Goal: Task Accomplishment & Management: Manage account settings

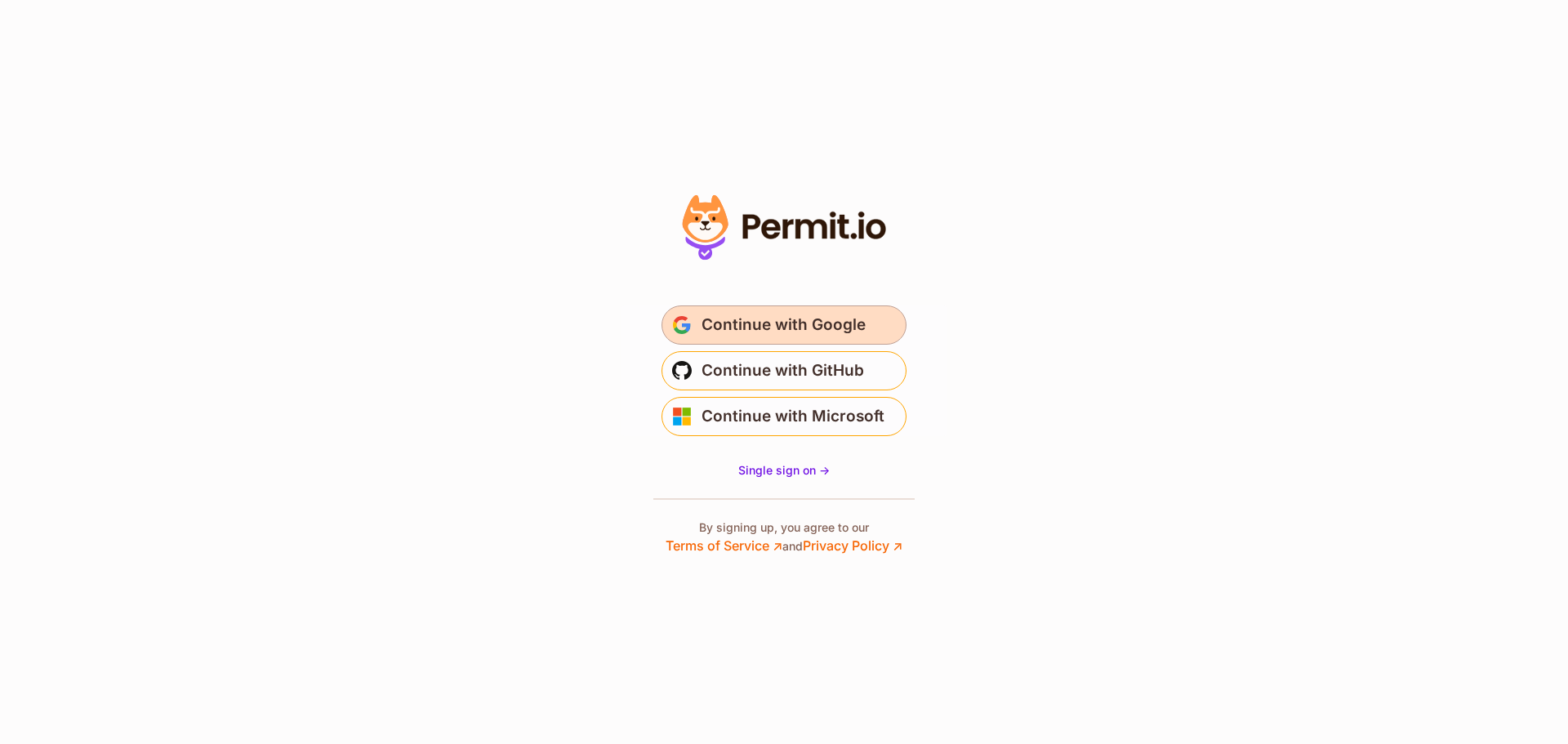
click at [844, 328] on span "Continue with Google" at bounding box center [783, 325] width 164 height 26
click at [728, 320] on span "Continue with Google" at bounding box center [783, 325] width 164 height 26
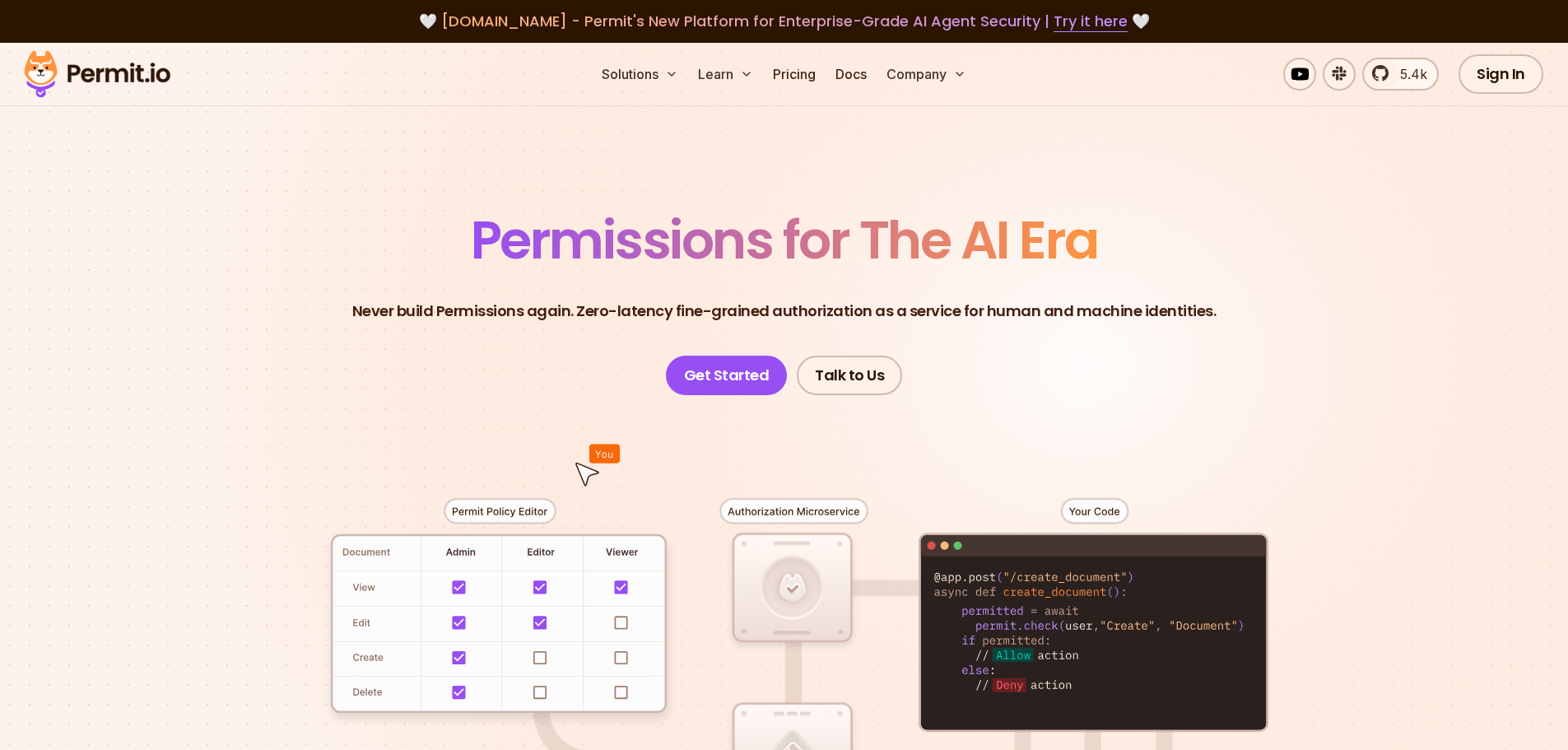
click at [205, 182] on section "Permissions for The AI Era Never build Permissions again. Zero-latency fine-gra…" at bounding box center [784, 586] width 1568 height 1087
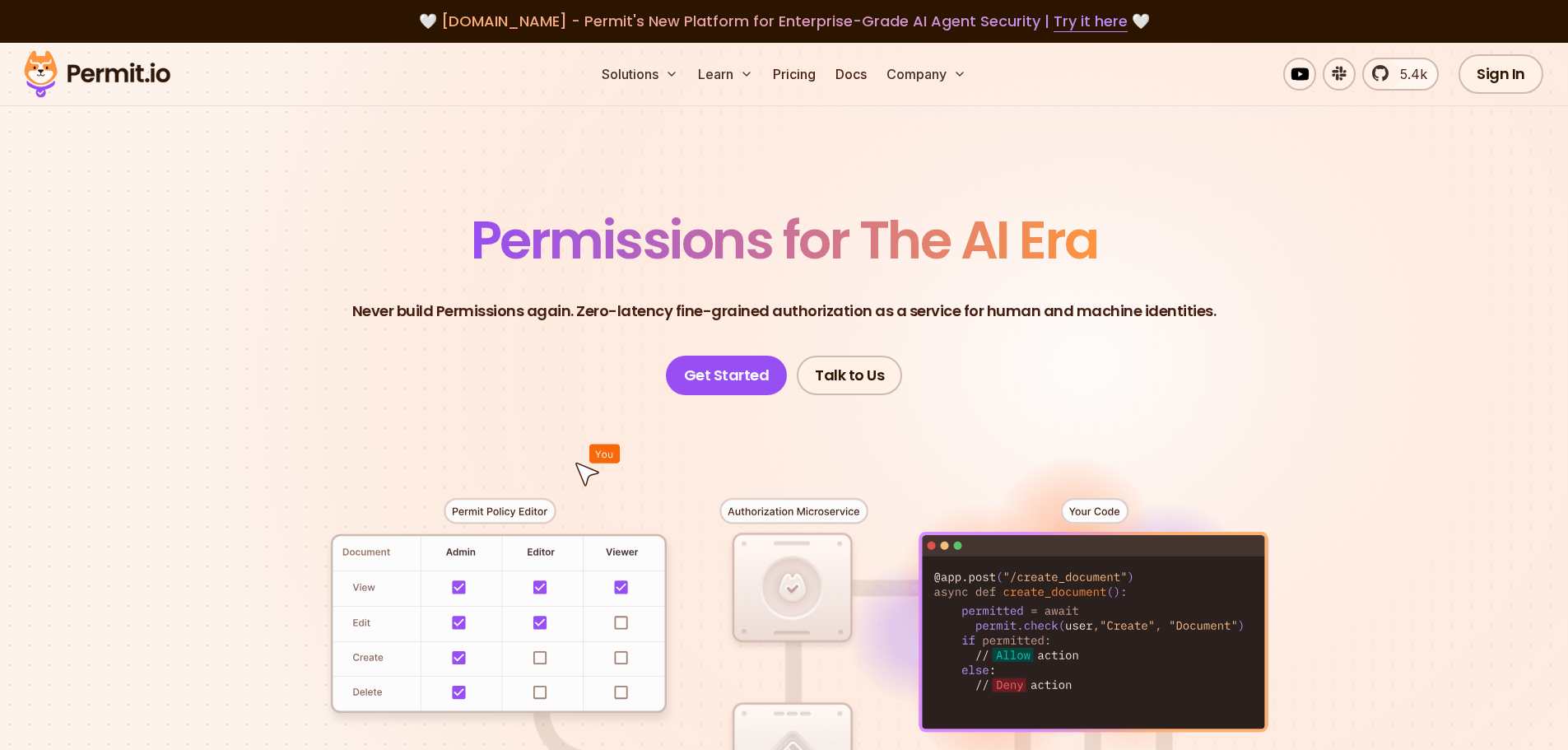
click at [266, 301] on header "Permissions for The AI Era Never build Permissions again. Zero-latency fine-gra…" at bounding box center [784, 304] width 1152 height 181
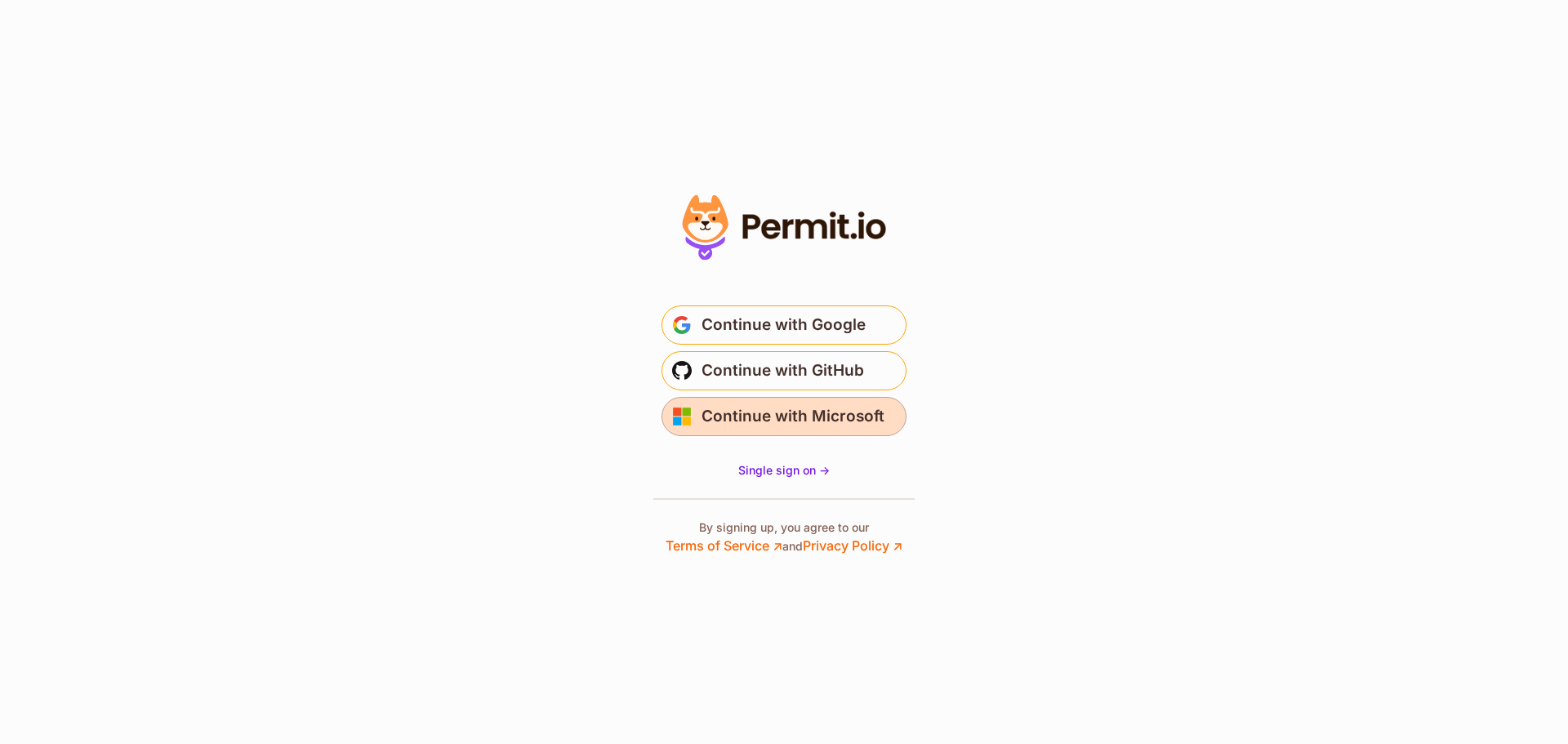
drag, startPoint x: 0, startPoint y: 0, endPoint x: 833, endPoint y: 430, distance: 937.4
click at [826, 425] on span "Continue with Microsoft" at bounding box center [793, 416] width 183 height 26
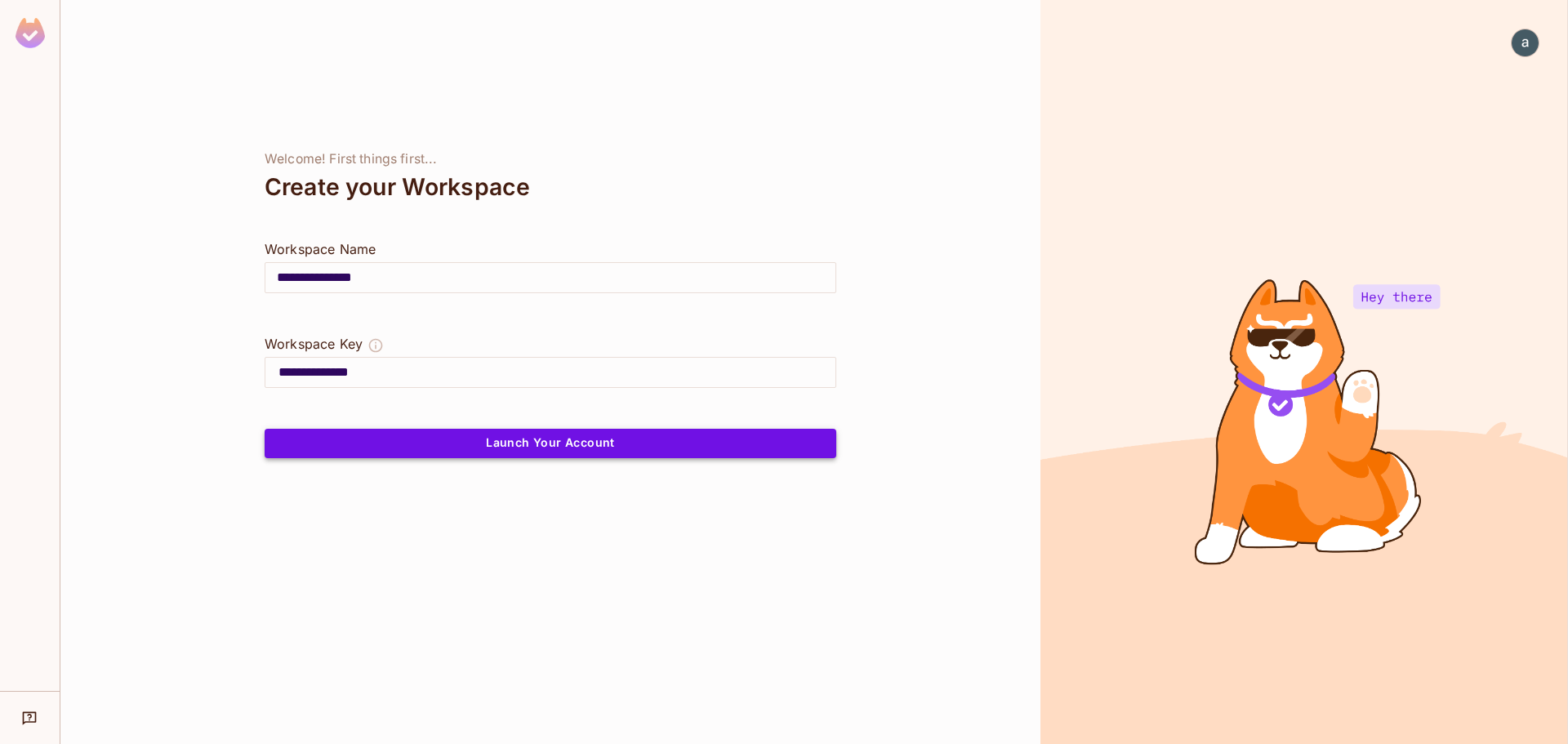
click at [582, 445] on button "Launch Your Account" at bounding box center [550, 443] width 572 height 29
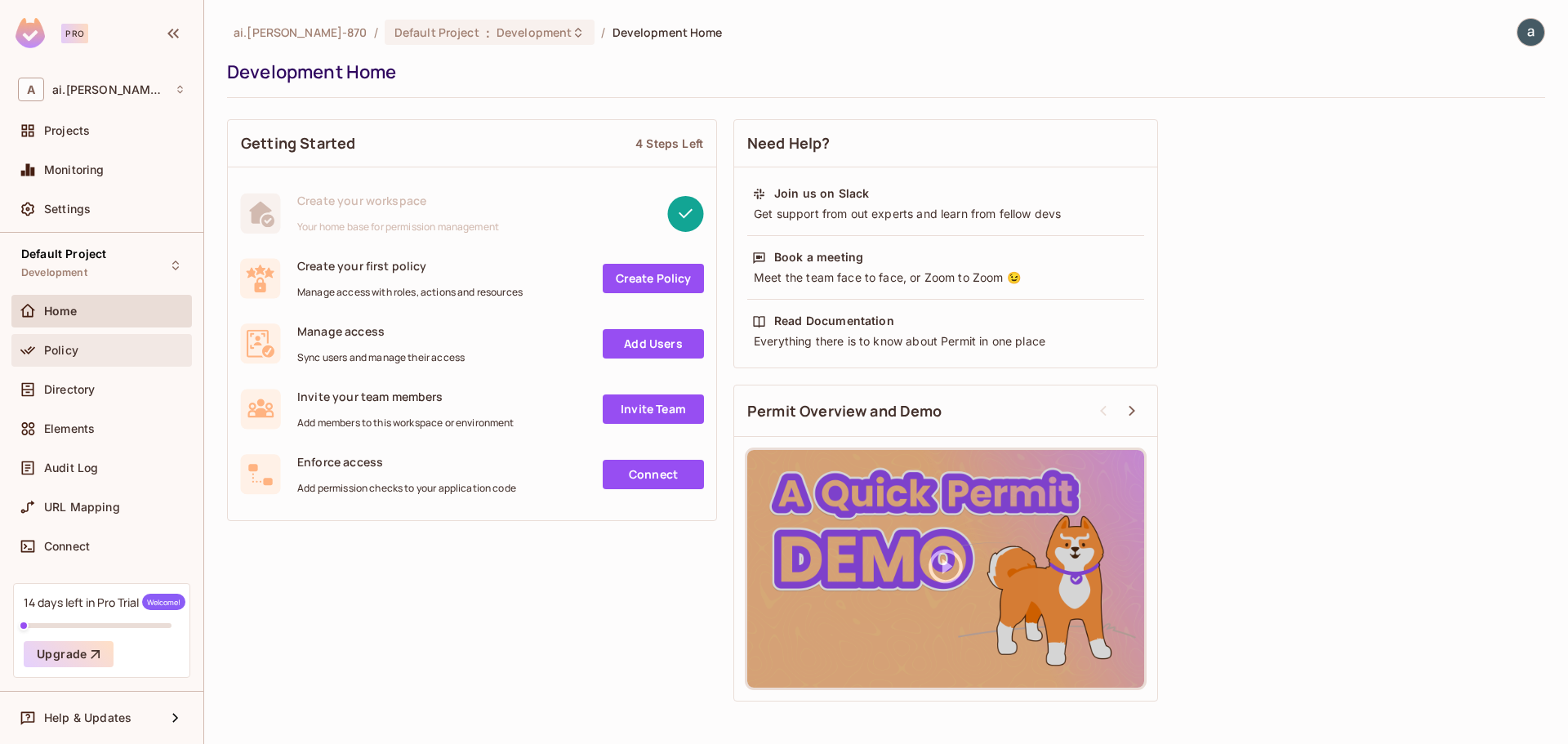
click at [56, 361] on div "Policy" at bounding box center [101, 350] width 180 height 33
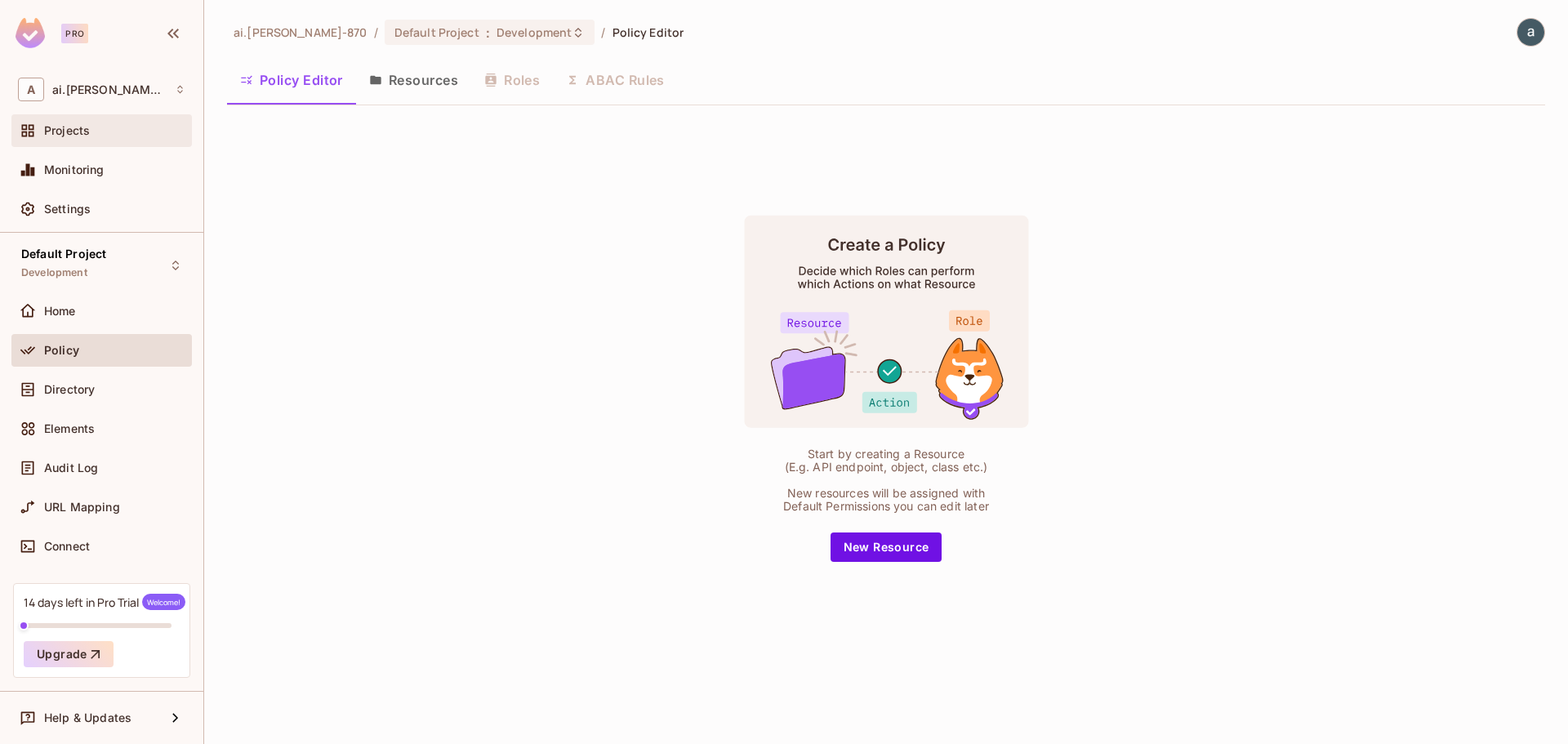
click at [82, 126] on span "Projects" at bounding box center [67, 130] width 46 height 13
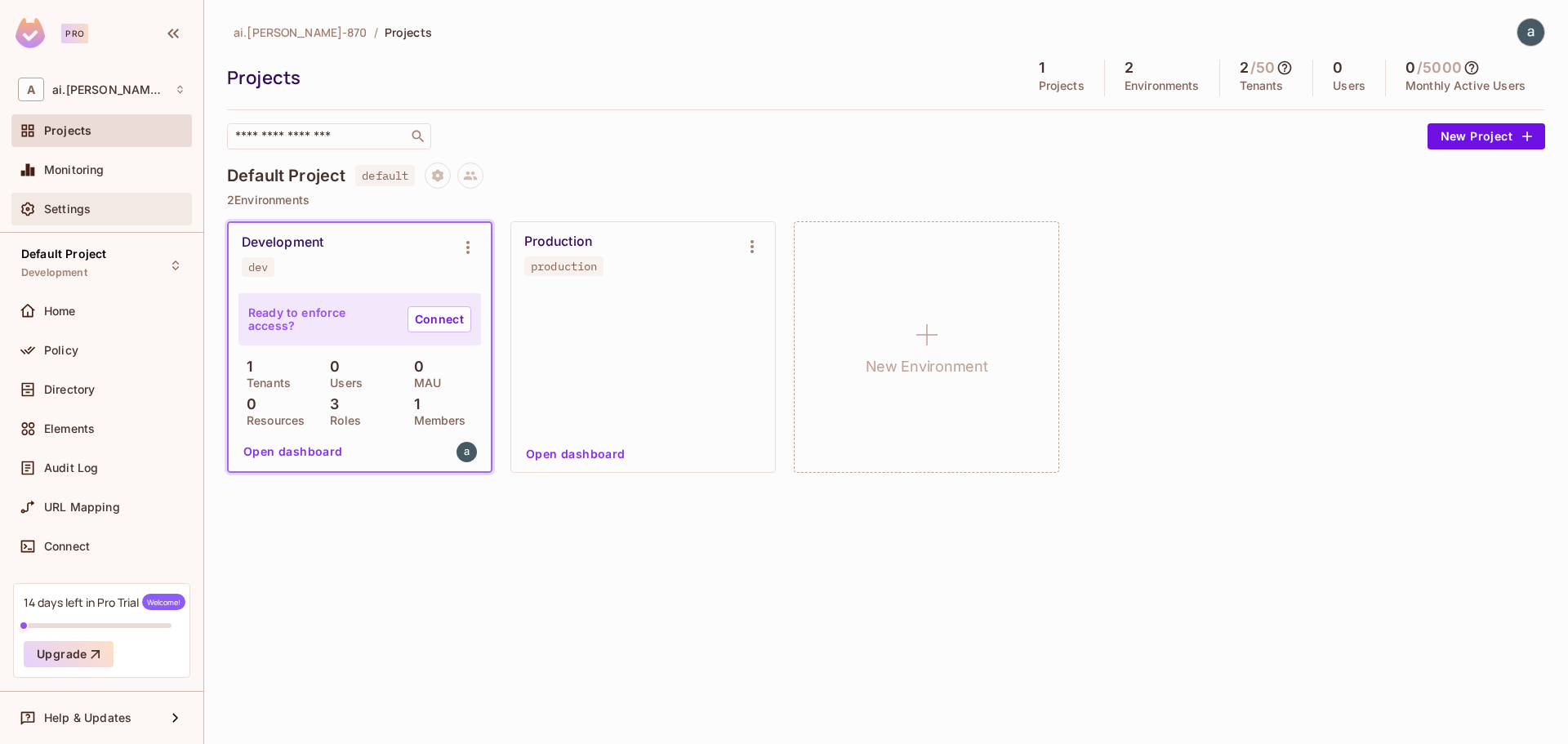
click at [73, 201] on div "Settings" at bounding box center [101, 209] width 167 height 20
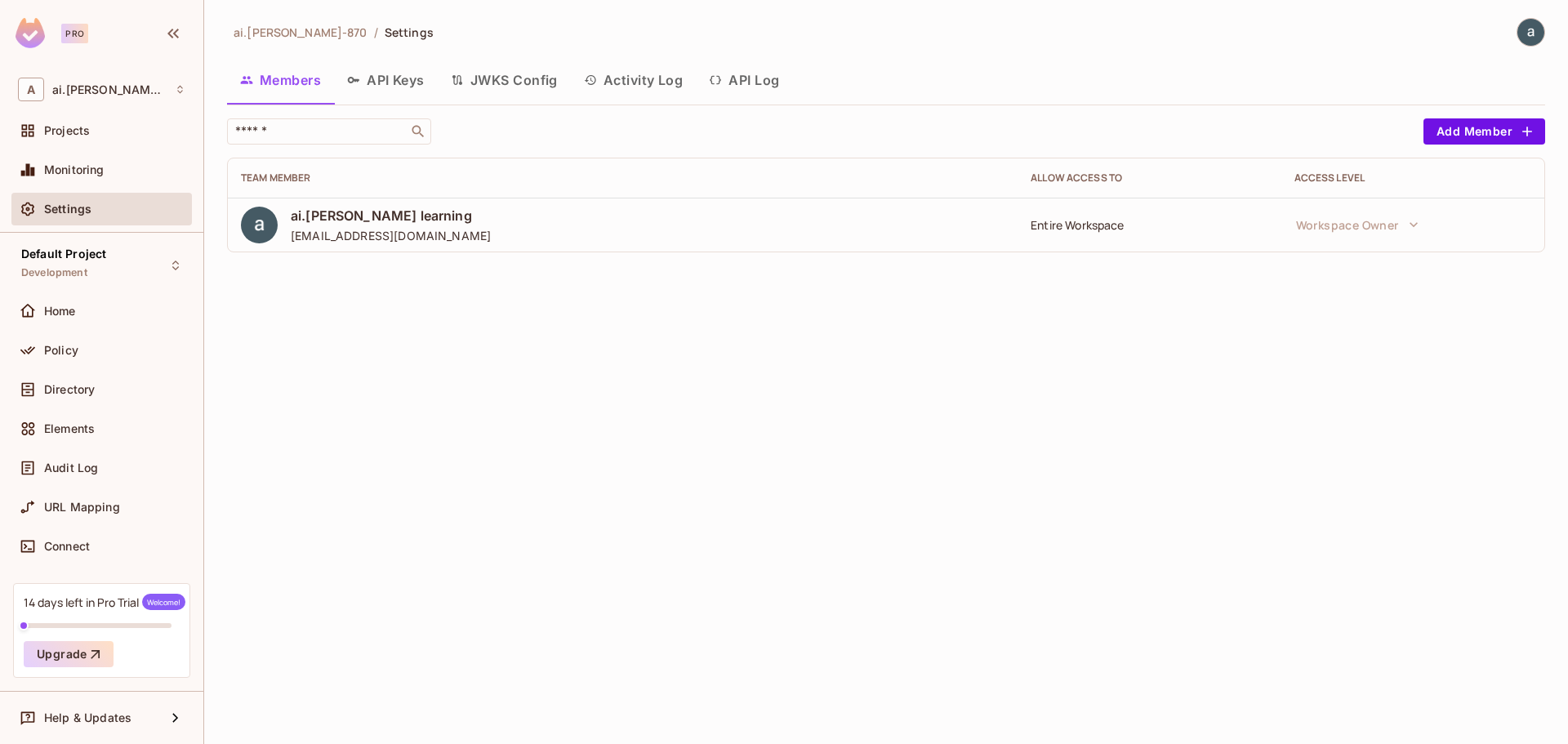
click at [384, 79] on button "API Keys" at bounding box center [386, 80] width 104 height 41
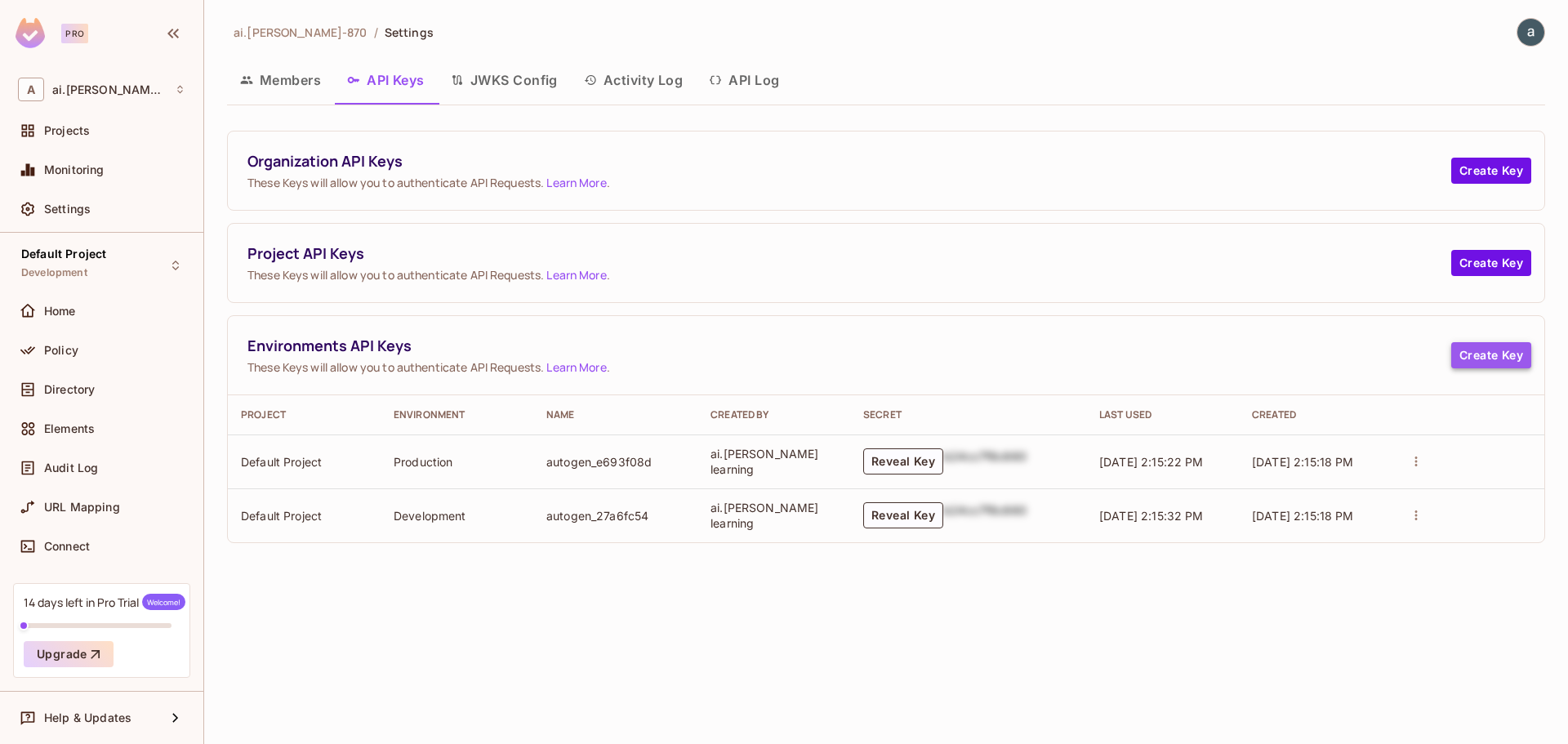
click at [1481, 356] on button "Create Key" at bounding box center [1491, 355] width 80 height 26
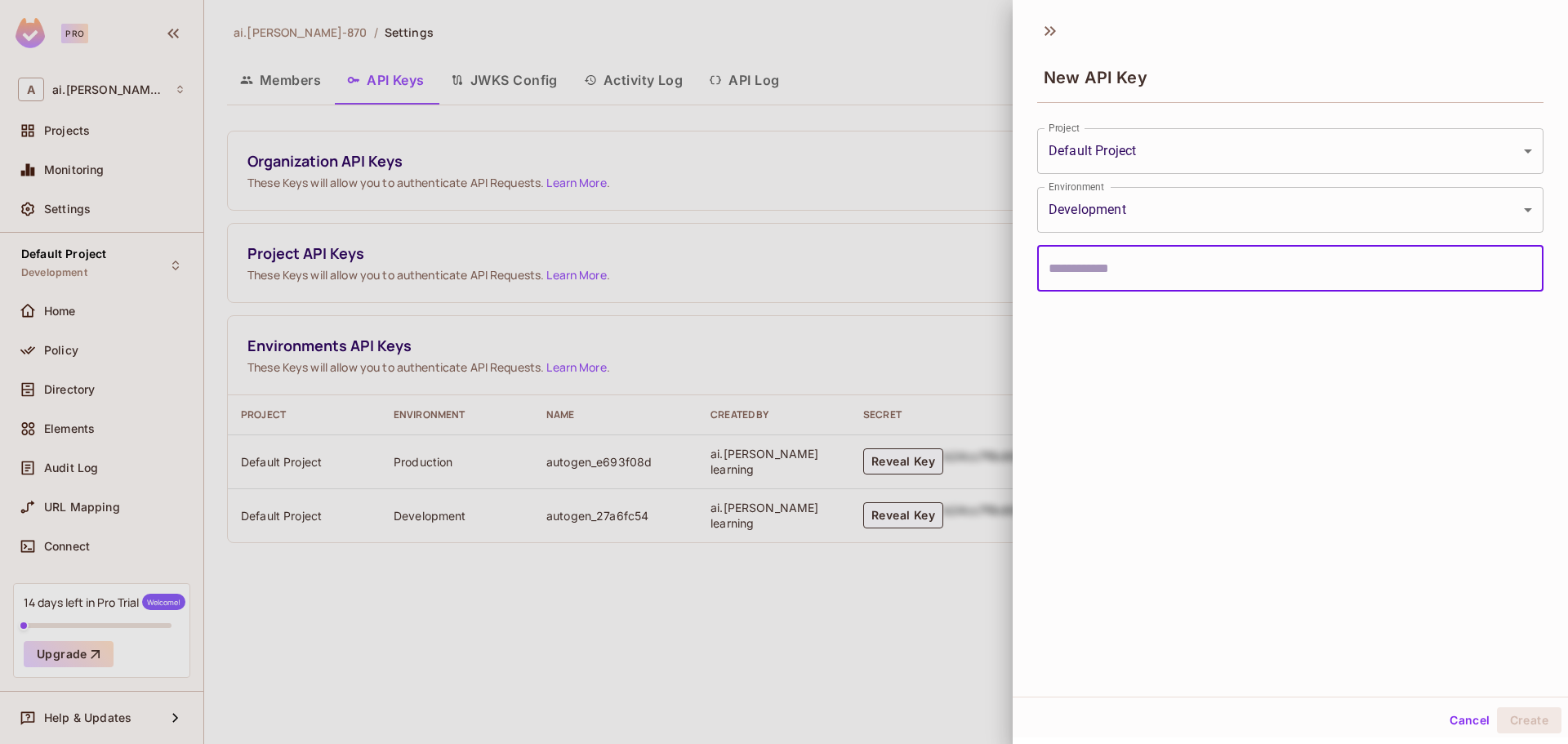
click at [1235, 37] on div "New API Key" at bounding box center [1290, 63] width 555 height 91
click at [938, 175] on div at bounding box center [784, 372] width 1568 height 744
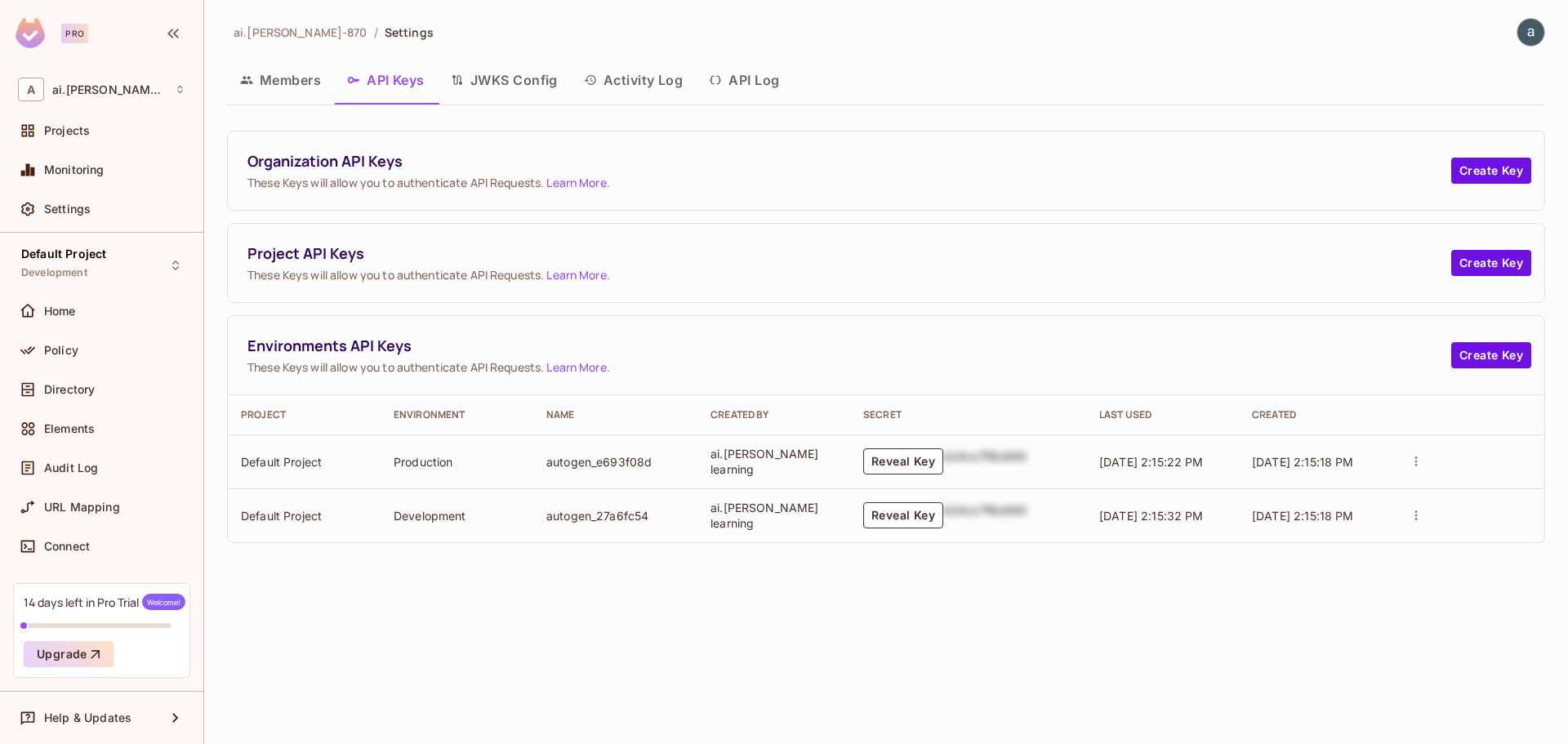
click at [1202, 49] on div "ai.shraddha-870 / Settings Members API Keys JWKS Config Activity Log API Log Or…" at bounding box center [886, 287] width 1318 height 538
click at [1181, 75] on div "Members API Keys JWKS Config Activity Log API Log" at bounding box center [886, 80] width 1318 height 41
click at [62, 130] on span "Projects" at bounding box center [67, 130] width 46 height 13
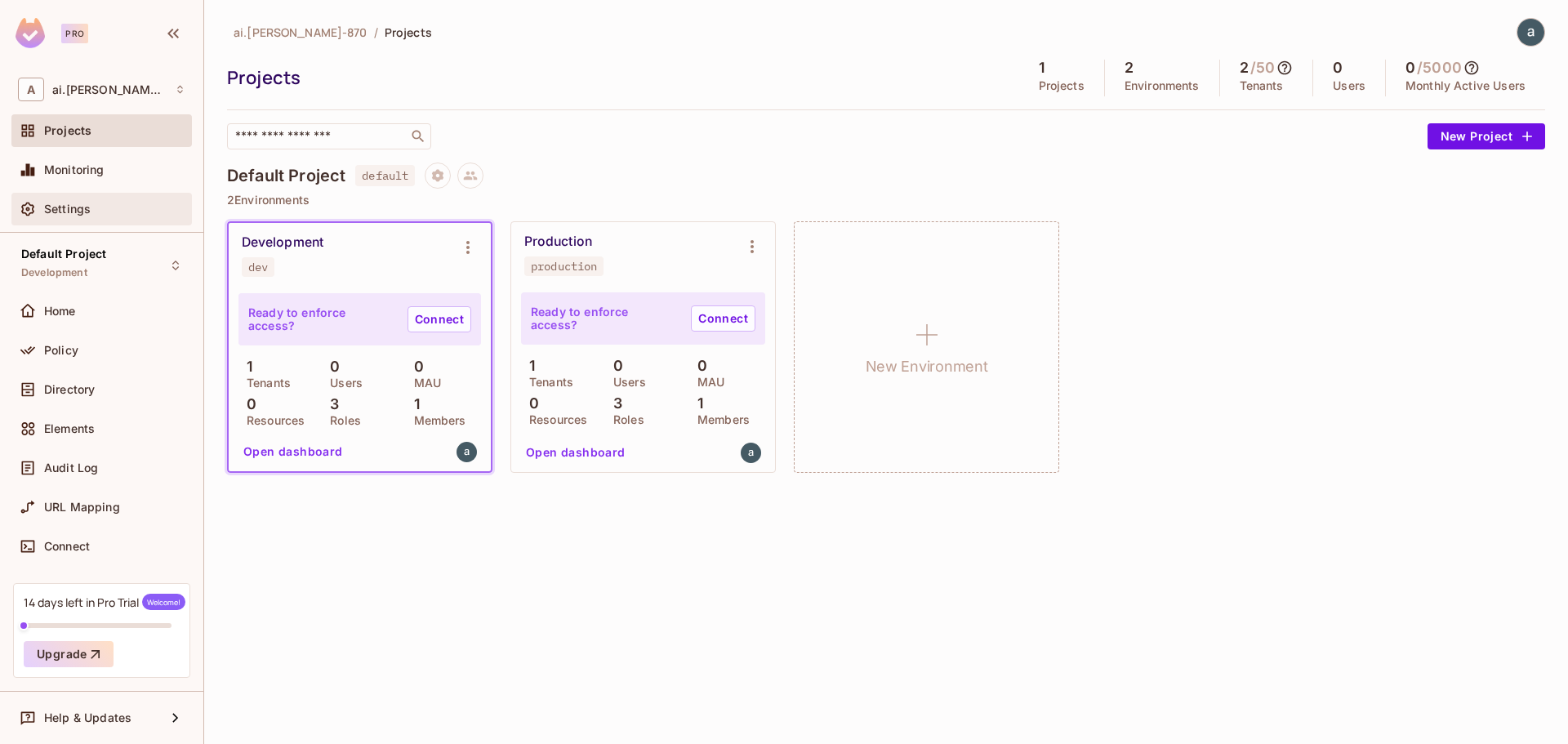
click at [64, 209] on span "Settings" at bounding box center [68, 208] width 47 height 13
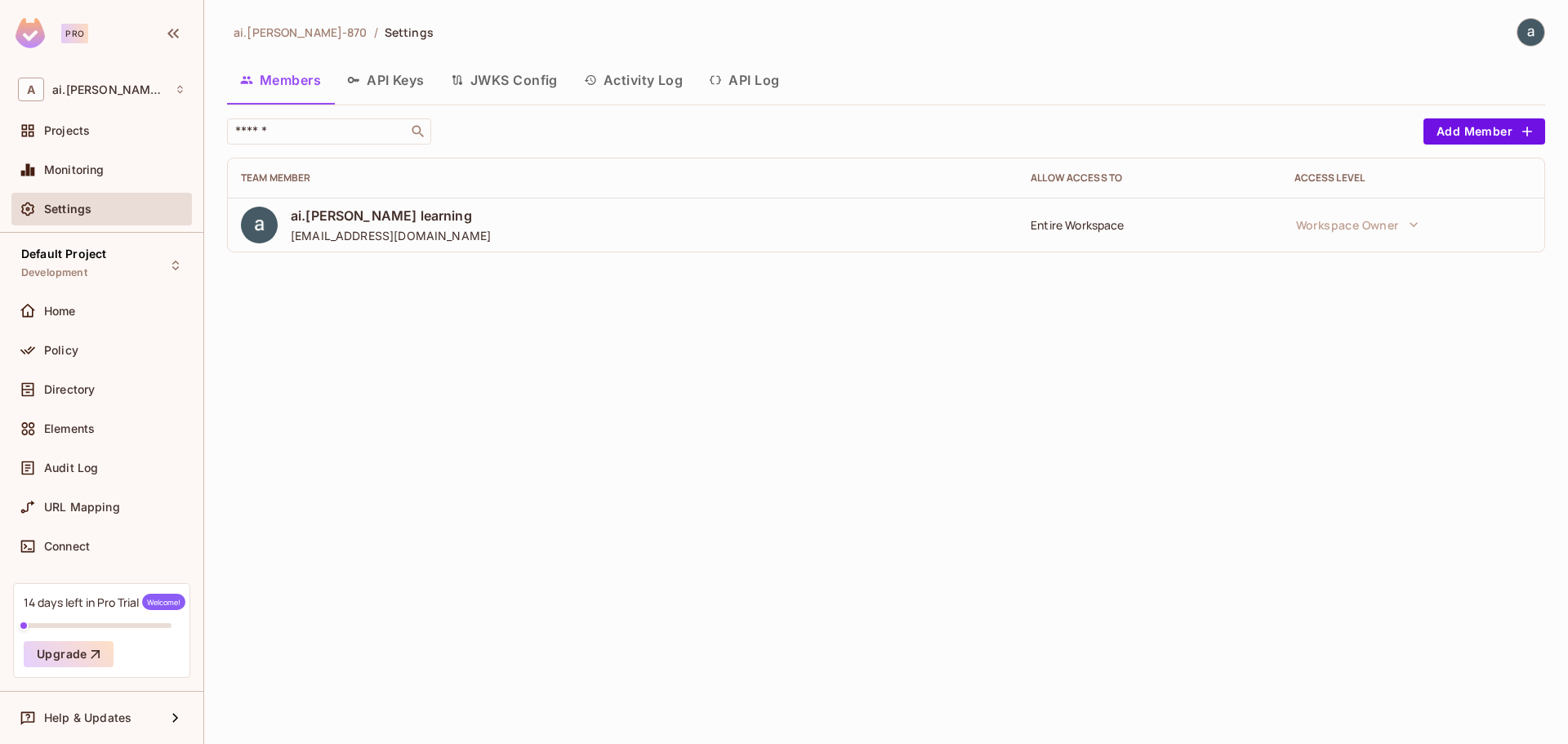
click at [389, 75] on button "API Keys" at bounding box center [386, 80] width 104 height 41
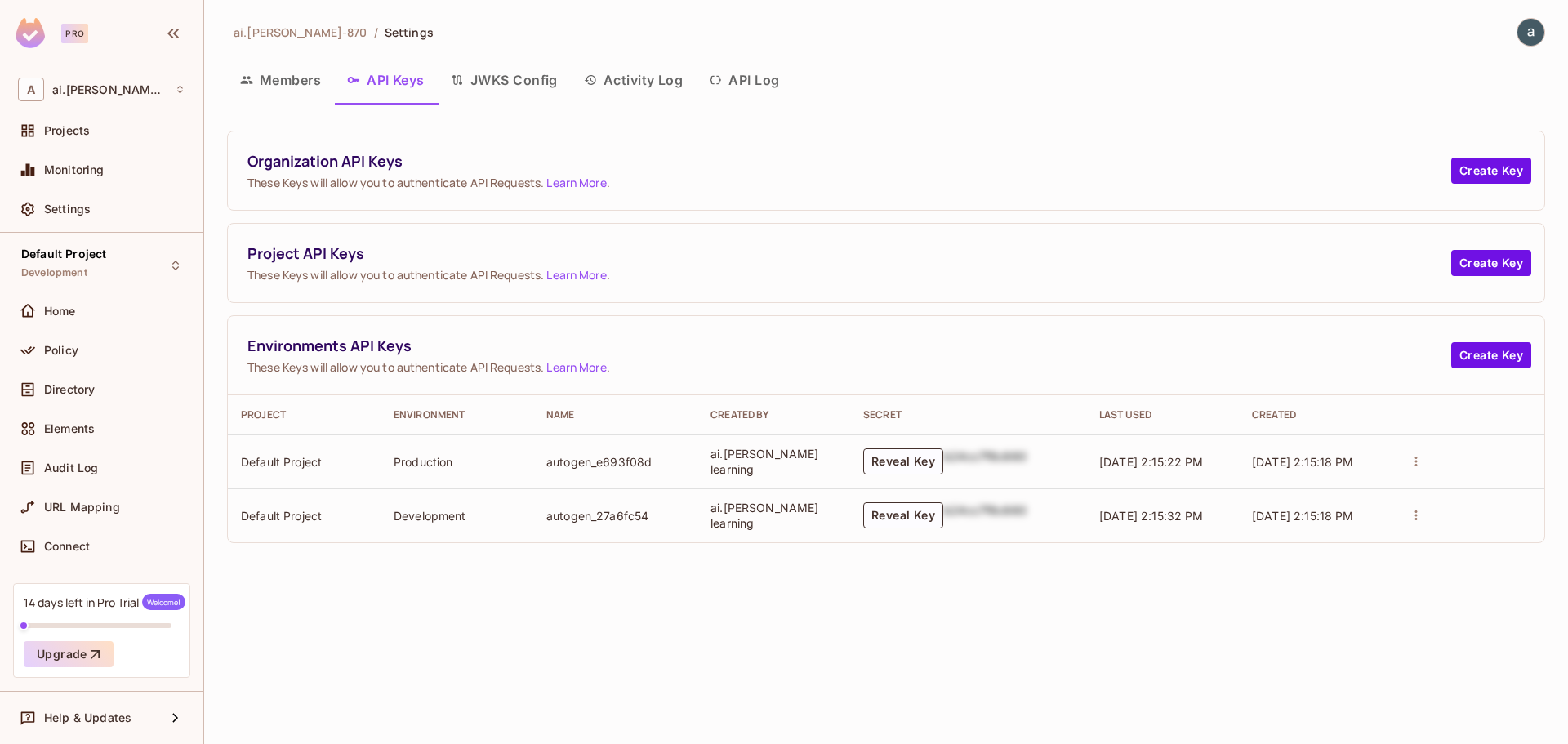
click at [596, 177] on link "Learn More" at bounding box center [576, 182] width 60 height 16
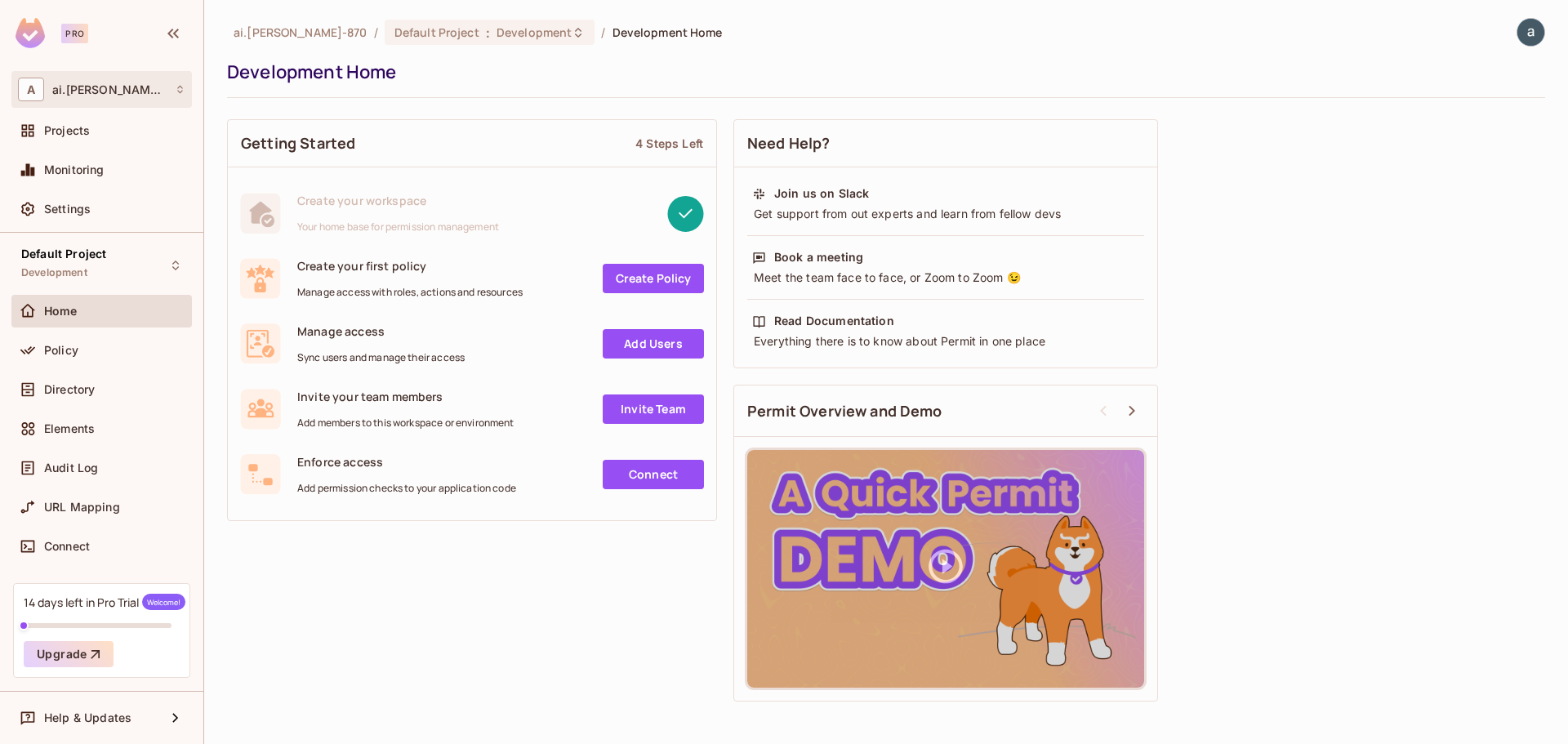
click at [80, 78] on div "A ai.[PERSON_NAME]-870" at bounding box center [101, 88] width 167 height 23
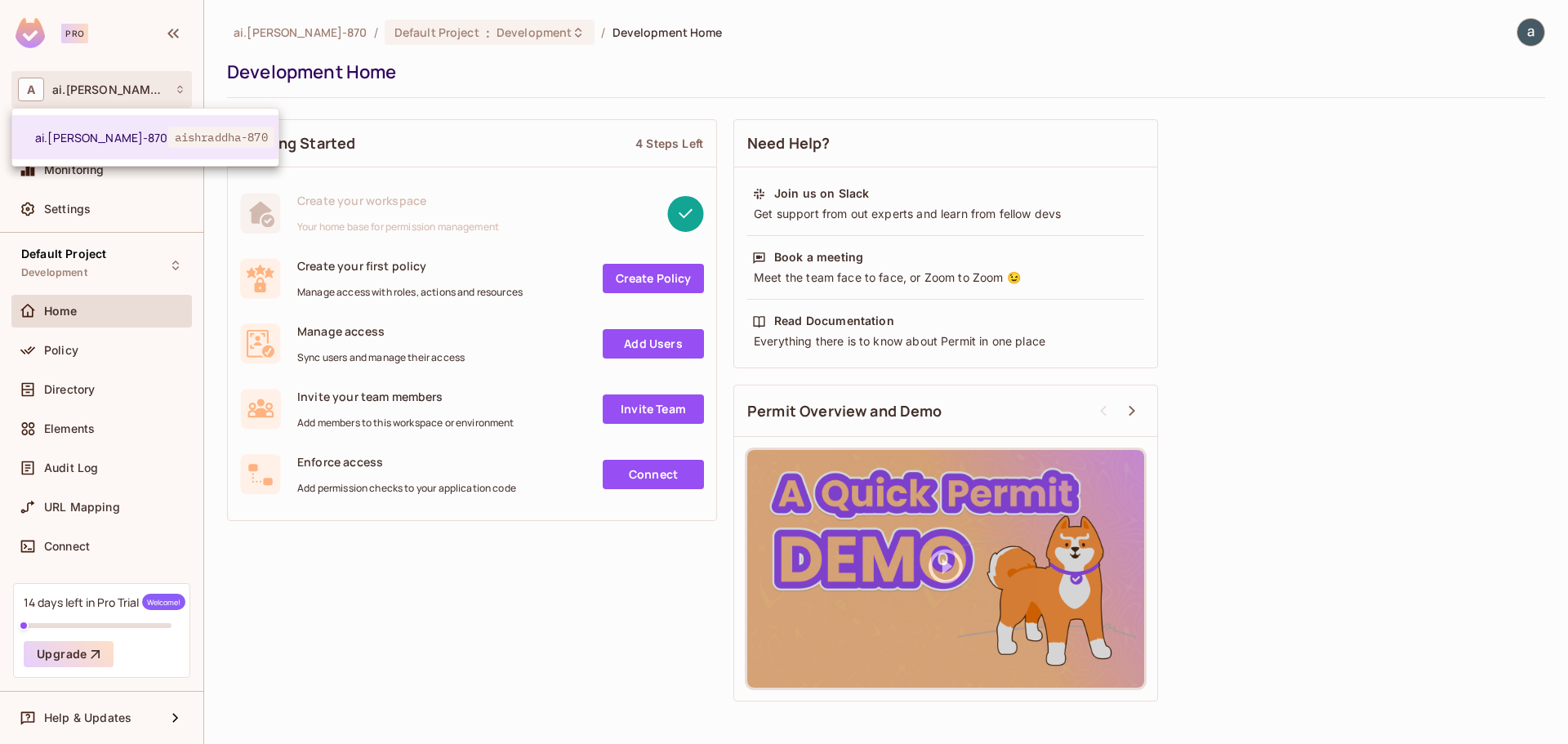
click at [1530, 24] on div at bounding box center [784, 372] width 1568 height 744
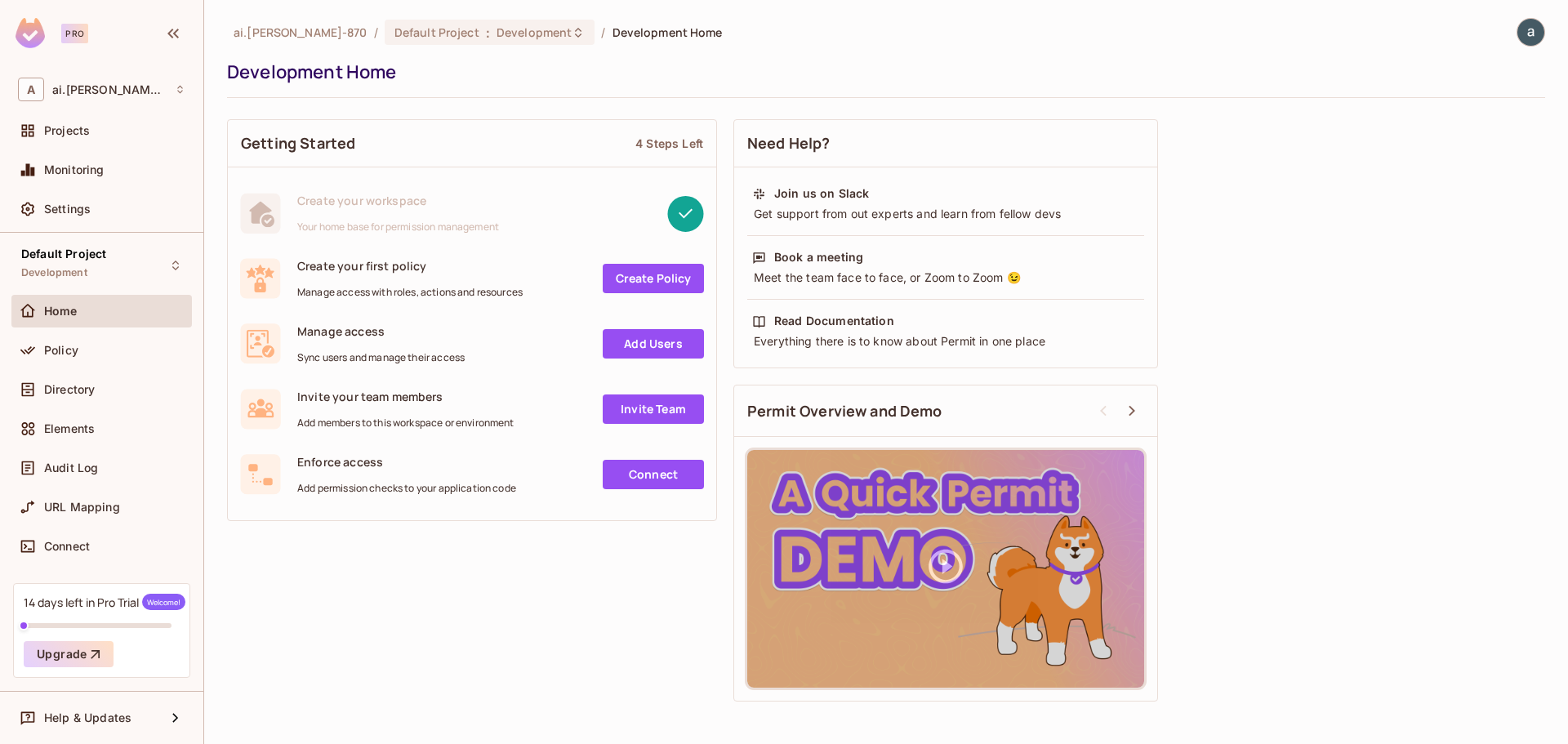
click at [1531, 38] on img at bounding box center [1530, 32] width 27 height 27
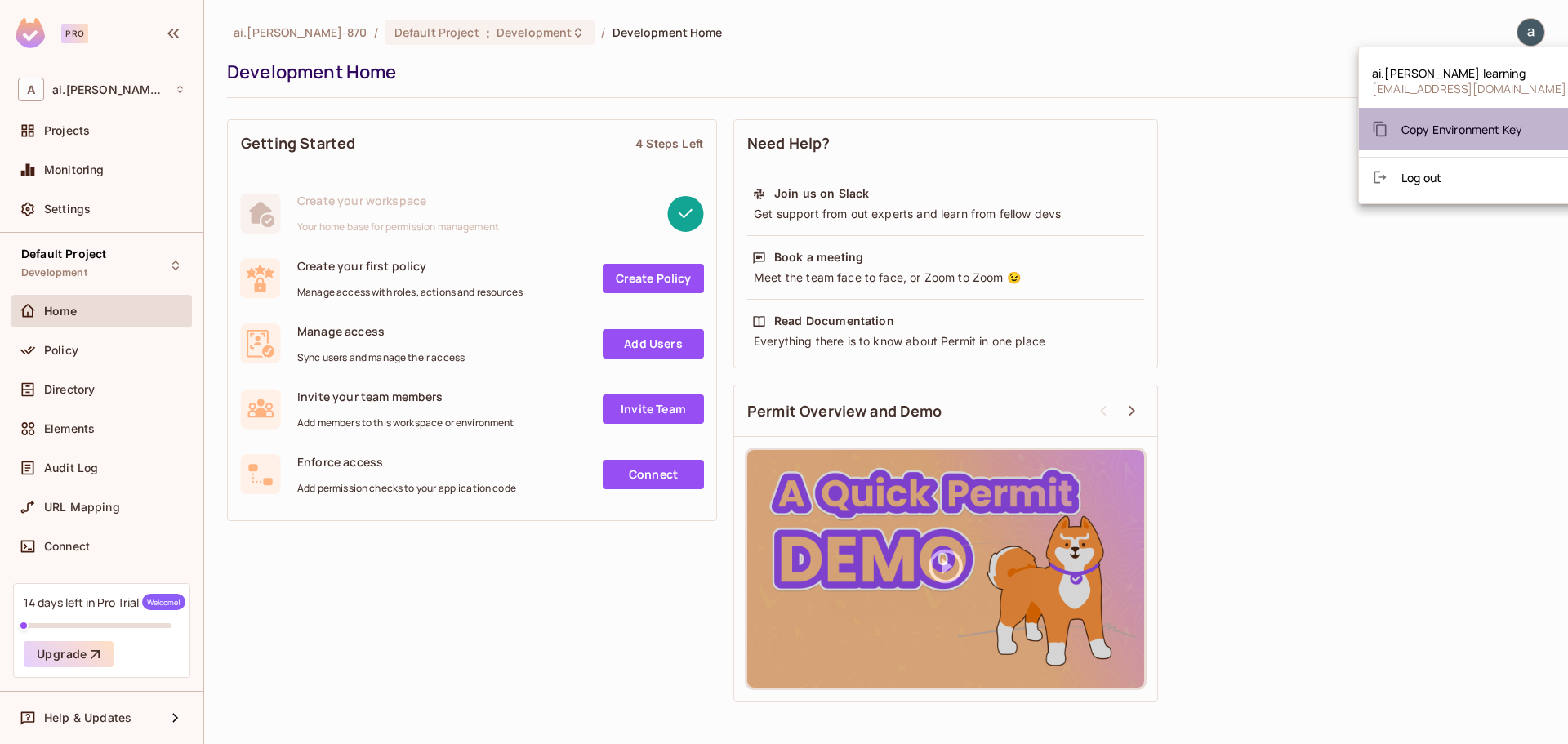
click at [1506, 133] on span "Copy Environment Key" at bounding box center [1461, 129] width 121 height 16
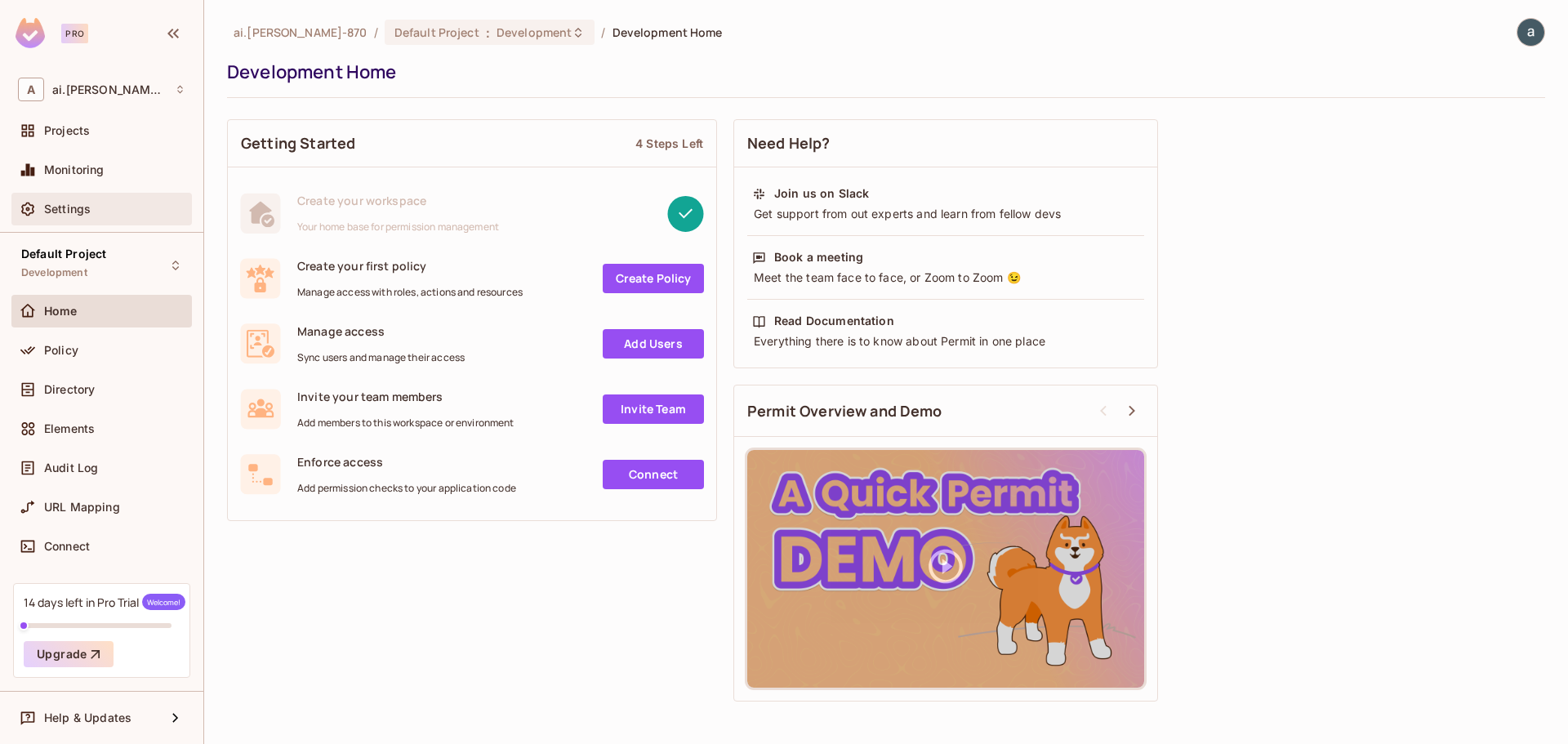
click at [62, 206] on span "Settings" at bounding box center [68, 208] width 47 height 13
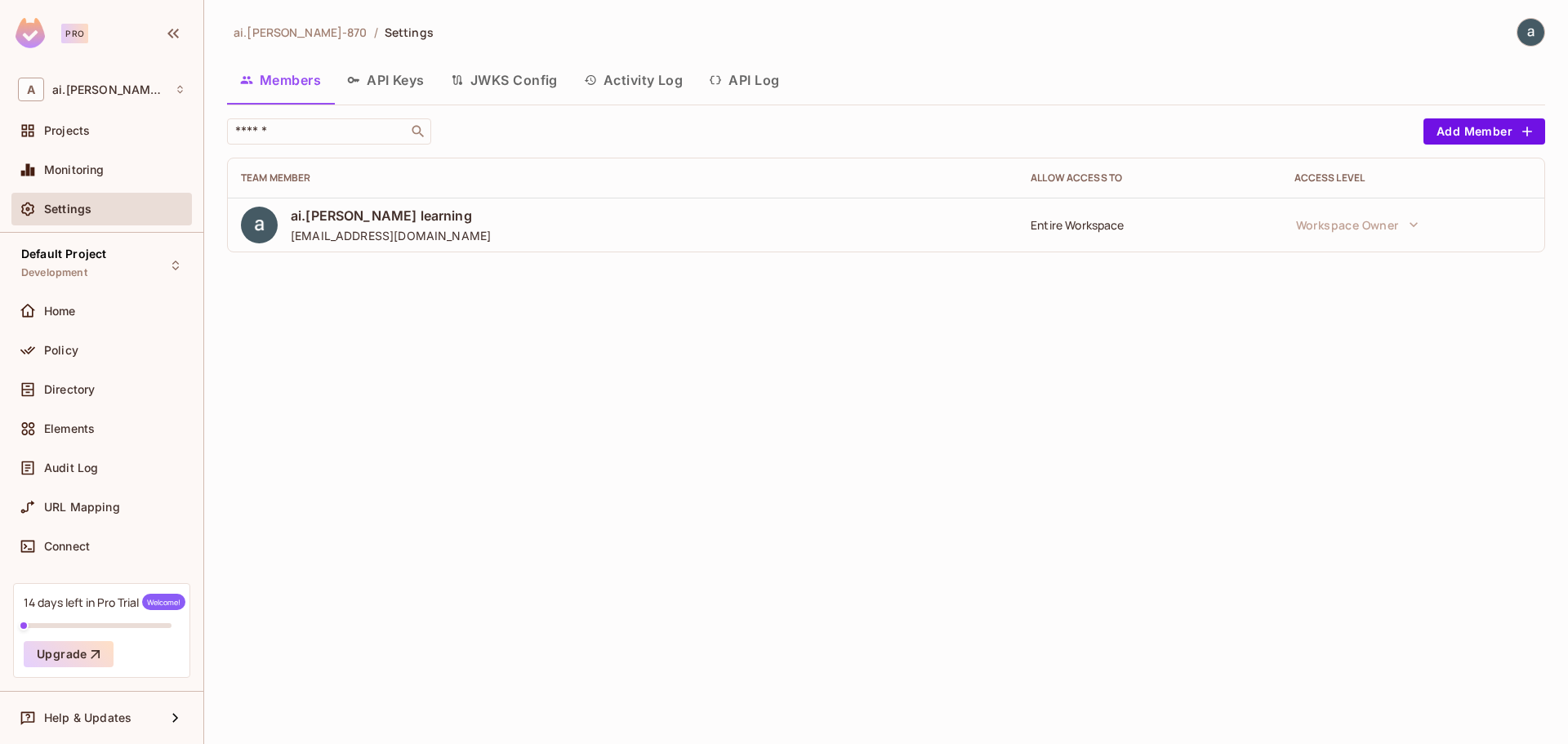
click at [414, 79] on button "API Keys" at bounding box center [386, 80] width 104 height 41
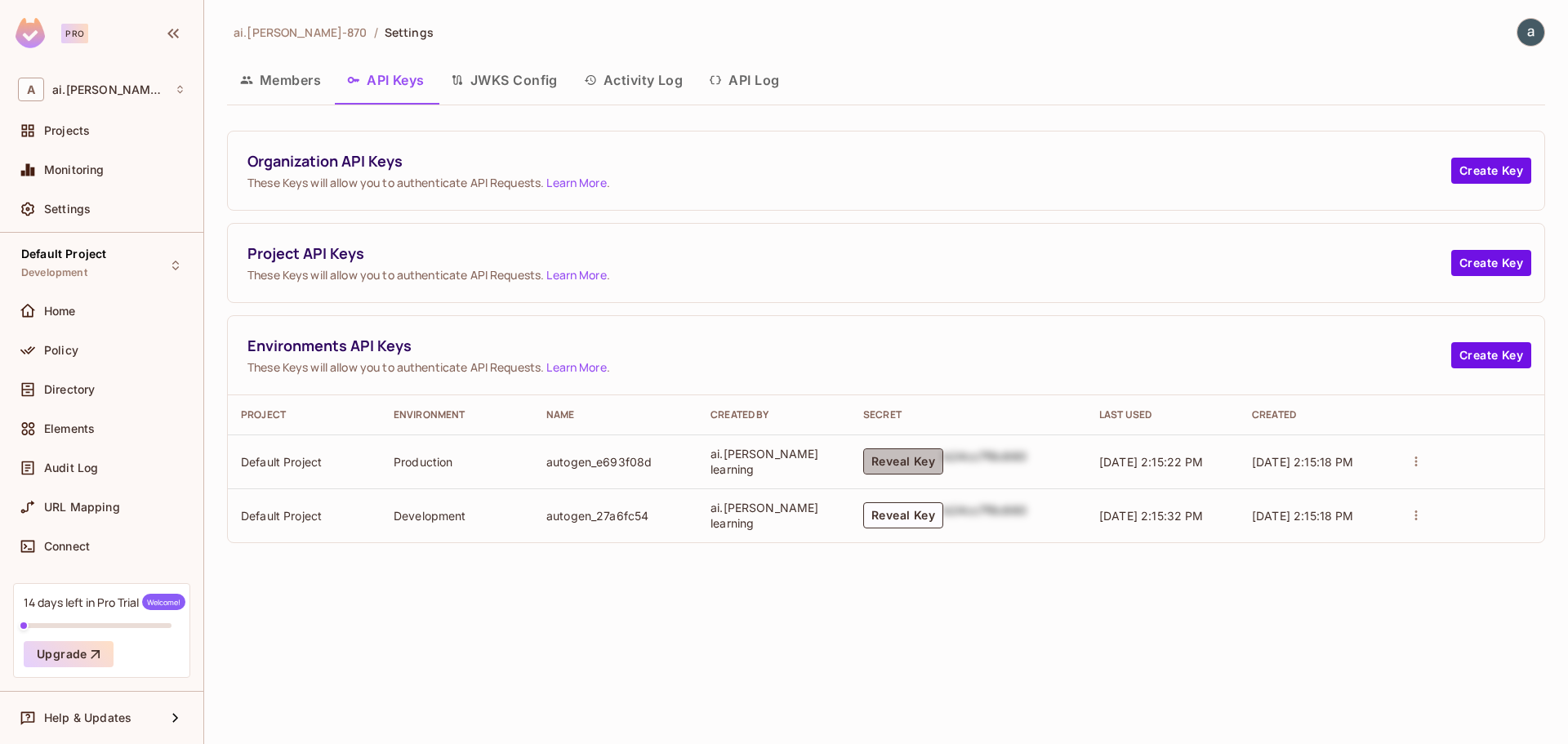
click at [899, 467] on button "Reveal Key" at bounding box center [903, 461] width 80 height 26
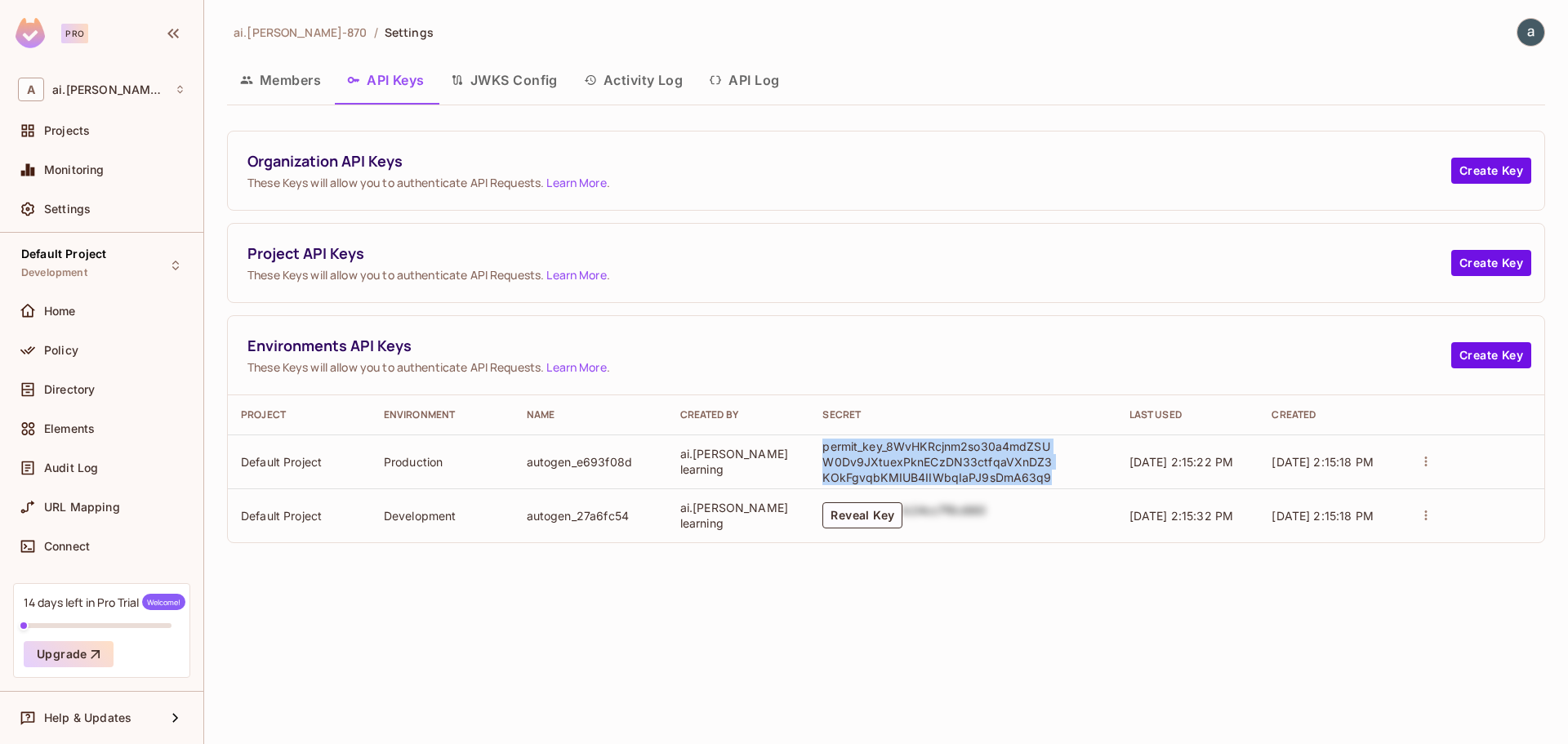
drag, startPoint x: 1041, startPoint y: 480, endPoint x: 821, endPoint y: 442, distance: 223.3
click at [822, 442] on p "permit_key_8WvHKRcjnm2so30a4mdZSUW0Dv9JXtuexPknECzDN33ctfqaVXnDZ3KOkFgvqbKMIUB4…" at bounding box center [940, 462] width 237 height 47
click at [1003, 613] on div "ai.shraddha-870 / Settings Members API Keys JWKS Config Activity Log API Log Or…" at bounding box center [885, 372] width 1363 height 744
click at [872, 519] on button "Reveal Key" at bounding box center [862, 515] width 80 height 26
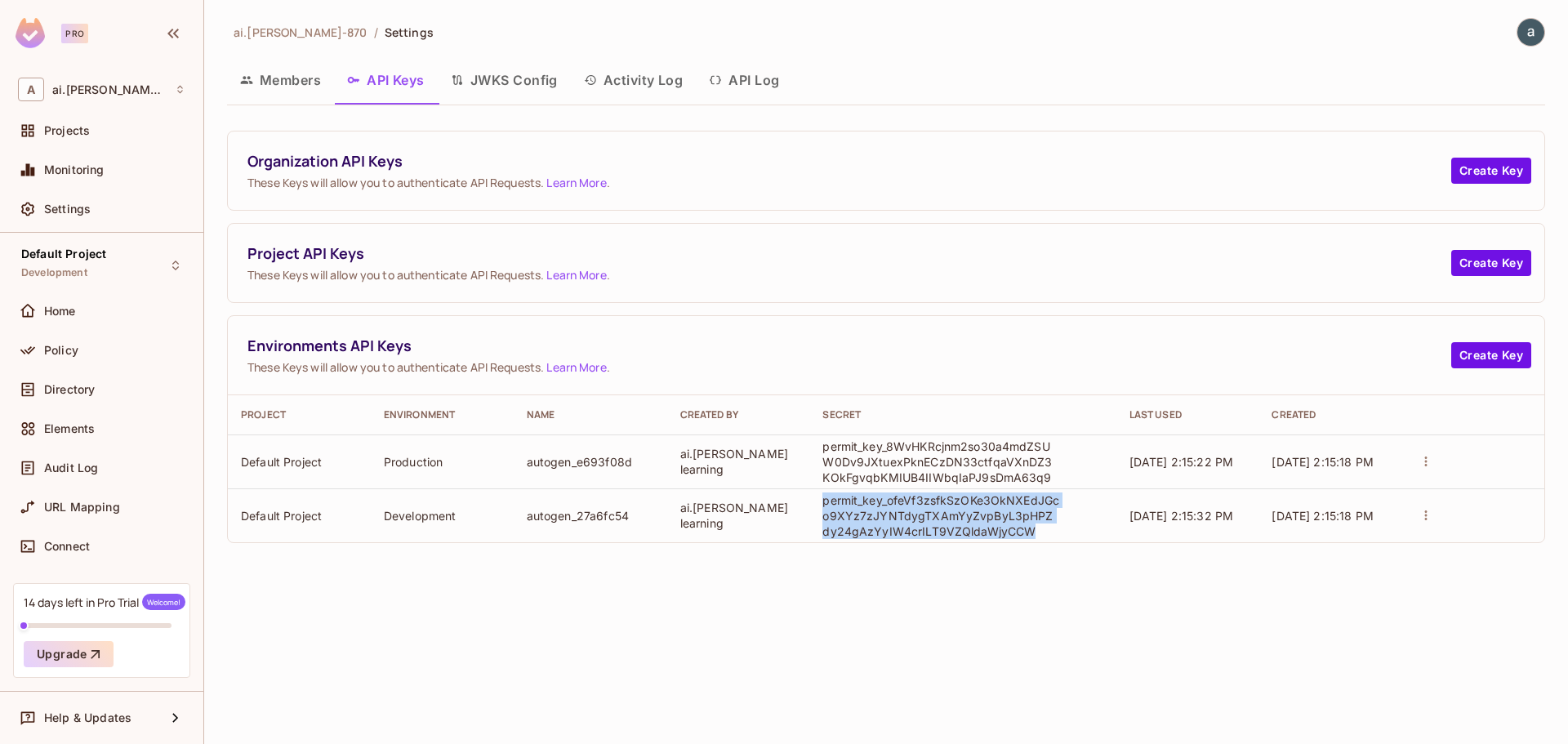
drag, startPoint x: 1028, startPoint y: 536, endPoint x: 813, endPoint y: 502, distance: 217.7
click at [813, 502] on td "permit_key_ofeVf3zsfkSzOKe3OkNXEdJGco9XYz7zJYNTdygTXAmYyZvpByL3pHPZdy24gAzYyIW4…" at bounding box center [962, 515] width 306 height 54
copy p "permit_key_ofeVf3zsfkSzOKe3OkNXEdJGco9XYz7zJYNTdygTXAmYyZvpByL3pHPZdy24gAzYyIW4…"
click at [968, 591] on div "ai.shraddha-870 / Settings Members API Keys JWKS Config Activity Log API Log Or…" at bounding box center [885, 372] width 1363 height 744
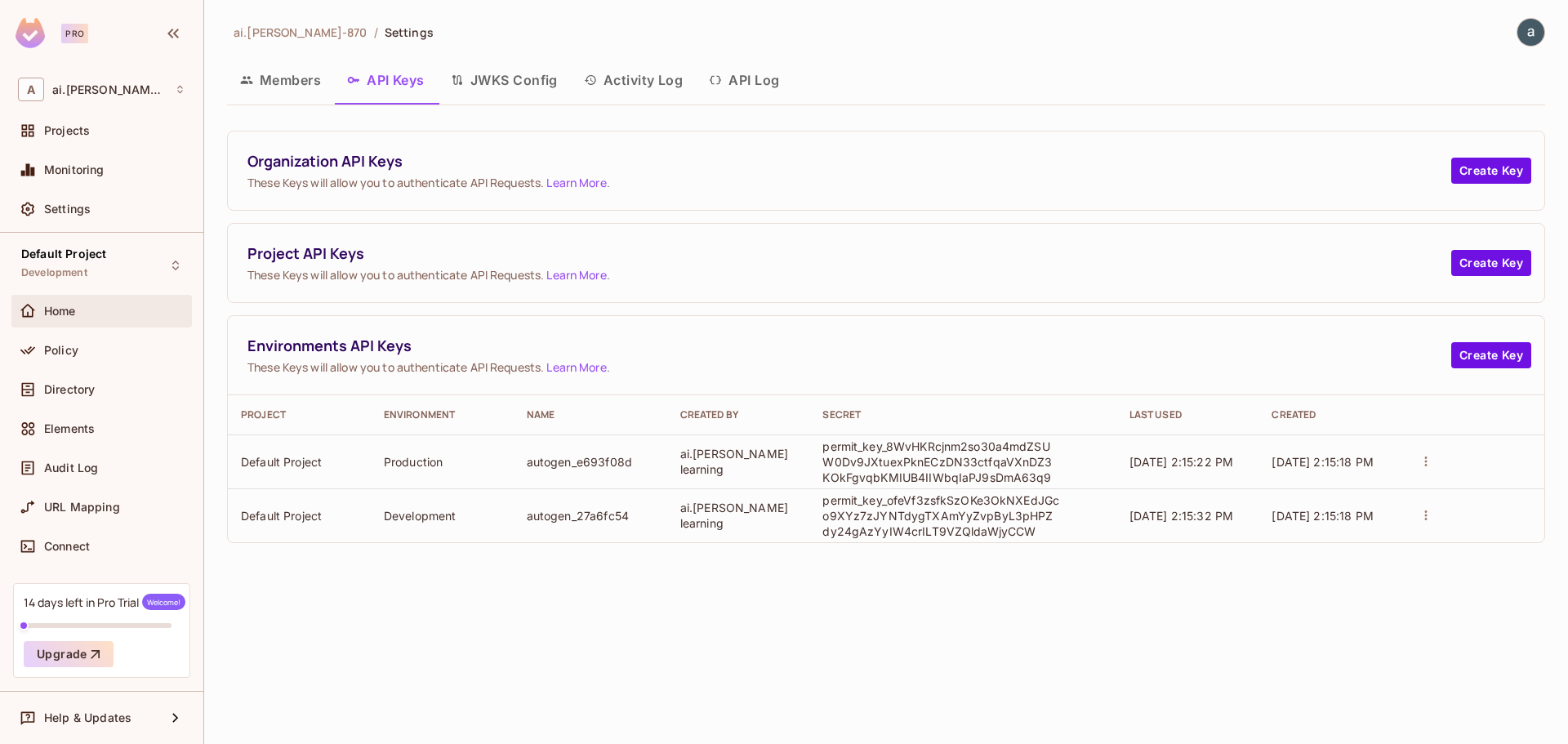
click at [58, 314] on span "Home" at bounding box center [60, 310] width 32 height 13
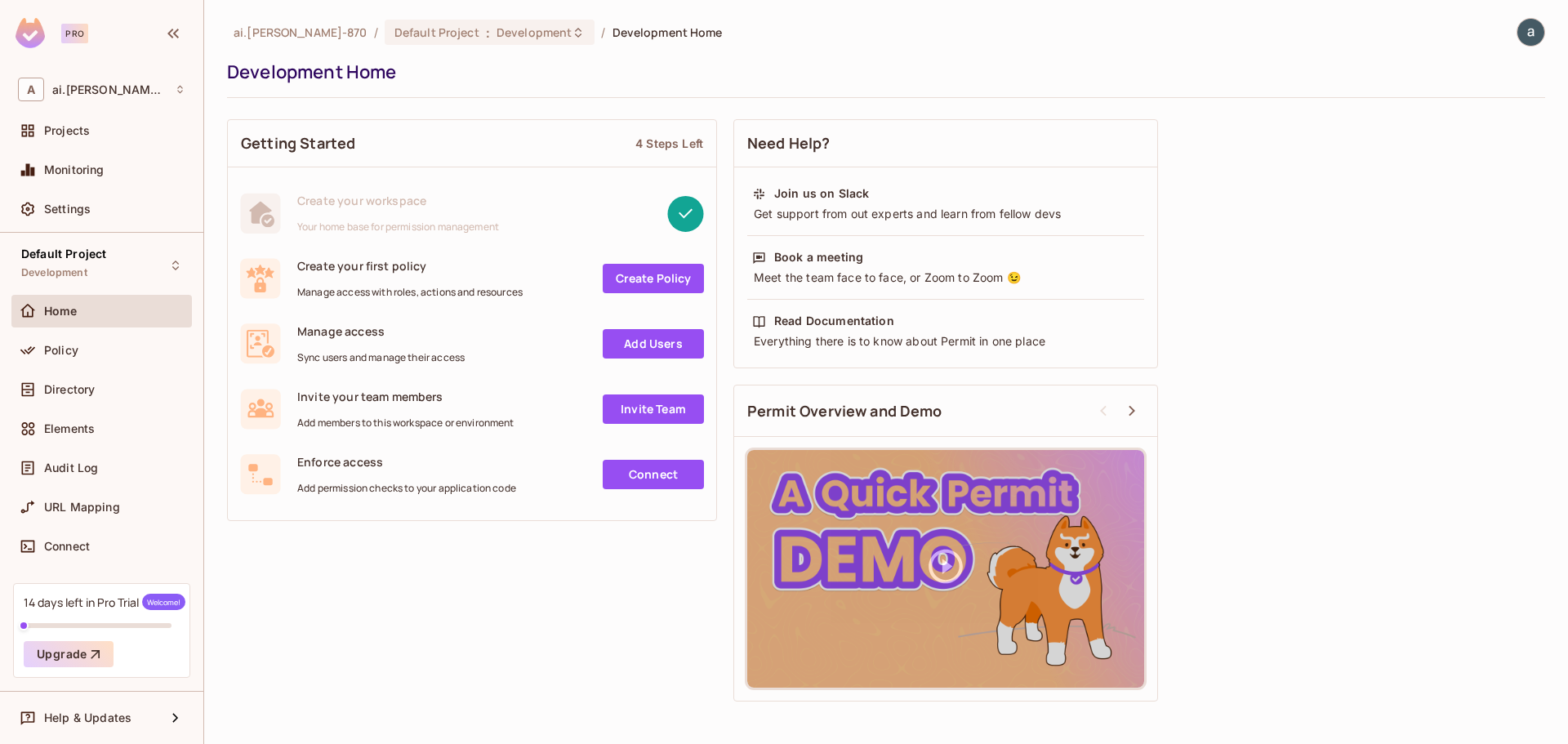
click at [638, 280] on link "Create Policy" at bounding box center [653, 278] width 101 height 29
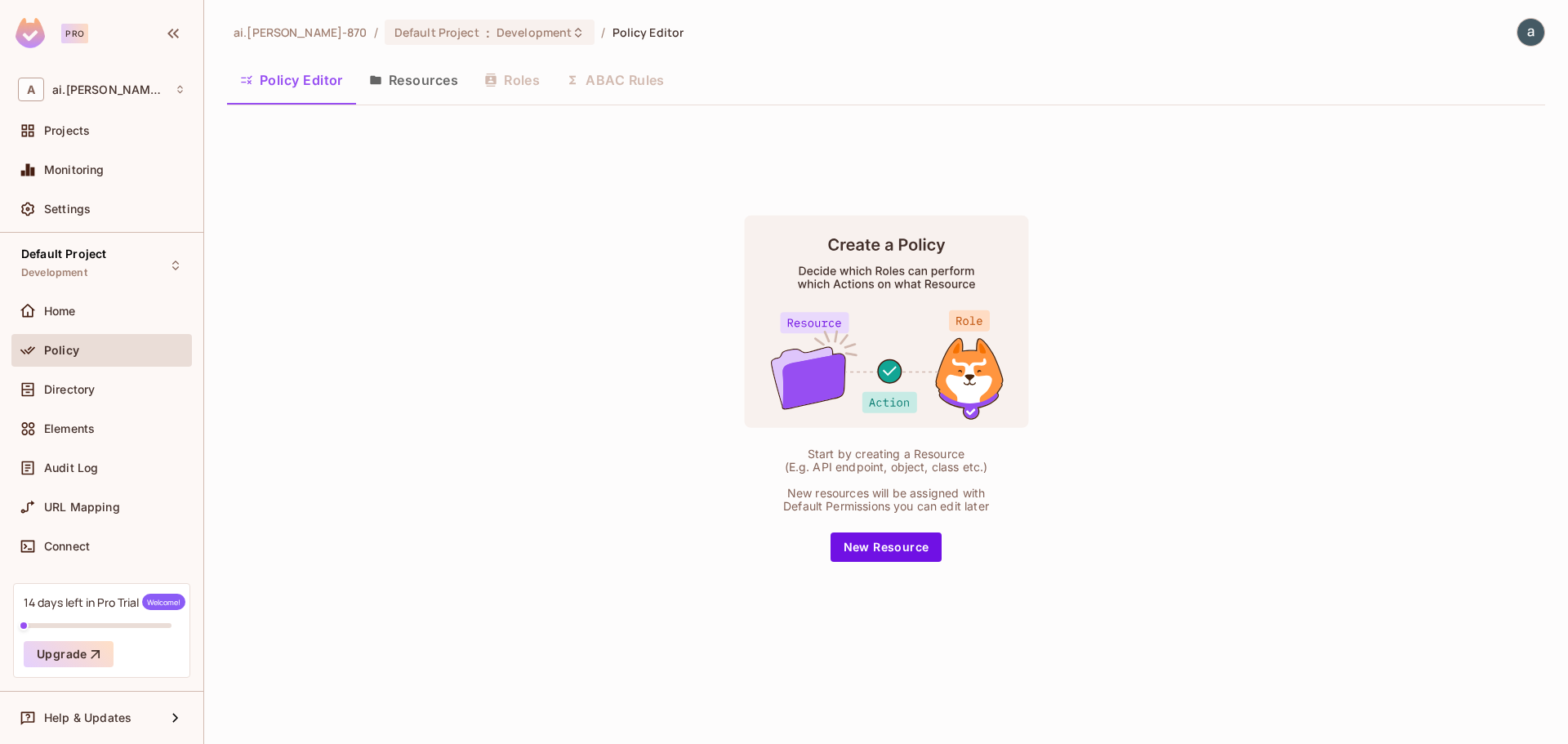
click at [419, 77] on button "Resources" at bounding box center [413, 80] width 115 height 41
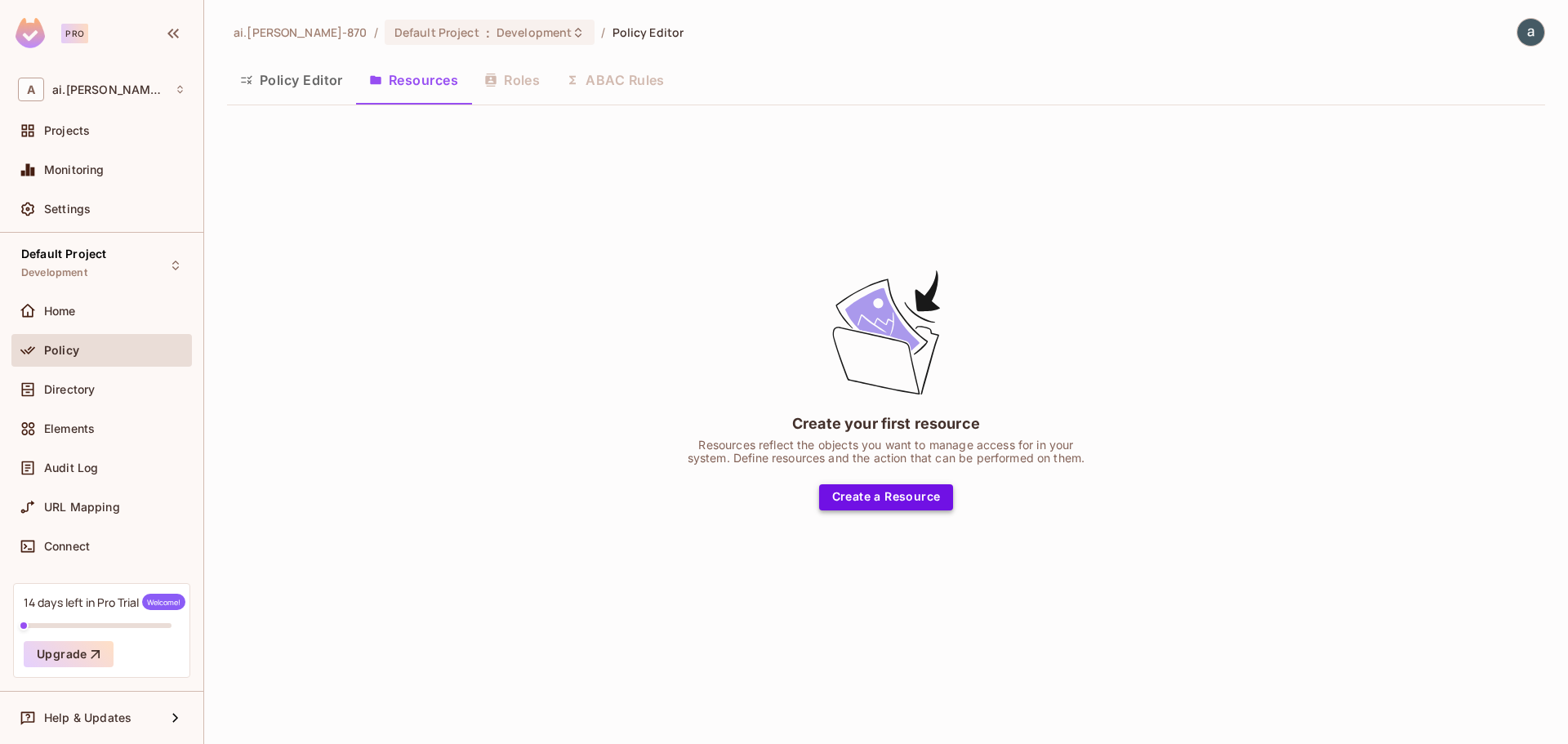
click at [924, 497] on button "Create a Resource" at bounding box center [885, 497] width 134 height 26
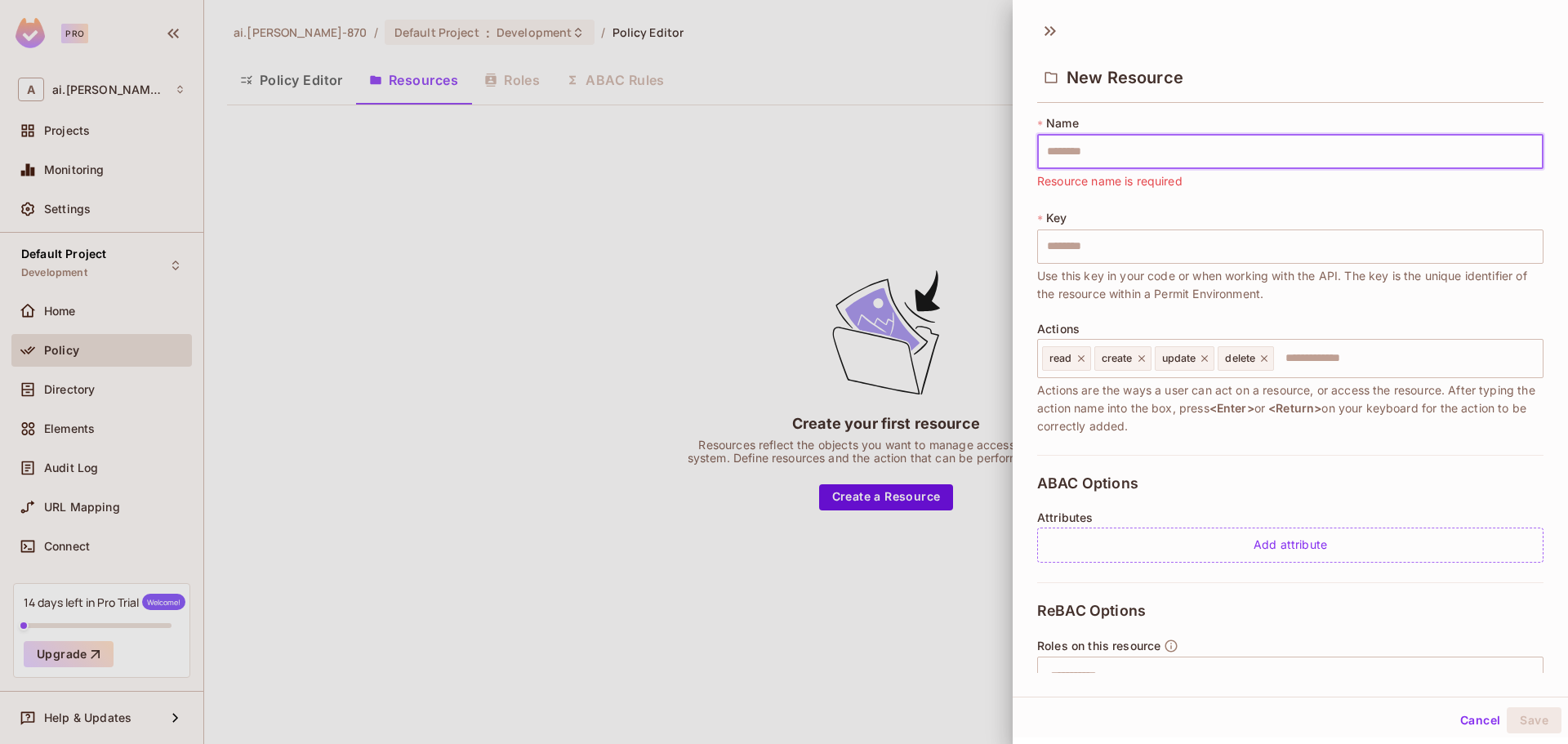
click at [1051, 146] on input "text" at bounding box center [1290, 152] width 506 height 35
paste input "**********"
type input "**********"
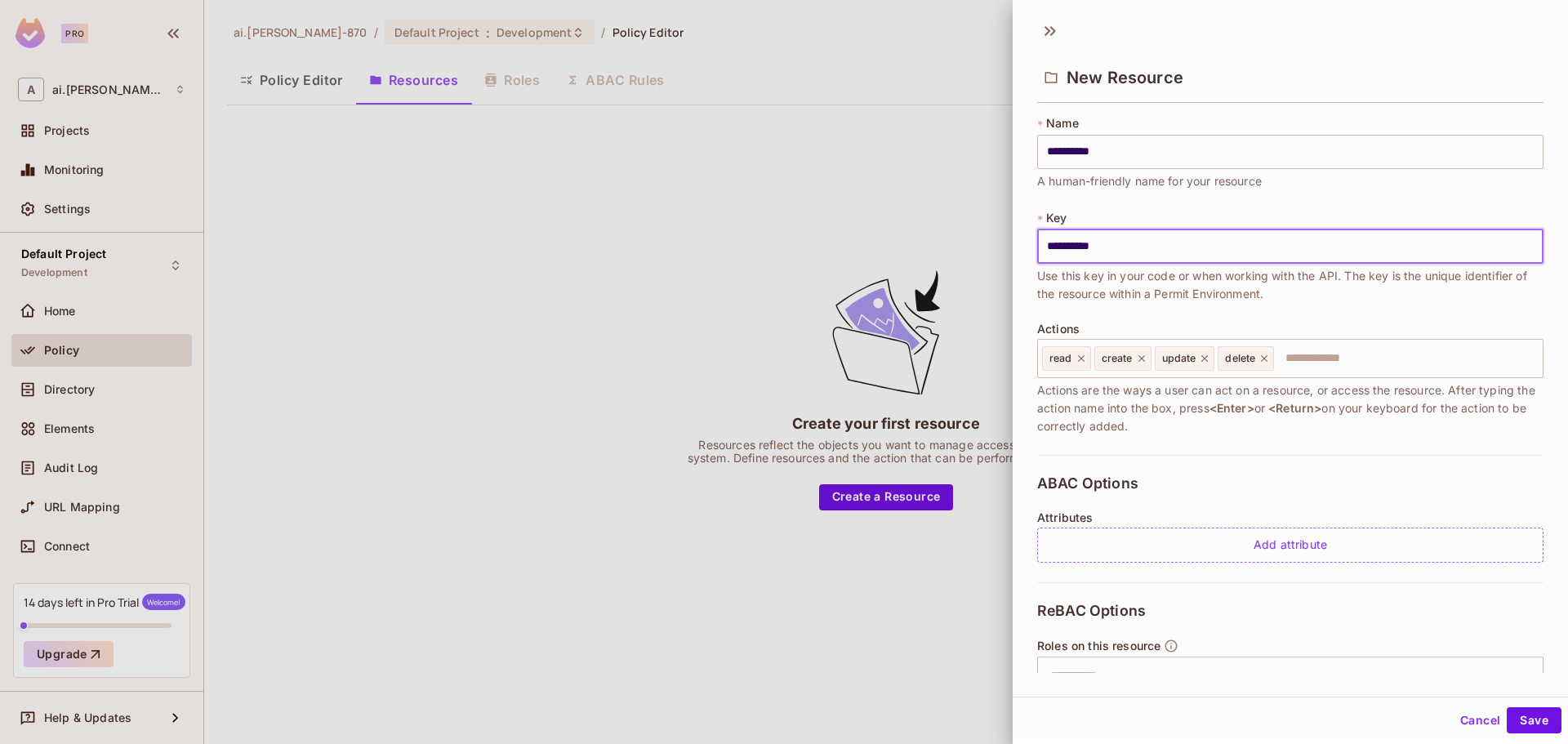
click at [1186, 248] on input "**********" at bounding box center [1290, 247] width 506 height 35
click at [1128, 207] on div "**********" at bounding box center [1290, 285] width 506 height 340
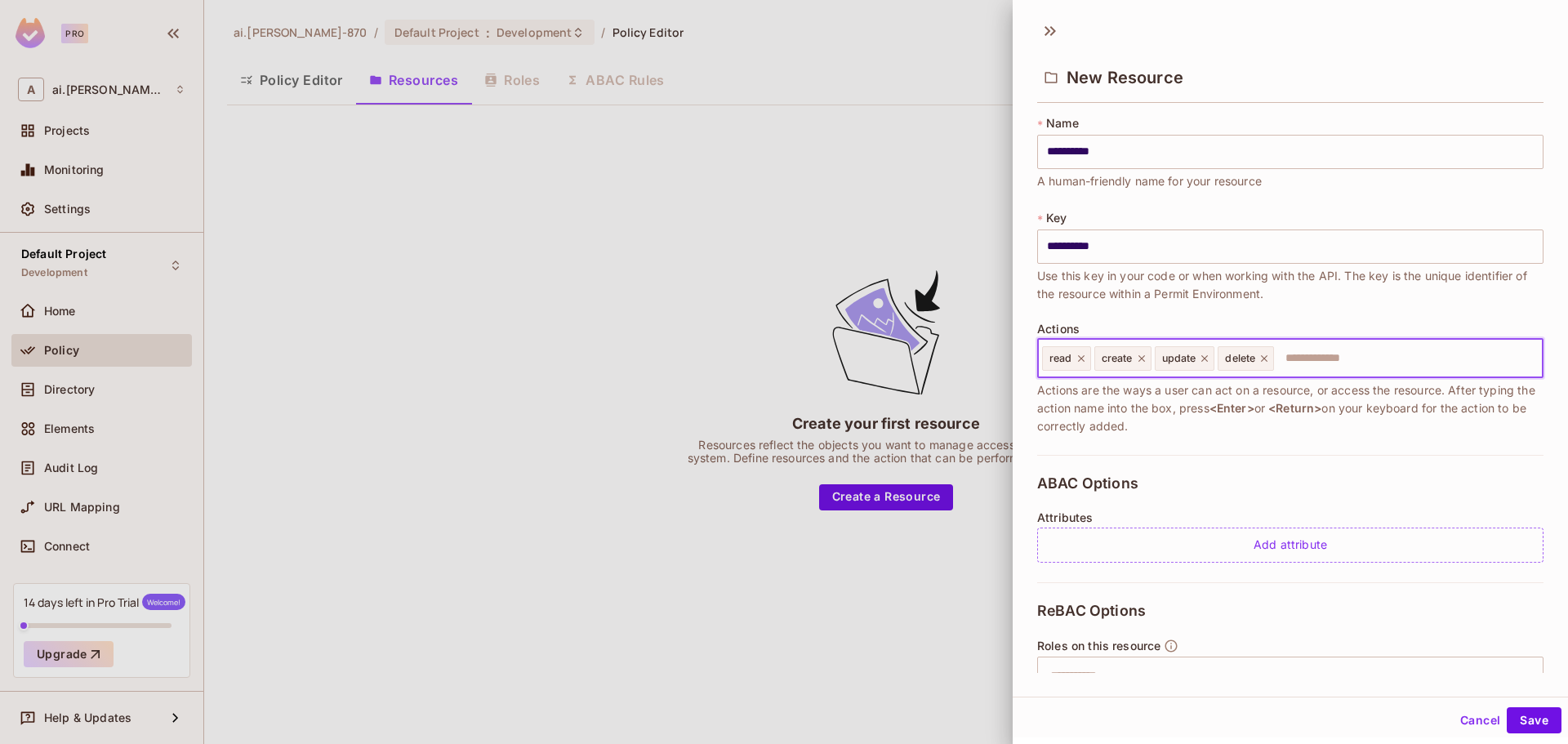
click at [1322, 362] on input "text" at bounding box center [1406, 358] width 260 height 33
click at [1321, 362] on input "text" at bounding box center [1406, 358] width 260 height 33
click at [1330, 362] on input "text" at bounding box center [1406, 358] width 260 height 33
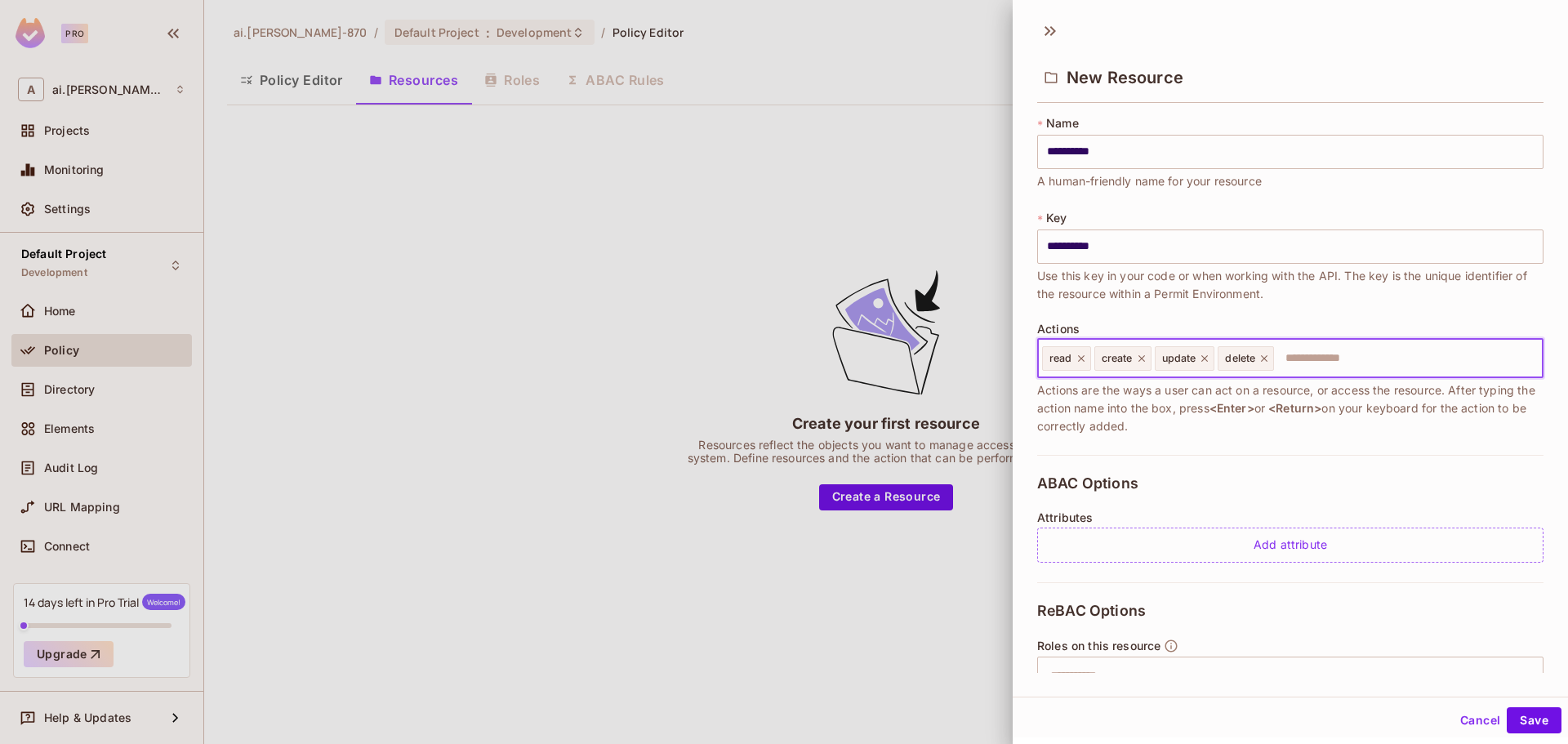
click at [1340, 359] on input "text" at bounding box center [1406, 358] width 260 height 33
paste input "**********"
type input "*****"
type input "****"
type input "***"
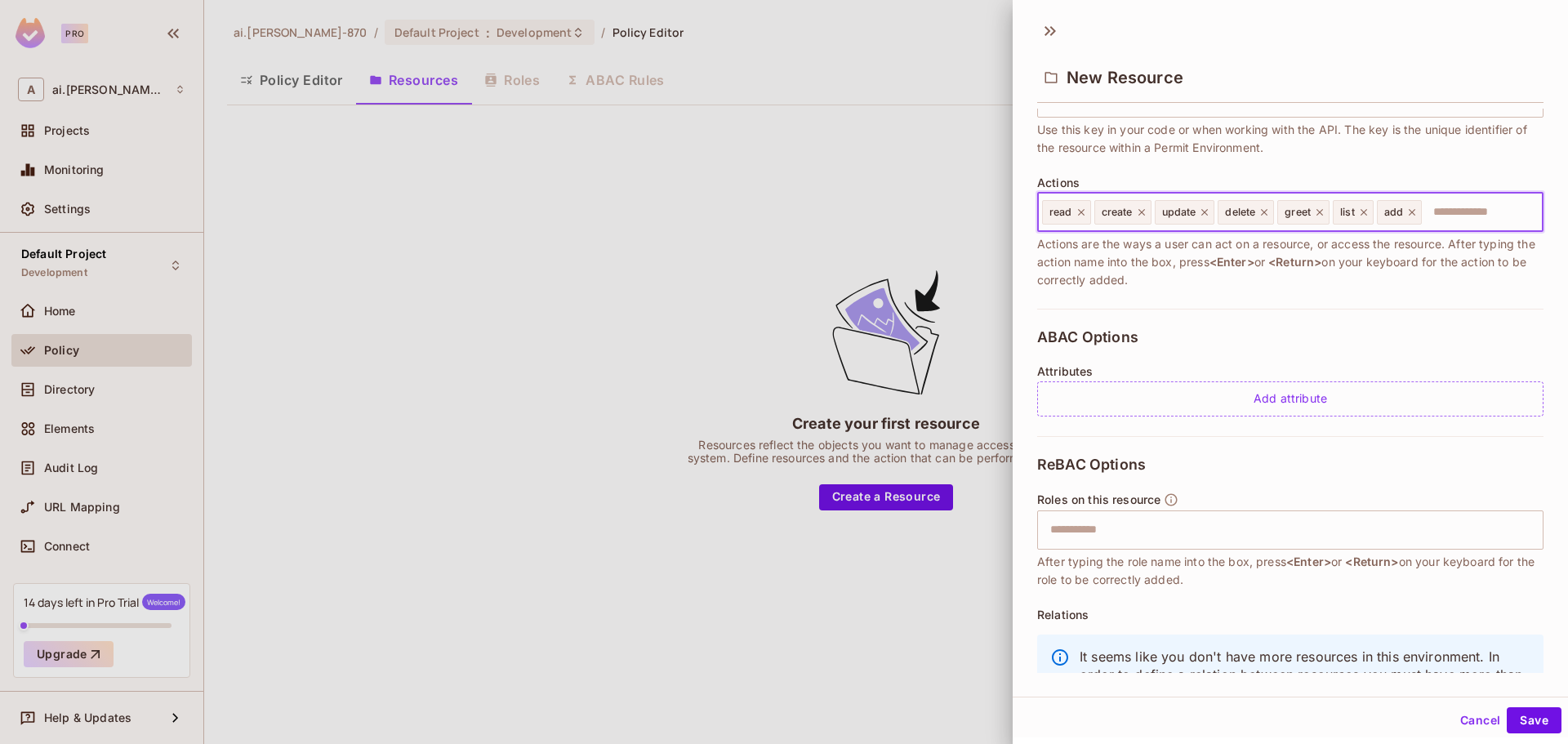
scroll to position [163, 0]
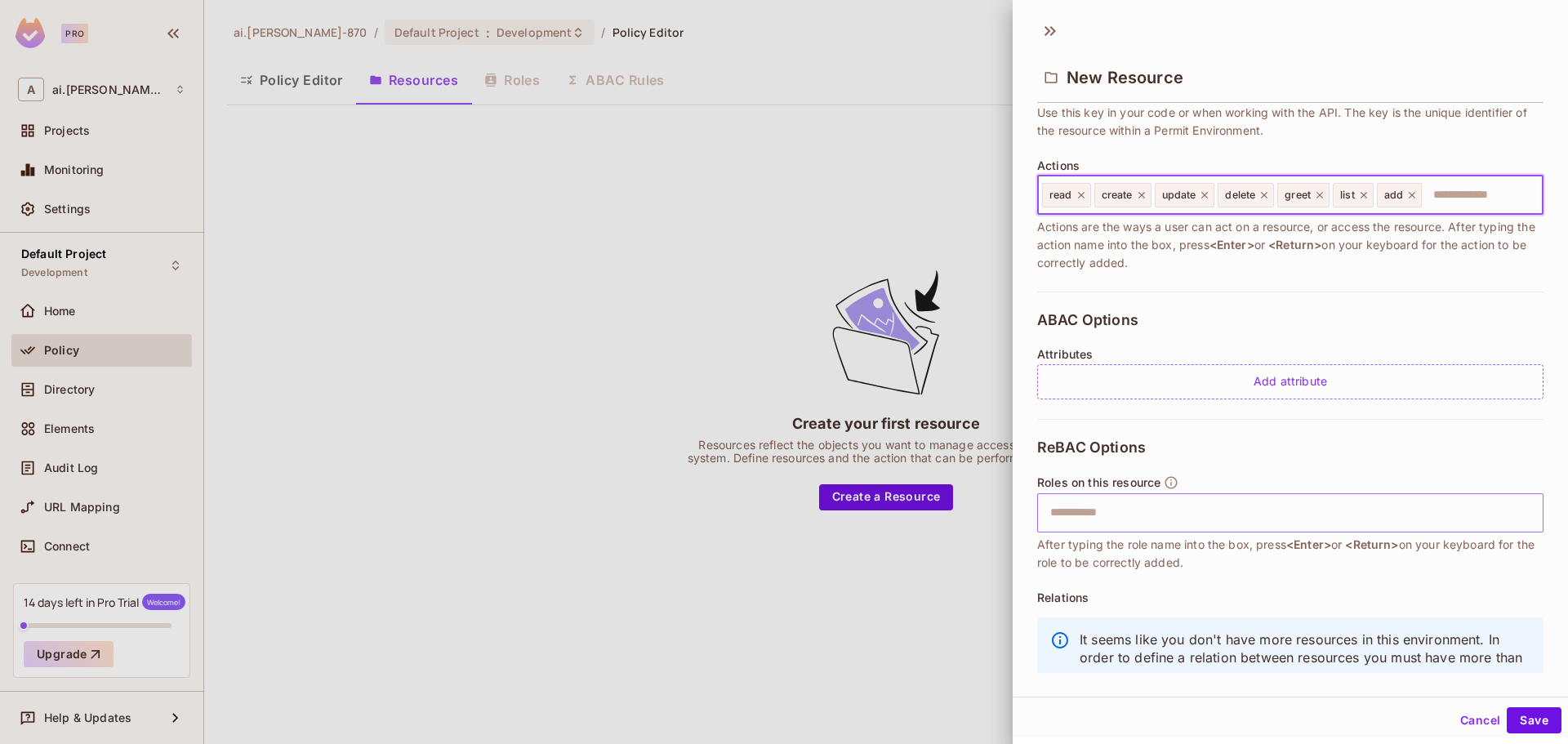
click at [1083, 512] on input "text" at bounding box center [1287, 512] width 495 height 33
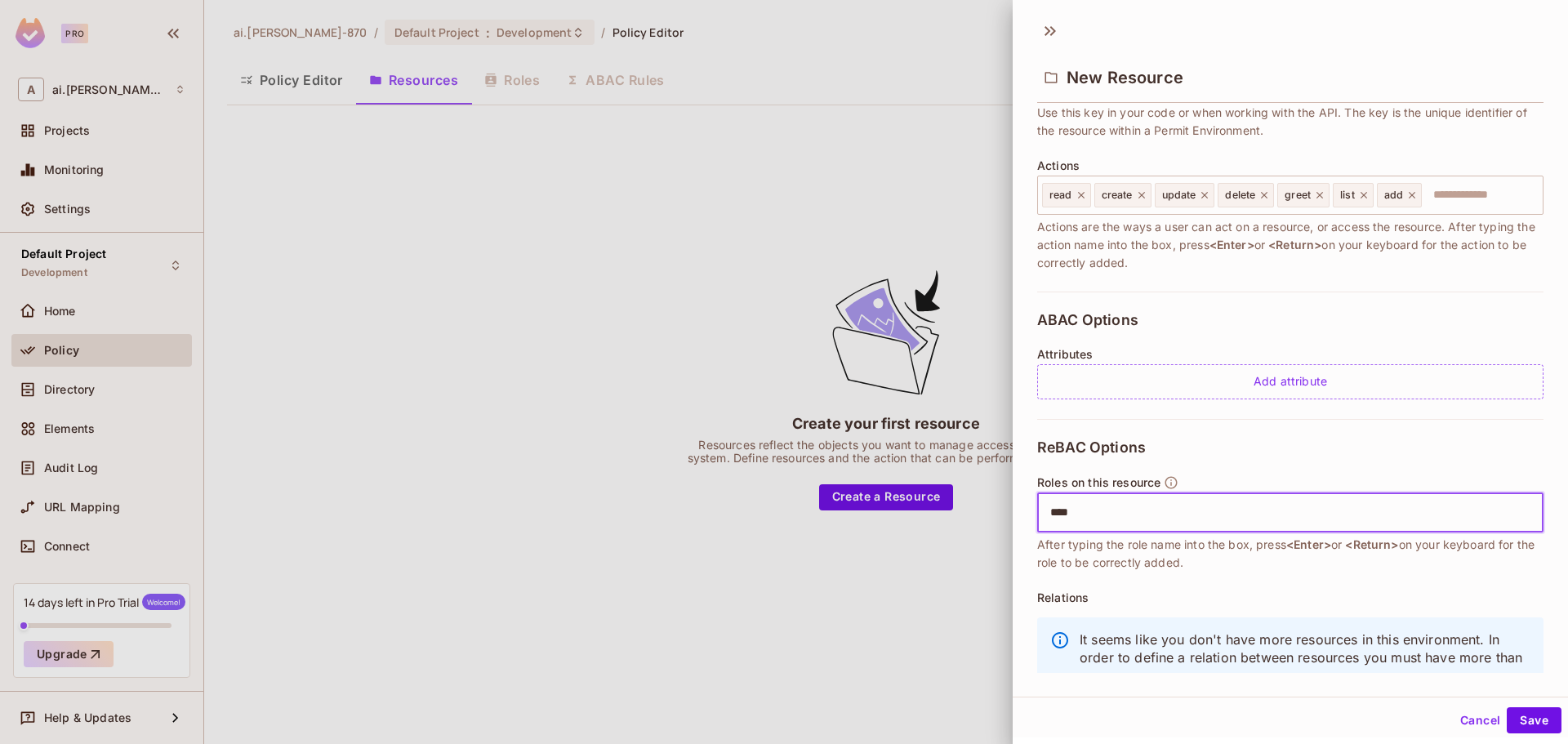
type input "*****"
type input "****"
click at [1269, 512] on icon at bounding box center [1271, 512] width 11 height 11
type input "****"
type input "*****"
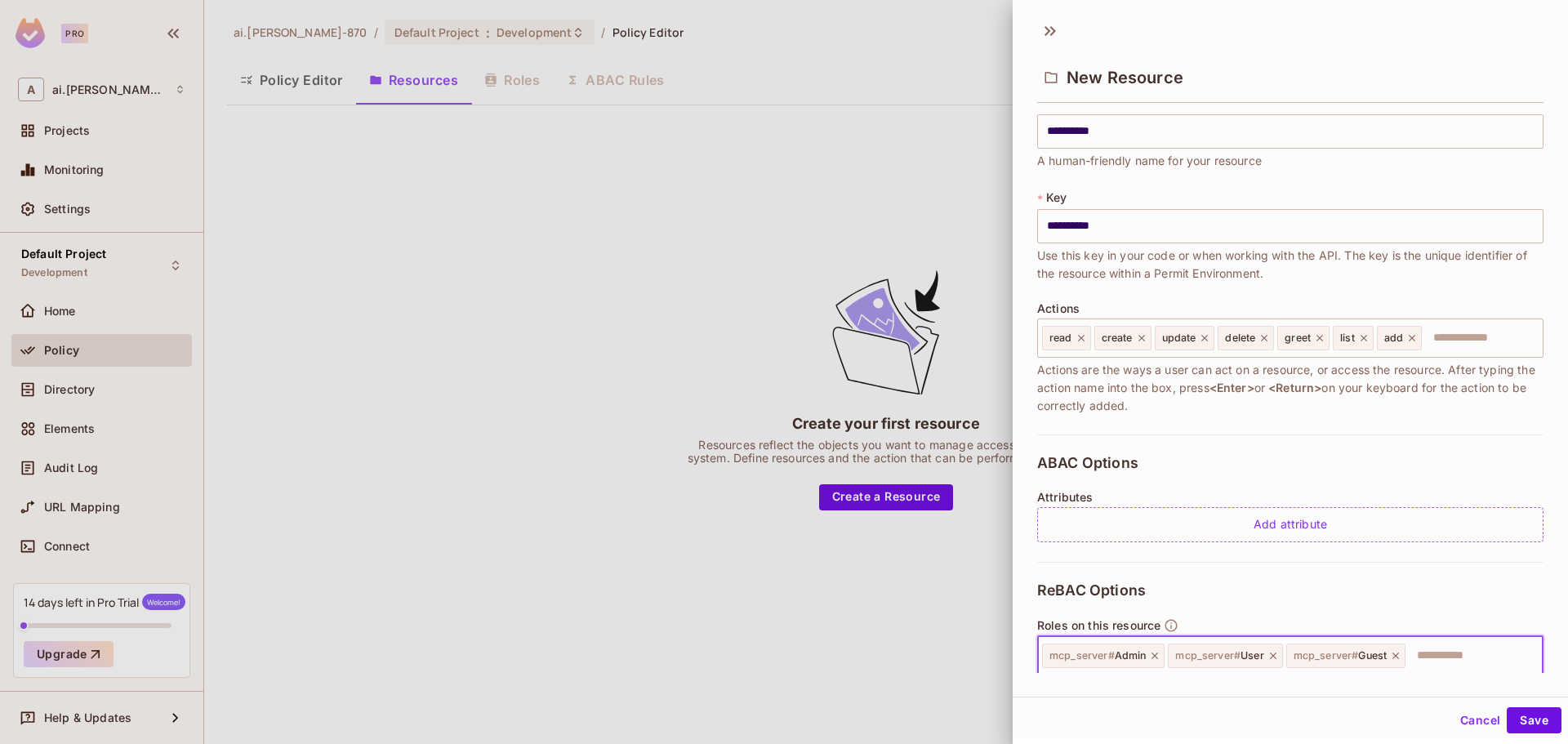
scroll to position [0, 0]
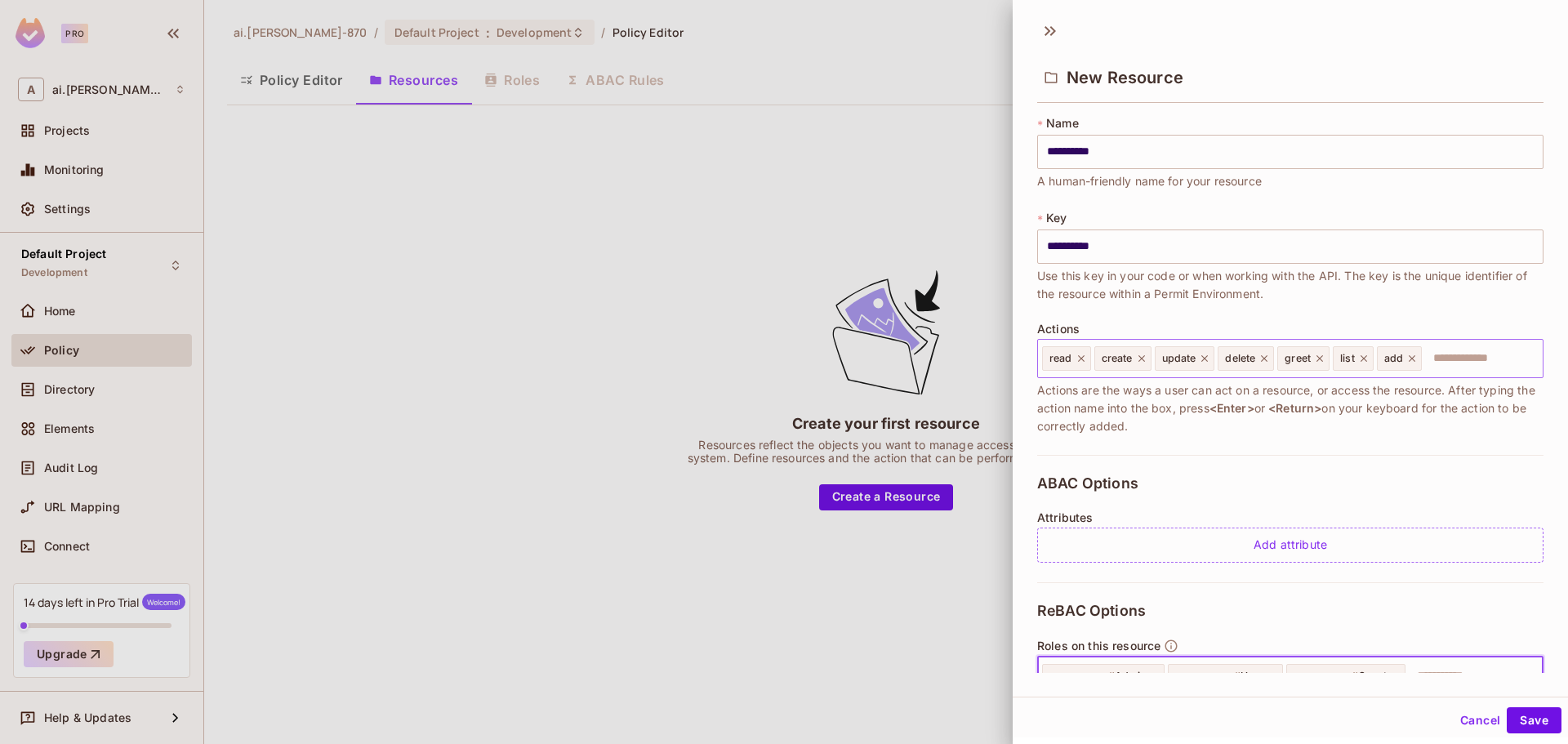
click at [1366, 357] on icon at bounding box center [1364, 359] width 7 height 7
click at [1267, 361] on icon at bounding box center [1264, 359] width 7 height 7
click at [1208, 358] on icon at bounding box center [1204, 358] width 11 height 11
click at [1140, 361] on icon at bounding box center [1141, 358] width 11 height 11
click at [1083, 359] on icon at bounding box center [1081, 358] width 11 height 11
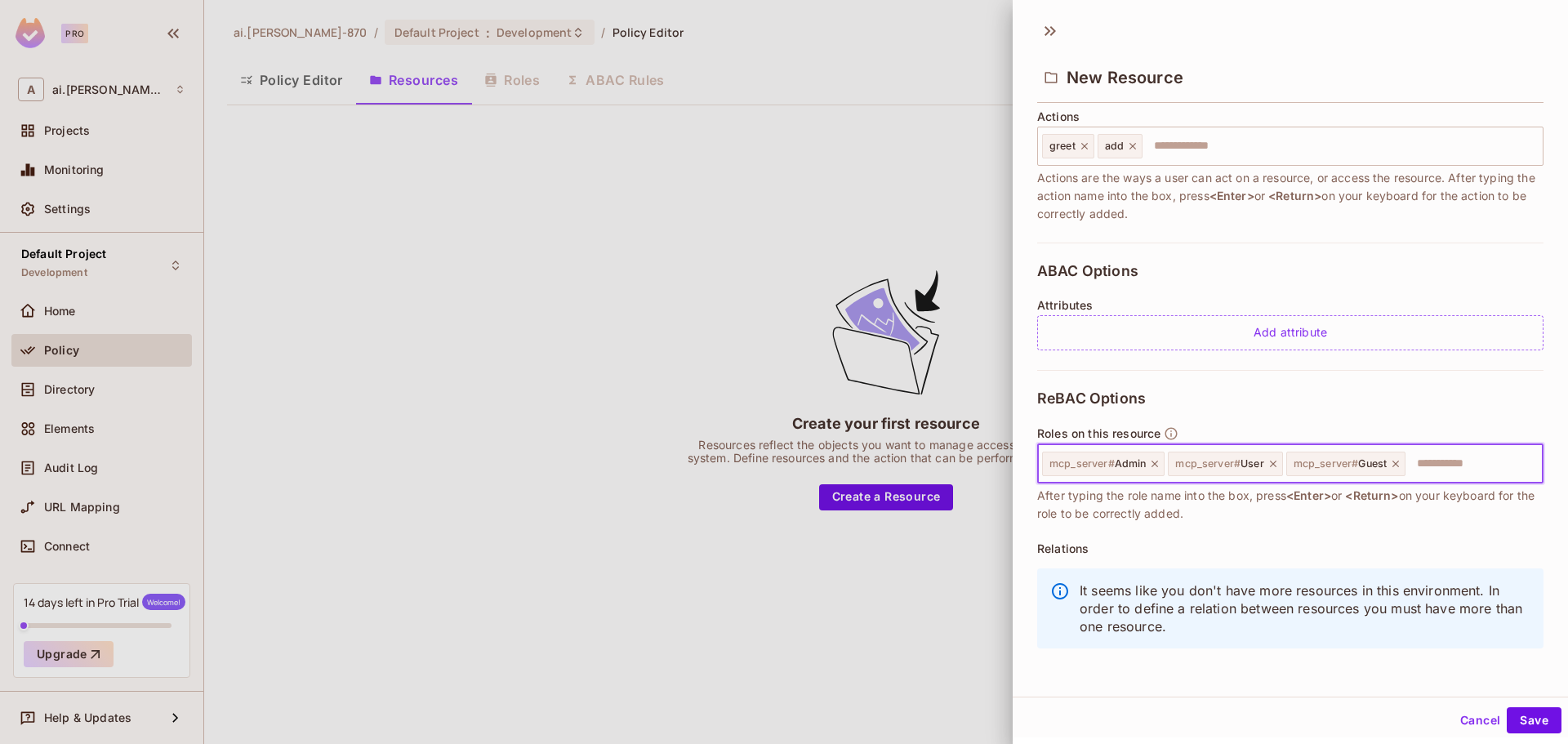
scroll to position [217, 0]
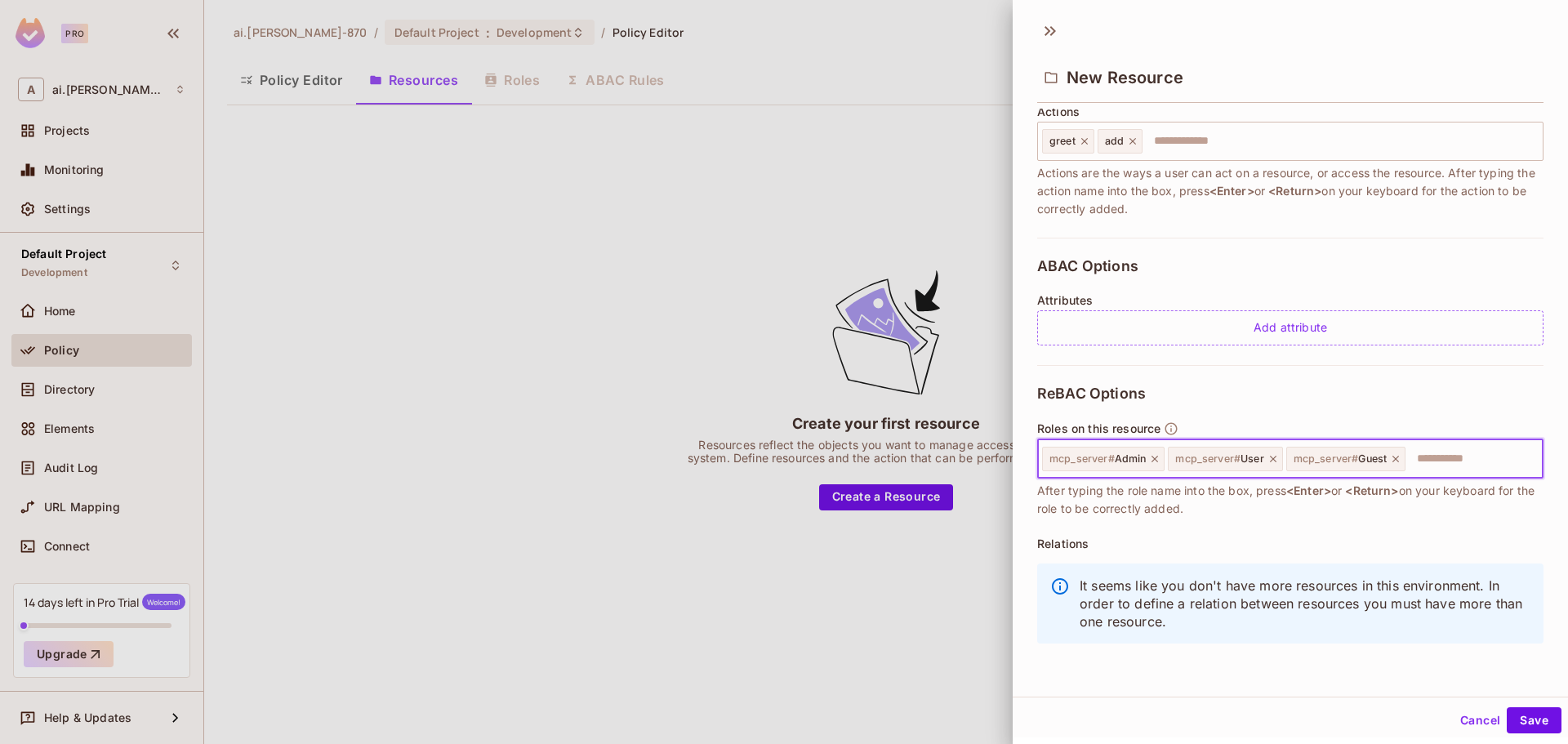
click at [1392, 456] on icon at bounding box center [1395, 459] width 11 height 11
click at [1277, 462] on icon at bounding box center [1272, 459] width 11 height 11
click at [1152, 458] on icon at bounding box center [1154, 459] width 11 height 11
click at [1188, 454] on input "text" at bounding box center [1287, 459] width 495 height 33
click at [1219, 465] on input "text" at bounding box center [1287, 459] width 495 height 33
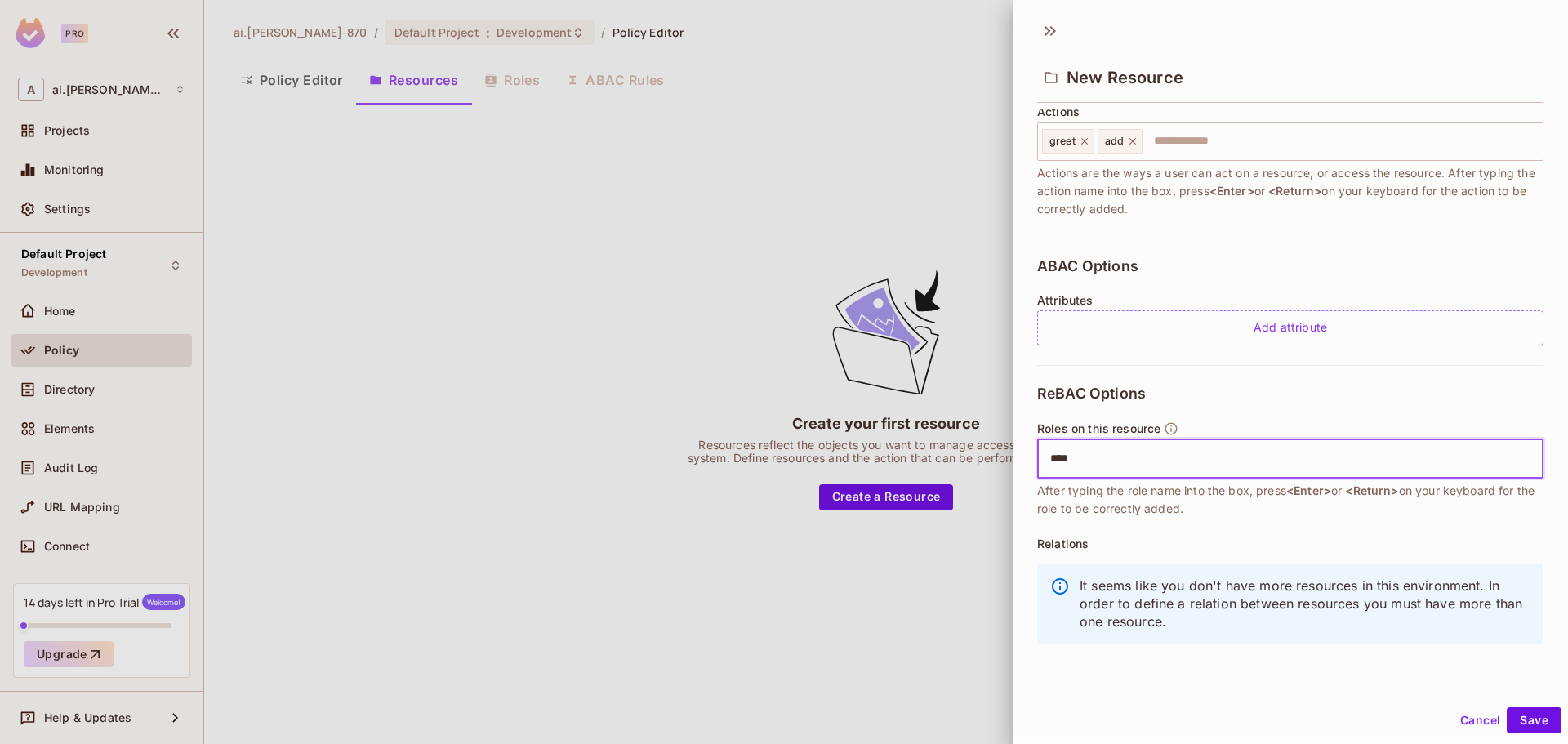
type input "*****"
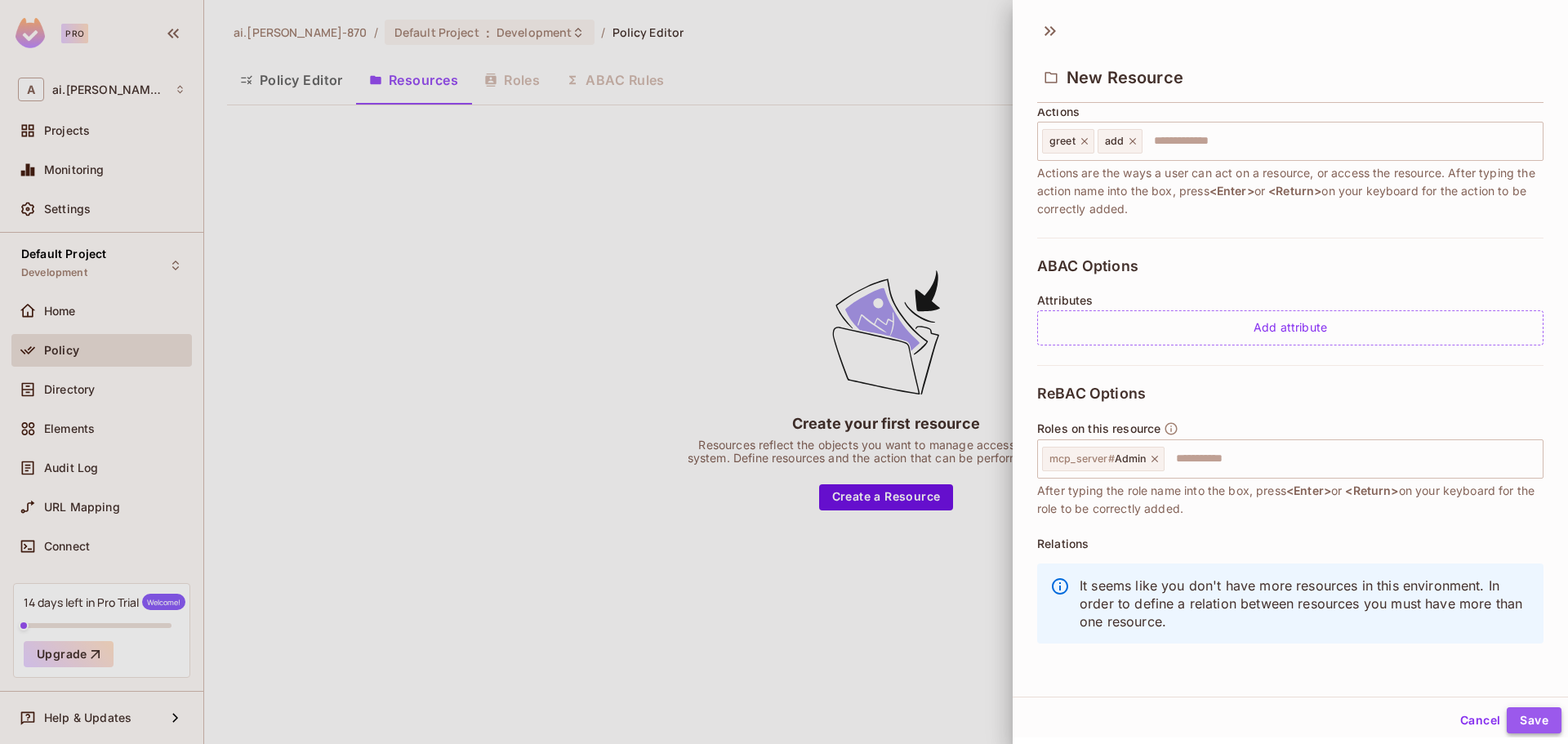
click at [1517, 712] on button "Save" at bounding box center [1533, 720] width 55 height 26
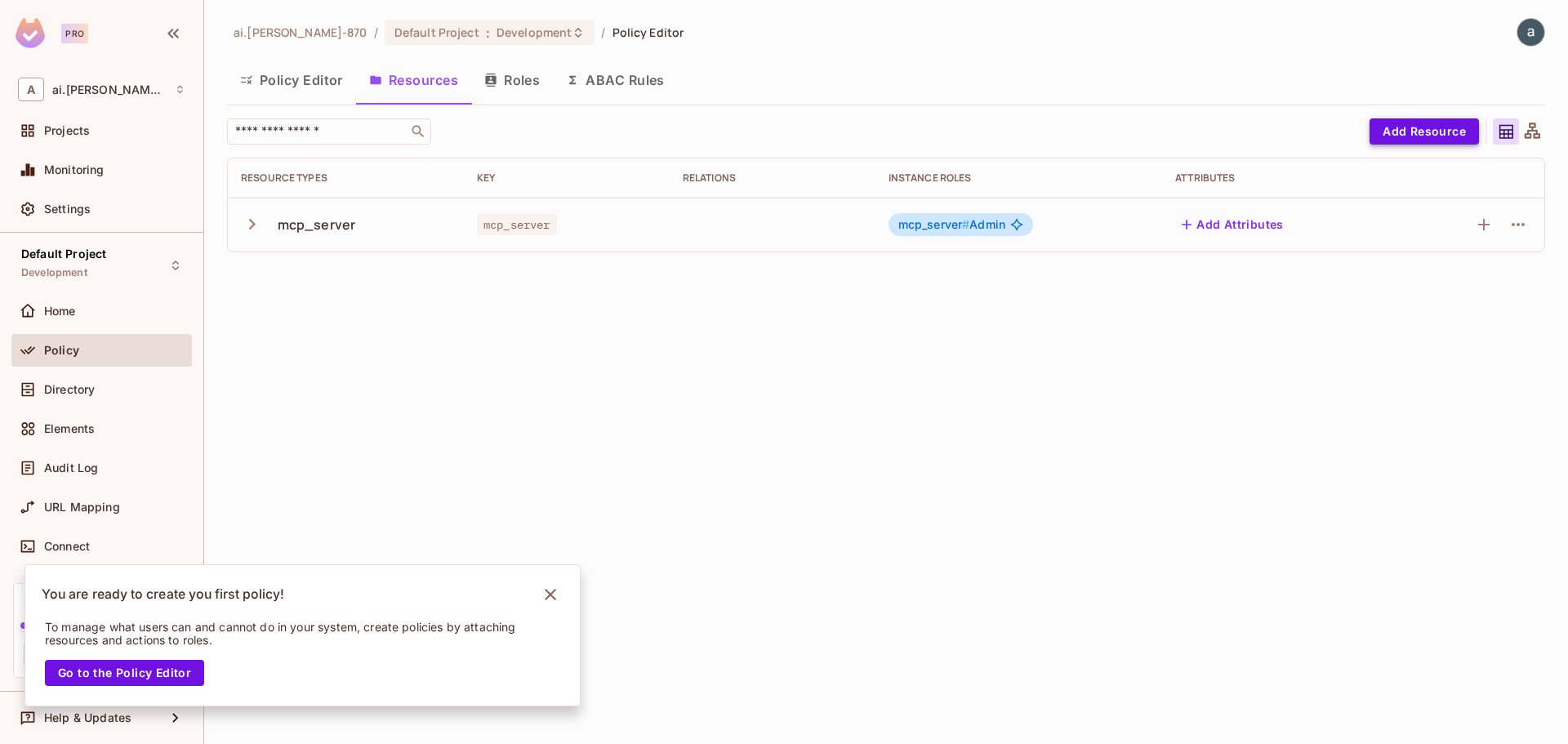
click at [1441, 134] on button "Add Resource" at bounding box center [1424, 132] width 109 height 26
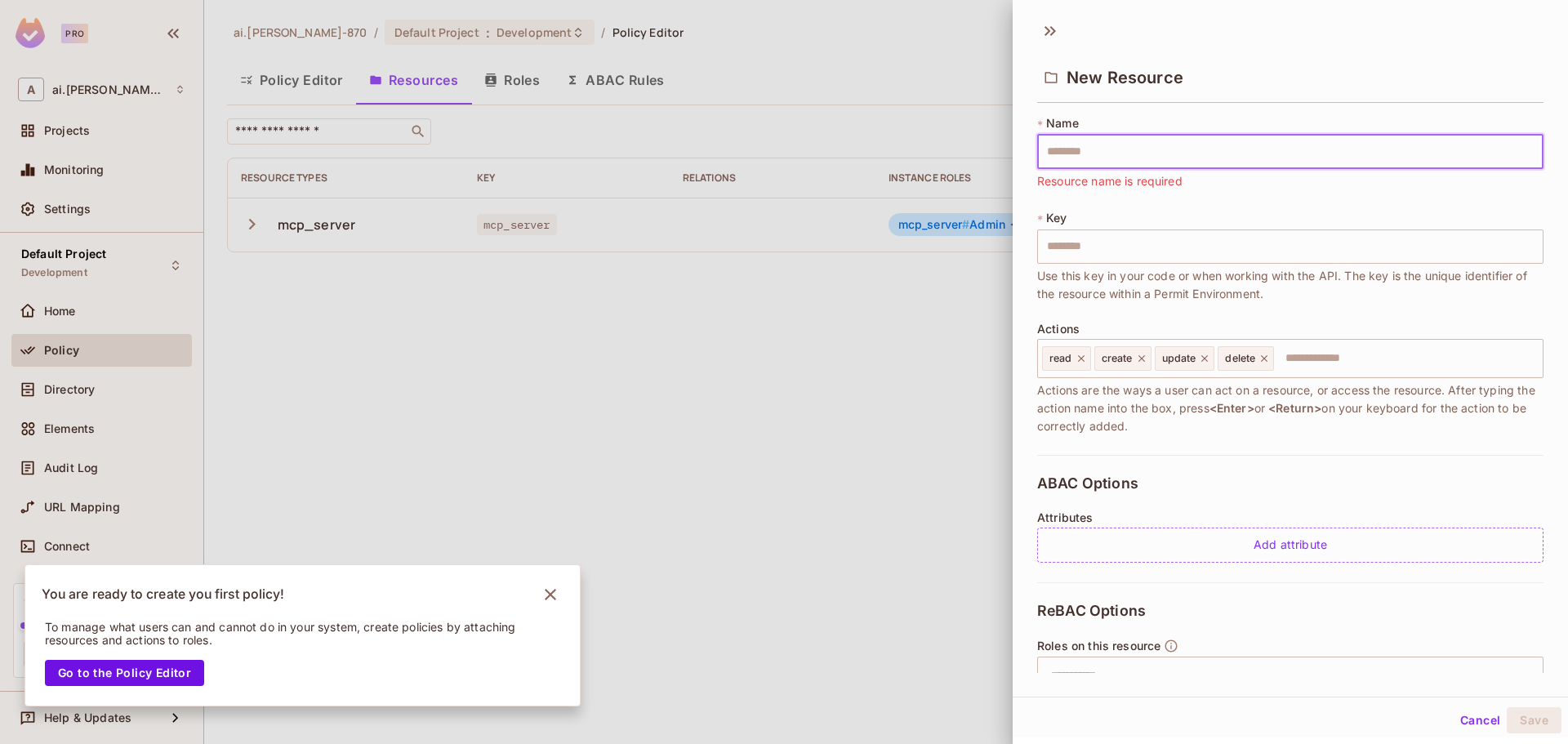
click at [1070, 137] on input "text" at bounding box center [1290, 152] width 506 height 35
click at [1070, 147] on input "text" at bounding box center [1290, 152] width 506 height 35
paste input "**********"
type input "**********"
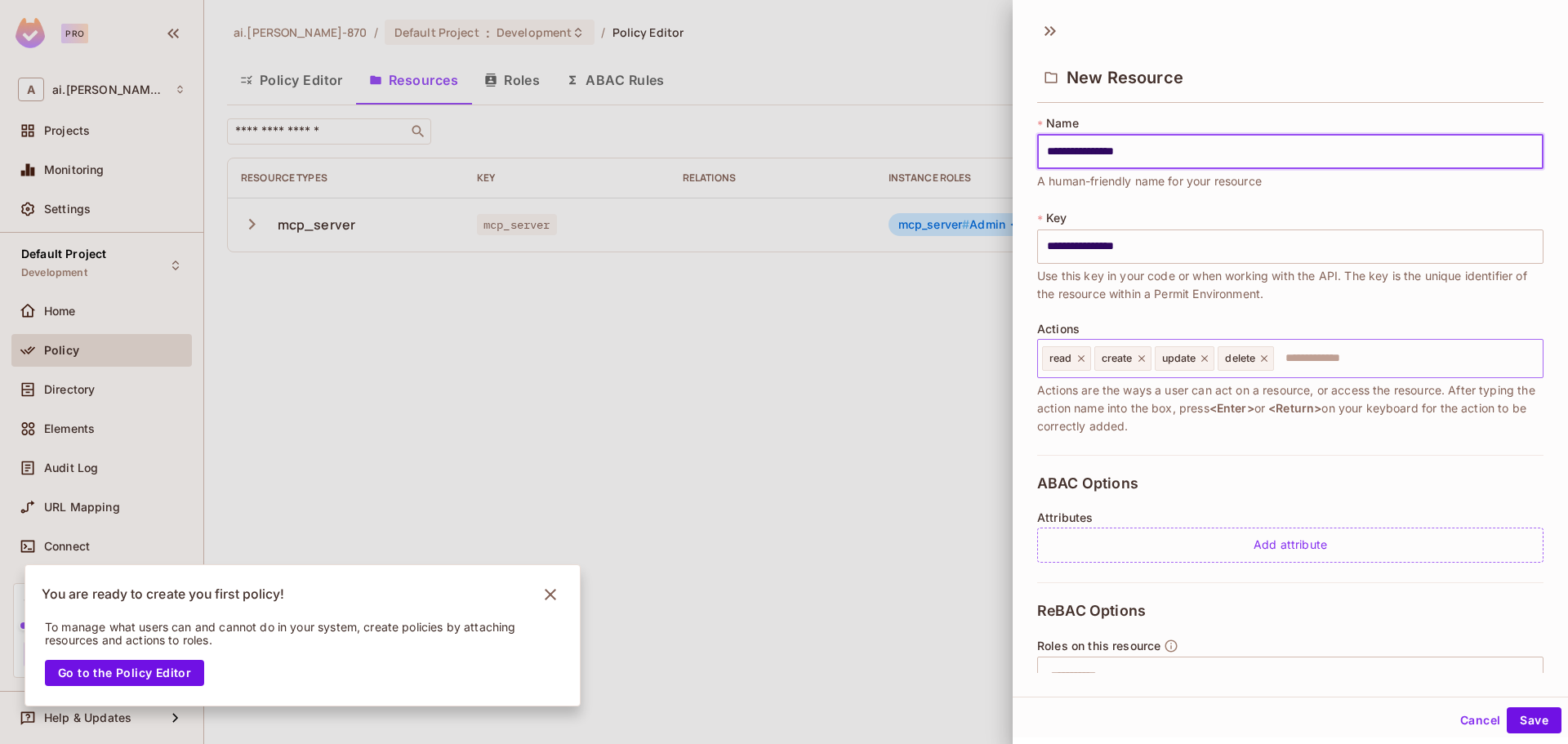
click at [1270, 361] on icon at bounding box center [1264, 358] width 11 height 11
click at [1205, 357] on icon at bounding box center [1205, 359] width 7 height 7
click at [1138, 355] on icon at bounding box center [1141, 358] width 11 height 11
click at [1081, 356] on icon at bounding box center [1081, 358] width 11 height 11
type input "**********"
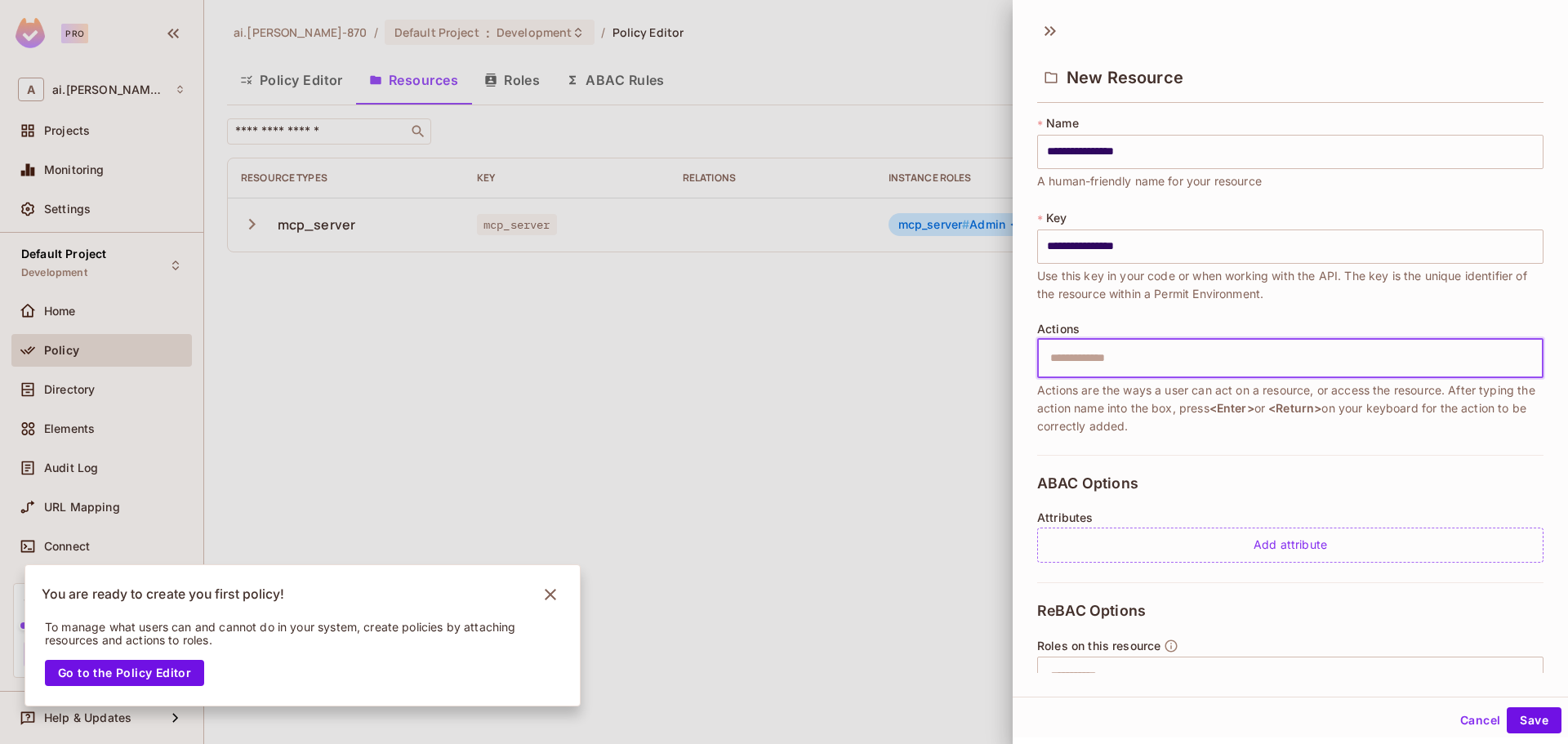
click at [1113, 360] on input "text" at bounding box center [1287, 358] width 495 height 33
type input "****"
click at [1122, 662] on input "text" at bounding box center [1287, 676] width 495 height 33
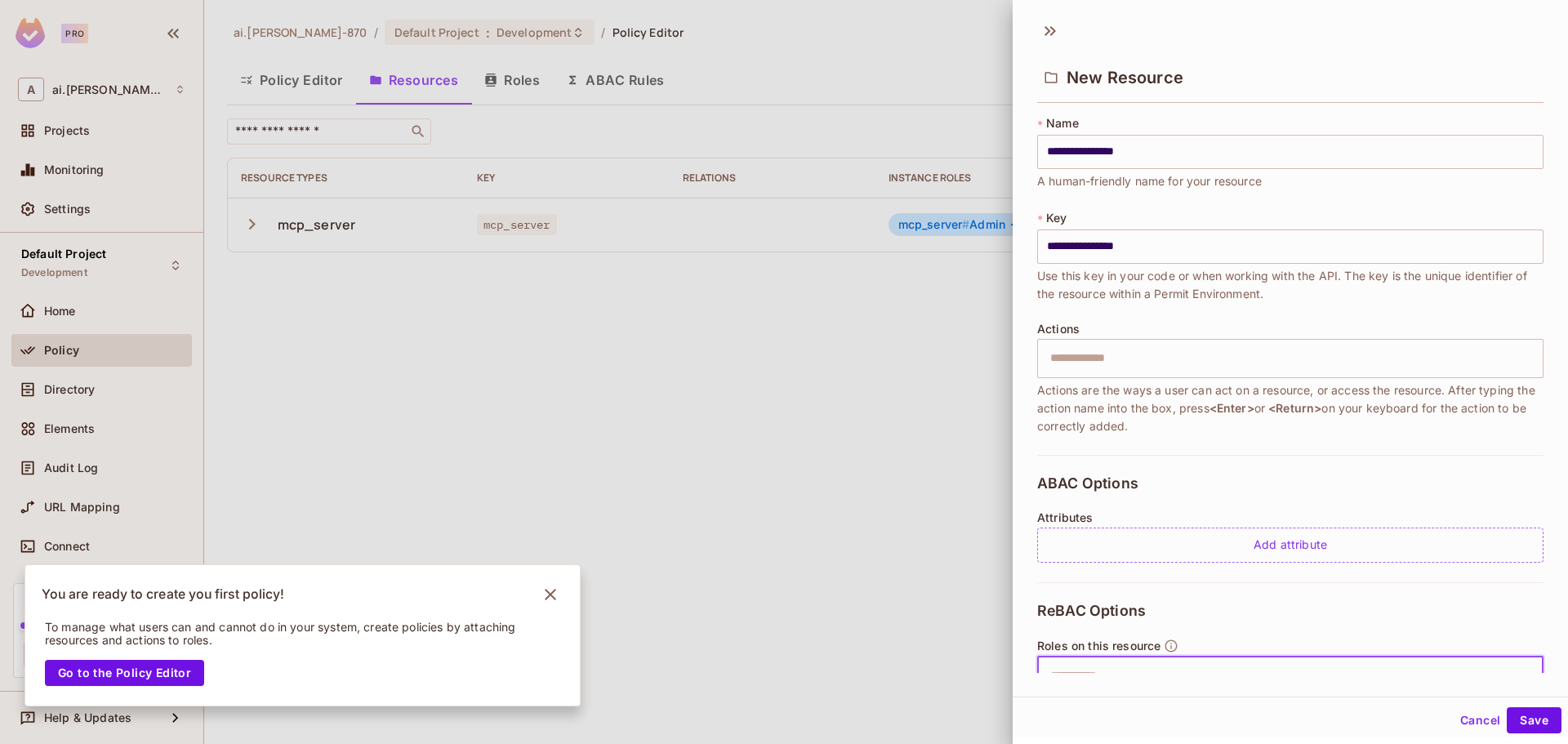
scroll to position [154, 0]
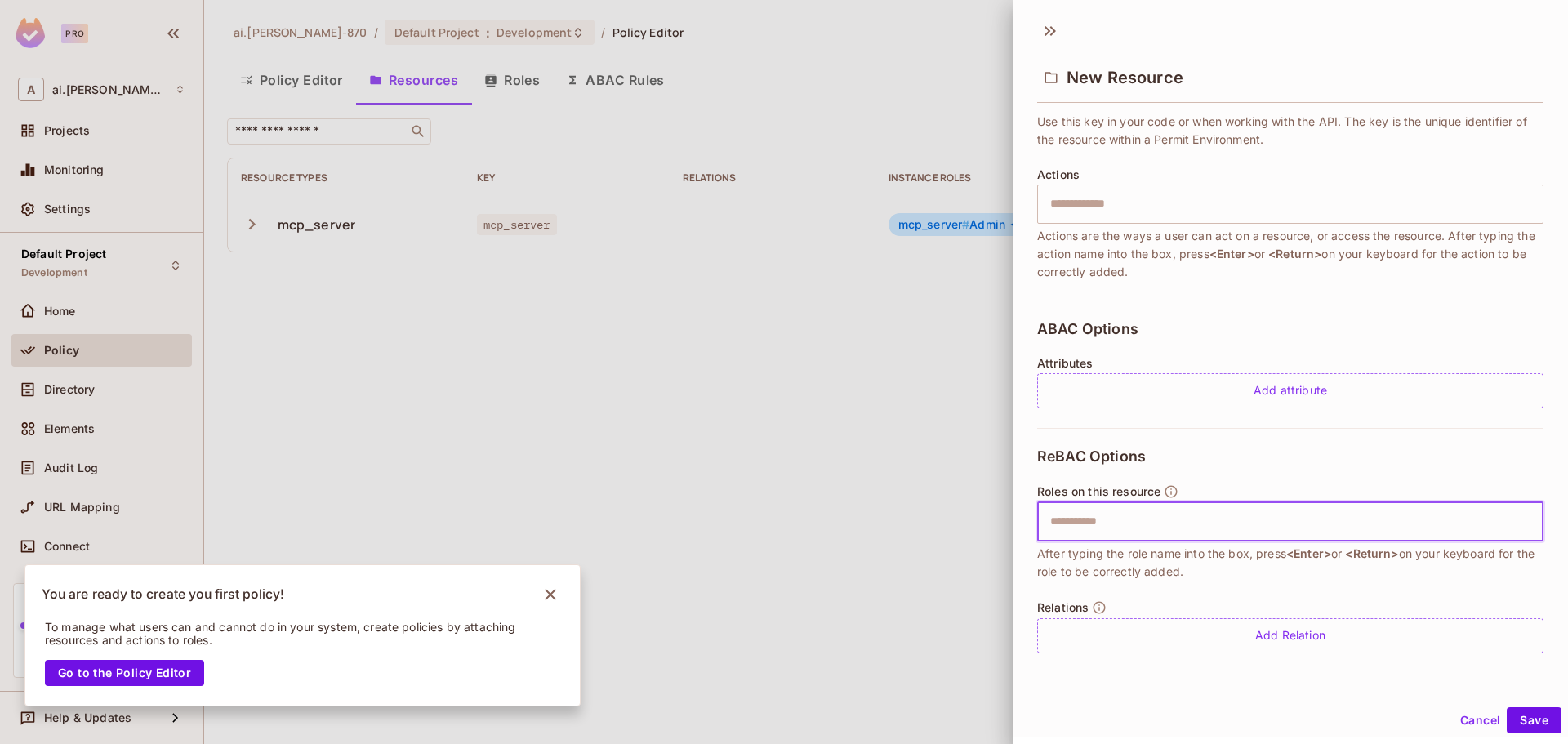
click at [1101, 528] on input "text" at bounding box center [1287, 522] width 495 height 33
type input "*****"
click at [1532, 724] on button "Save" at bounding box center [1533, 720] width 55 height 26
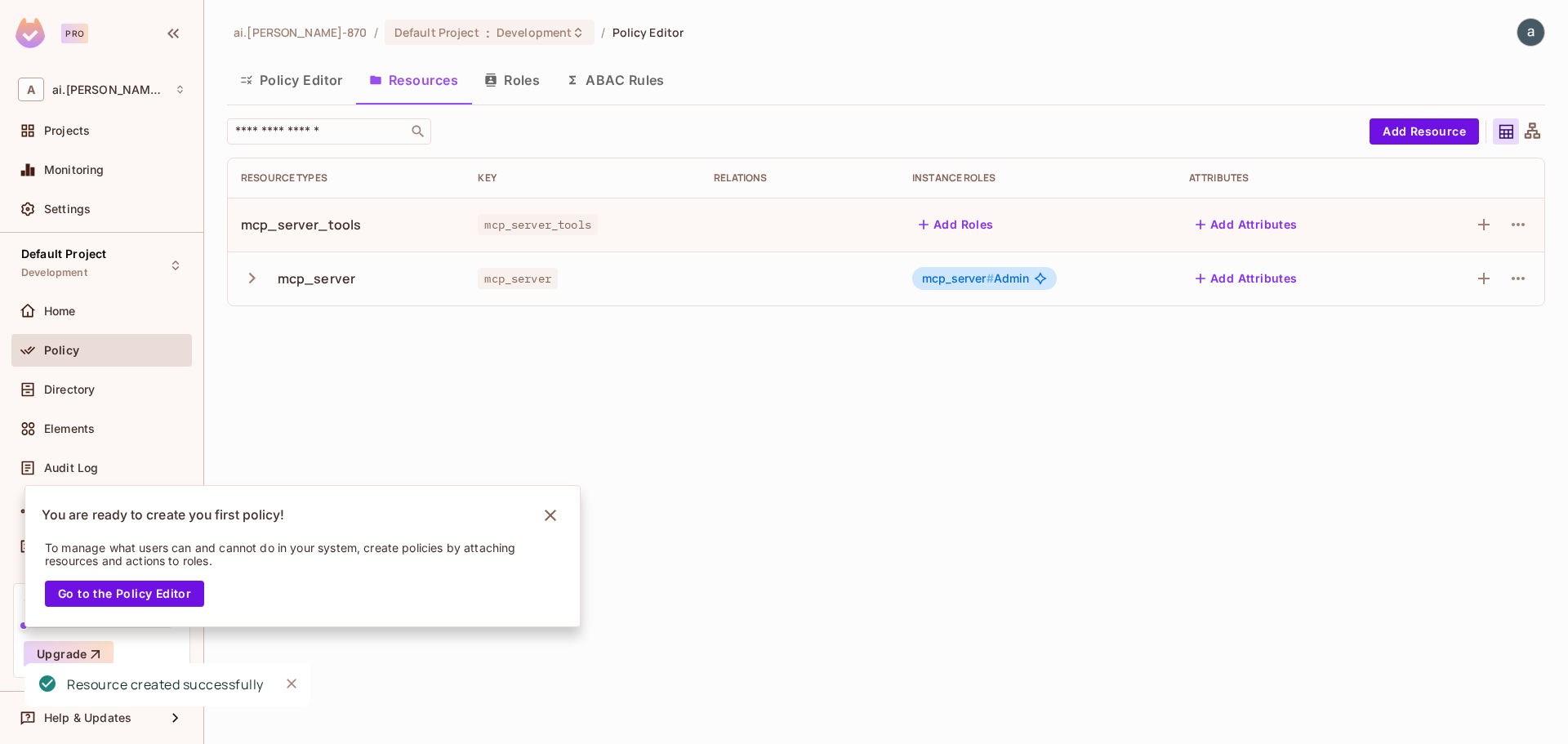
click at [786, 468] on div "ai.shraddha-870 / Default Project : Development / Policy Editor Policy Editor R…" at bounding box center [885, 372] width 1363 height 744
click at [522, 75] on button "Roles" at bounding box center [512, 80] width 82 height 41
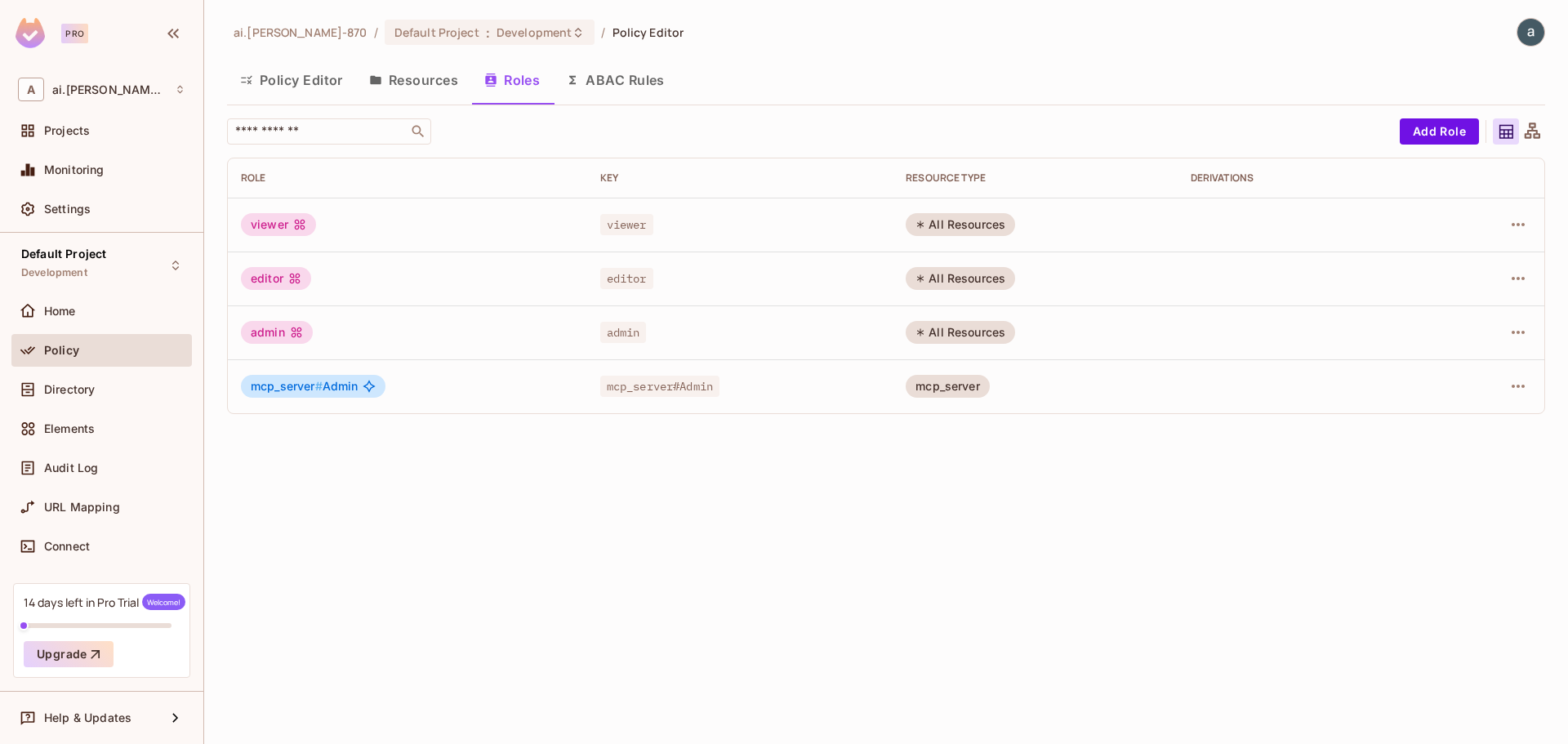
click at [428, 78] on button "Resources" at bounding box center [413, 80] width 115 height 41
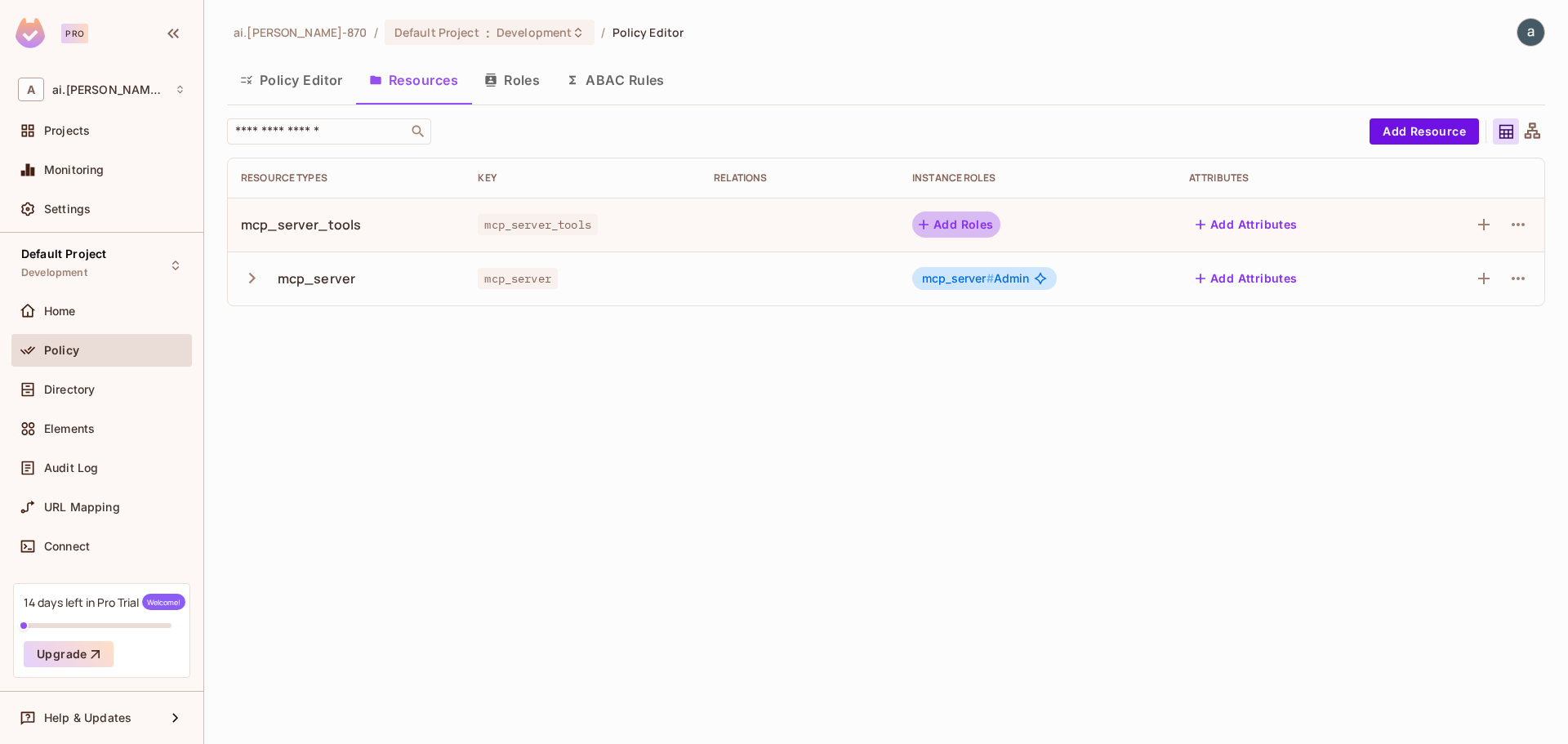
click at [949, 225] on button "Add Roles" at bounding box center [957, 225] width 88 height 26
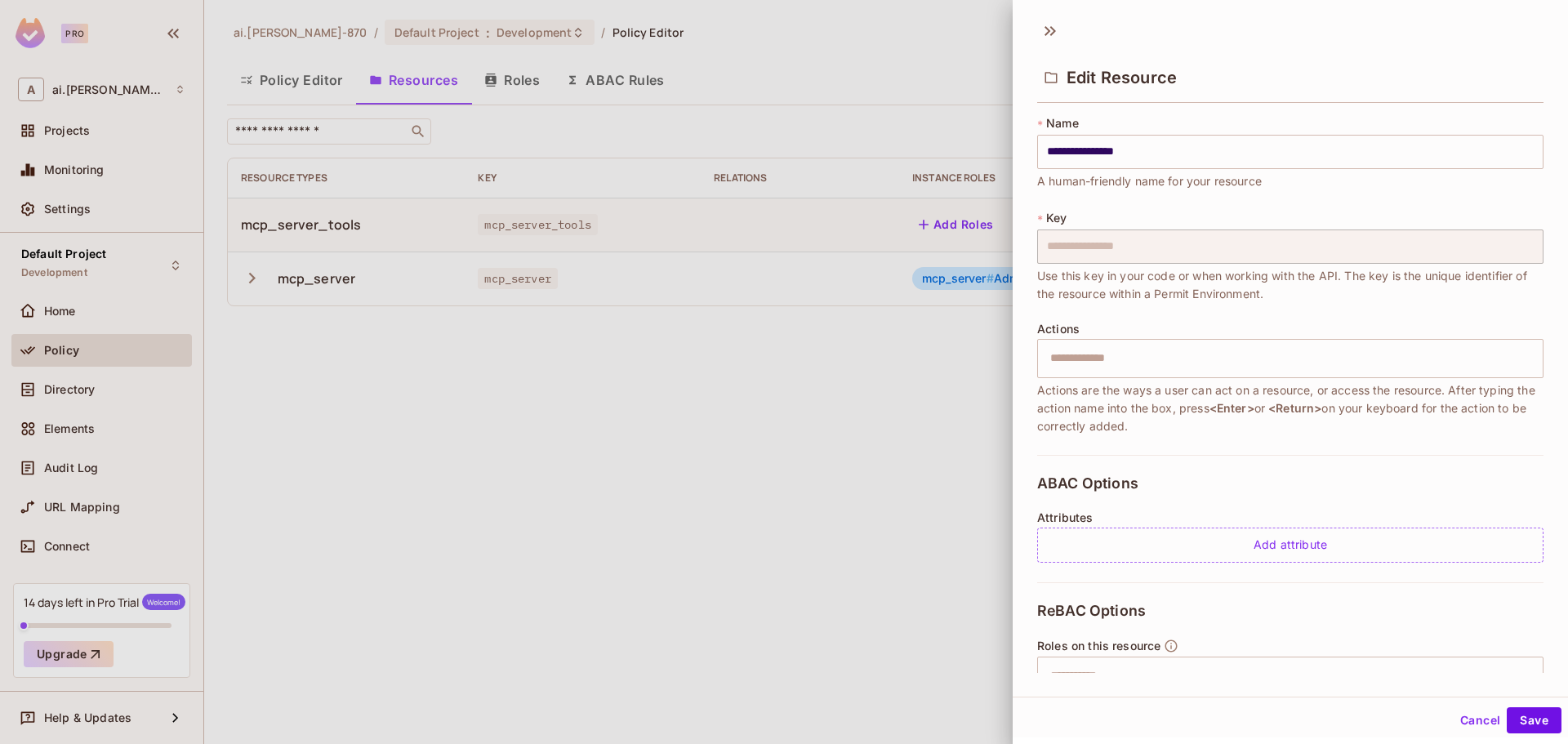
click at [1100, 674] on div "**********" at bounding box center [1290, 354] width 555 height 685
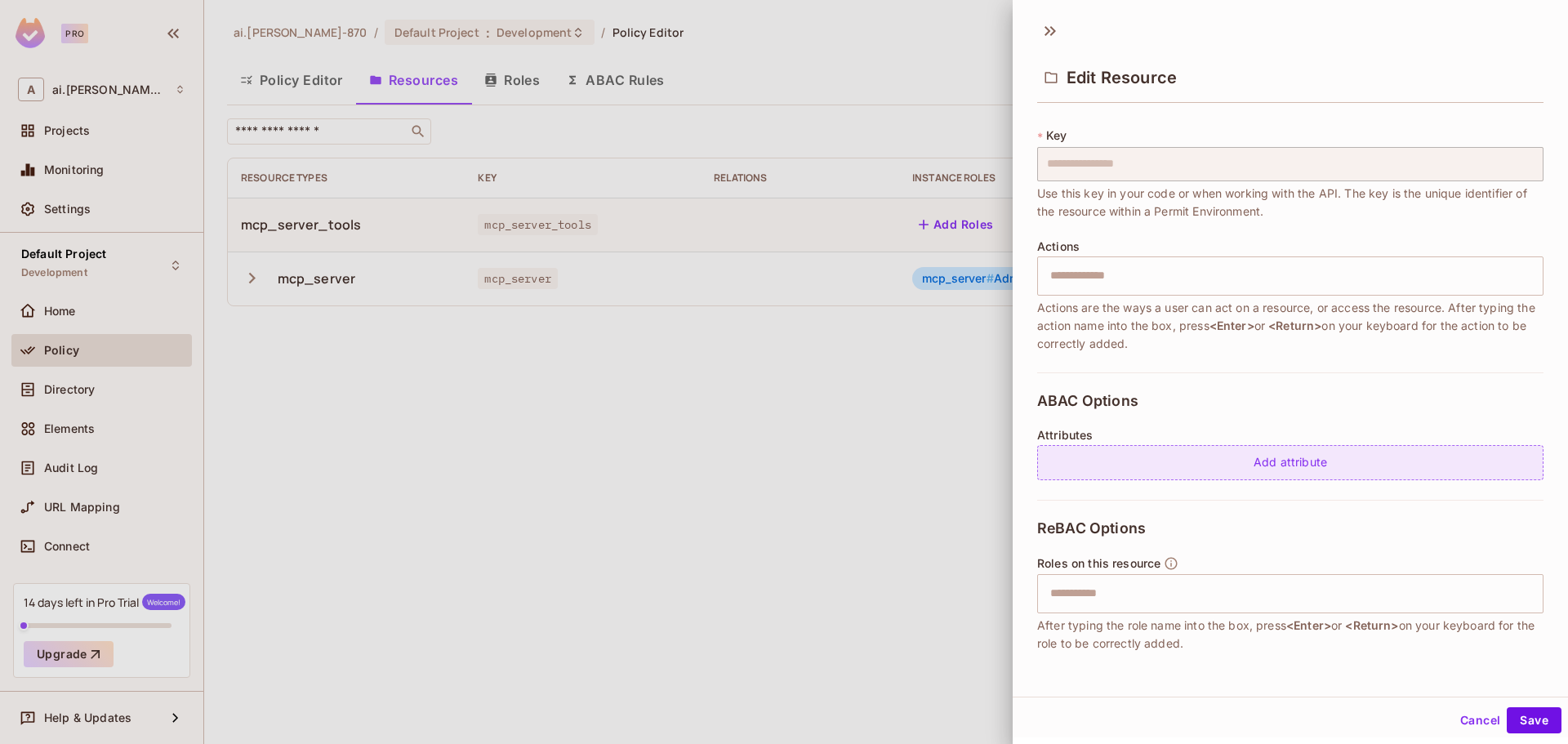
scroll to position [154, 0]
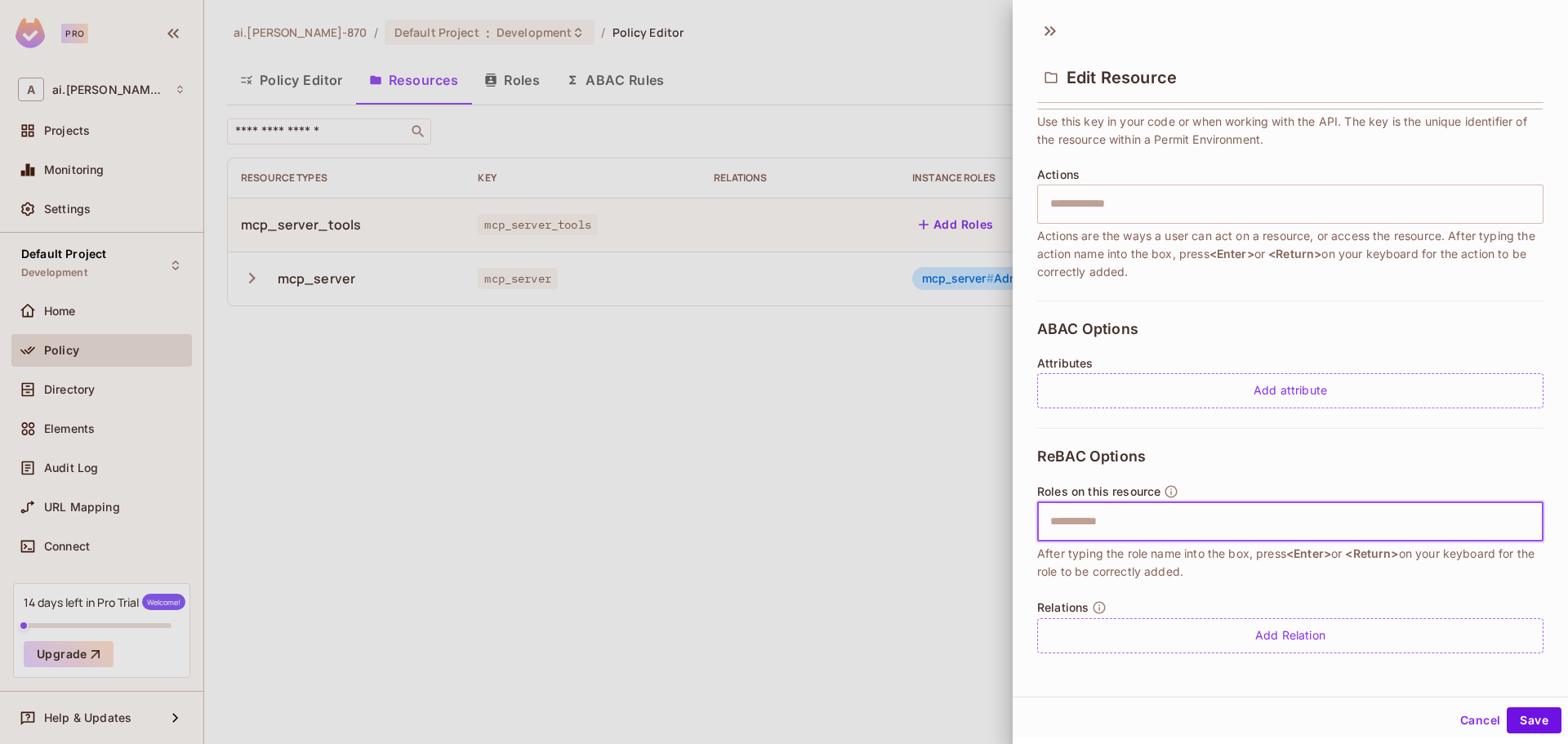
click at [1070, 513] on input "text" at bounding box center [1287, 522] width 495 height 33
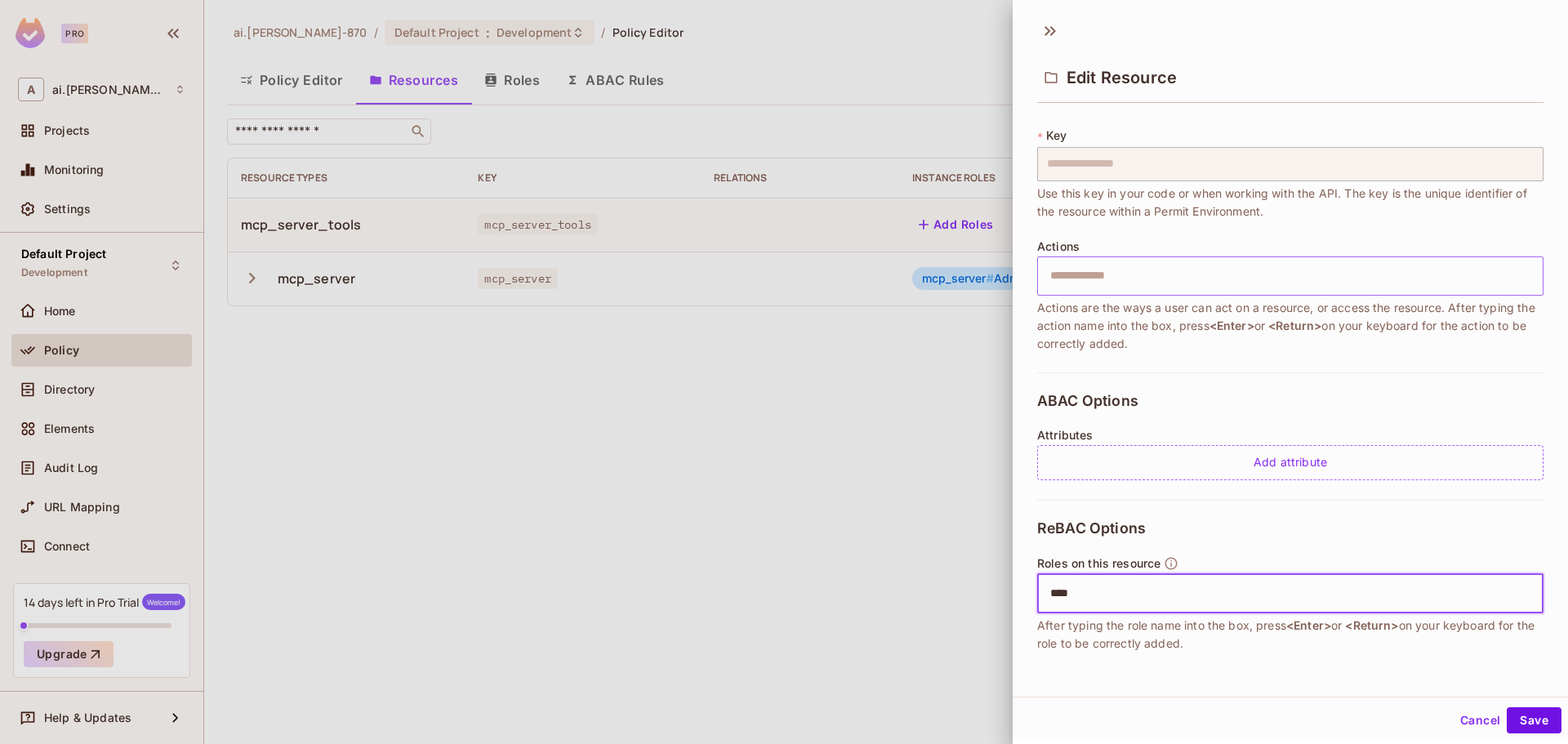
scroll to position [0, 0]
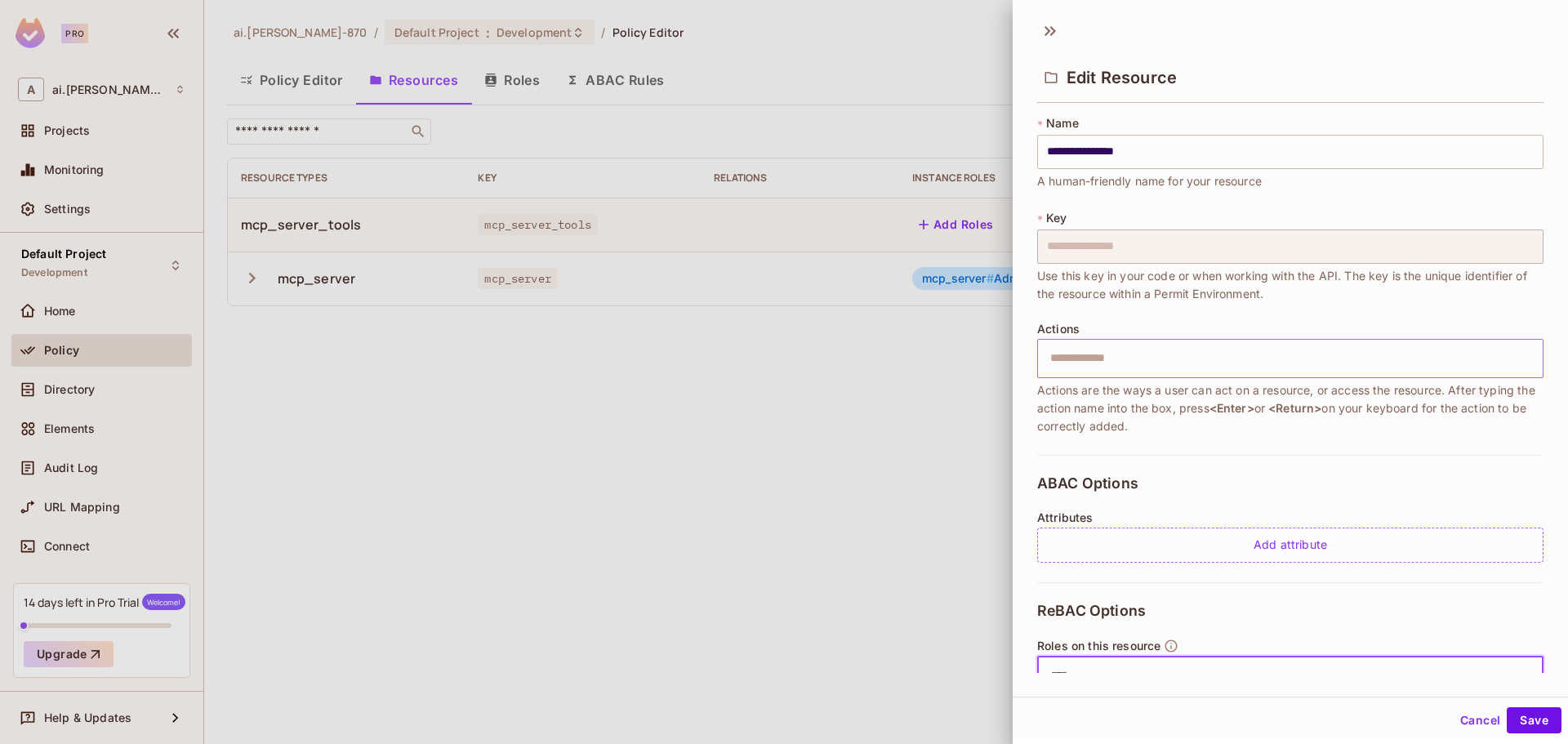
type input "****"
click at [1094, 363] on input "text" at bounding box center [1287, 358] width 495 height 33
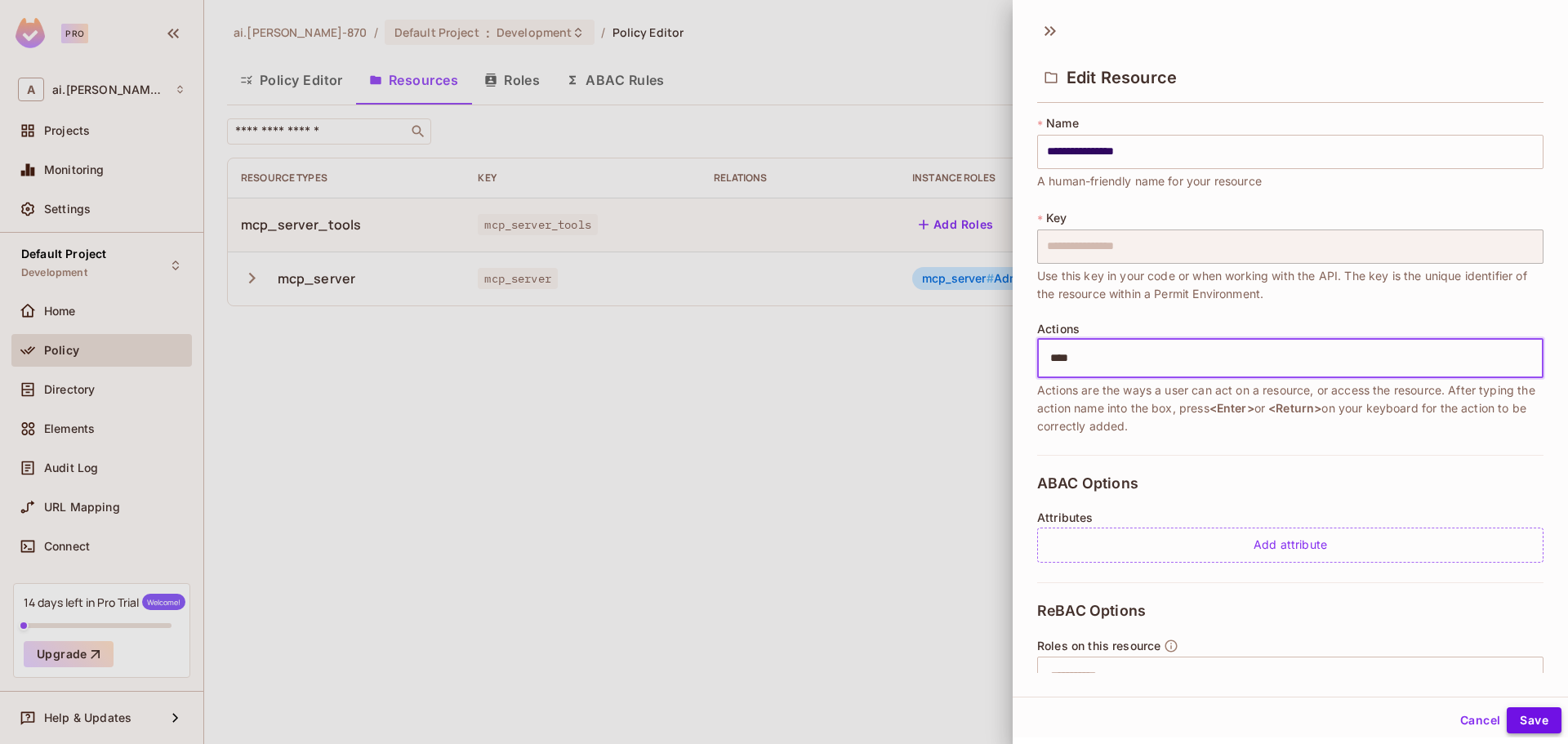
type input "****"
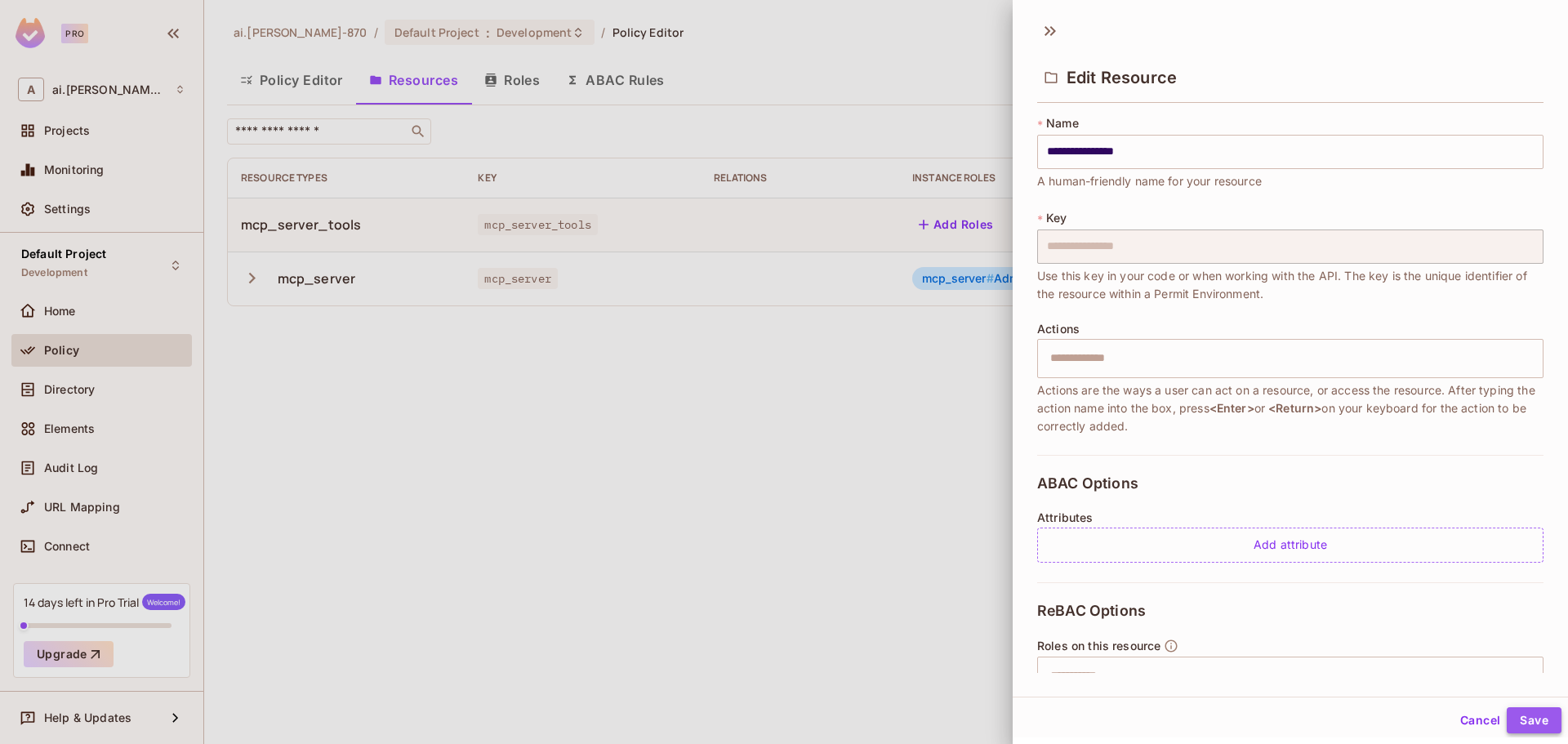
click at [1529, 717] on button "Save" at bounding box center [1533, 720] width 55 height 26
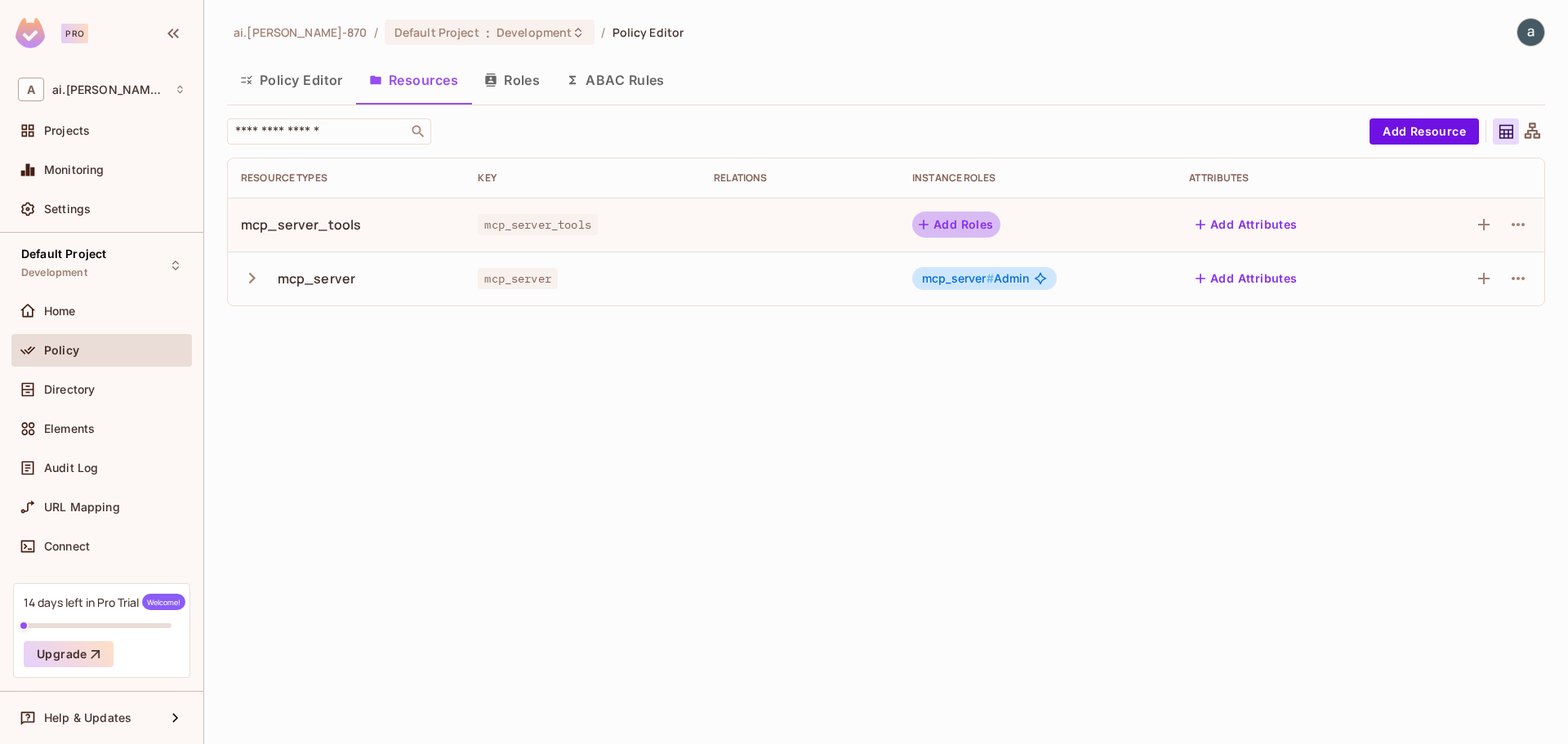
click at [966, 224] on button "Add Roles" at bounding box center [957, 225] width 88 height 26
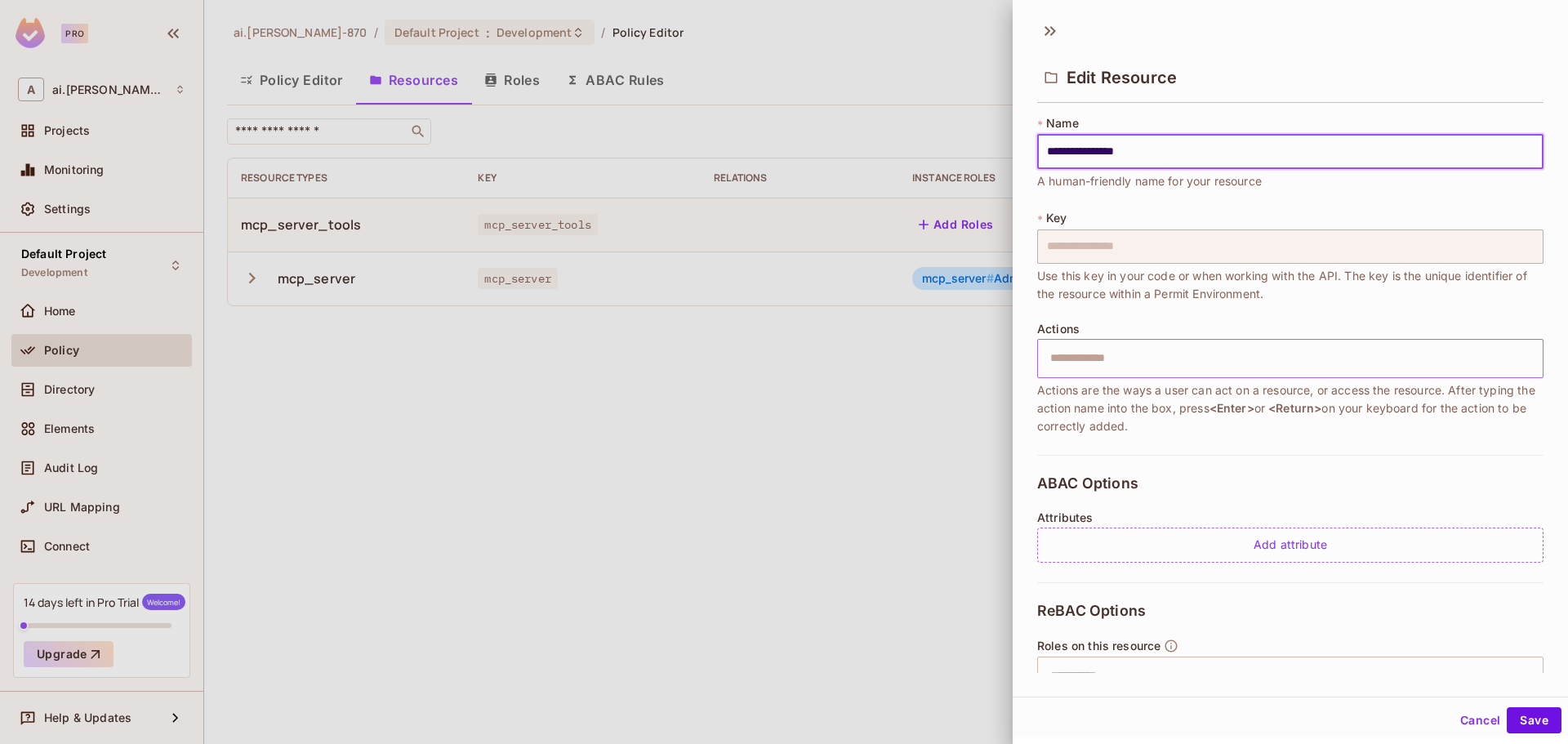
click at [1110, 359] on input "text" at bounding box center [1287, 358] width 495 height 33
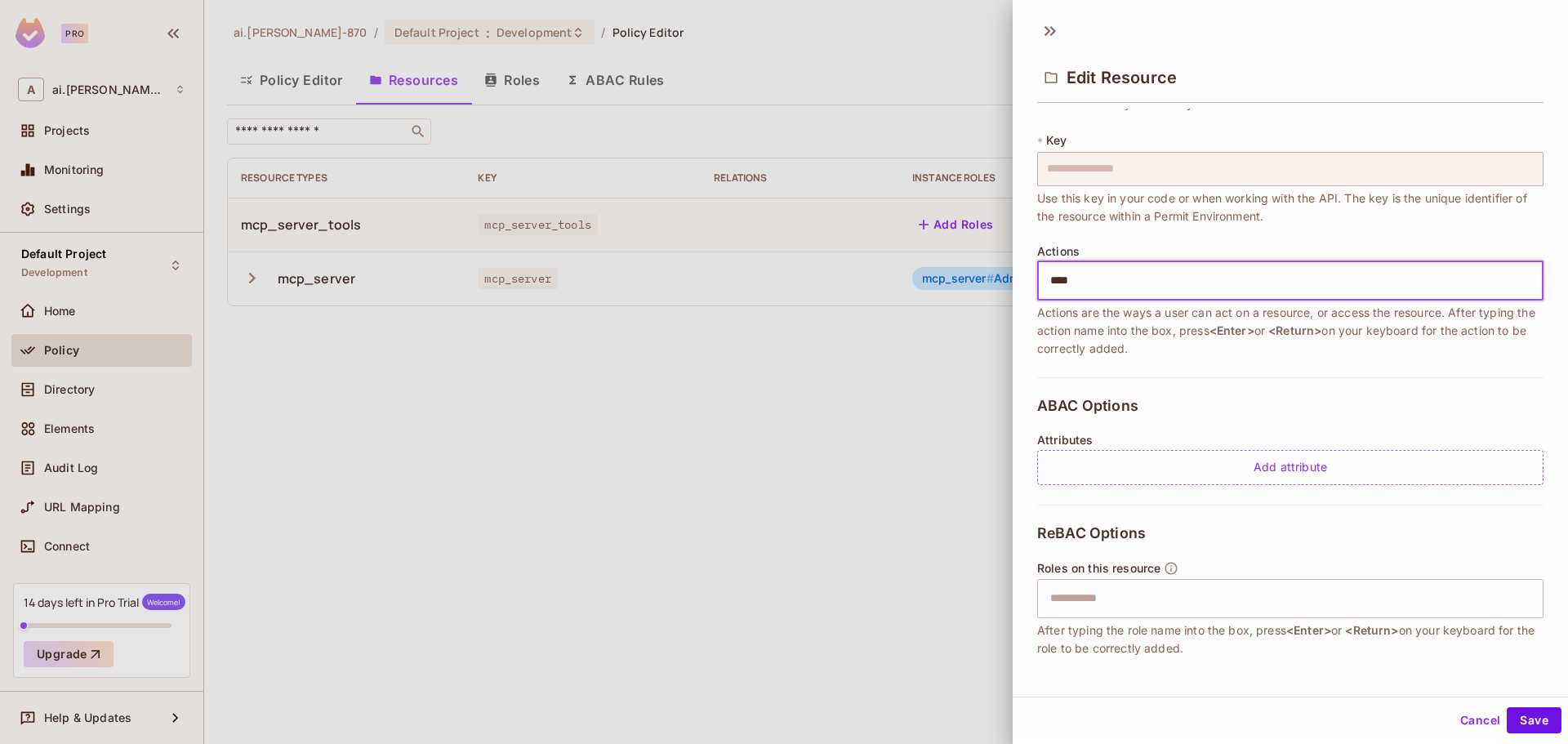
scroll to position [154, 0]
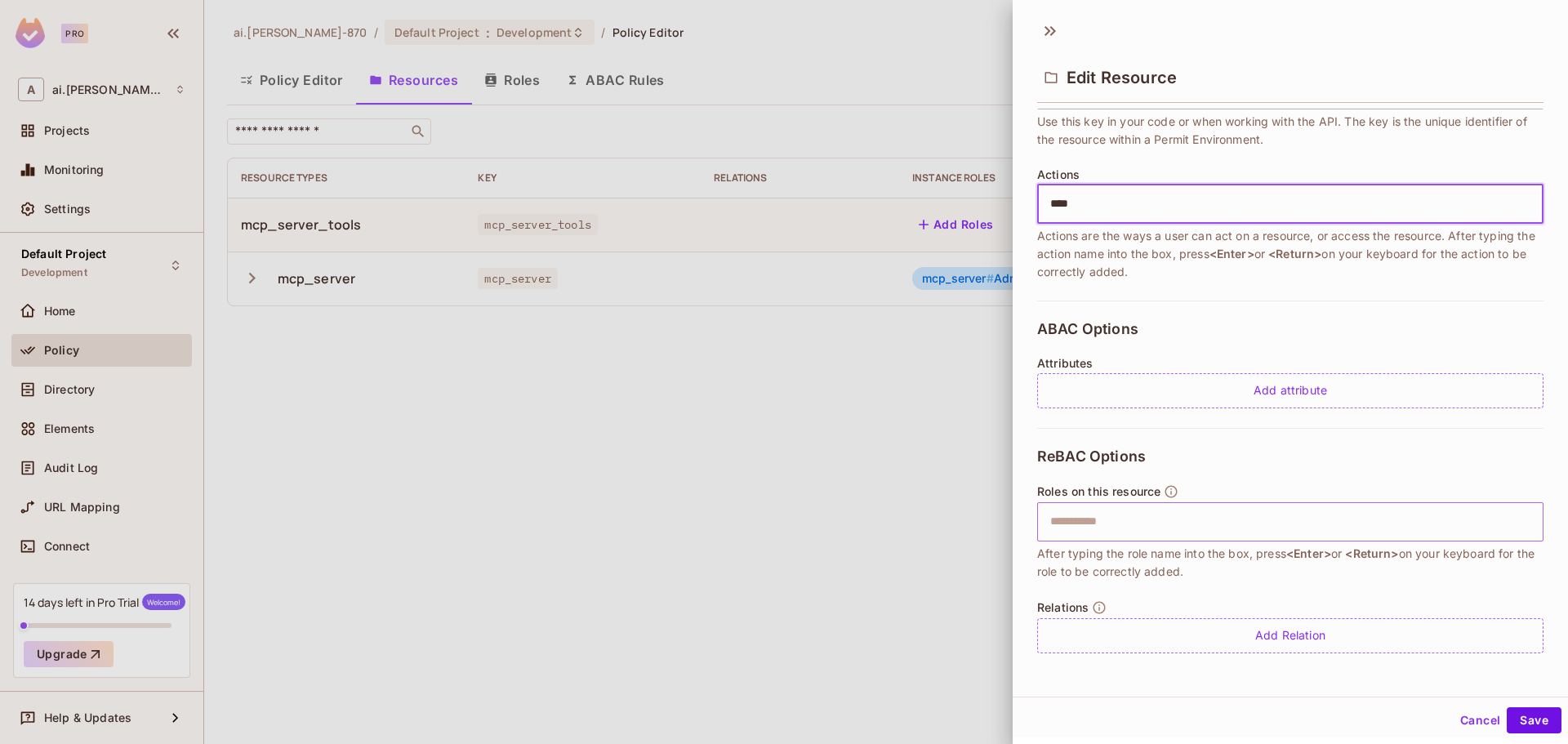
type input "****"
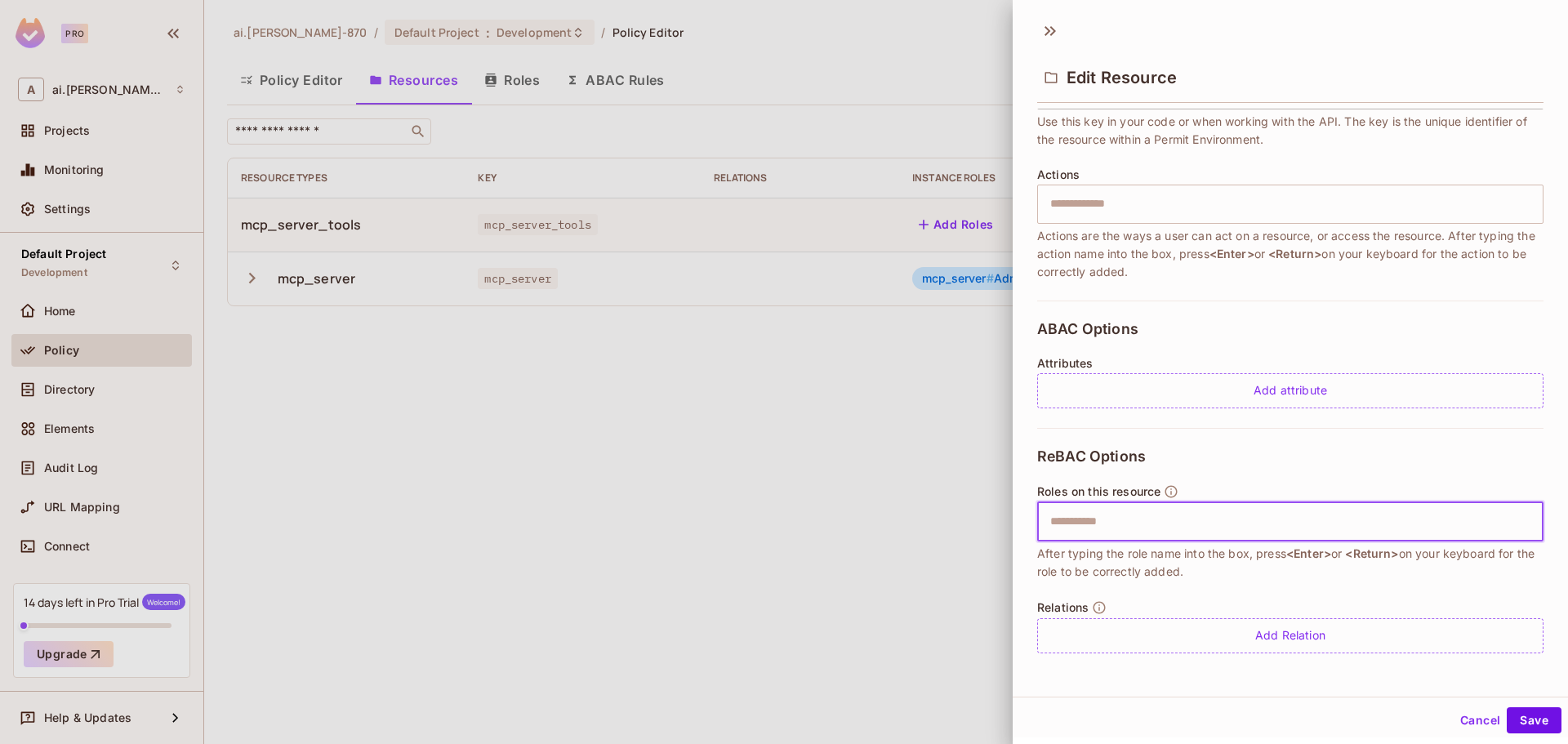
click at [1109, 527] on input "text" at bounding box center [1287, 522] width 495 height 33
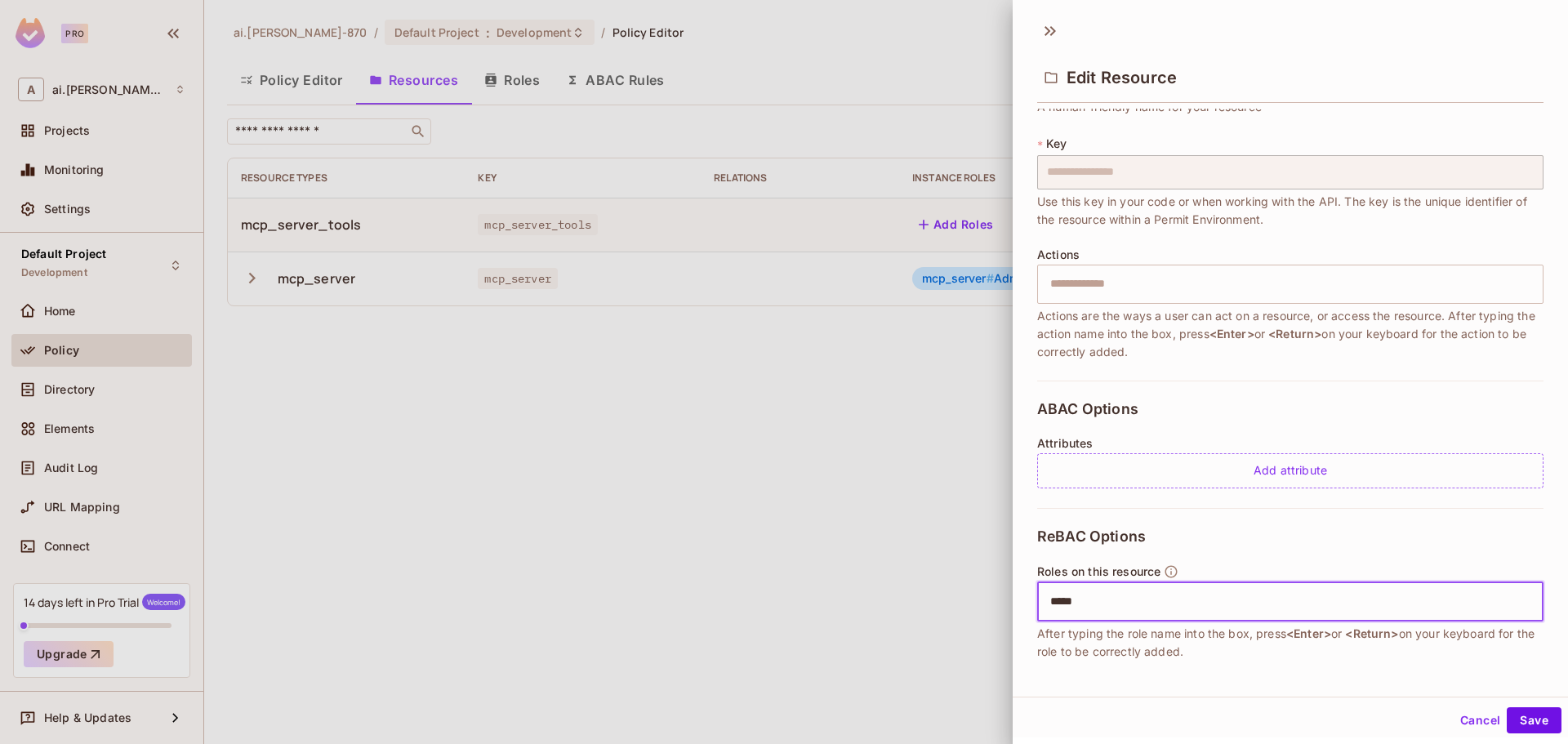
scroll to position [0, 0]
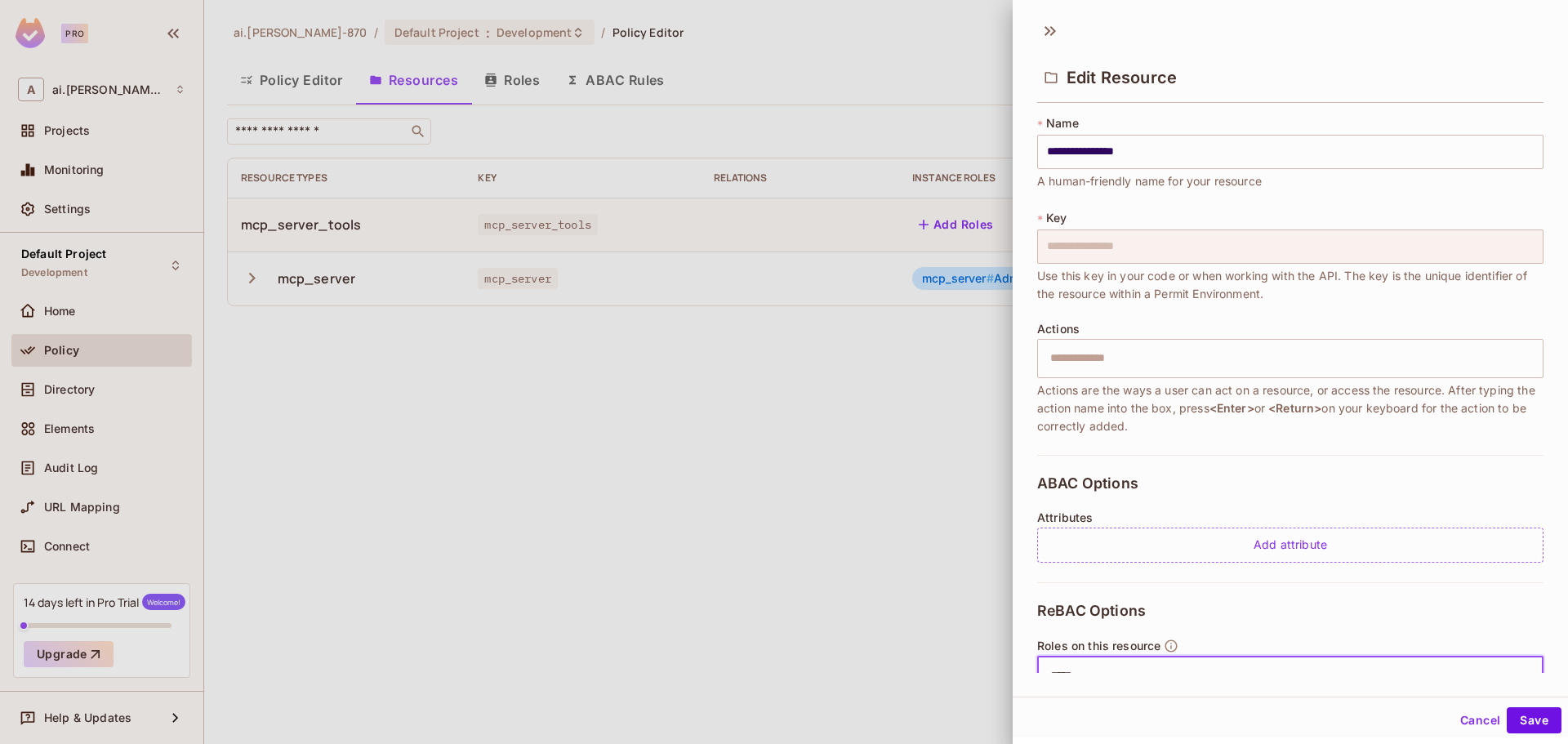
type input "*****"
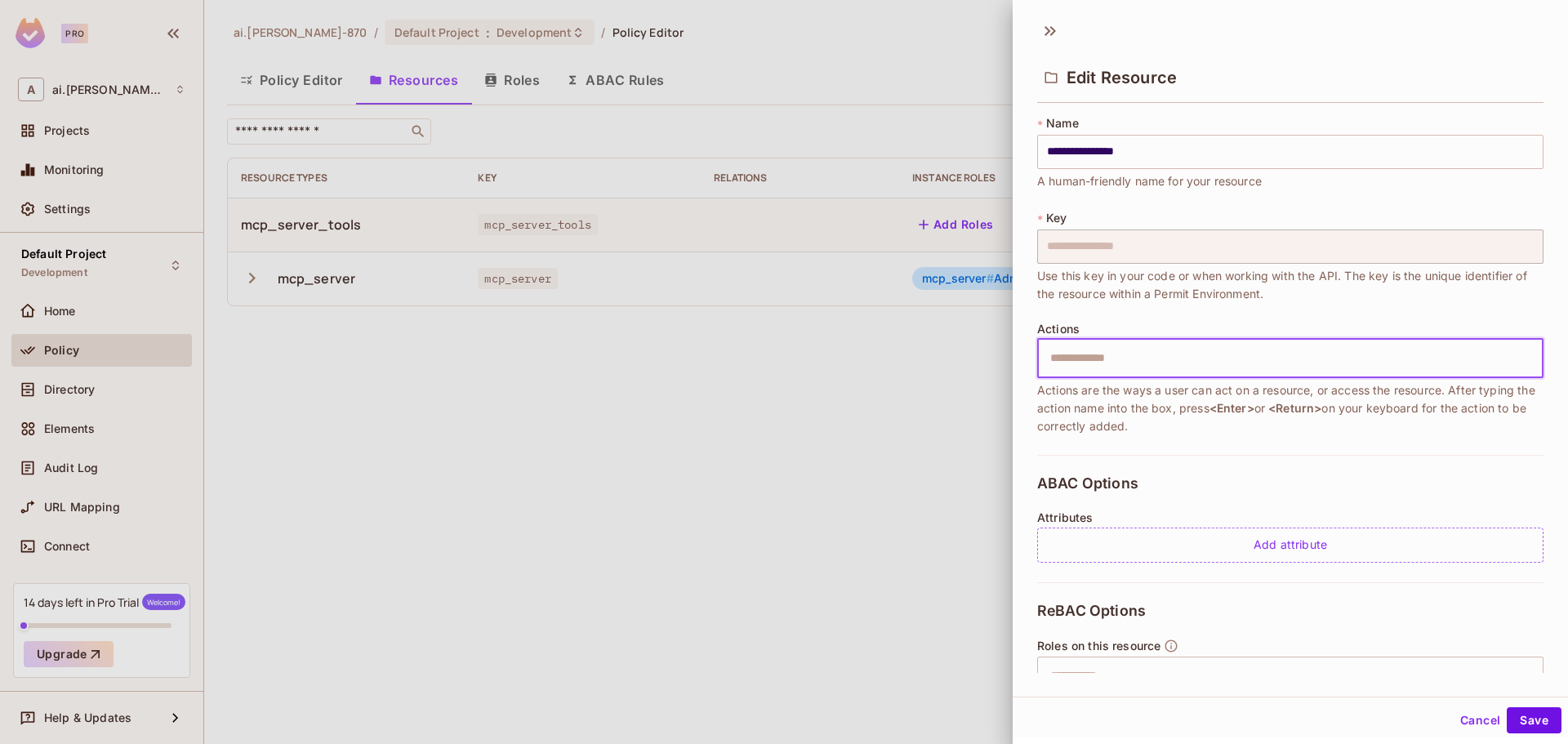
click at [1093, 365] on input "text" at bounding box center [1287, 358] width 495 height 33
type input "****"
click at [1506, 707] on button "Save" at bounding box center [1533, 720] width 55 height 26
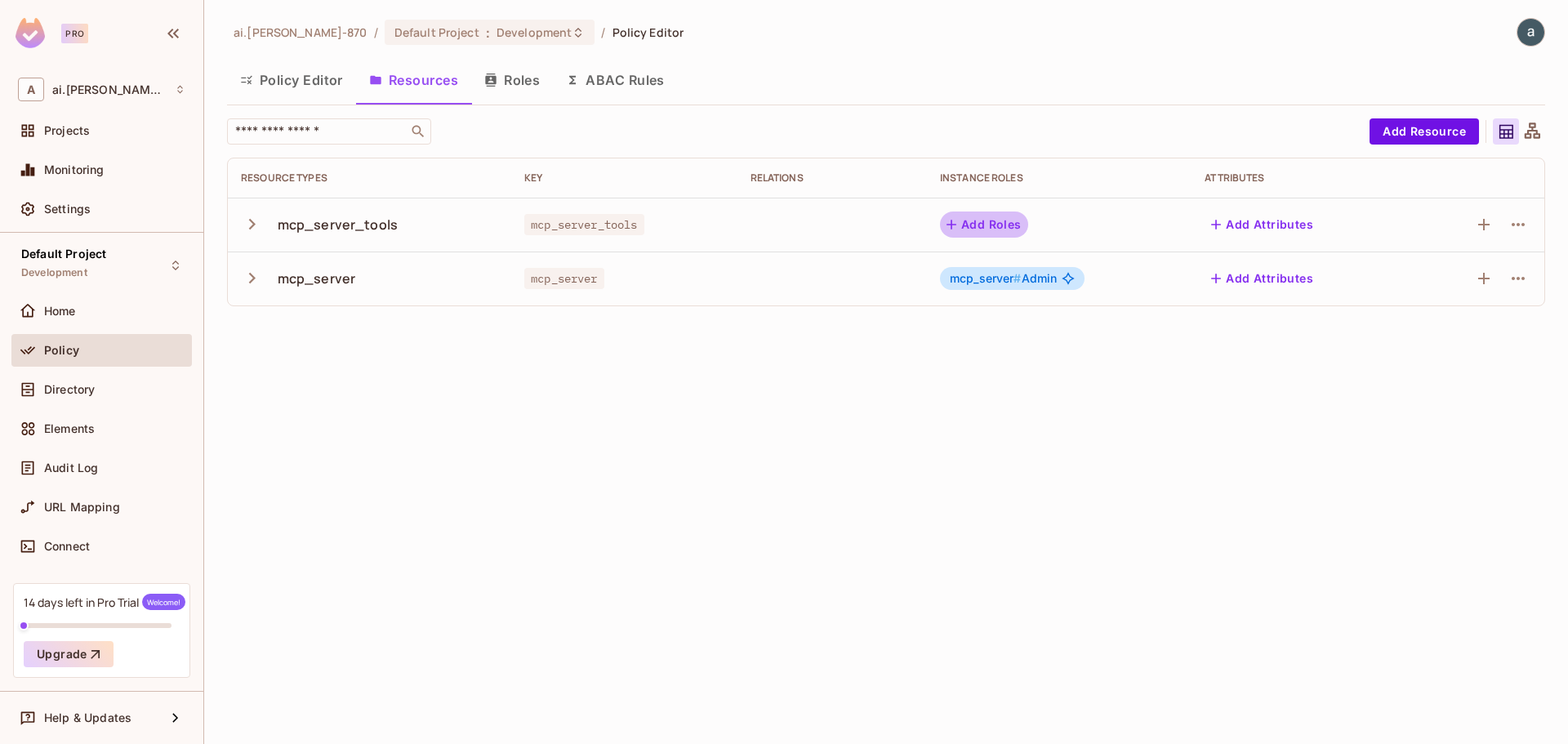
click at [987, 218] on button "Add Roles" at bounding box center [984, 225] width 88 height 26
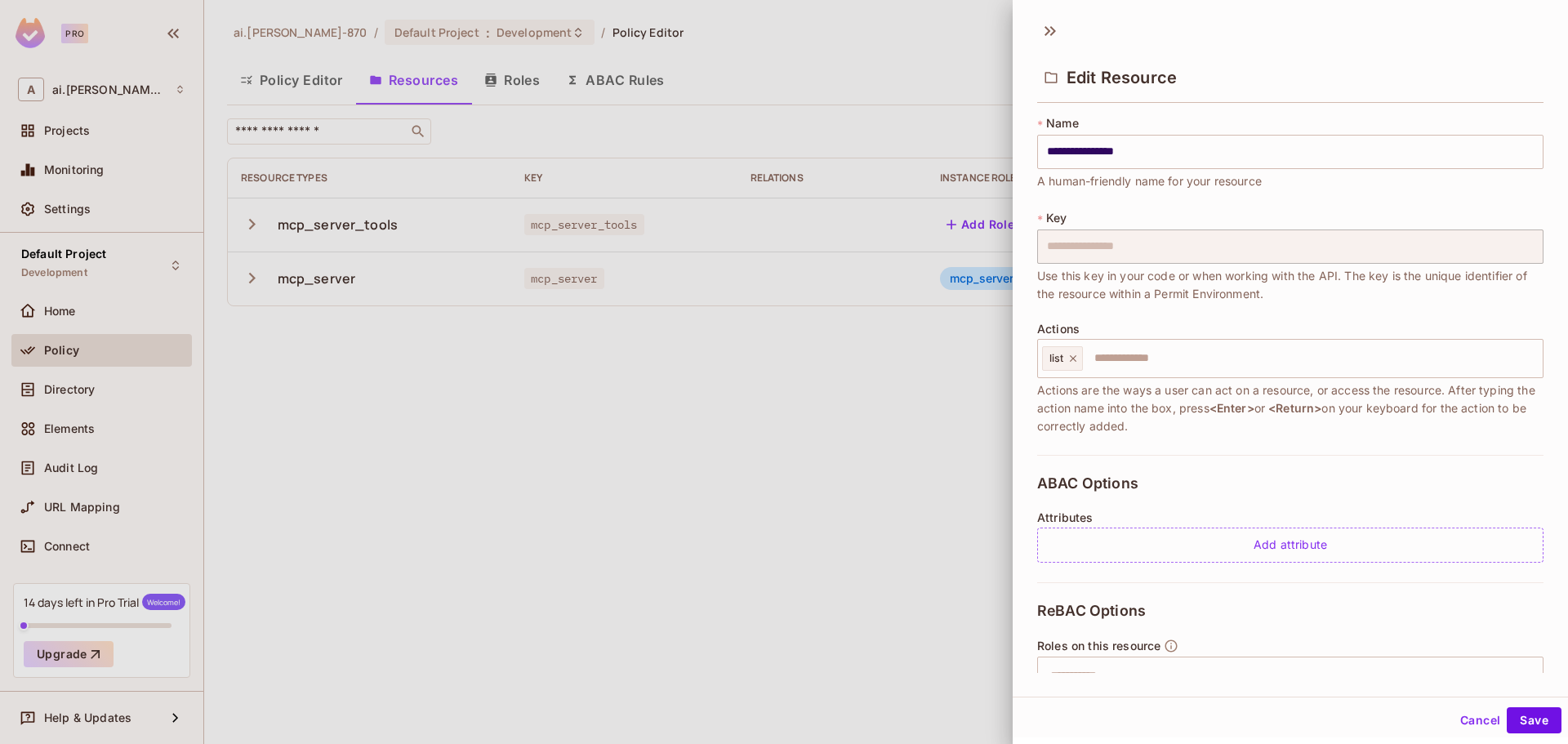
scroll to position [82, 0]
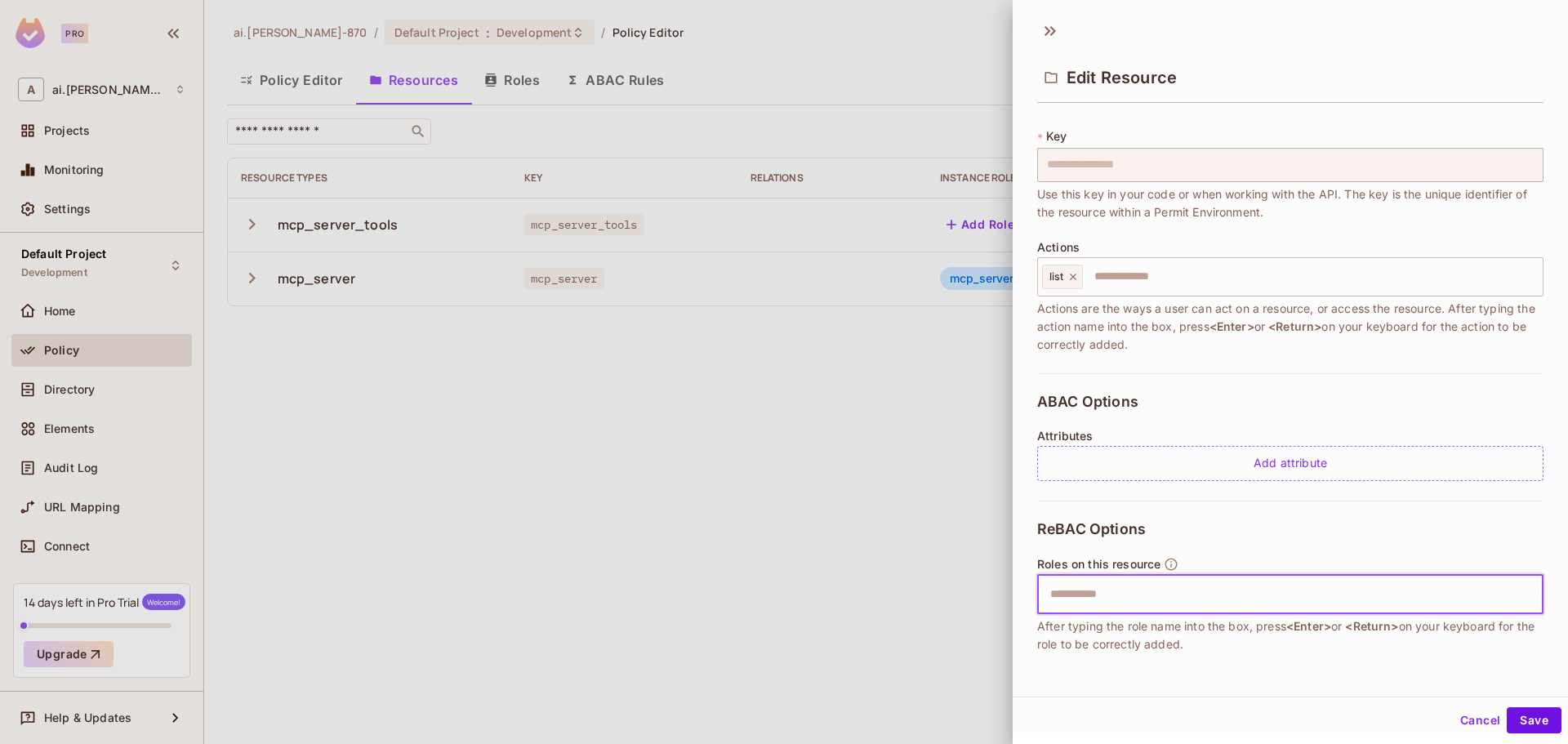
click at [1095, 597] on input "text" at bounding box center [1287, 595] width 495 height 33
type input "*****"
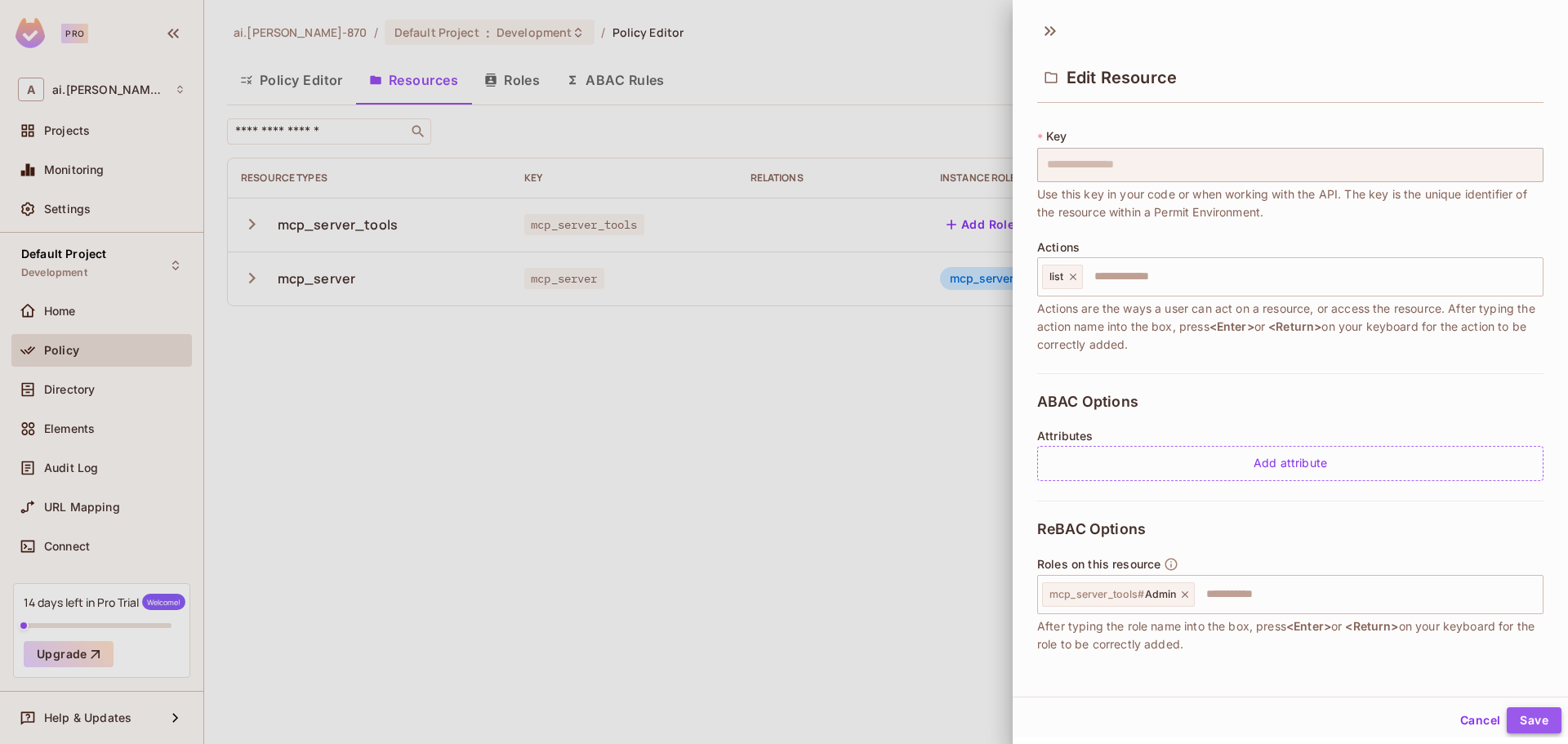
click at [1513, 724] on button "Save" at bounding box center [1533, 720] width 55 height 26
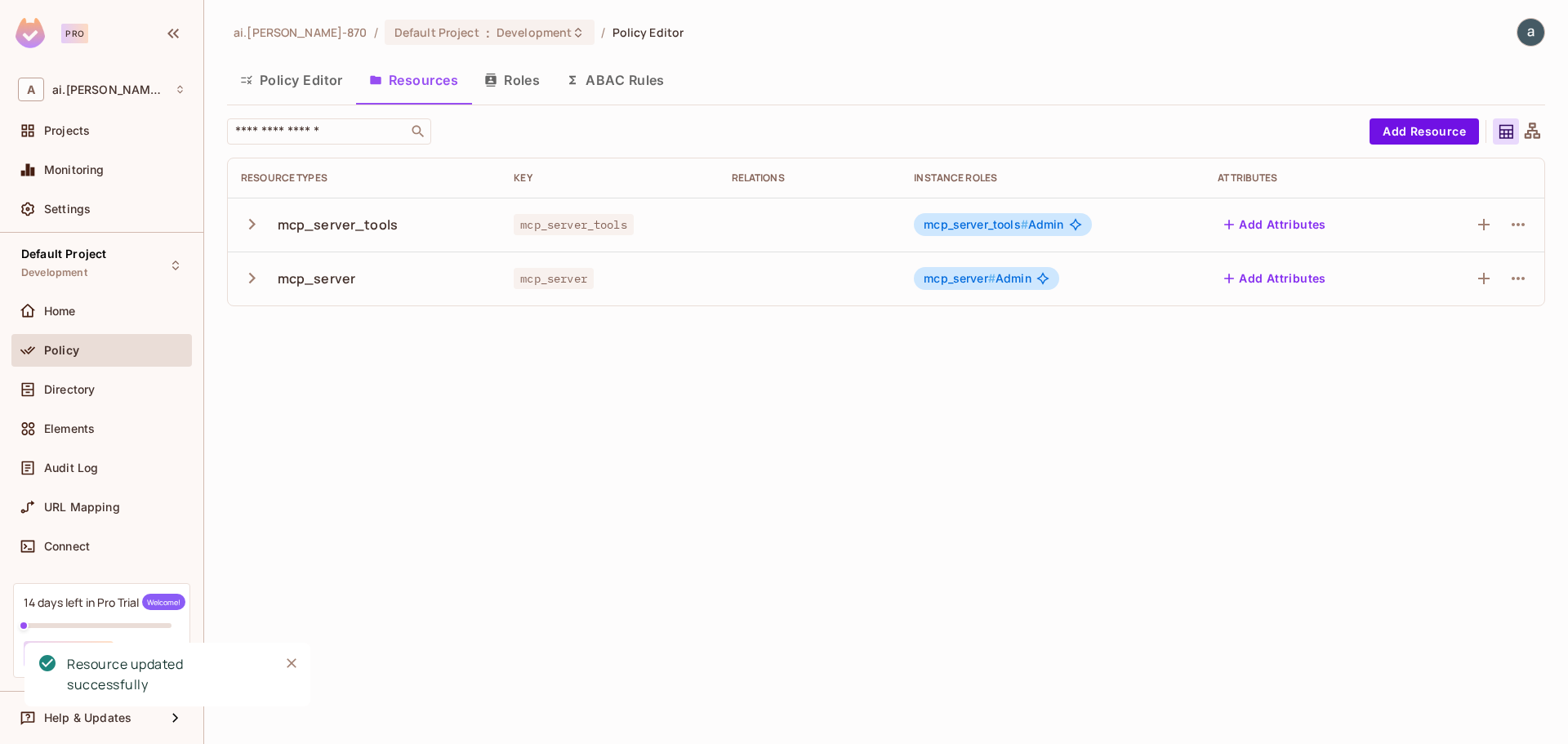
click at [413, 561] on div "ai.shraddha-870 / Default Project : Development / Policy Editor Policy Editor R…" at bounding box center [885, 372] width 1363 height 744
click at [518, 73] on button "Roles" at bounding box center [512, 80] width 82 height 41
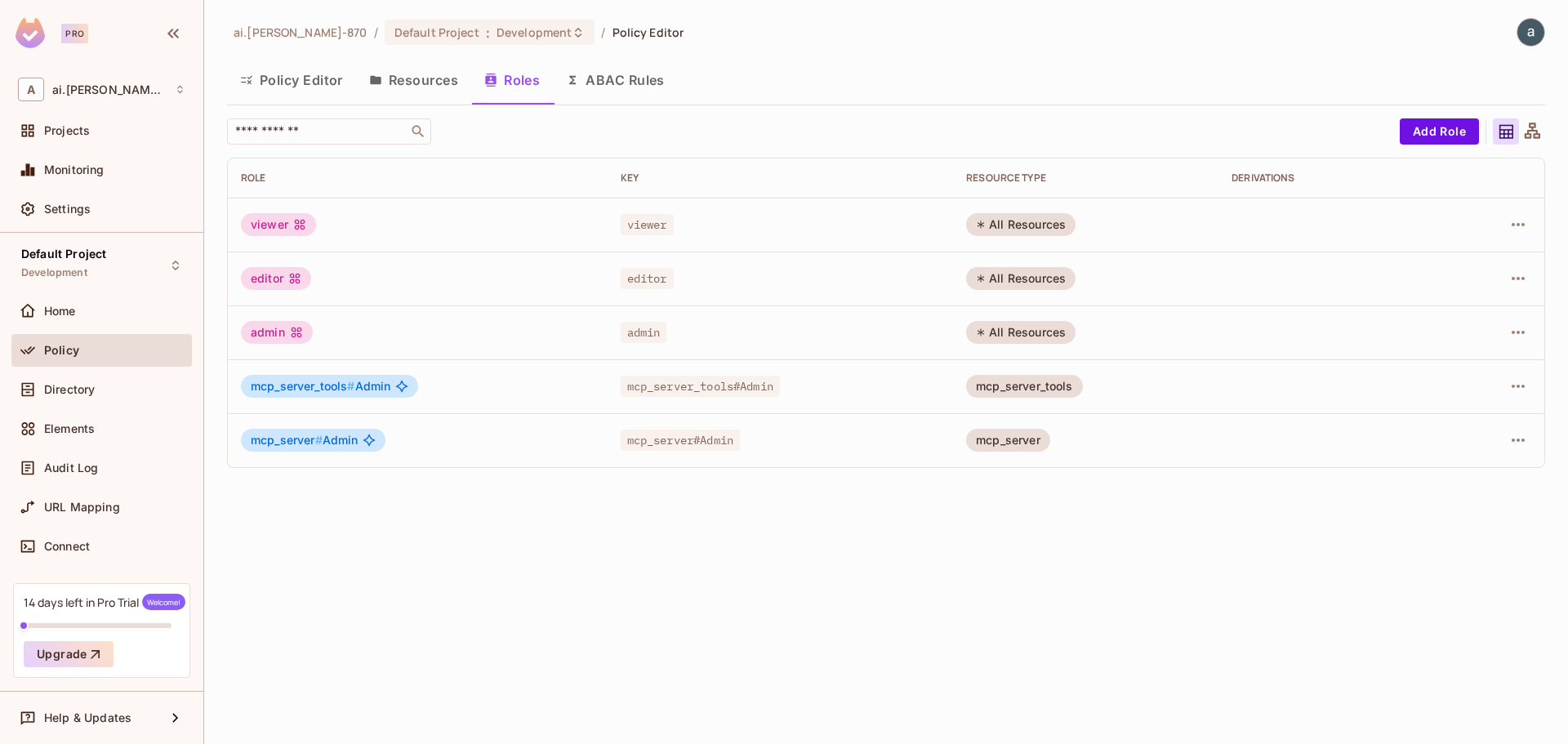
click at [623, 91] on button "ABAC Rules" at bounding box center [615, 80] width 125 height 41
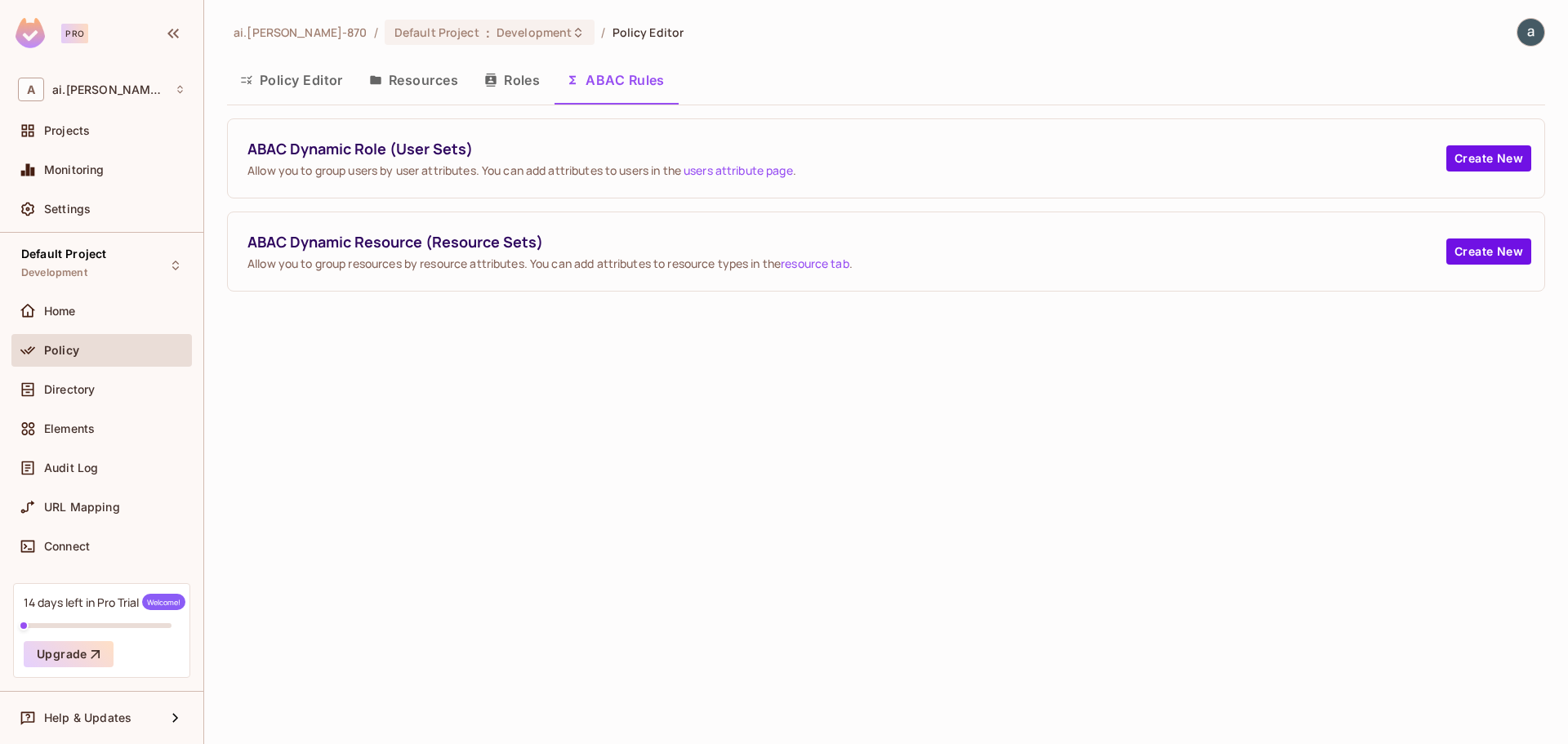
click at [509, 78] on button "Roles" at bounding box center [512, 80] width 82 height 41
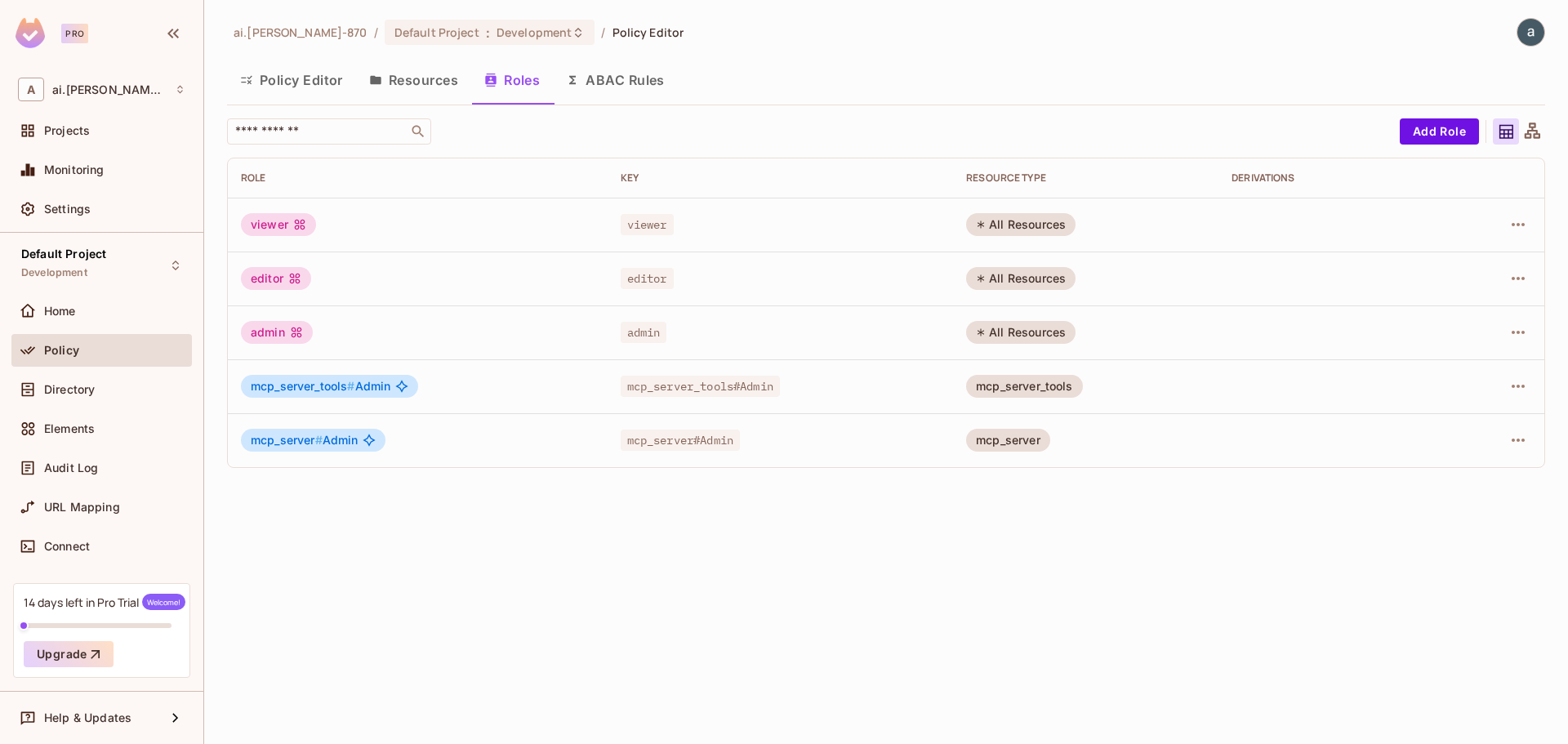
click at [408, 82] on button "Resources" at bounding box center [413, 80] width 115 height 41
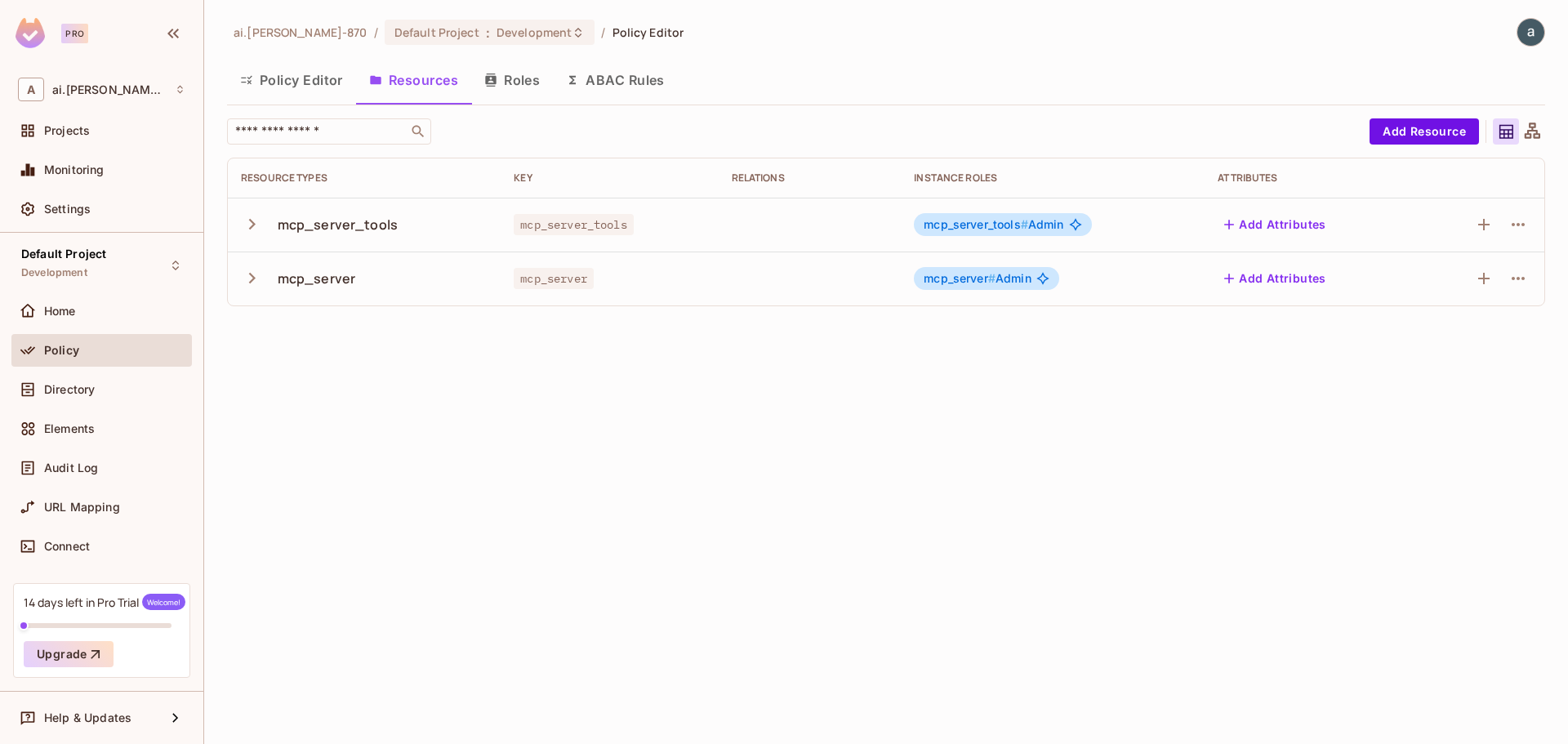
click at [300, 78] on button "Policy Editor" at bounding box center [291, 80] width 129 height 41
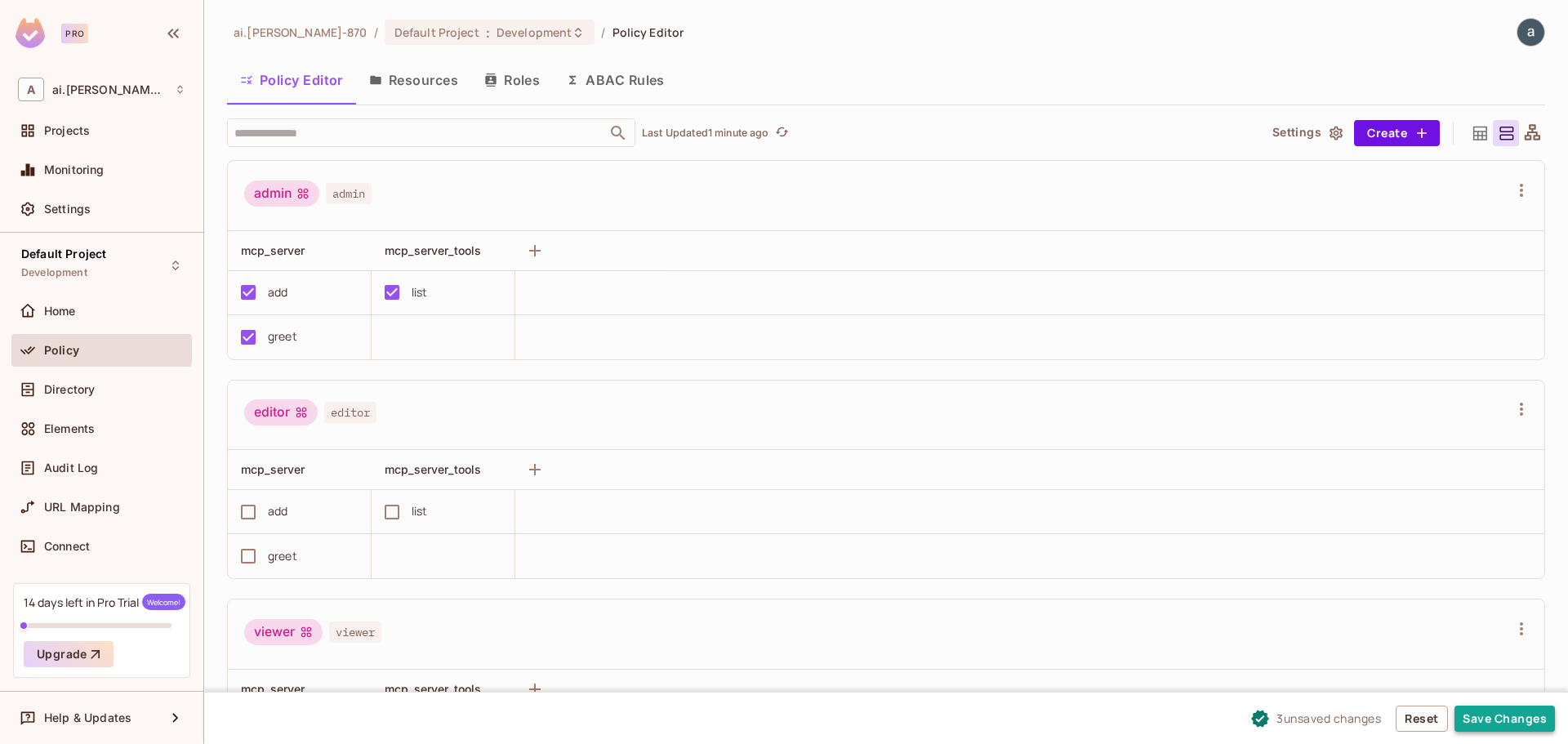
click at [1510, 715] on button "Save Changes" at bounding box center [1505, 718] width 101 height 26
click at [420, 82] on button "Resources" at bounding box center [413, 80] width 115 height 41
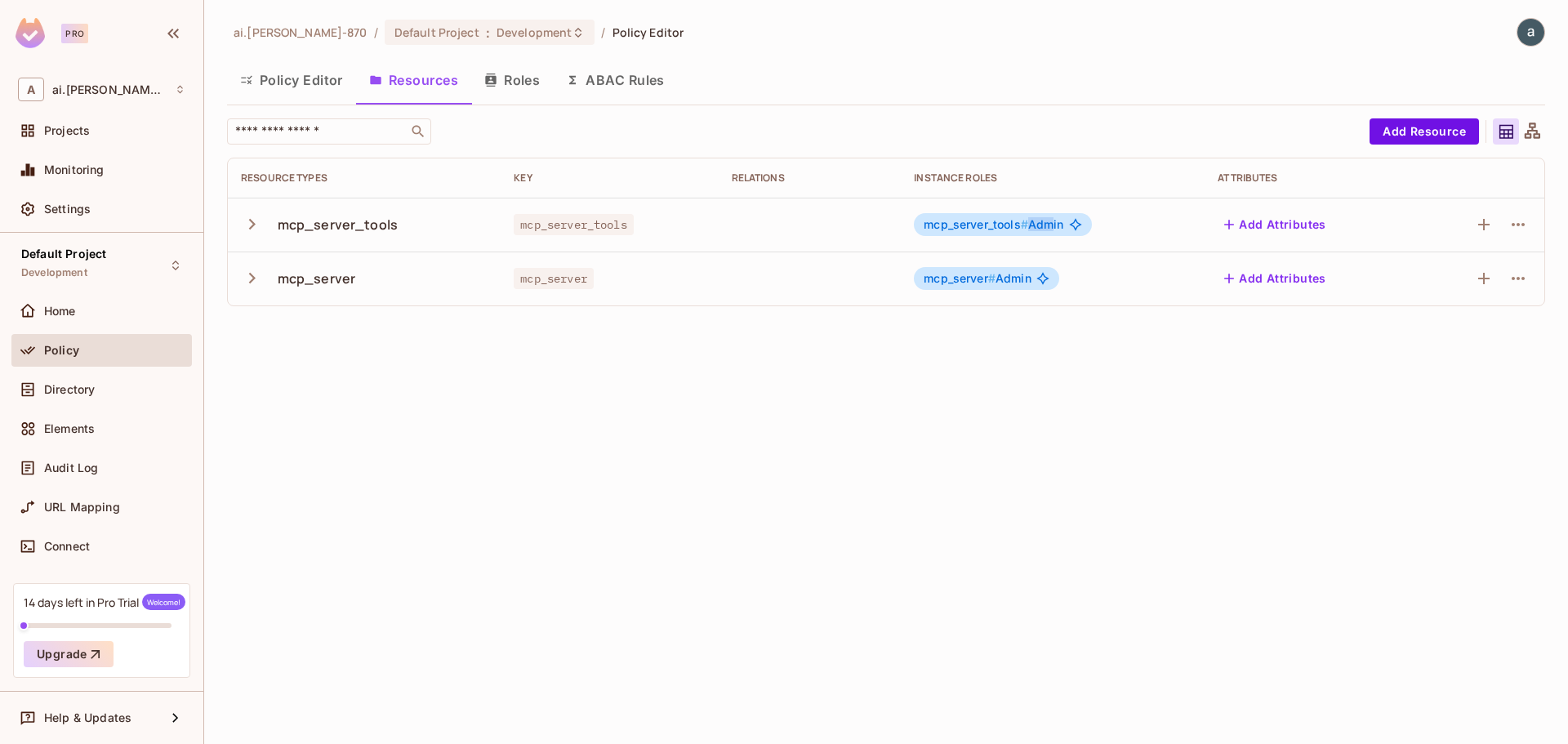
drag, startPoint x: 1029, startPoint y: 227, endPoint x: 1054, endPoint y: 225, distance: 25.1
click at [1054, 225] on span "mcp_server_tools # Admin" at bounding box center [993, 224] width 140 height 13
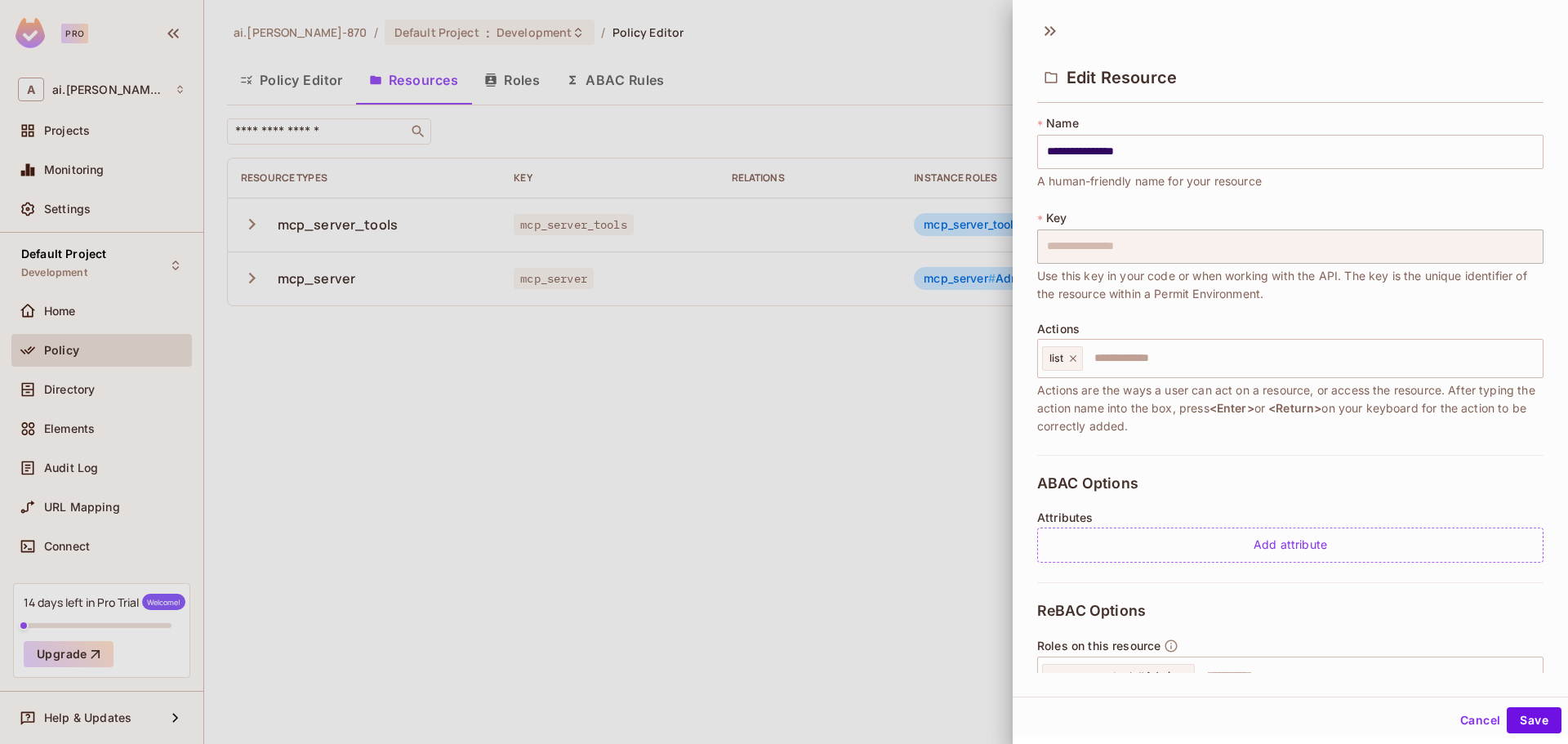
click at [863, 386] on div at bounding box center [784, 372] width 1568 height 744
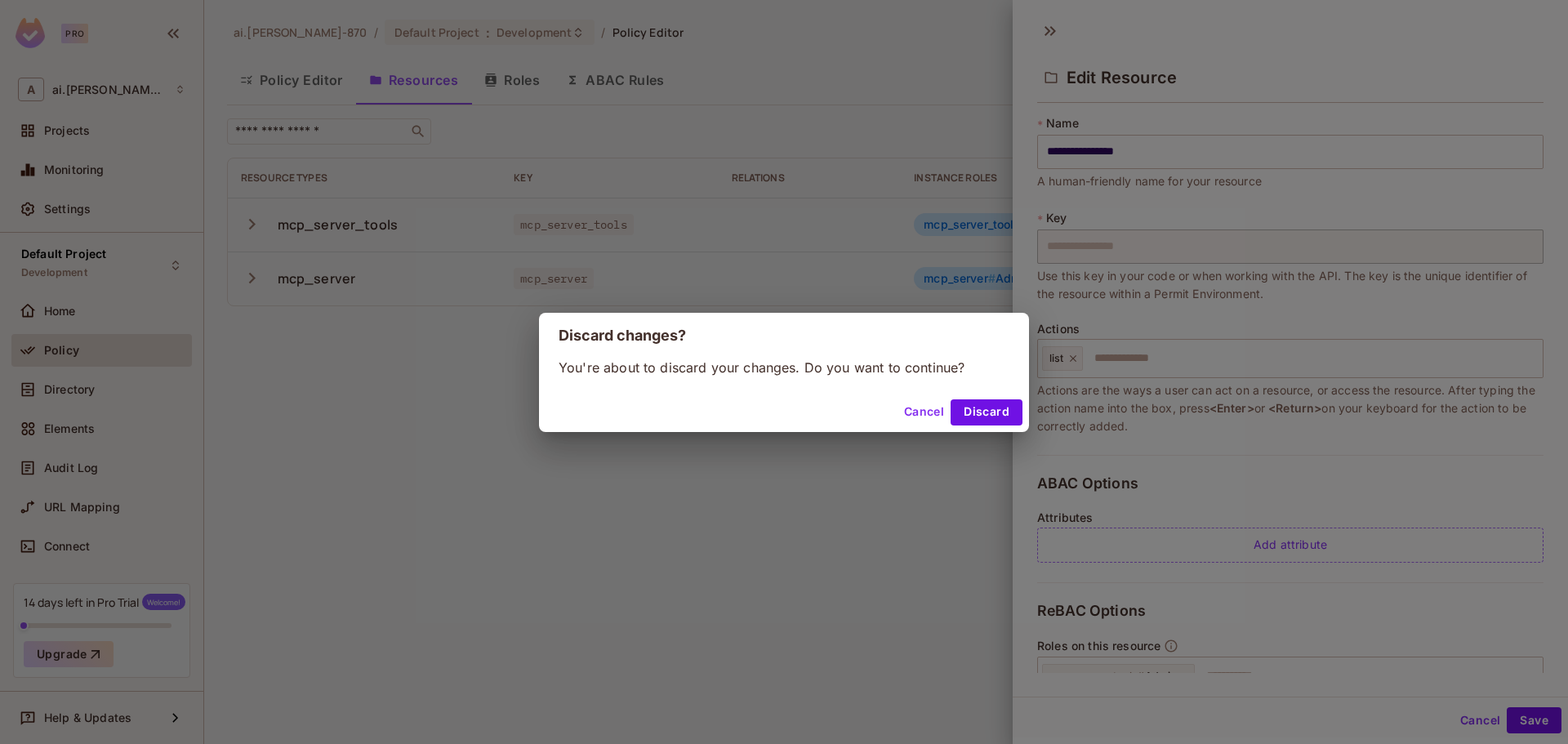
click at [916, 408] on button "Cancel" at bounding box center [924, 412] width 53 height 26
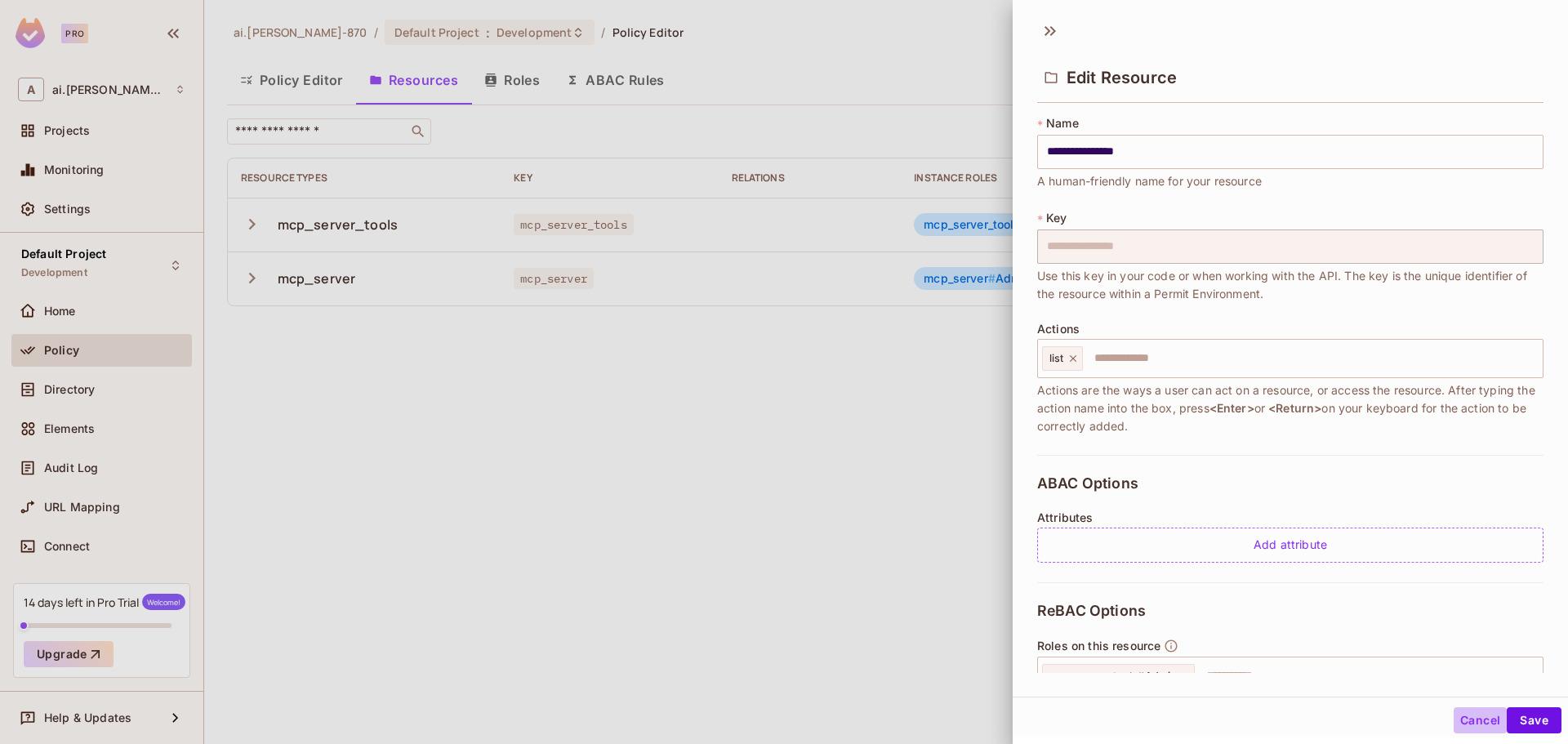
click at [1465, 721] on button "Cancel" at bounding box center [1480, 720] width 53 height 26
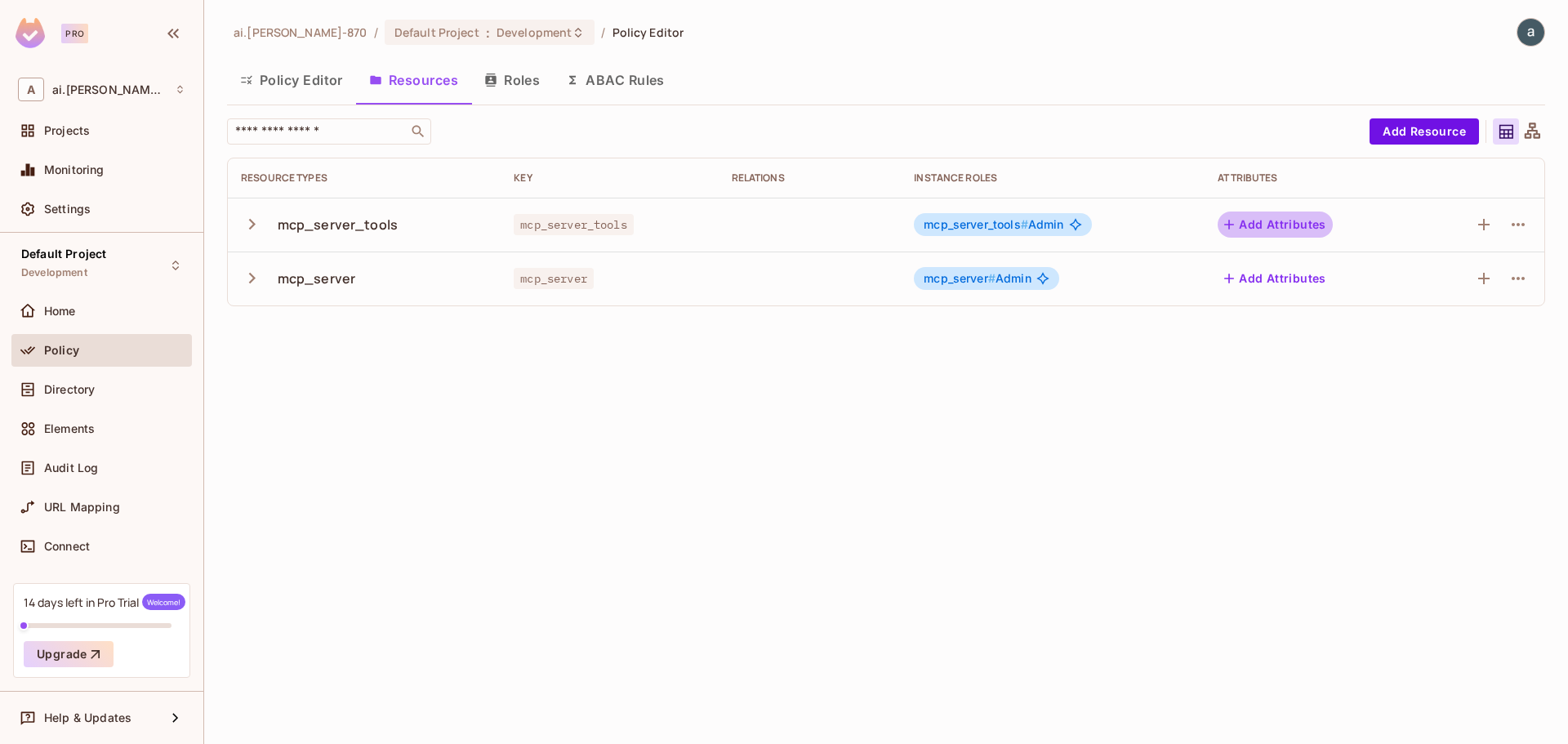
click at [1306, 221] on button "Add Attributes" at bounding box center [1275, 225] width 115 height 26
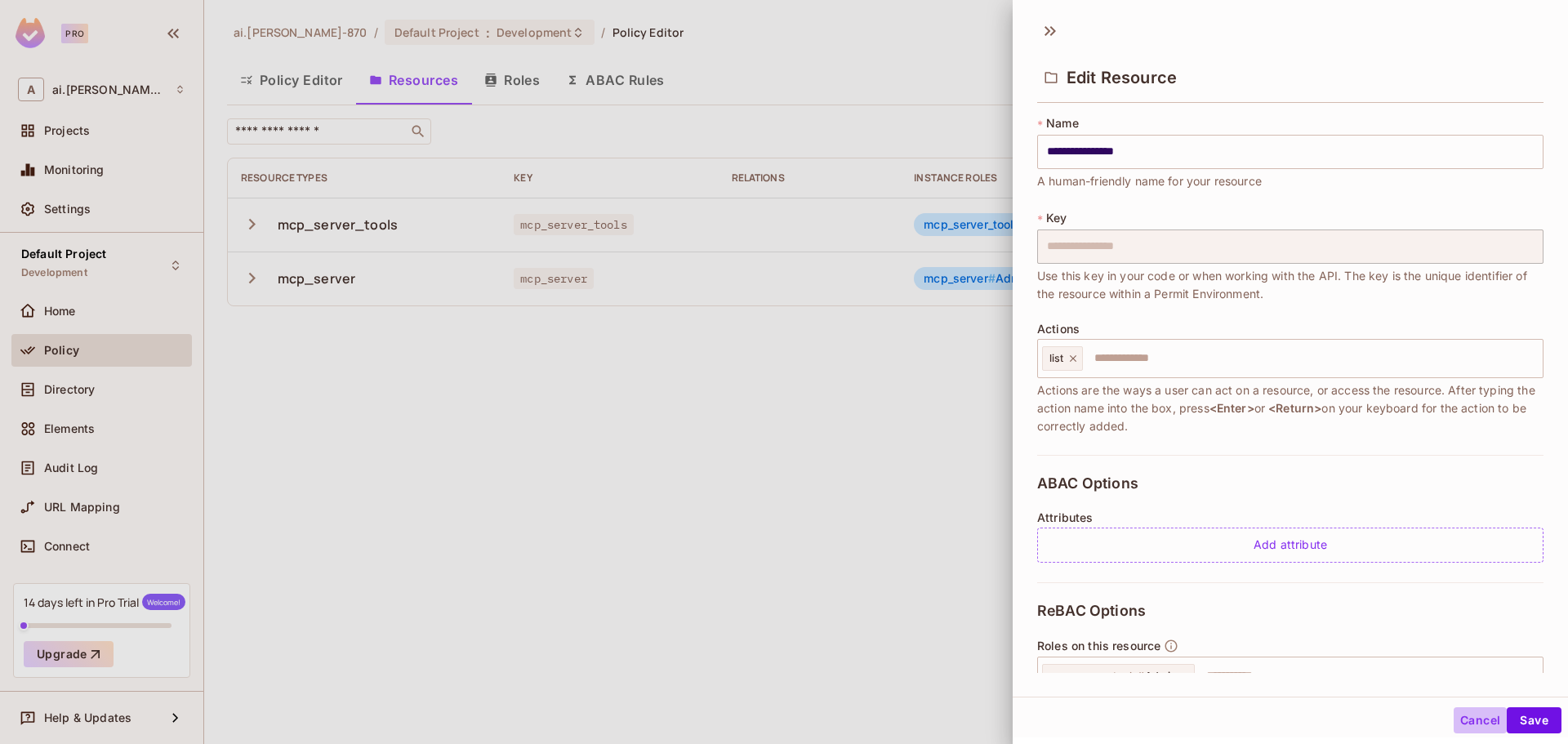
click at [1467, 723] on button "Cancel" at bounding box center [1480, 720] width 53 height 26
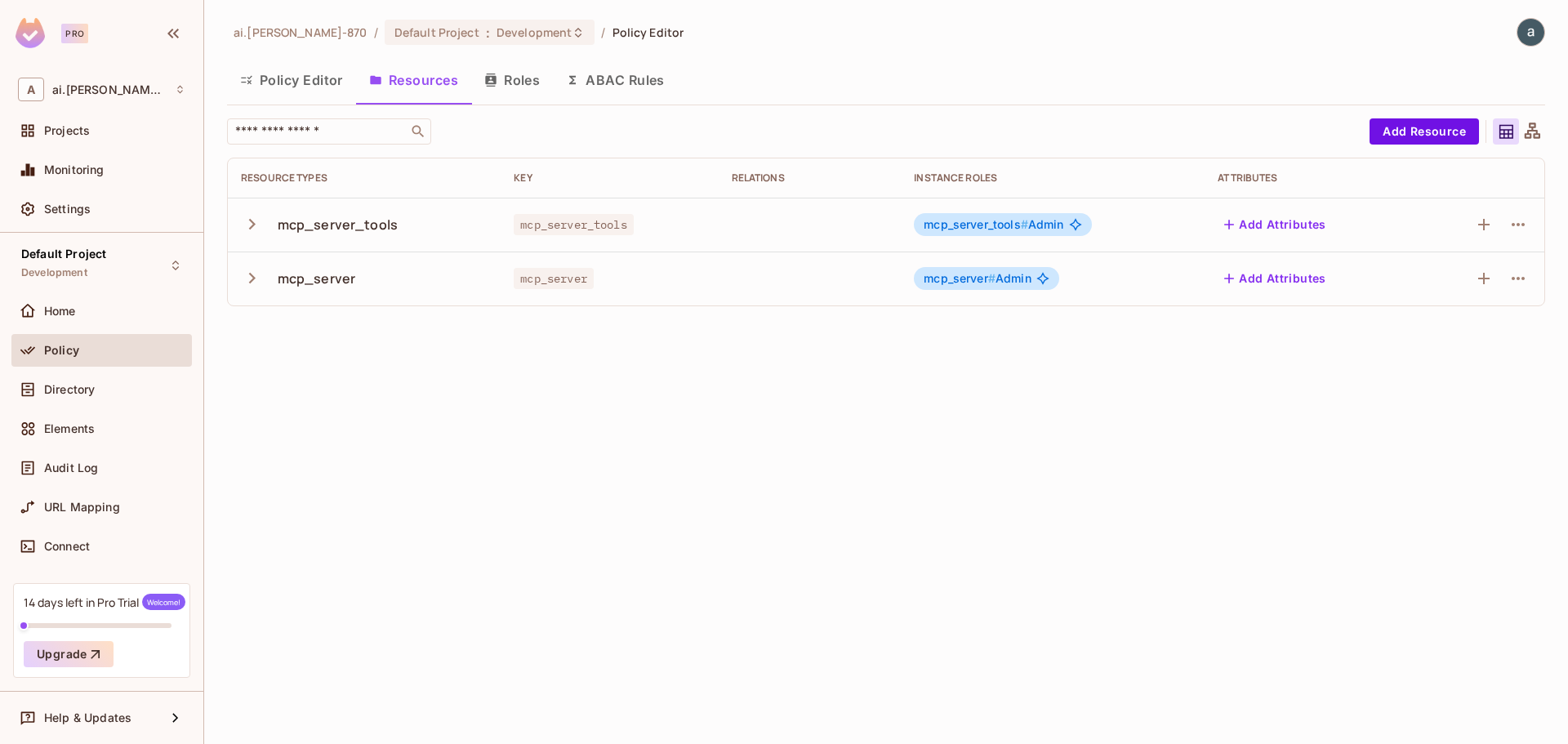
click at [252, 219] on icon "button" at bounding box center [252, 224] width 22 height 22
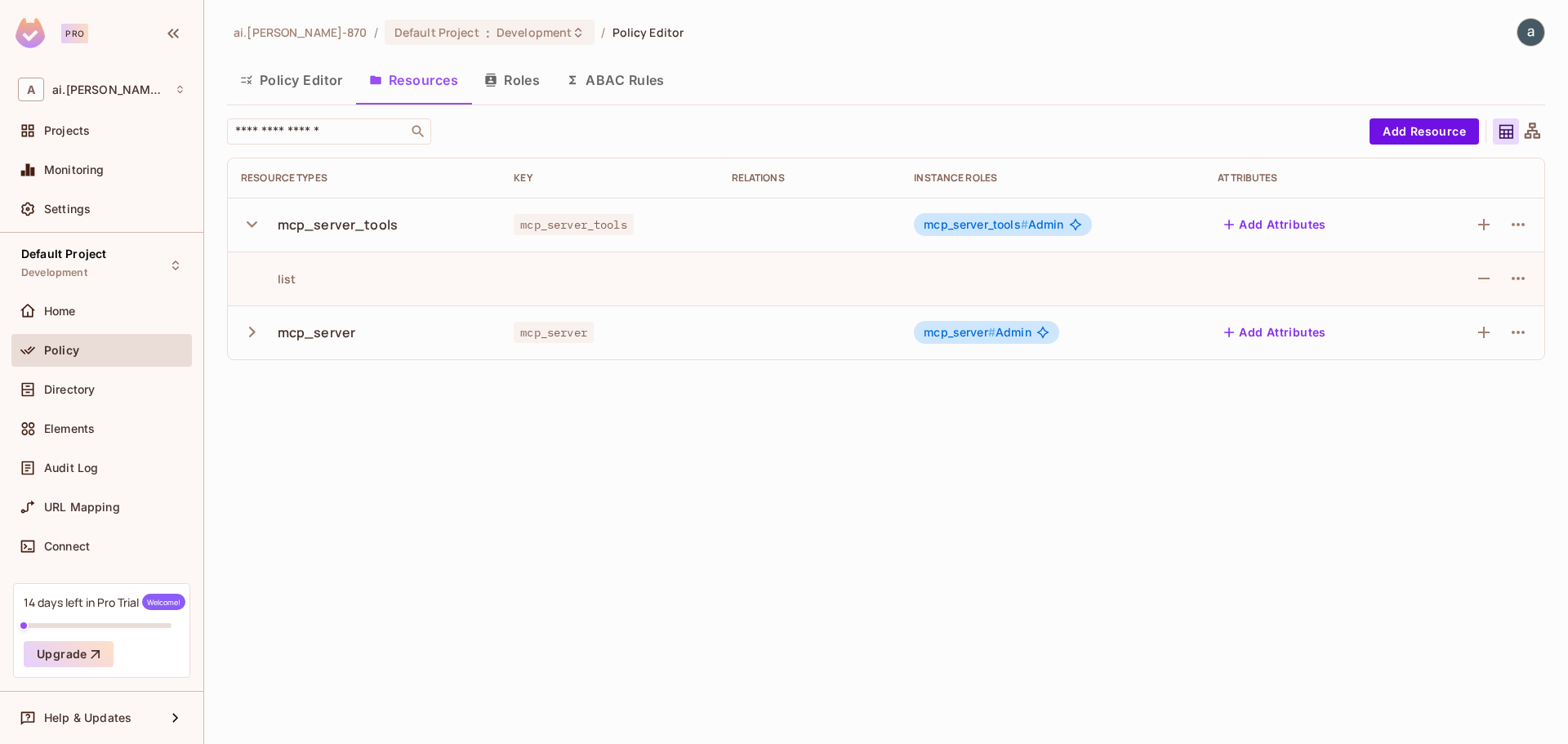
click at [247, 337] on icon "button" at bounding box center [252, 331] width 22 height 22
click at [59, 389] on span "Directory" at bounding box center [69, 389] width 50 height 13
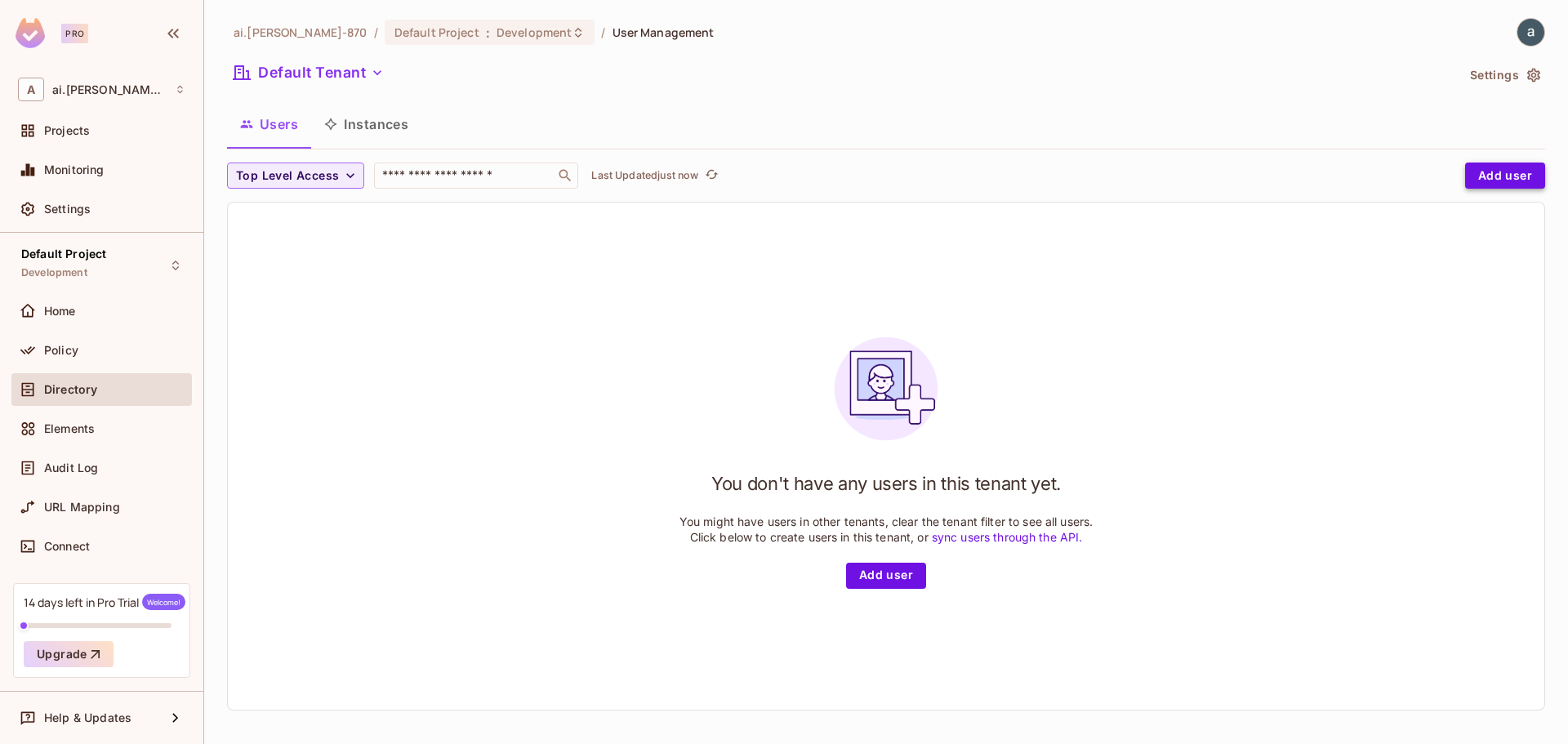
click at [1496, 167] on button "Add user" at bounding box center [1505, 175] width 80 height 26
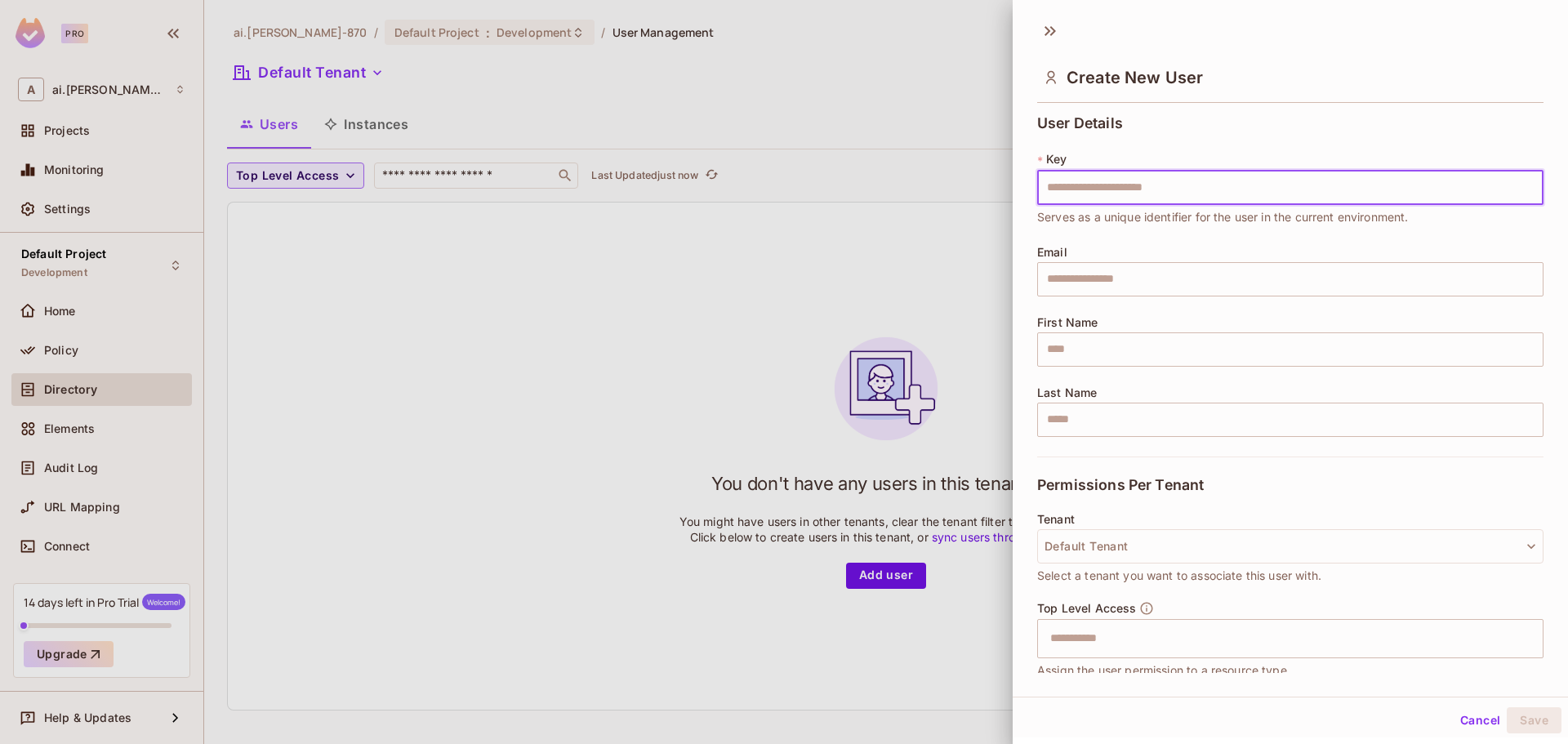
click at [797, 76] on div at bounding box center [784, 372] width 1568 height 744
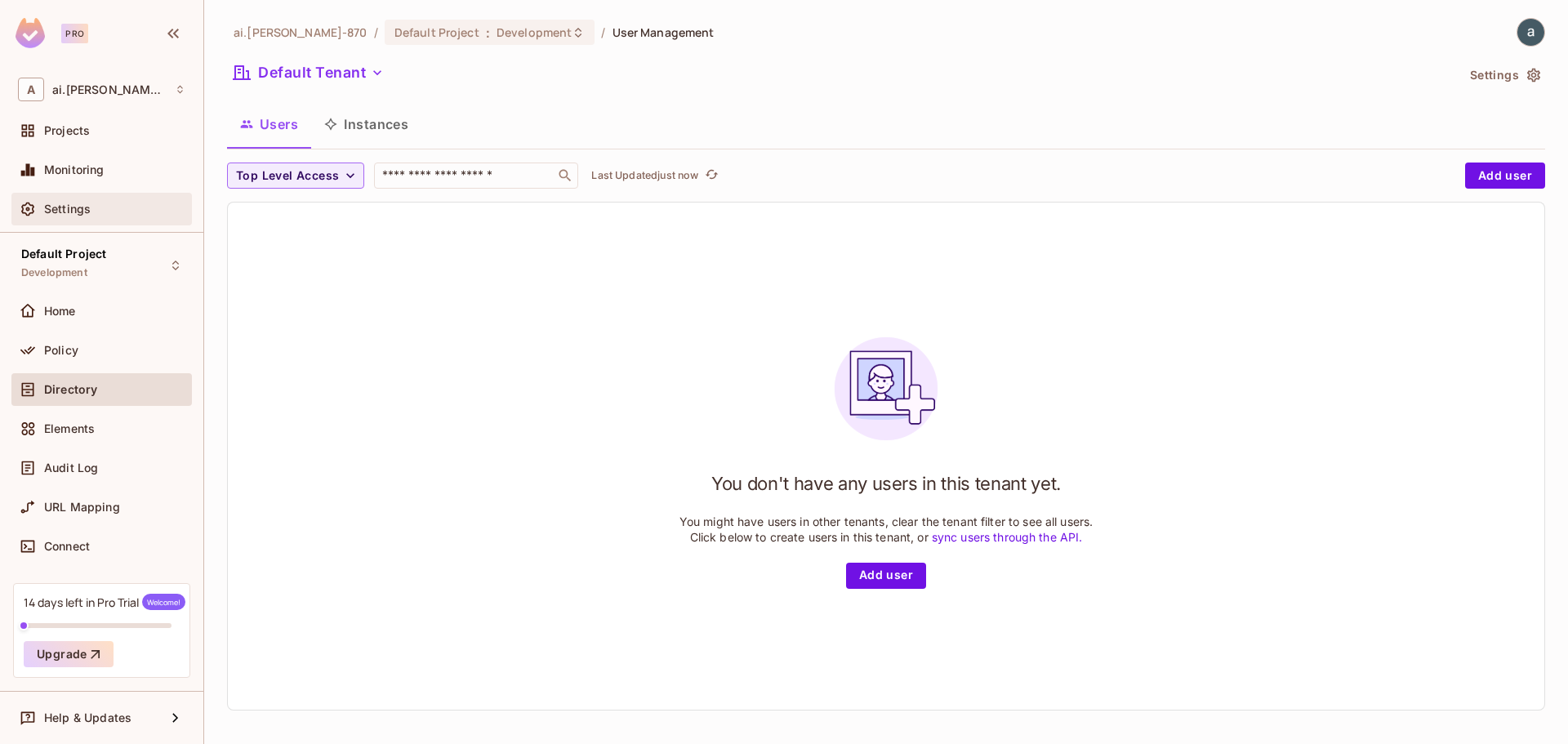
click at [69, 196] on div "Settings" at bounding box center [101, 209] width 180 height 33
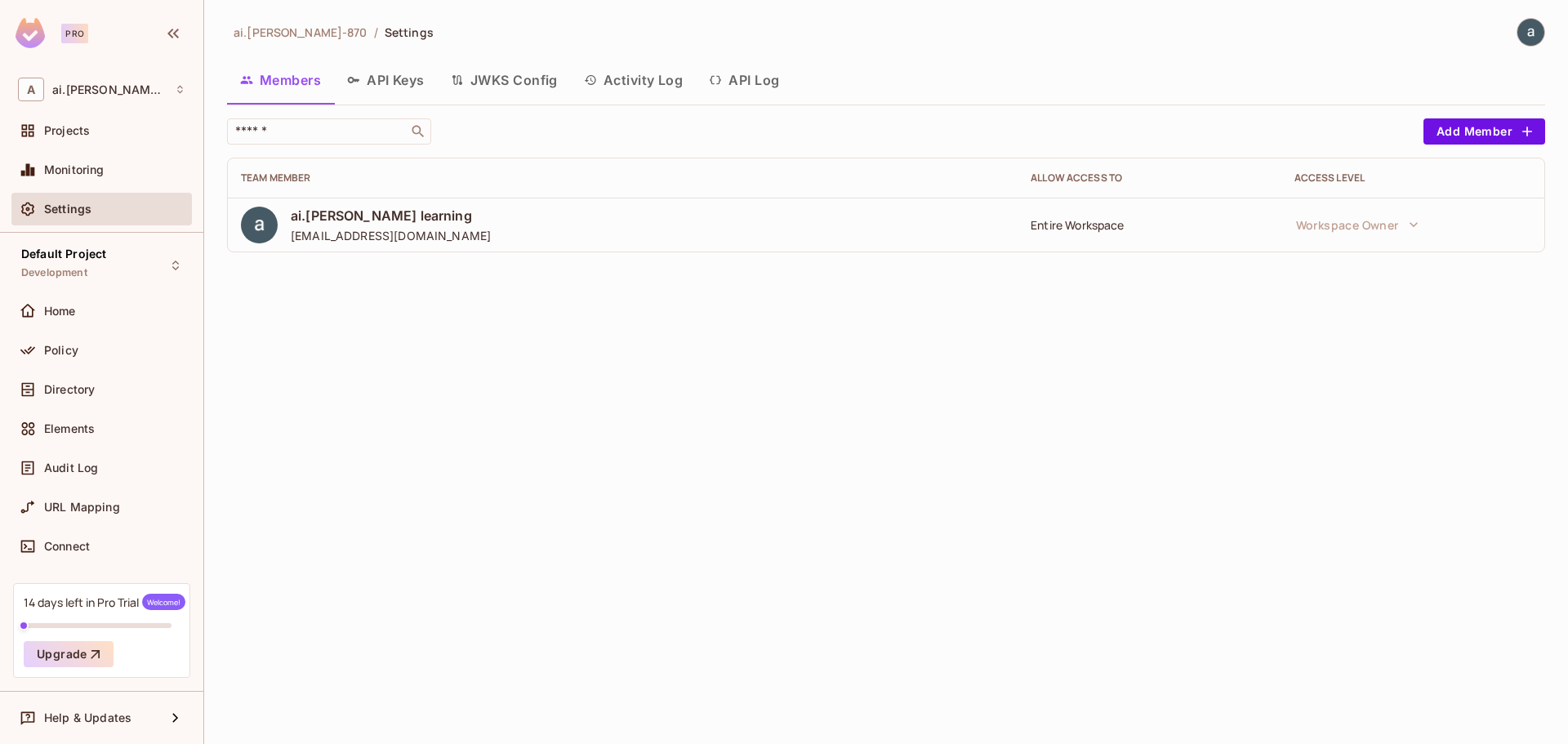
click at [417, 77] on button "API Keys" at bounding box center [386, 80] width 104 height 41
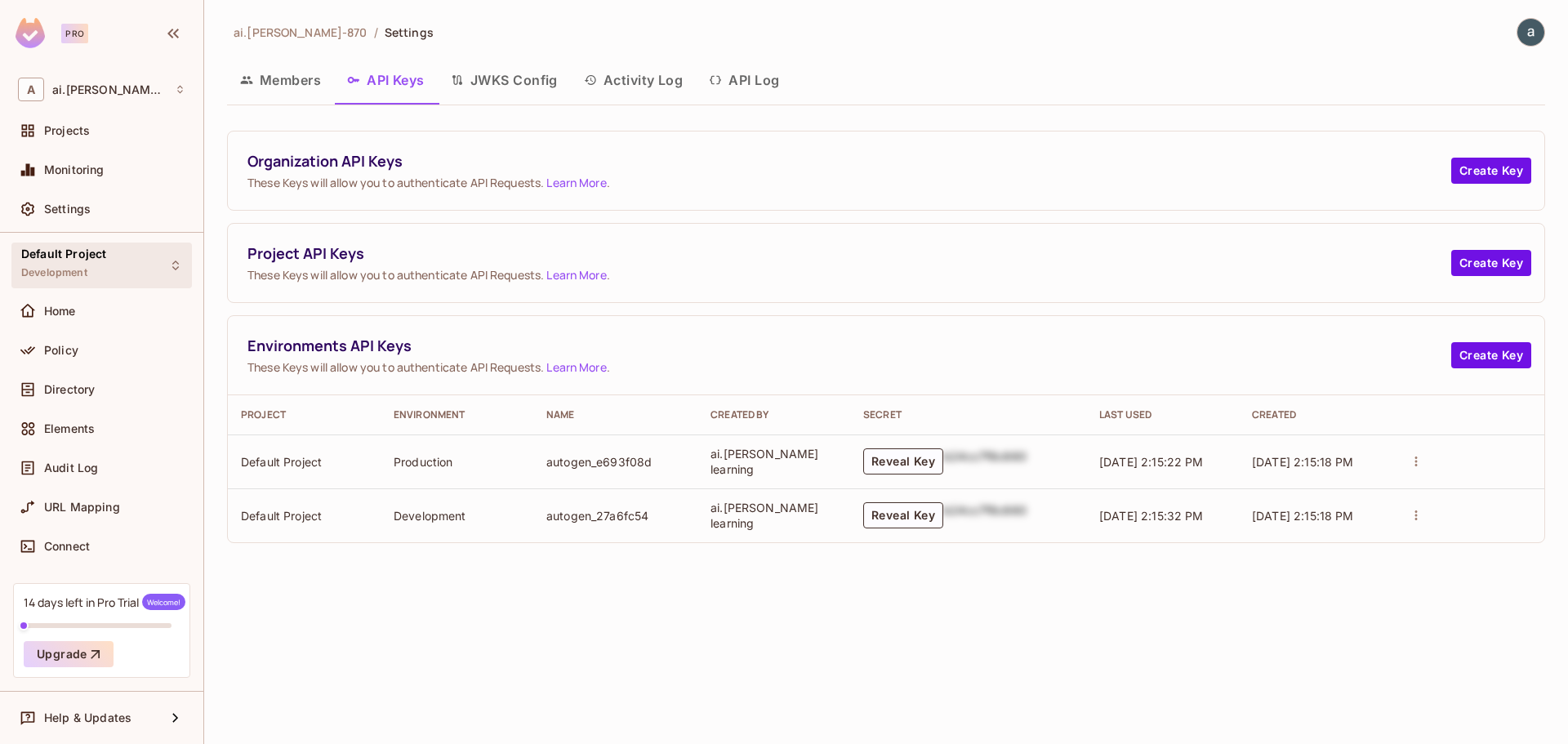
drag, startPoint x: 75, startPoint y: 303, endPoint x: 95, endPoint y: 263, distance: 44.7
click at [75, 304] on span "Home" at bounding box center [60, 310] width 32 height 13
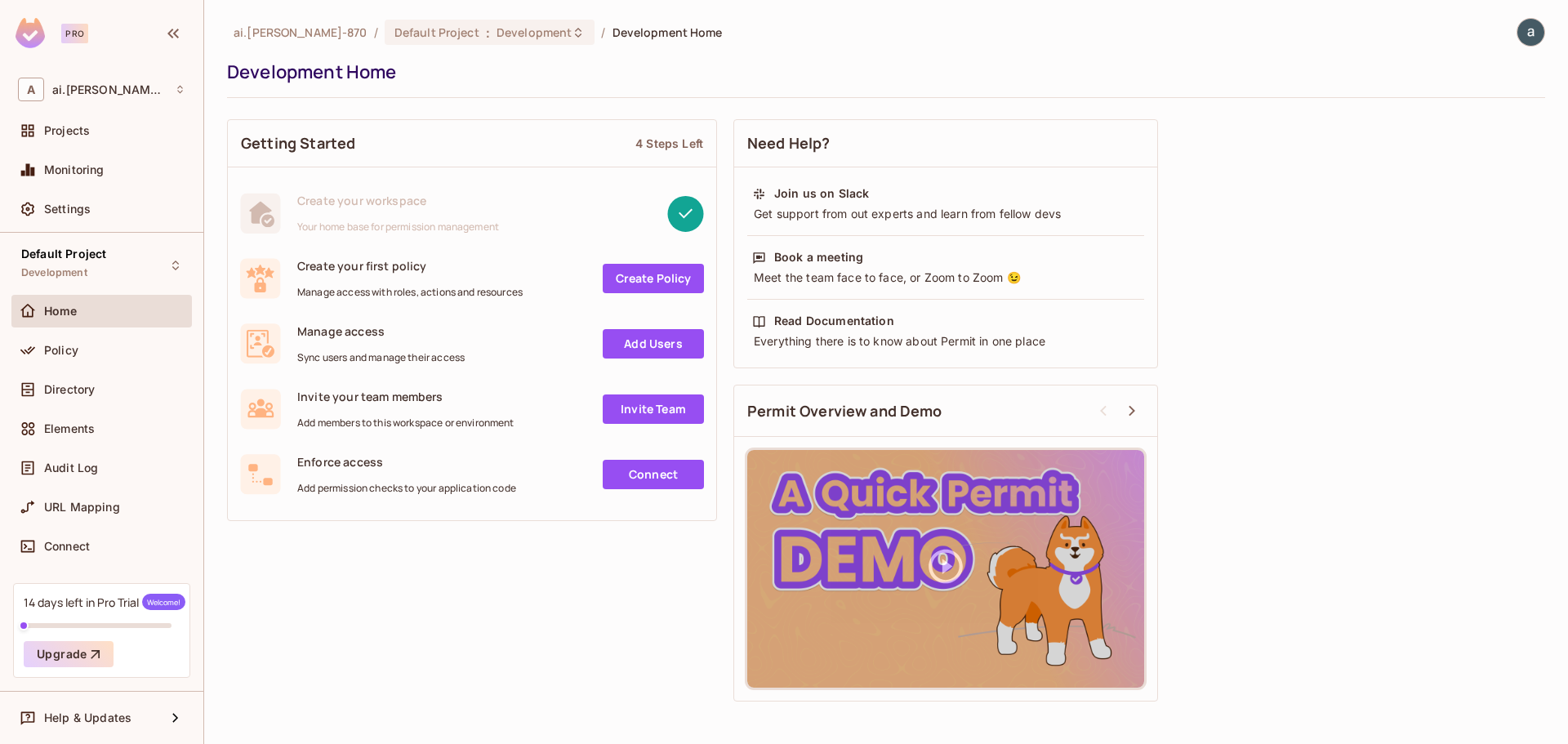
click at [61, 126] on span "Projects" at bounding box center [67, 130] width 46 height 13
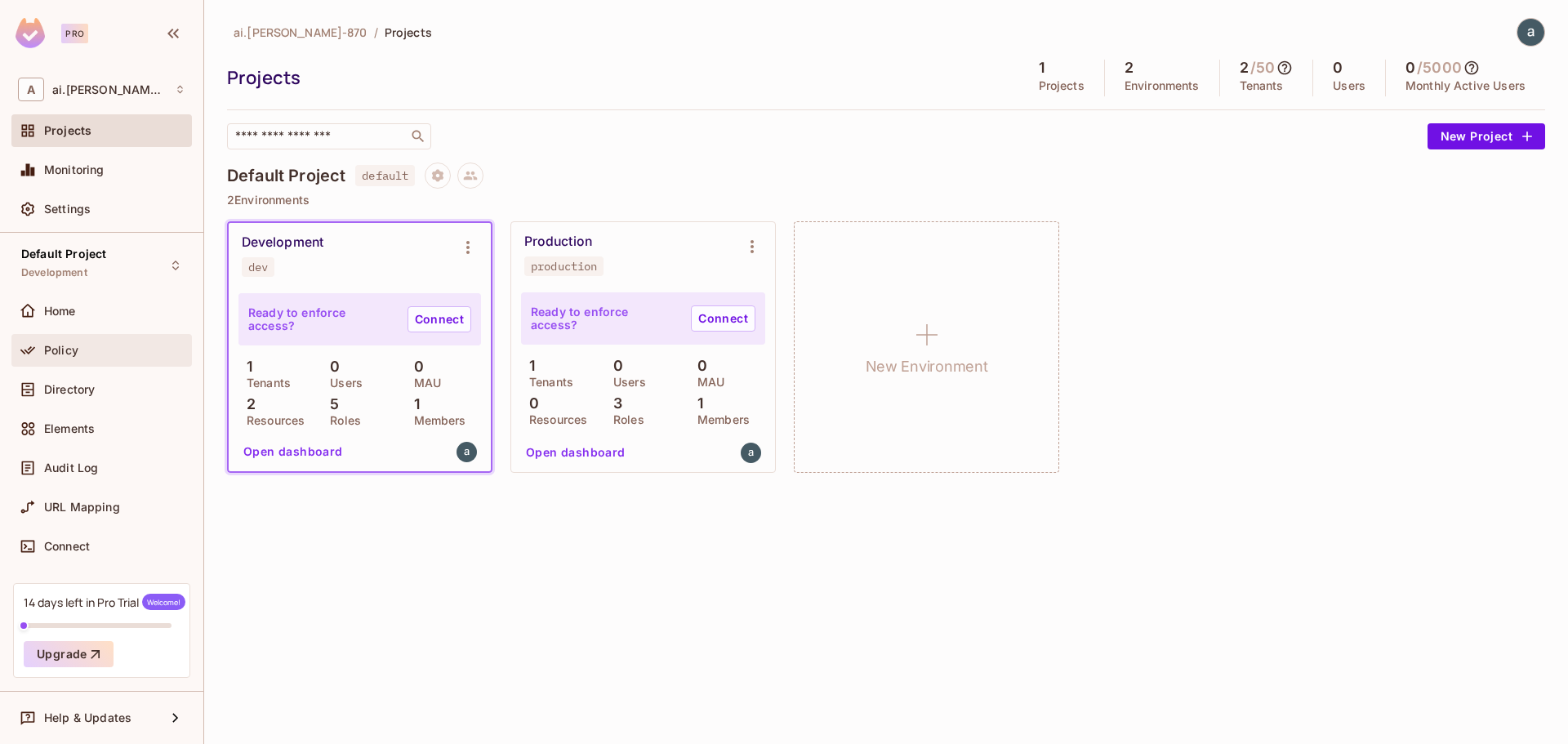
click at [71, 343] on span "Policy" at bounding box center [62, 349] width 35 height 13
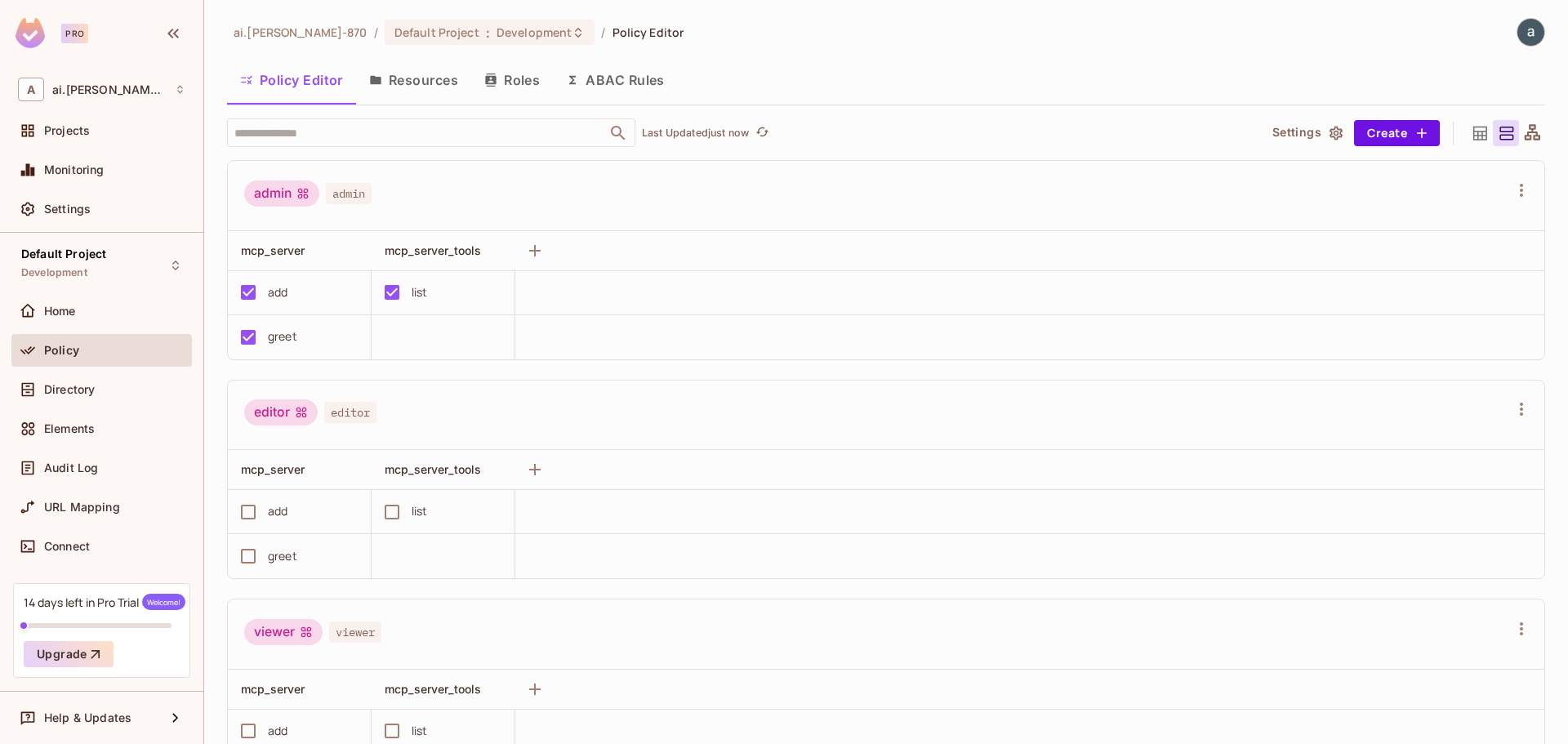
click at [426, 82] on button "Resources" at bounding box center [413, 80] width 115 height 41
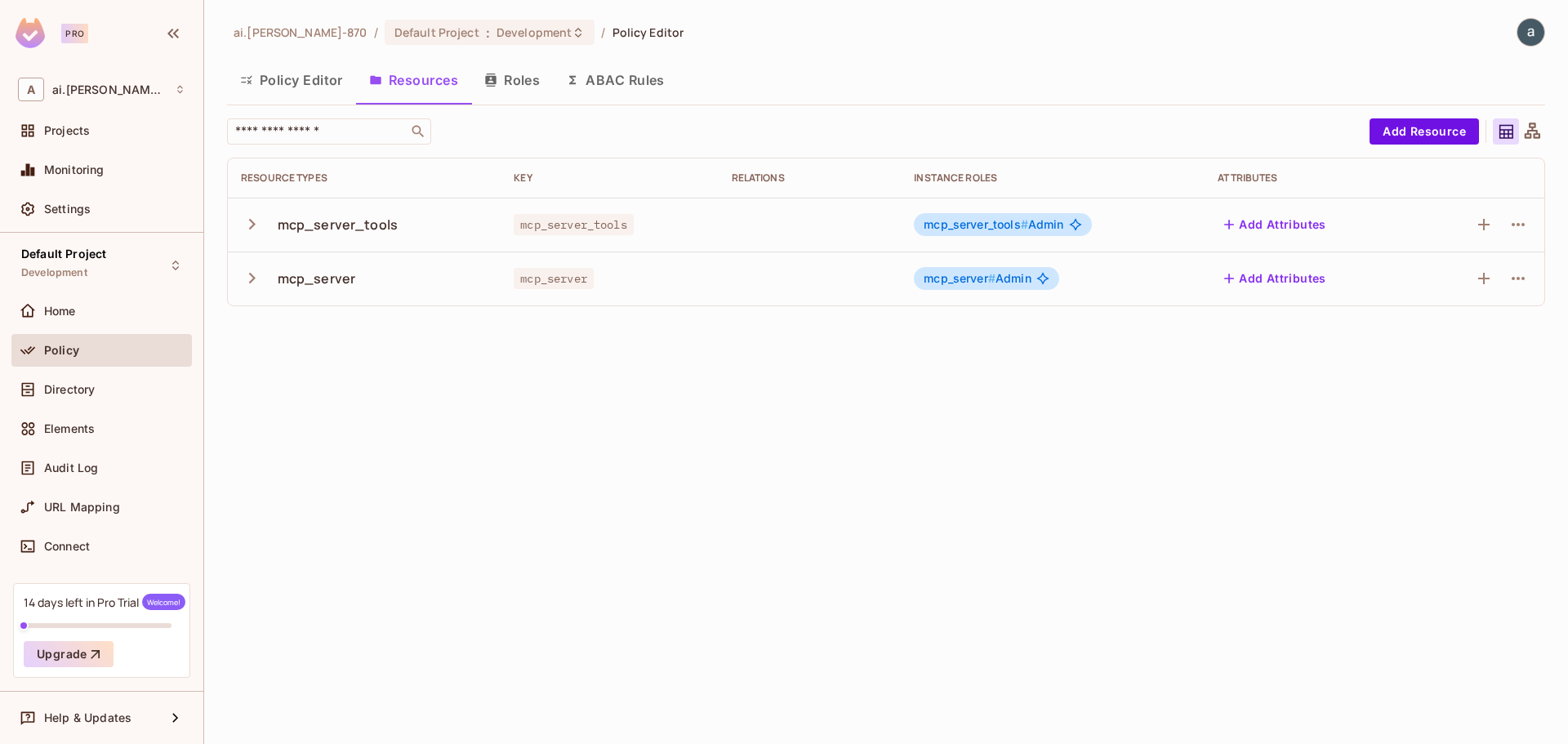
click at [252, 276] on icon "button" at bounding box center [252, 277] width 7 height 10
click at [338, 275] on div "mcp_server" at bounding box center [317, 278] width 78 height 18
click at [972, 277] on span "mcp_server #" at bounding box center [959, 278] width 72 height 14
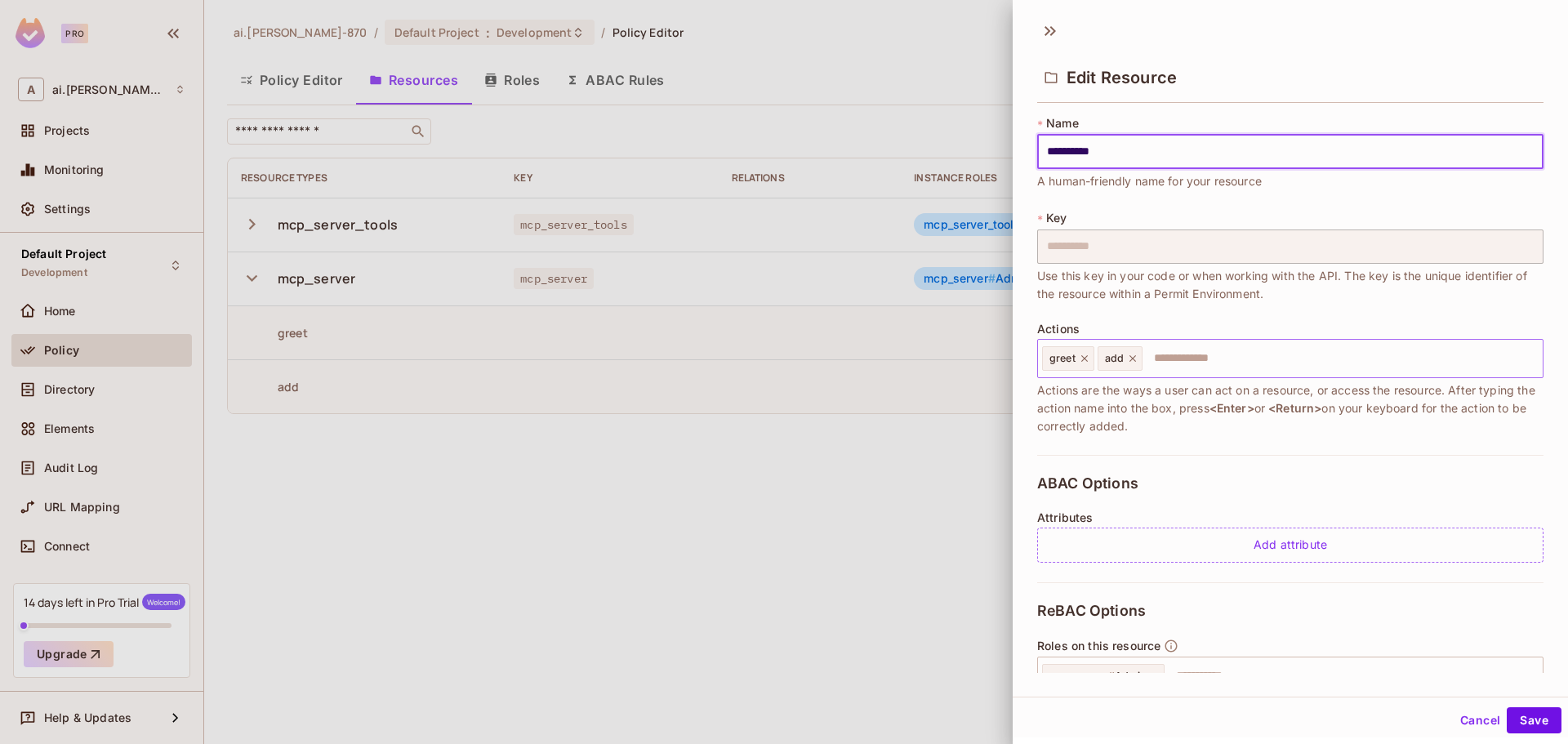
click at [1161, 356] on input "text" at bounding box center [1340, 358] width 392 height 33
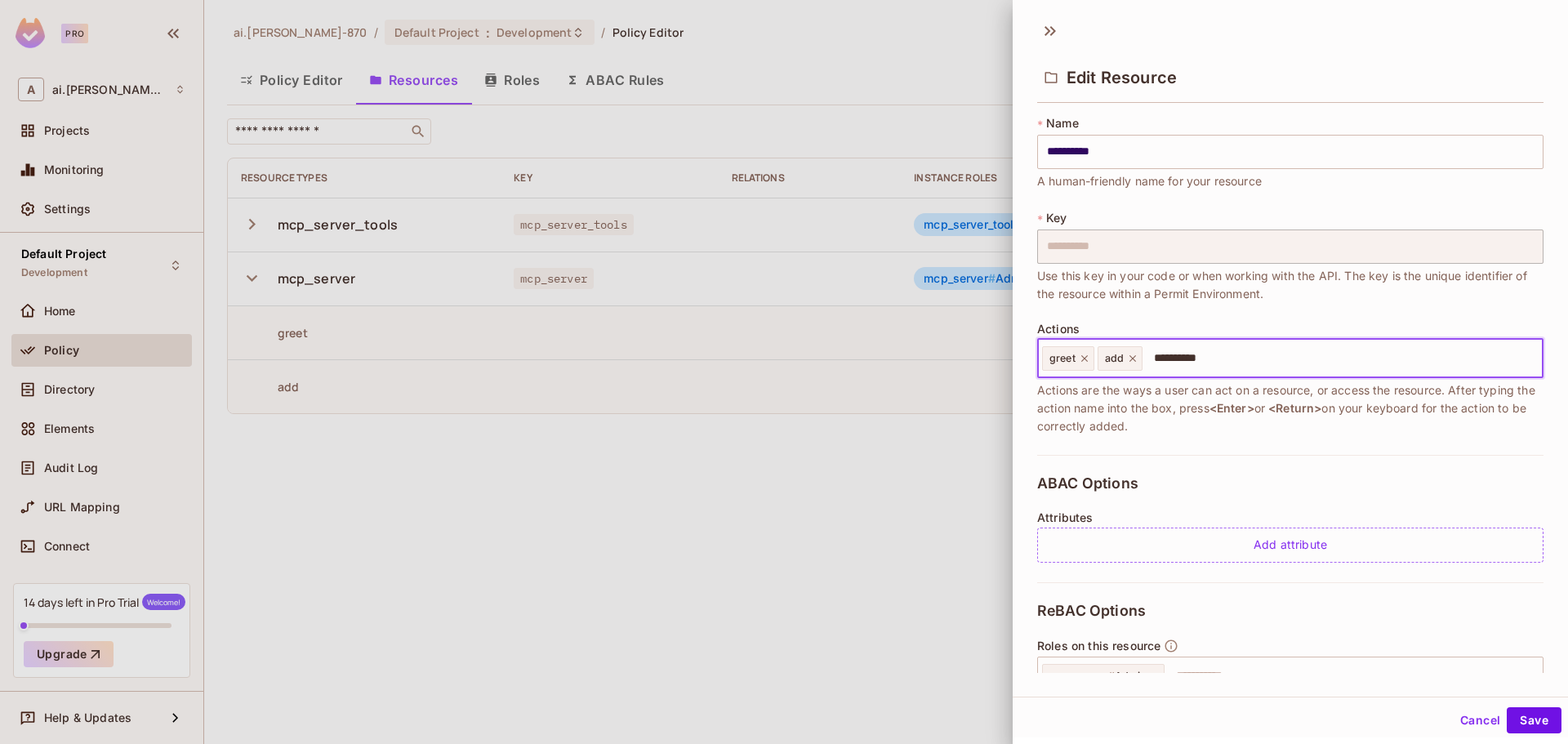
type input "*********"
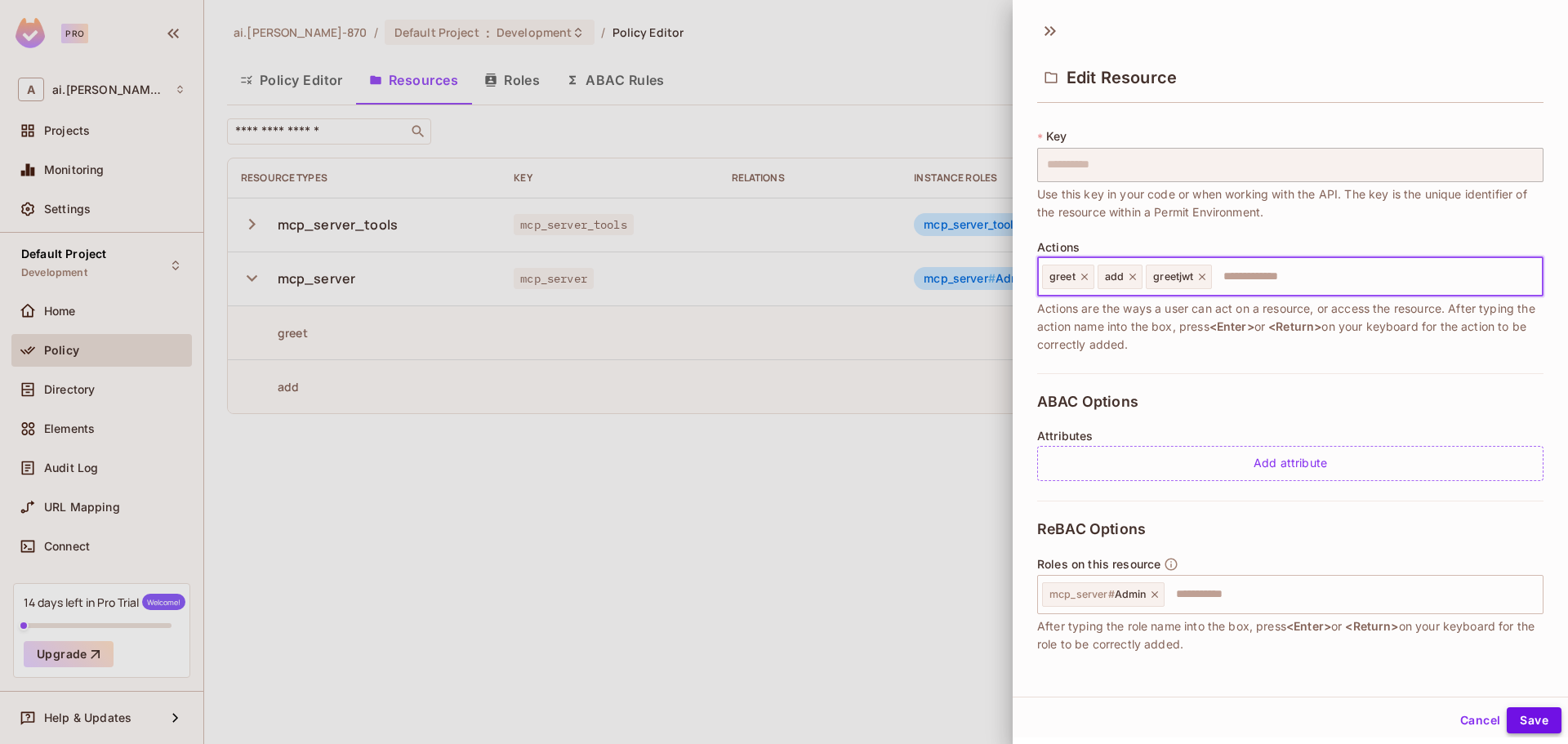
click at [1513, 716] on button "Save" at bounding box center [1533, 720] width 55 height 26
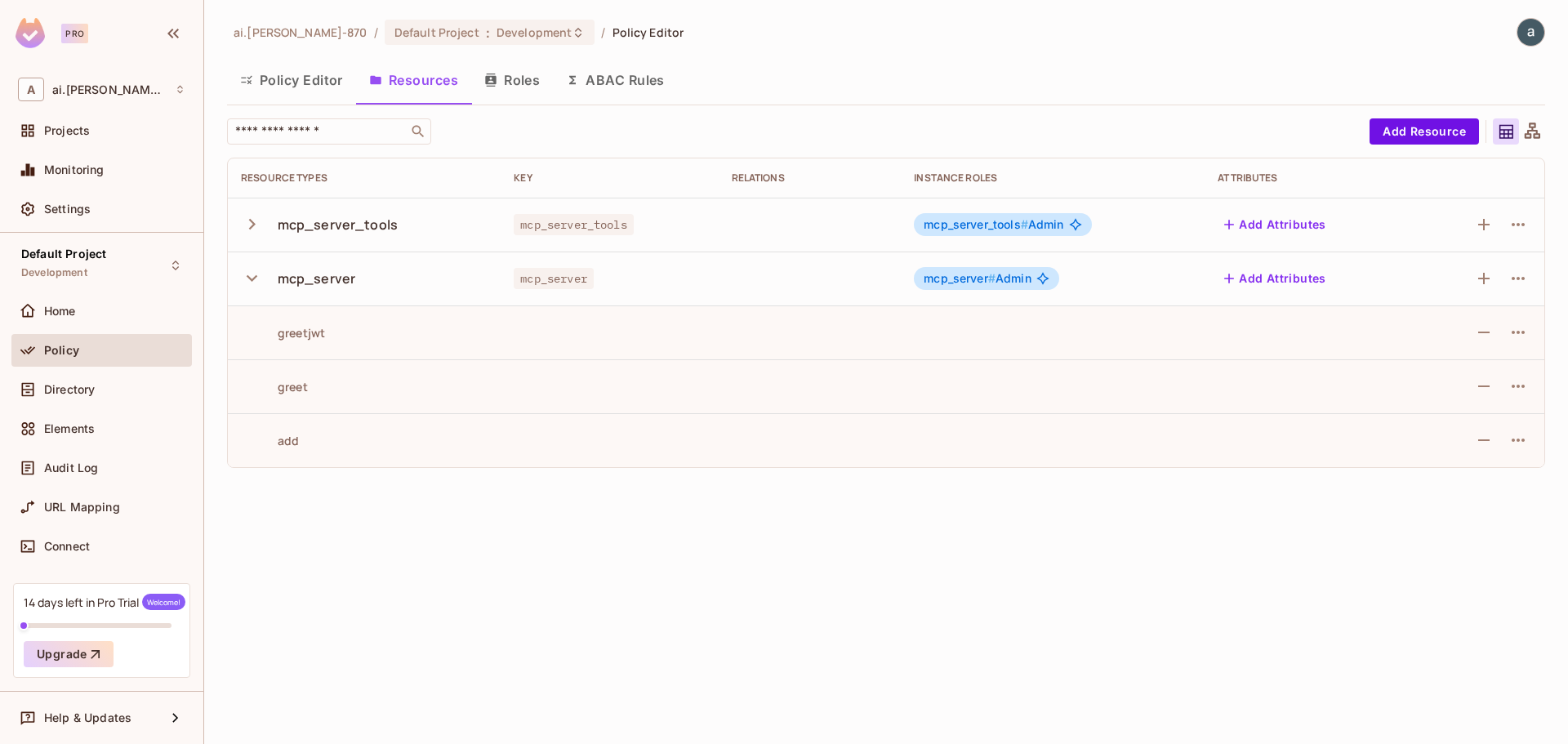
click at [1002, 281] on span "mcp_server # Admin" at bounding box center [977, 278] width 107 height 13
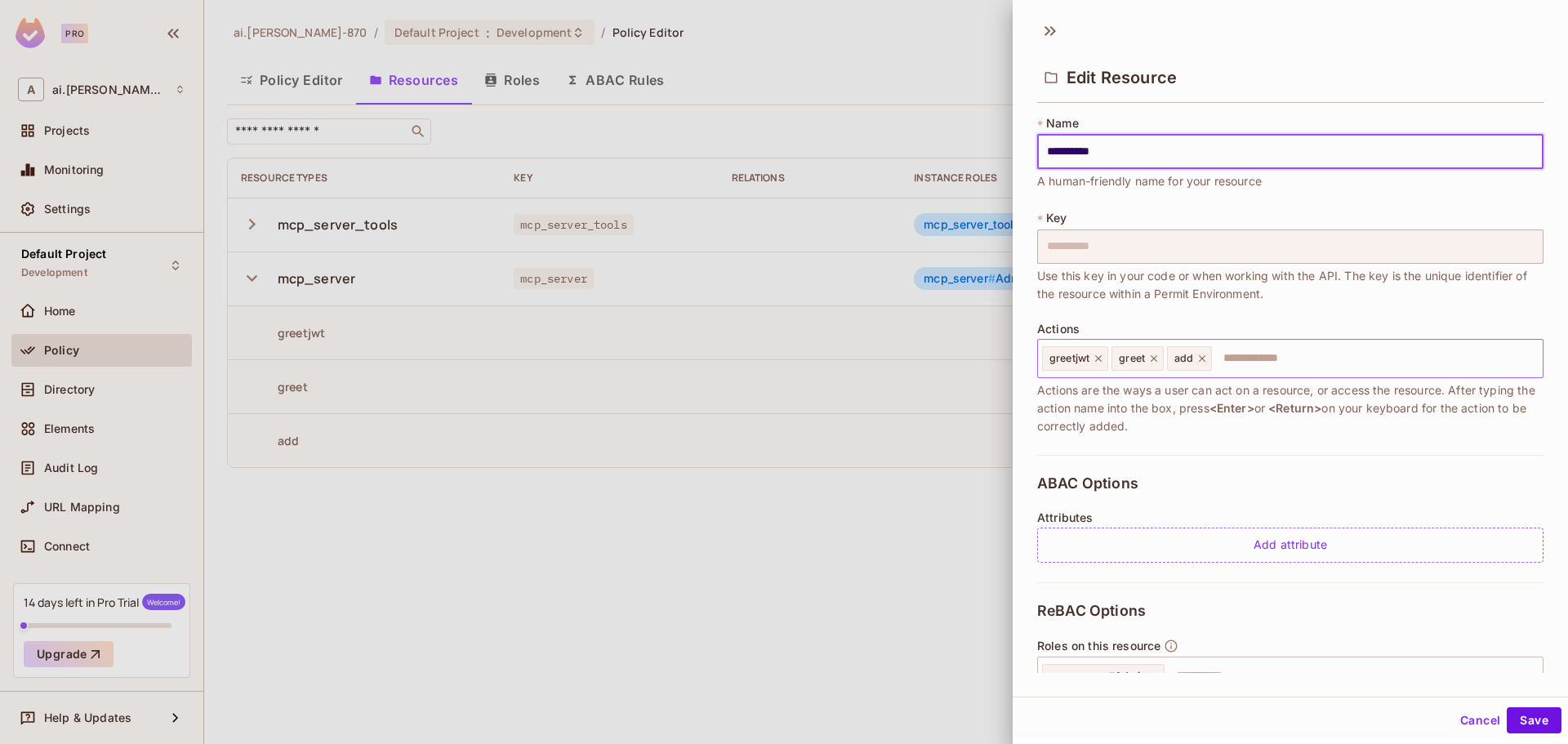
click at [1303, 365] on input "text" at bounding box center [1375, 358] width 323 height 33
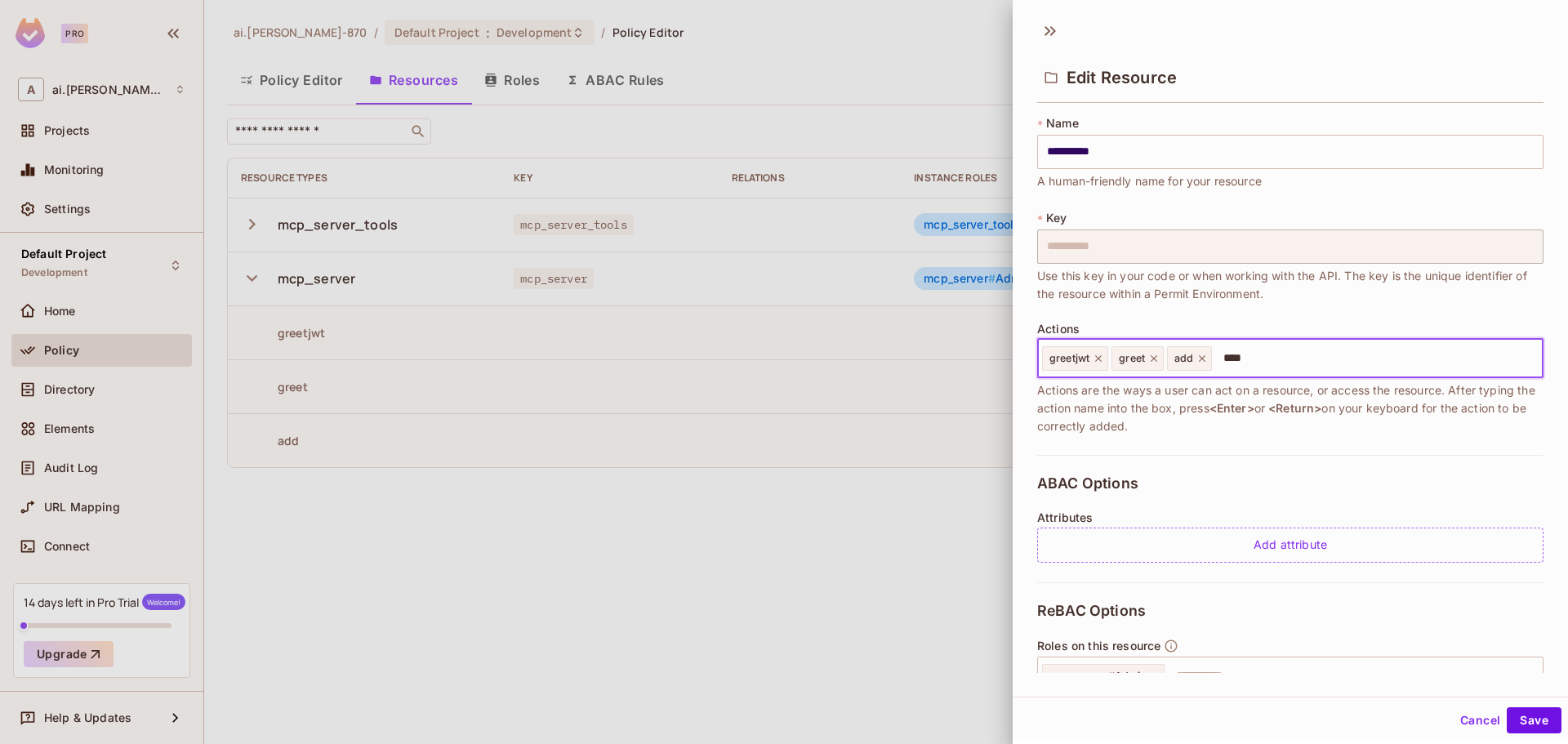
type input "*****"
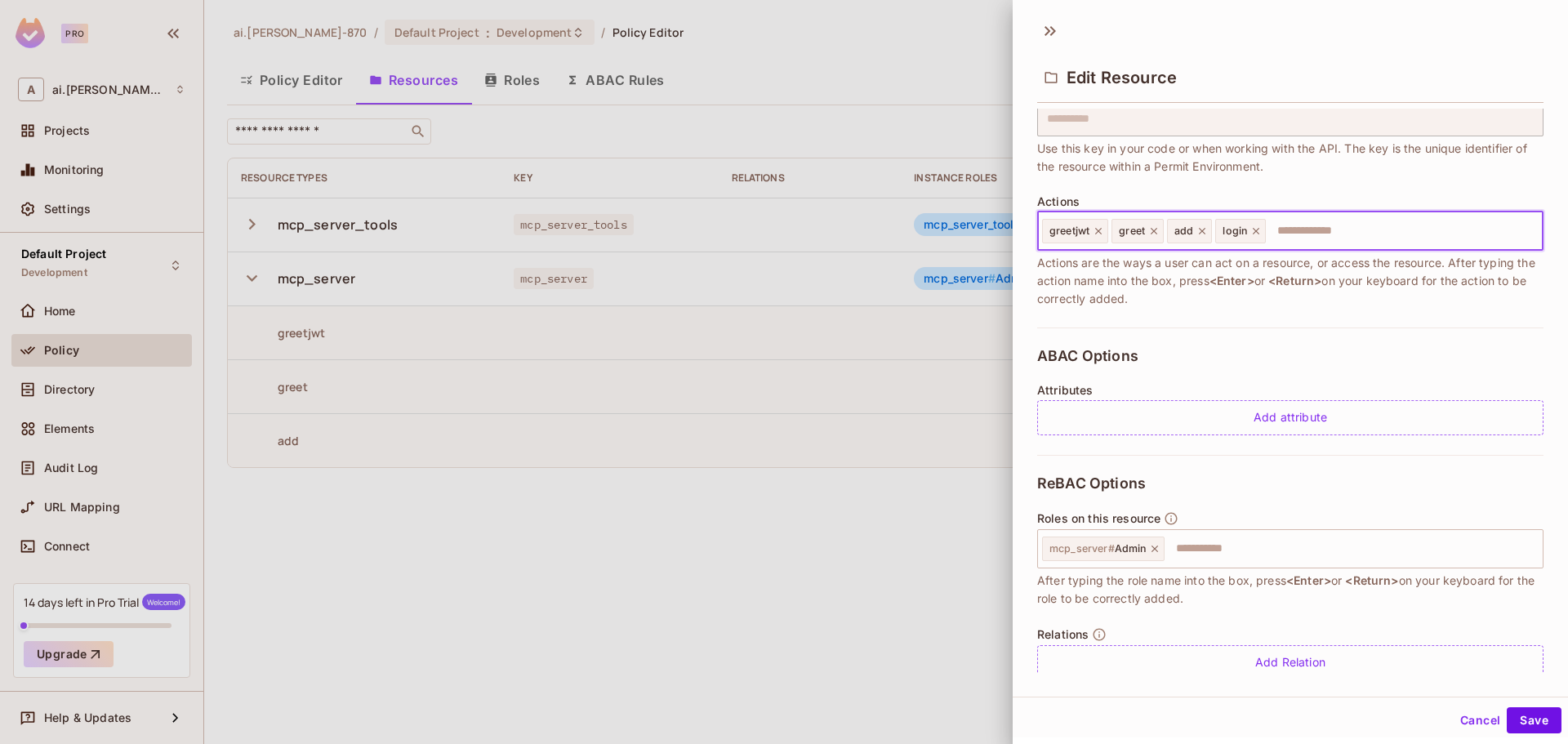
scroll to position [154, 0]
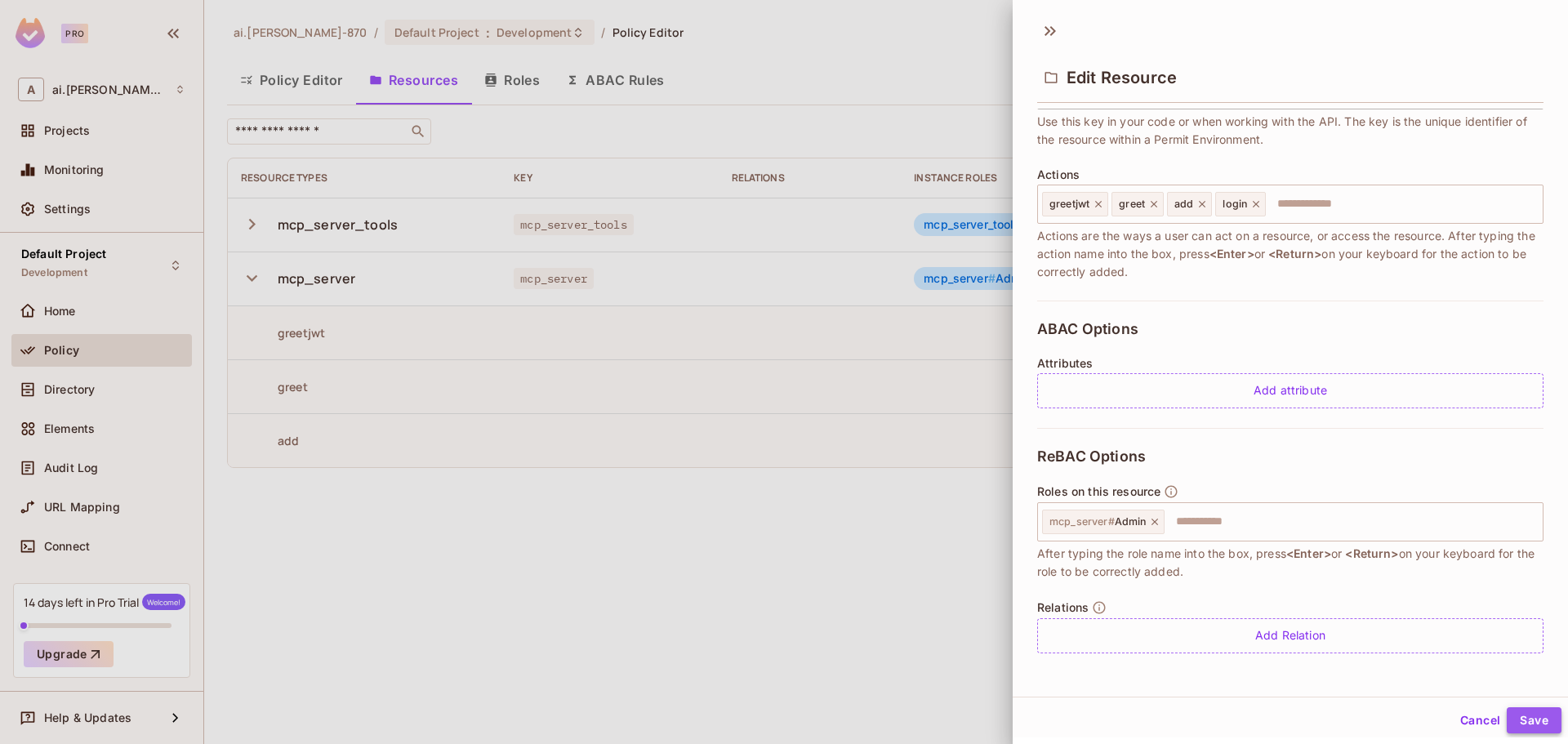
click at [1506, 715] on button "Save" at bounding box center [1533, 720] width 55 height 26
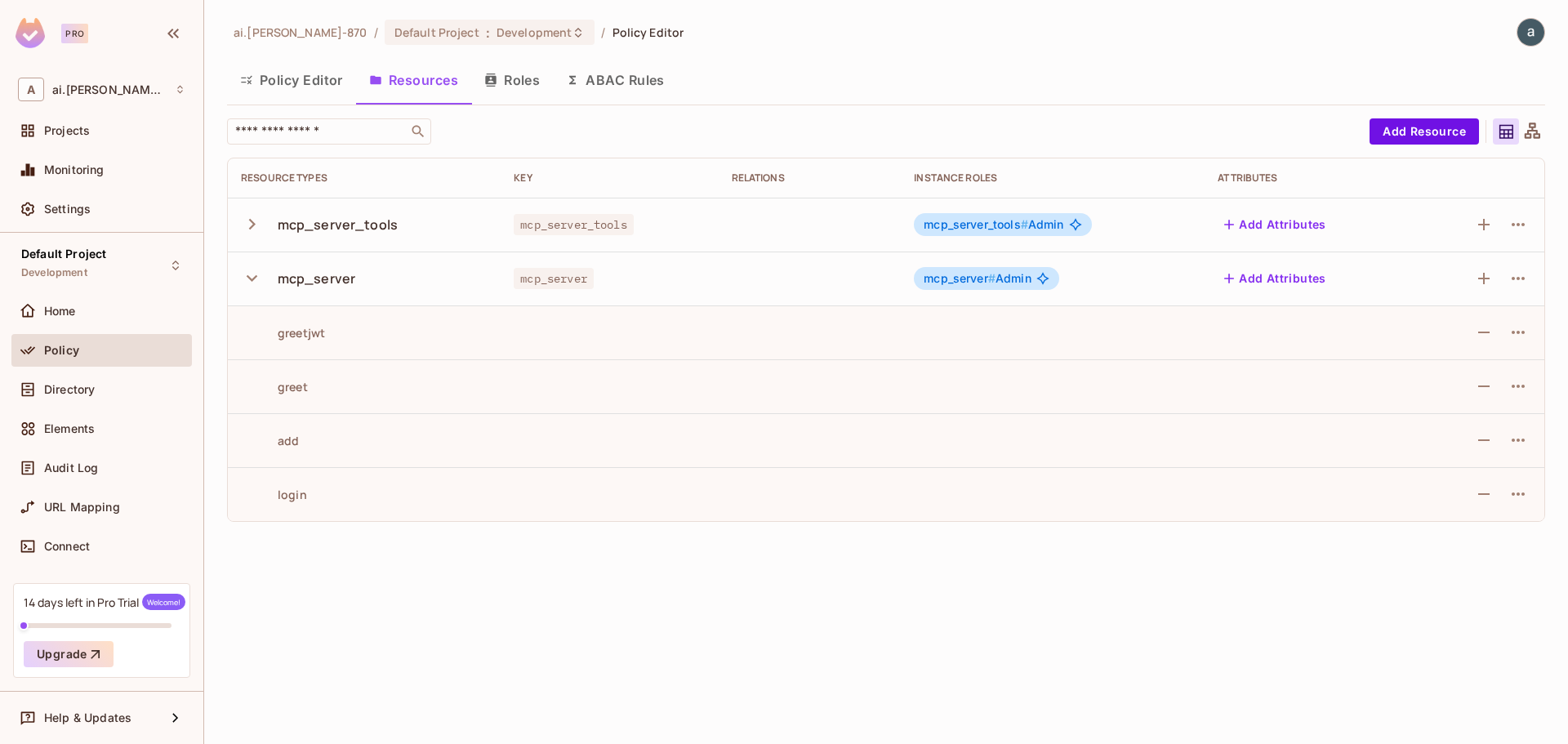
click at [311, 336] on div "greetjwt" at bounding box center [283, 333] width 84 height 16
click at [323, 267] on div "mcp_server" at bounding box center [364, 278] width 246 height 35
click at [326, 283] on div "mcp_server" at bounding box center [317, 278] width 78 height 18
click at [325, 326] on div "greetjwt" at bounding box center [283, 333] width 84 height 16
click at [938, 286] on div "mcp_server # Admin" at bounding box center [986, 278] width 145 height 23
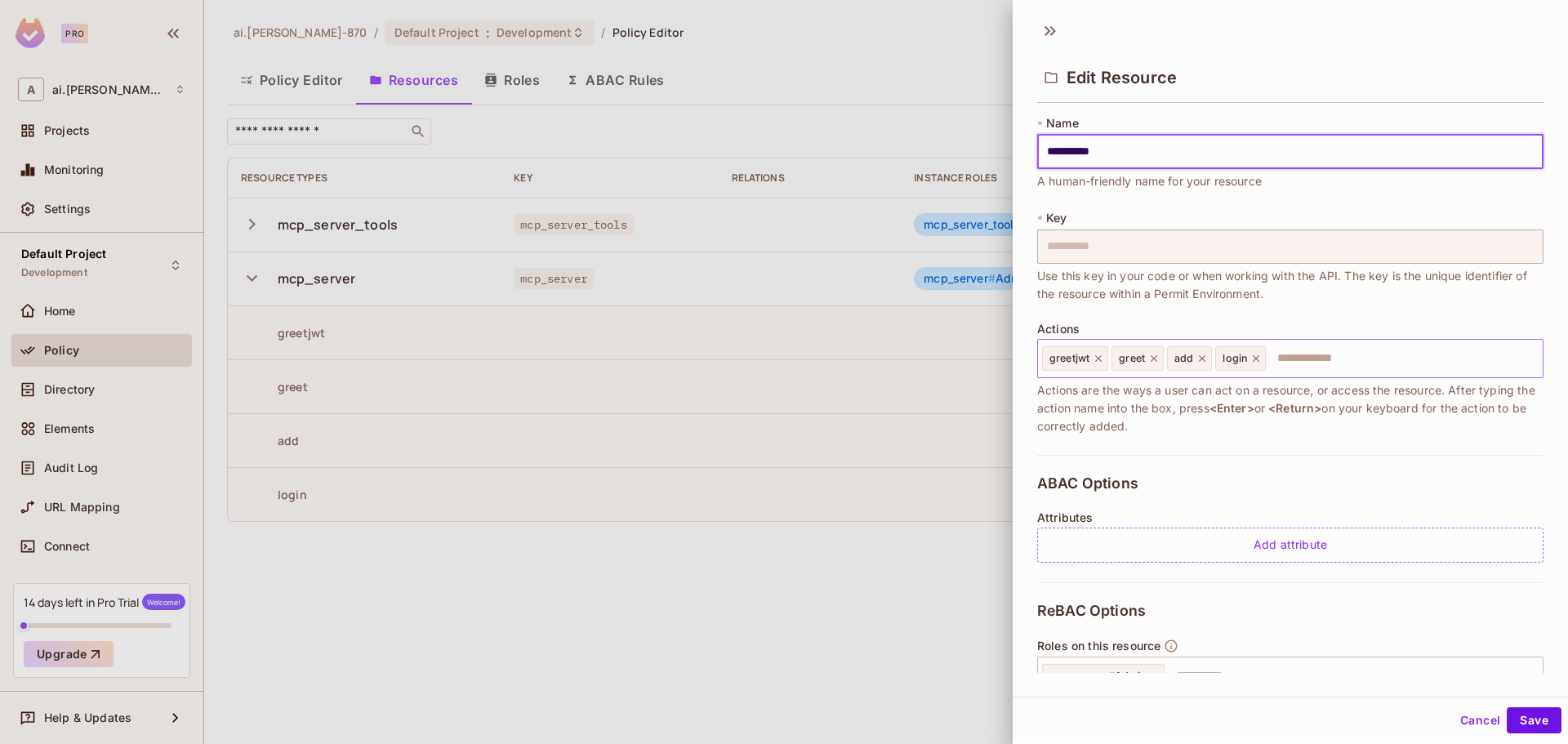
click at [1096, 357] on icon at bounding box center [1098, 358] width 11 height 11
click at [1264, 361] on input "text" at bounding box center [1367, 358] width 338 height 33
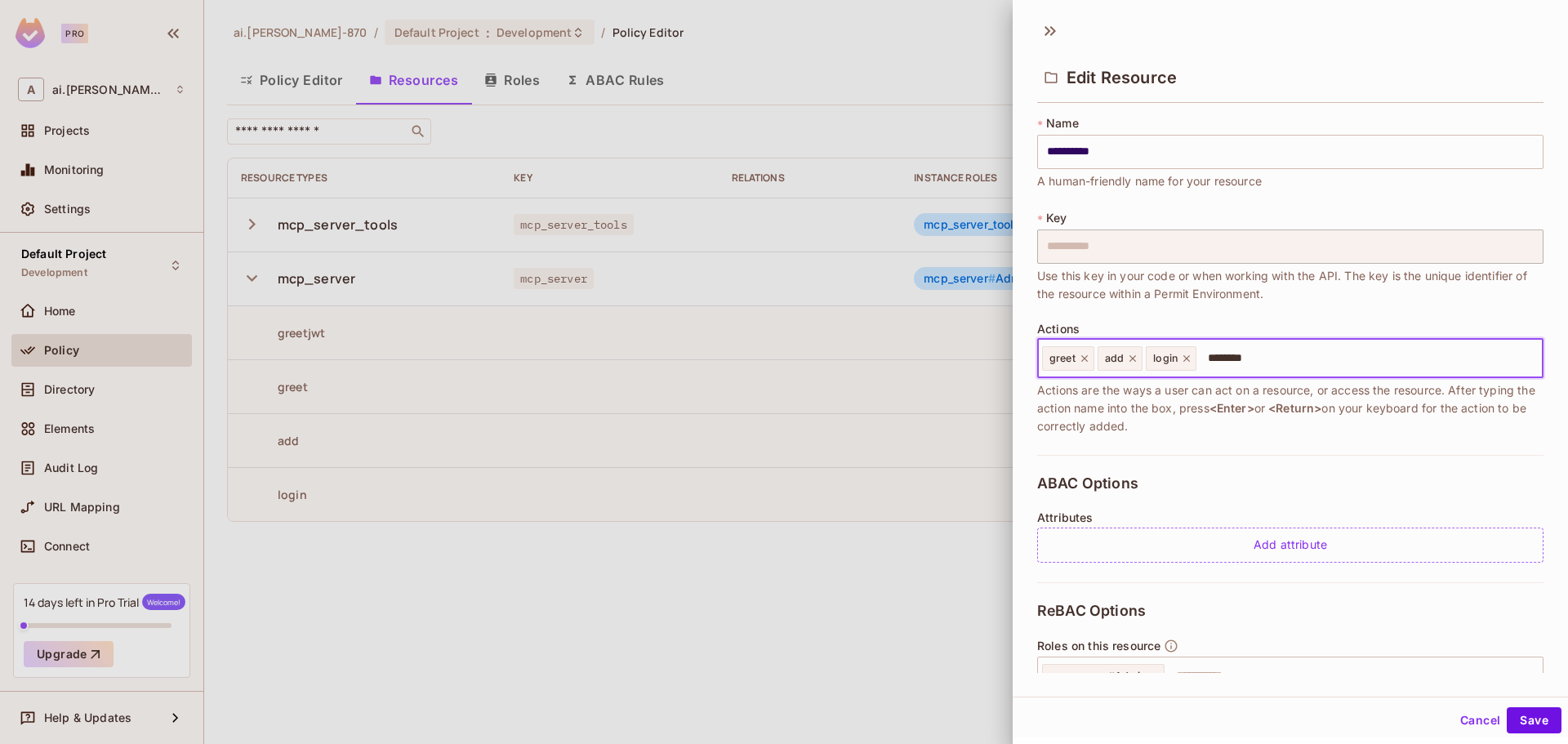
type input "*********"
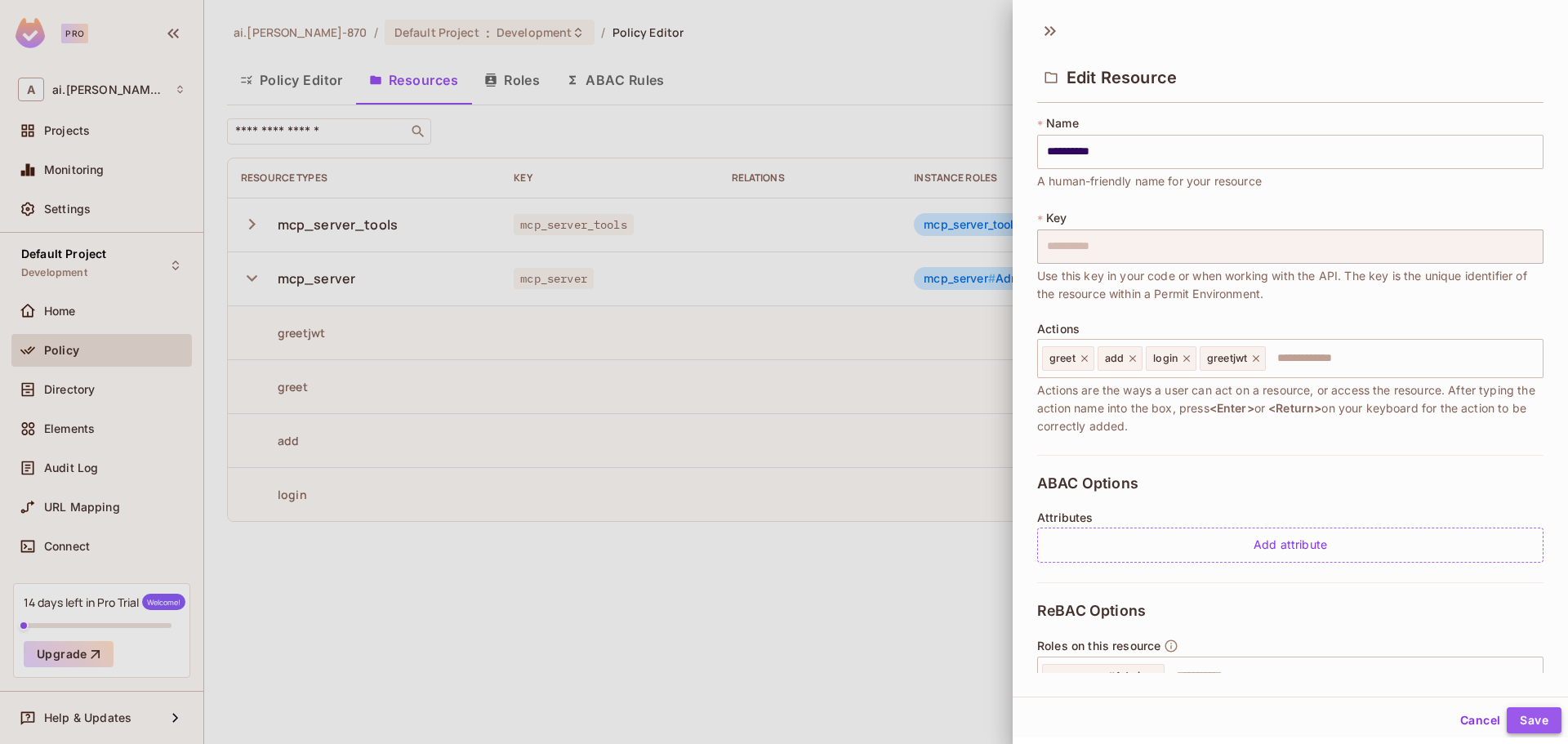
click at [1514, 721] on button "Save" at bounding box center [1533, 720] width 55 height 26
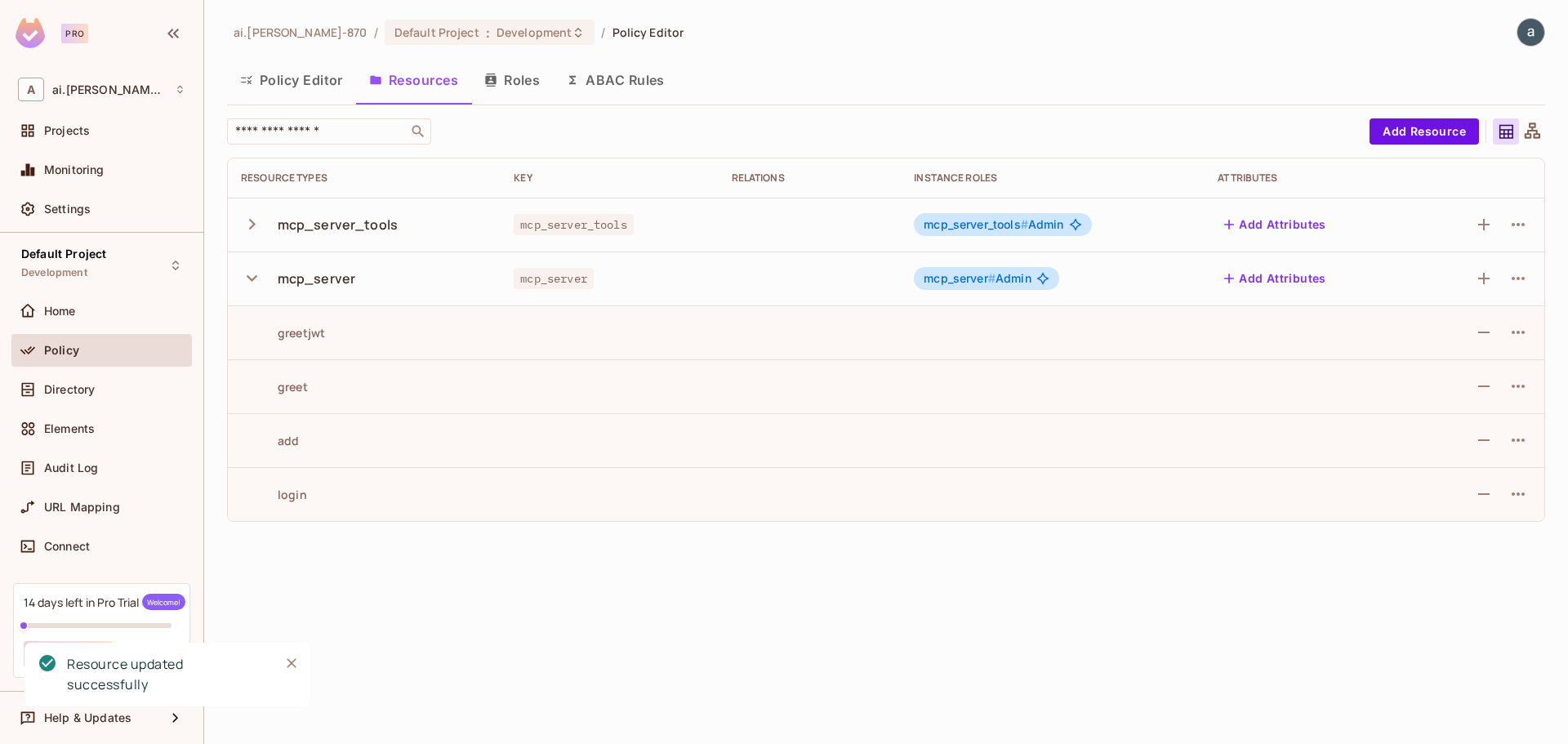
click at [301, 328] on div "greetjwt" at bounding box center [283, 333] width 84 height 16
click at [310, 318] on td "greetjwt" at bounding box center [364, 332] width 272 height 54
click at [958, 280] on span "mcp_server #" at bounding box center [959, 278] width 72 height 14
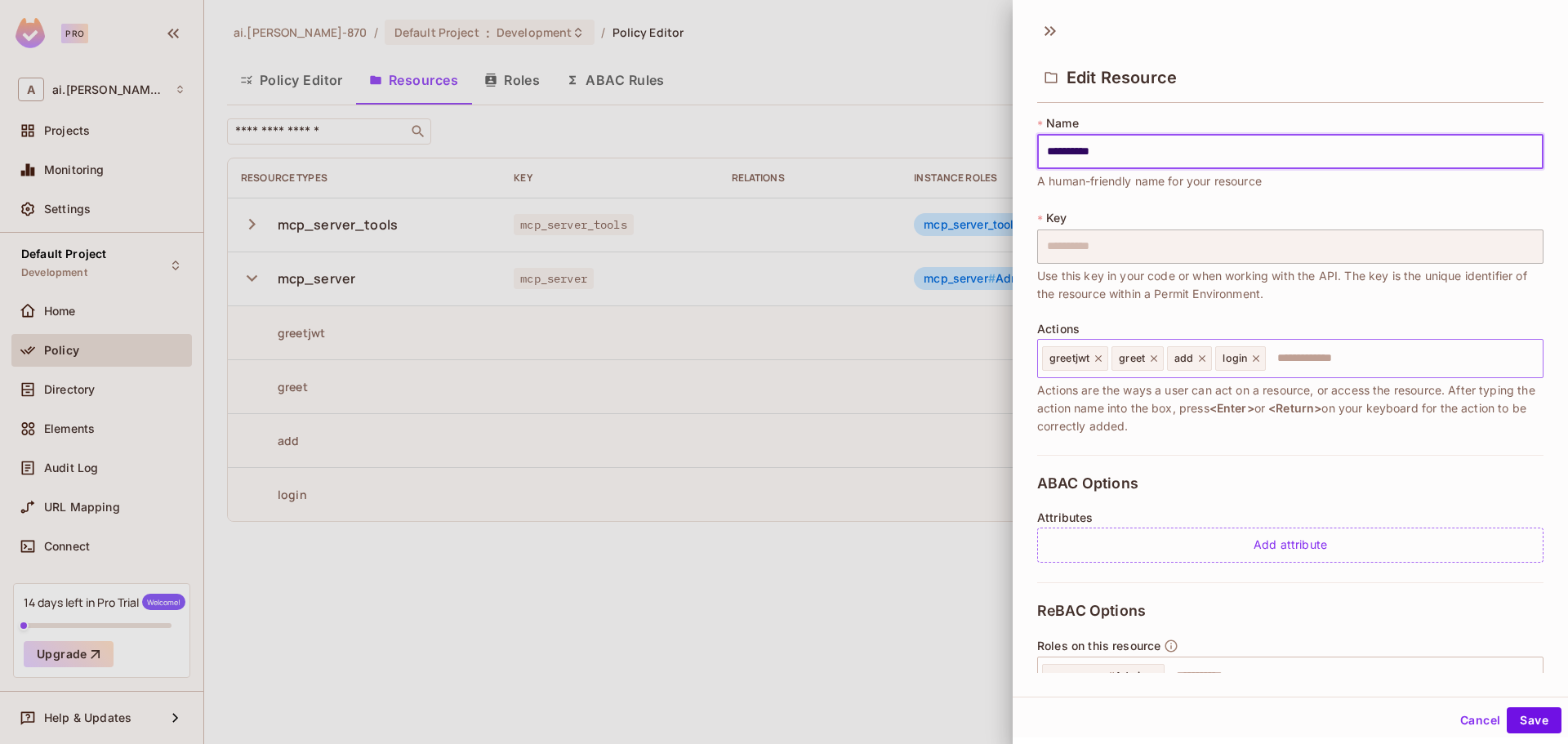
click at [1101, 356] on icon at bounding box center [1098, 358] width 11 height 11
click at [1246, 362] on input "text" at bounding box center [1367, 358] width 338 height 33
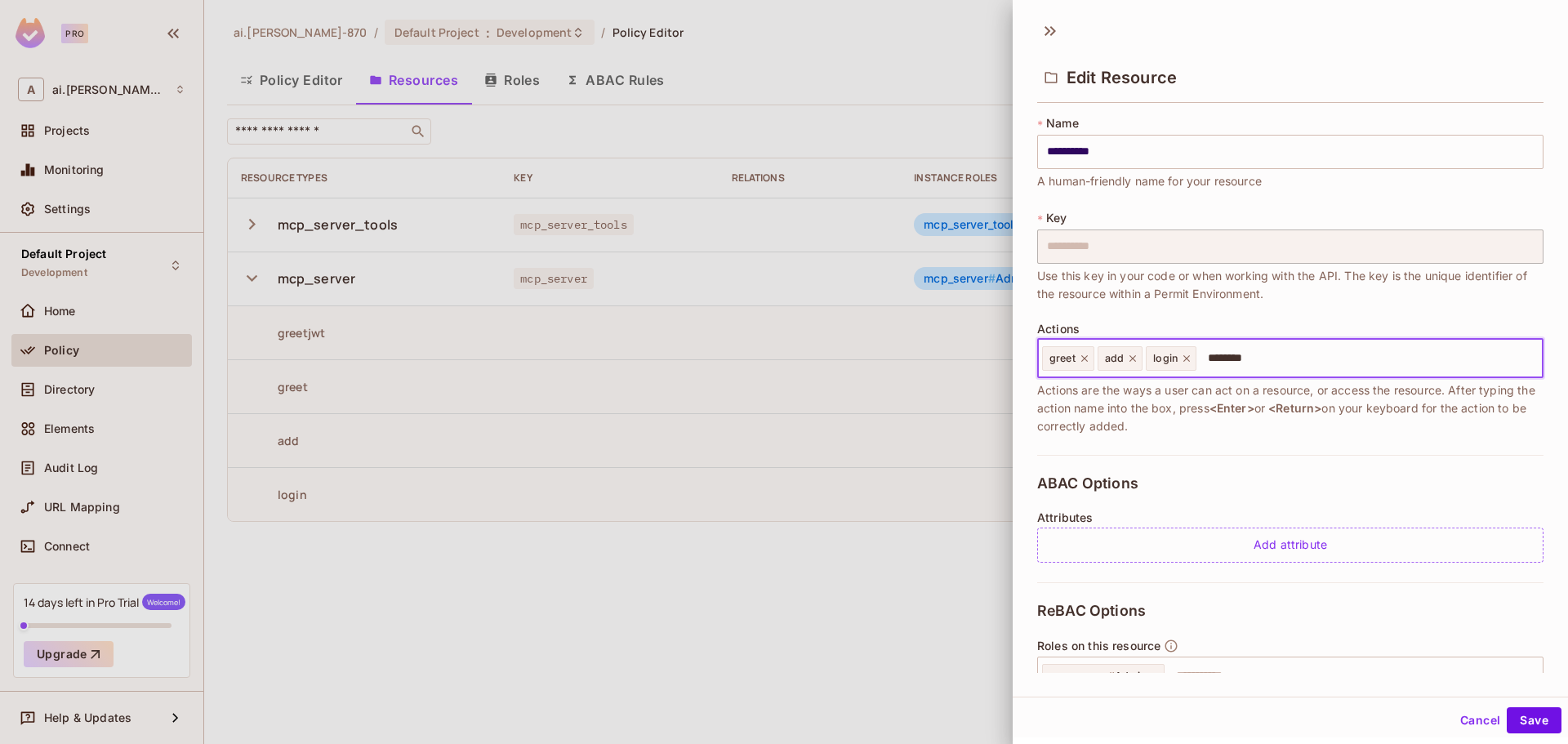
type input "*********"
click at [1514, 722] on button "Save" at bounding box center [1533, 720] width 55 height 26
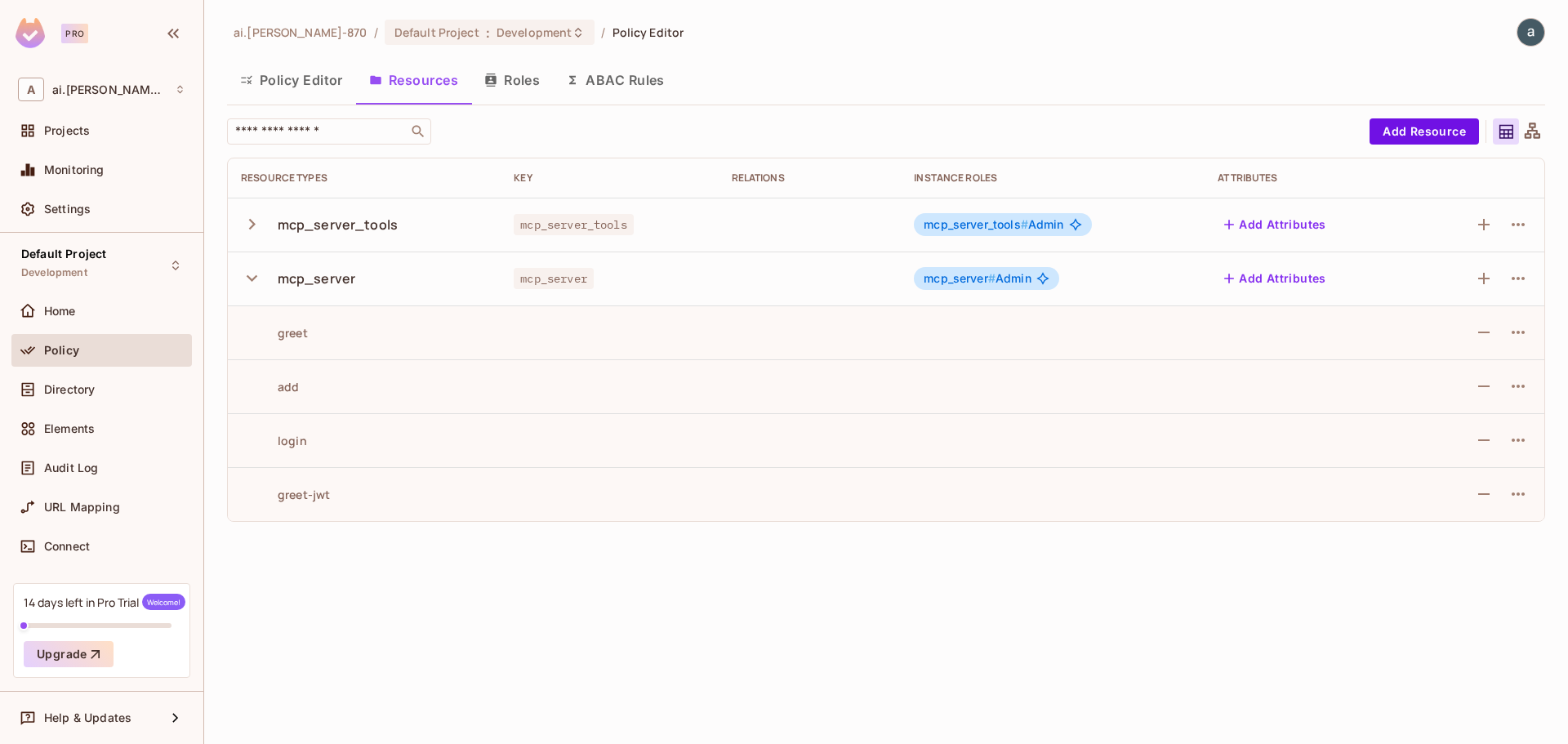
click at [826, 63] on div "Policy Editor Resources Roles ABAC Rules" at bounding box center [886, 80] width 1318 height 41
click at [1526, 36] on img at bounding box center [1530, 32] width 27 height 27
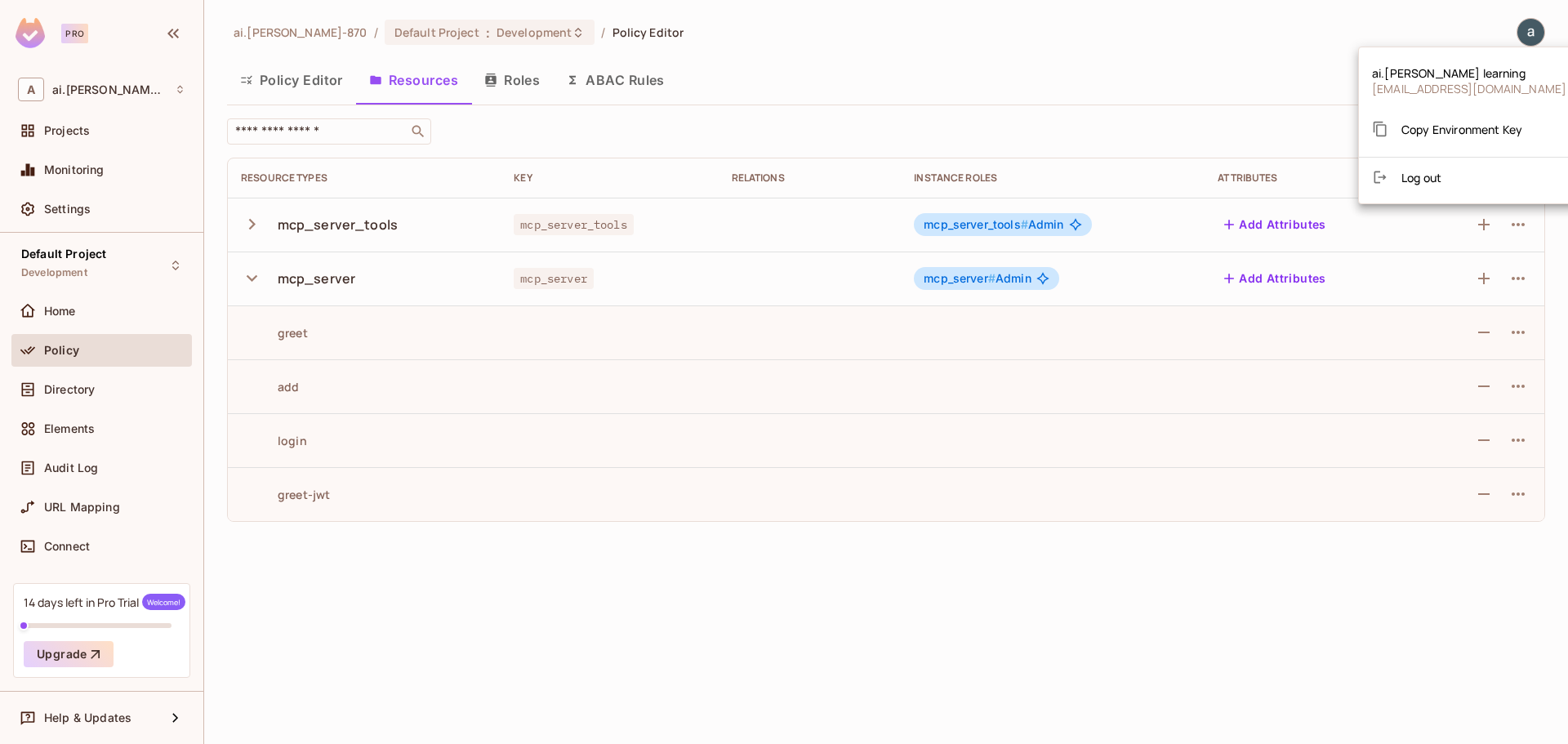
click at [58, 308] on div at bounding box center [784, 372] width 1568 height 744
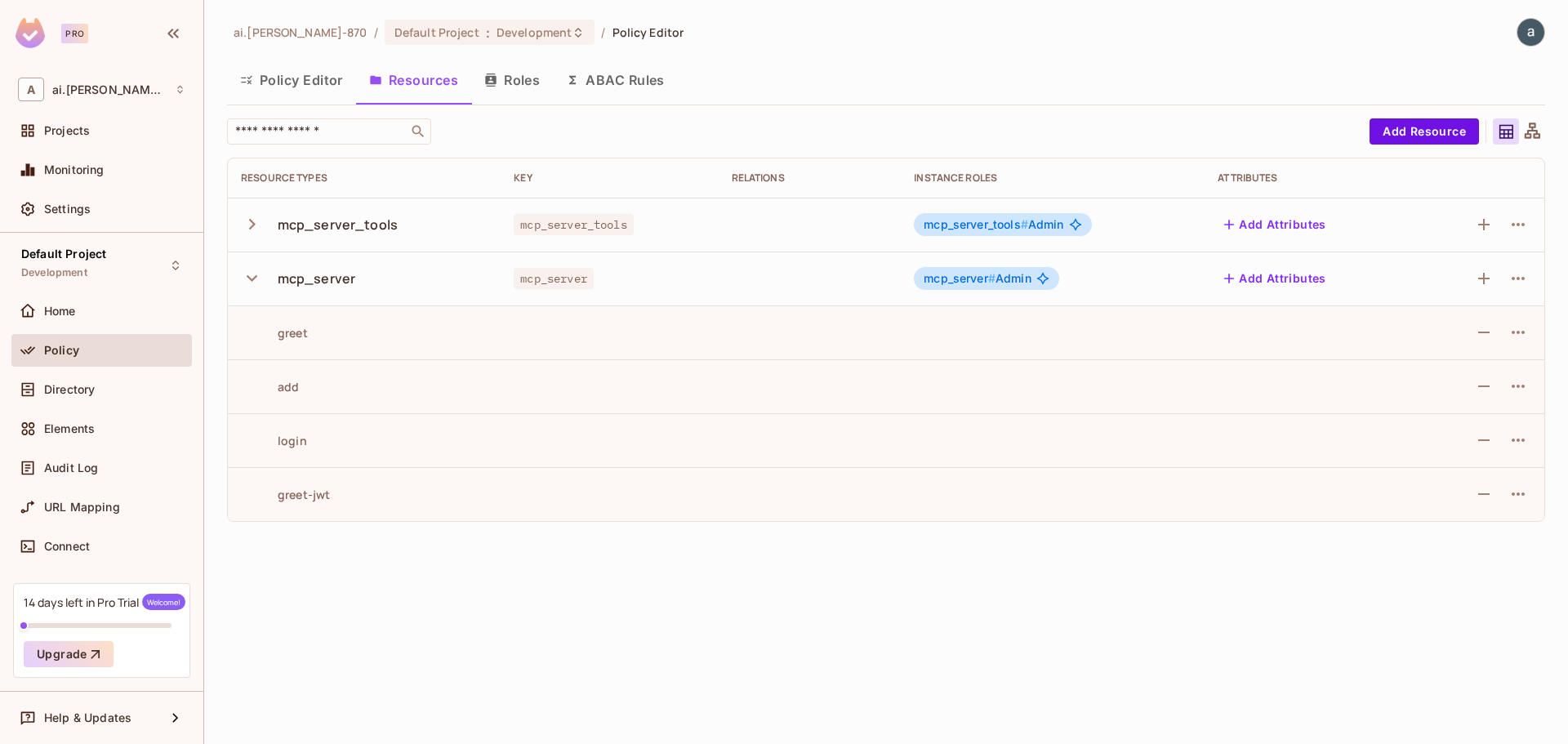
click at [293, 346] on td "greet" at bounding box center [364, 332] width 272 height 54
click at [62, 402] on div "Directory" at bounding box center [101, 389] width 180 height 33
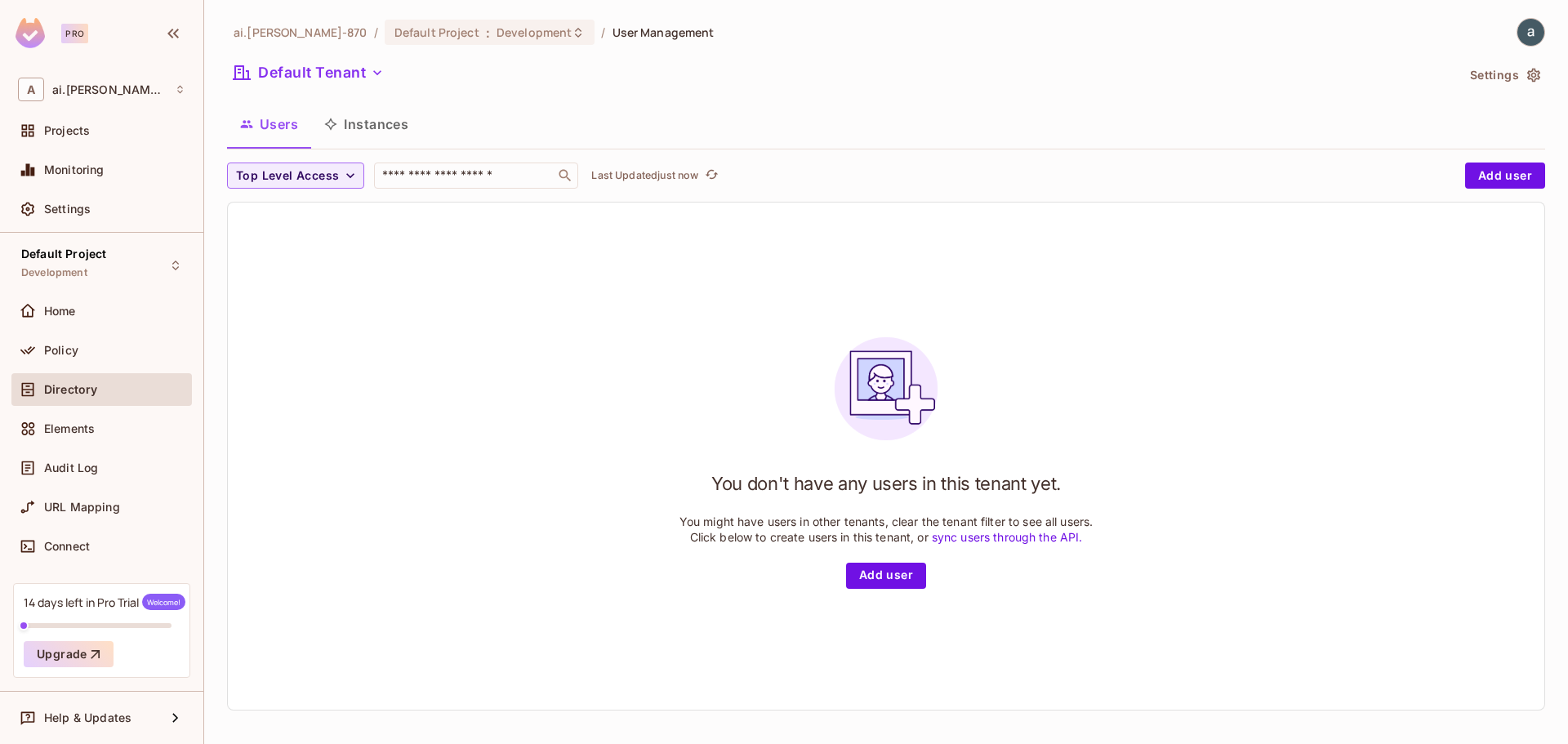
click at [69, 427] on span "Elements" at bounding box center [69, 428] width 50 height 13
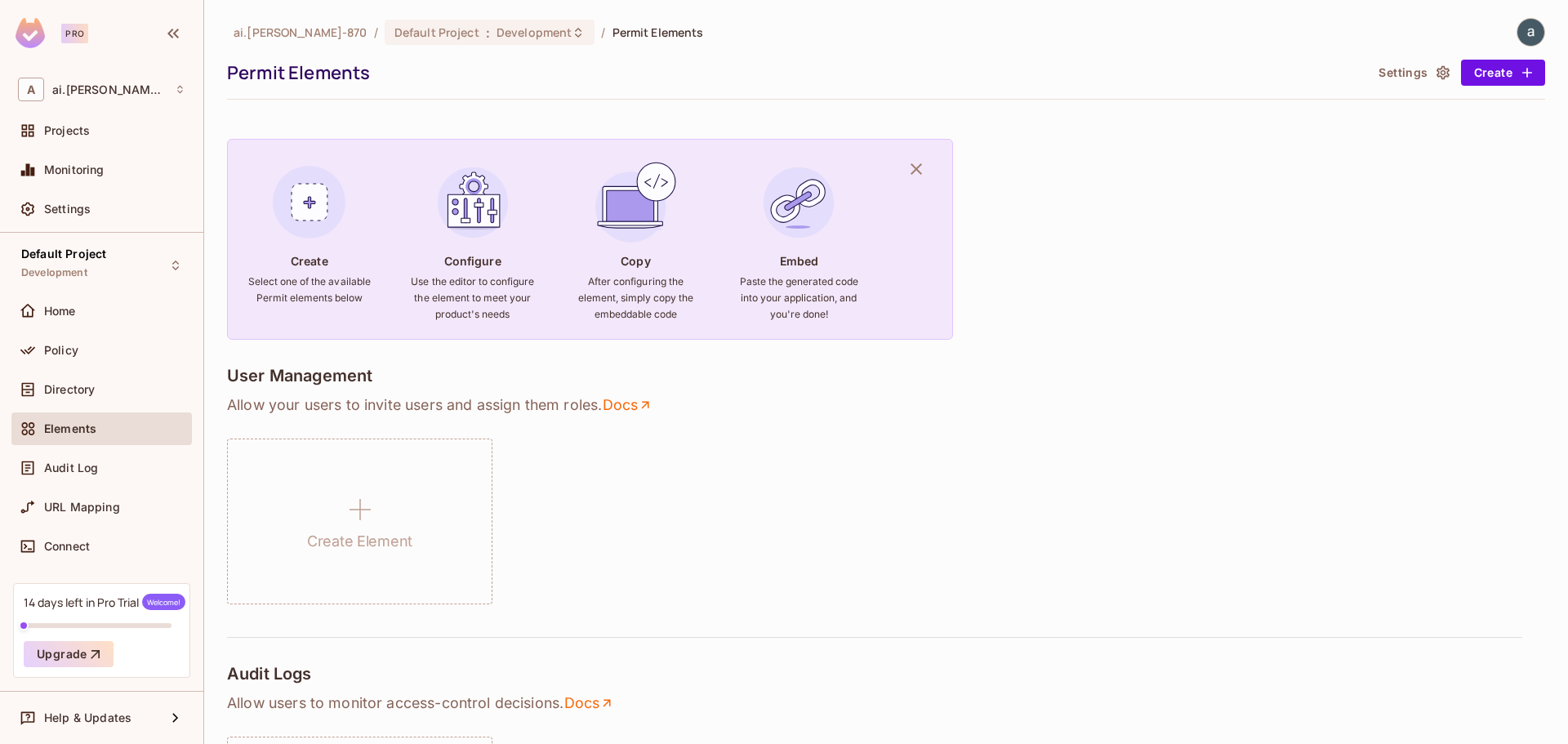
drag, startPoint x: 61, startPoint y: 356, endPoint x: 819, endPoint y: 353, distance: 758.0
click at [61, 355] on span "Policy" at bounding box center [62, 349] width 35 height 13
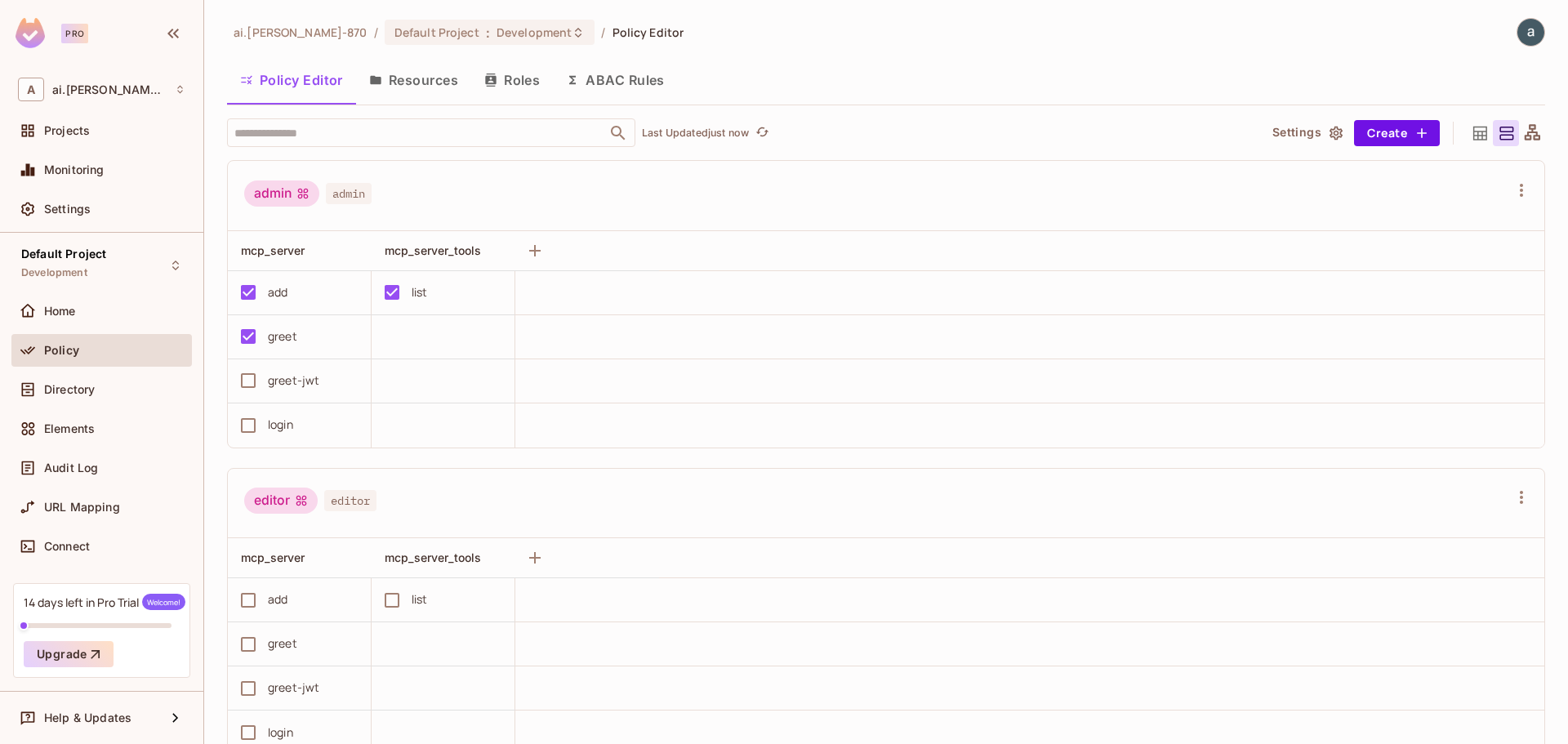
click at [422, 75] on button "Resources" at bounding box center [413, 80] width 115 height 41
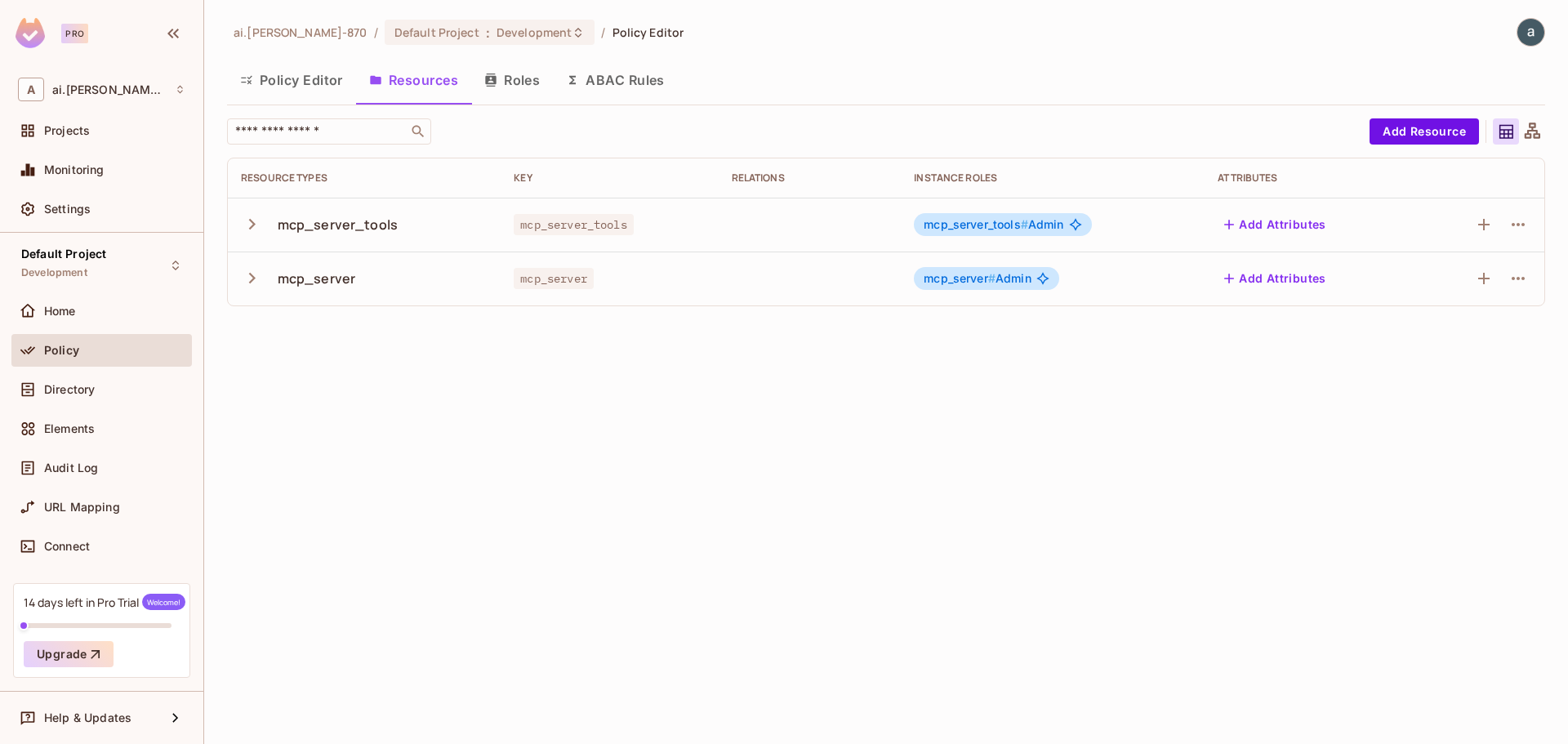
click at [964, 225] on span "mcp_server_tools #" at bounding box center [976, 224] width 105 height 14
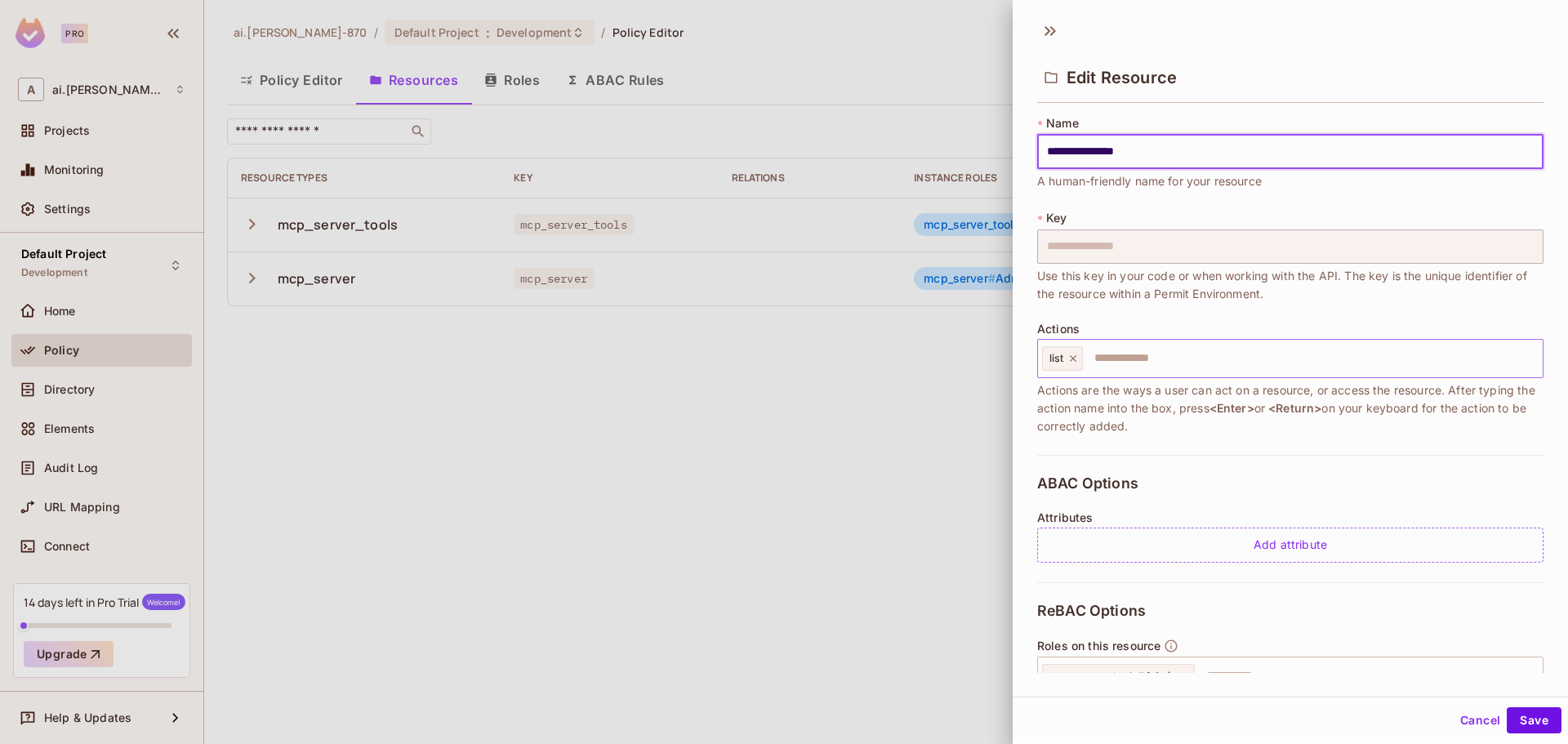
click at [1125, 356] on input "text" at bounding box center [1310, 358] width 452 height 33
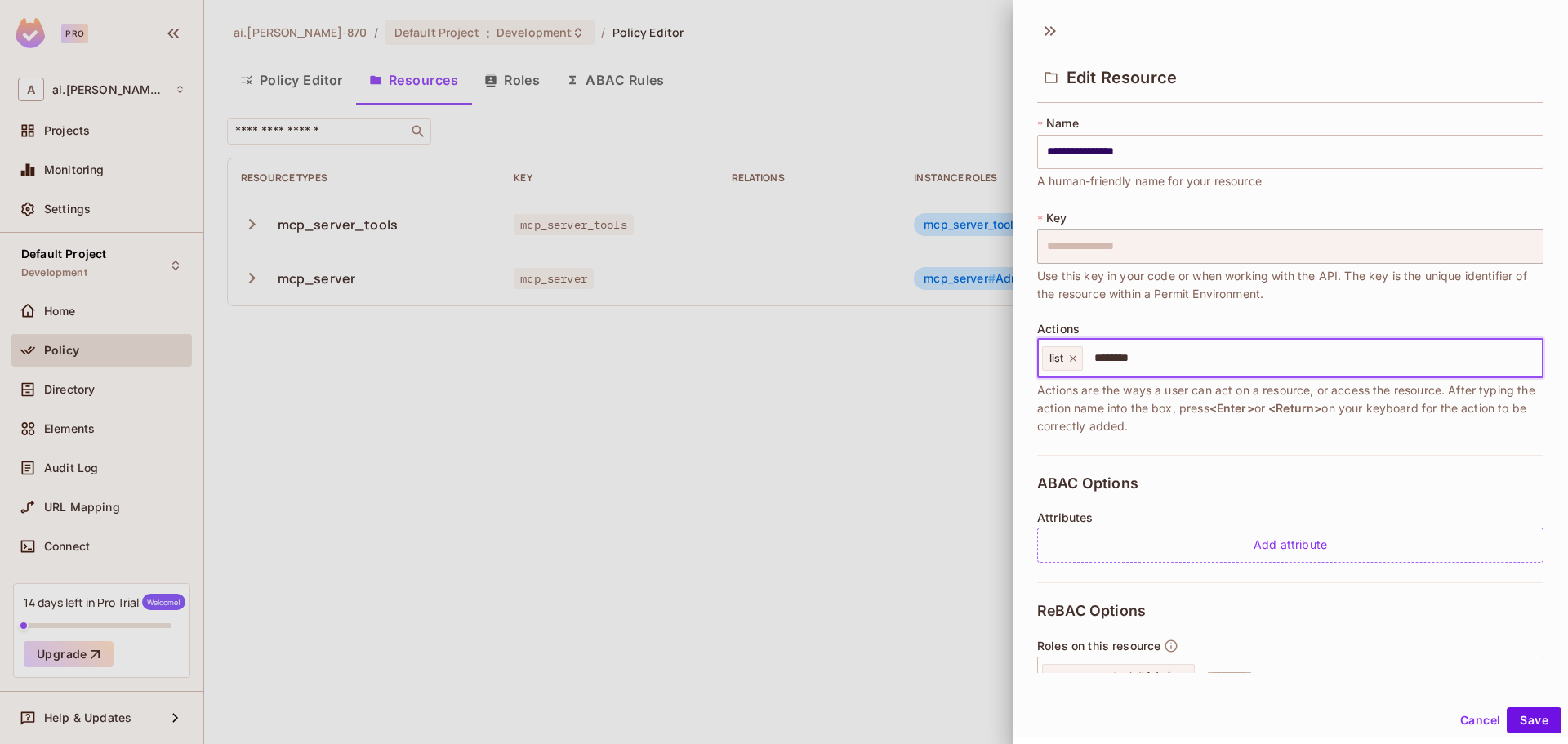
type input "*******"
click at [1138, 360] on icon at bounding box center [1136, 359] width 7 height 7
type input "*******"
click at [1520, 714] on button "Save" at bounding box center [1533, 720] width 55 height 26
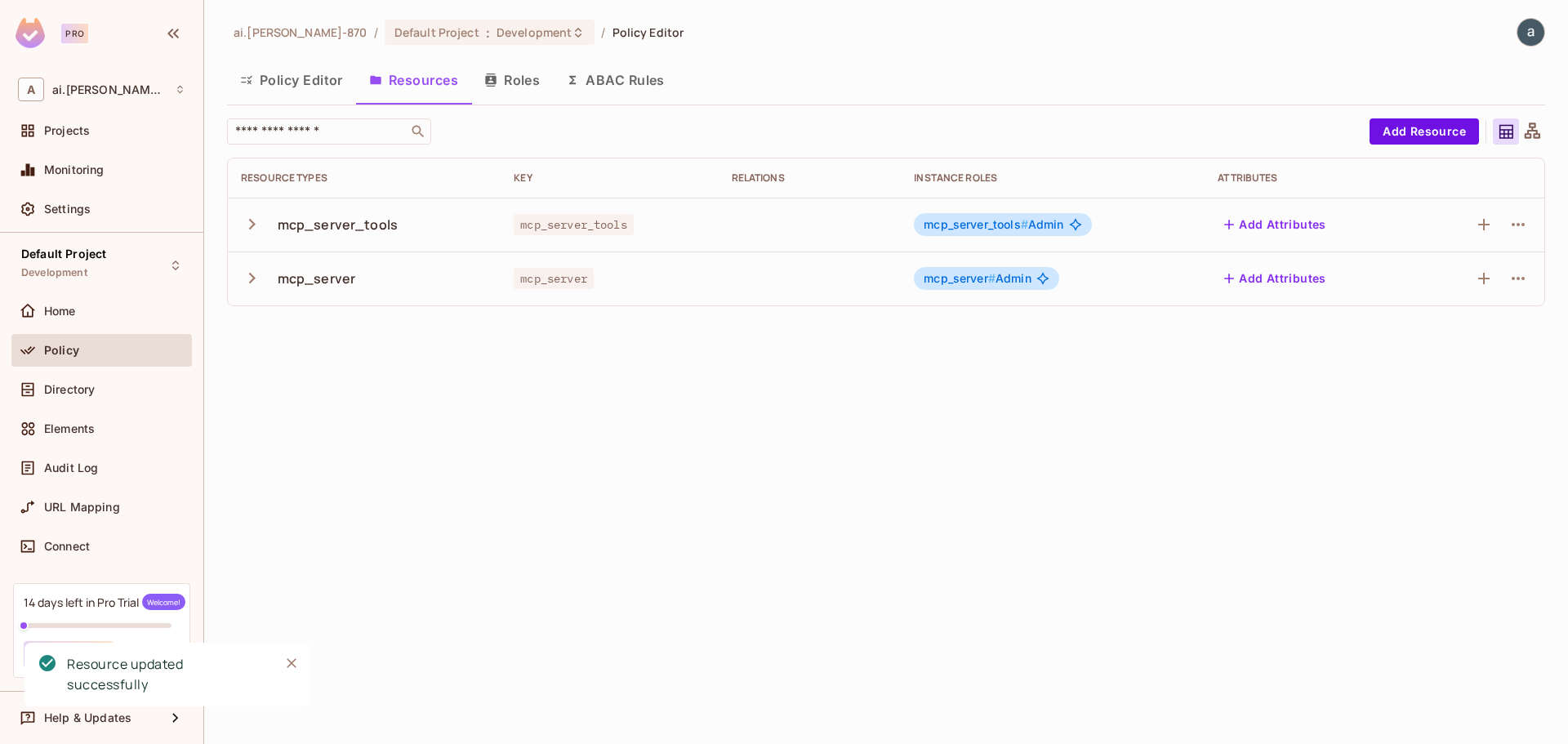
click at [957, 279] on span "mcp_server #" at bounding box center [959, 278] width 72 height 14
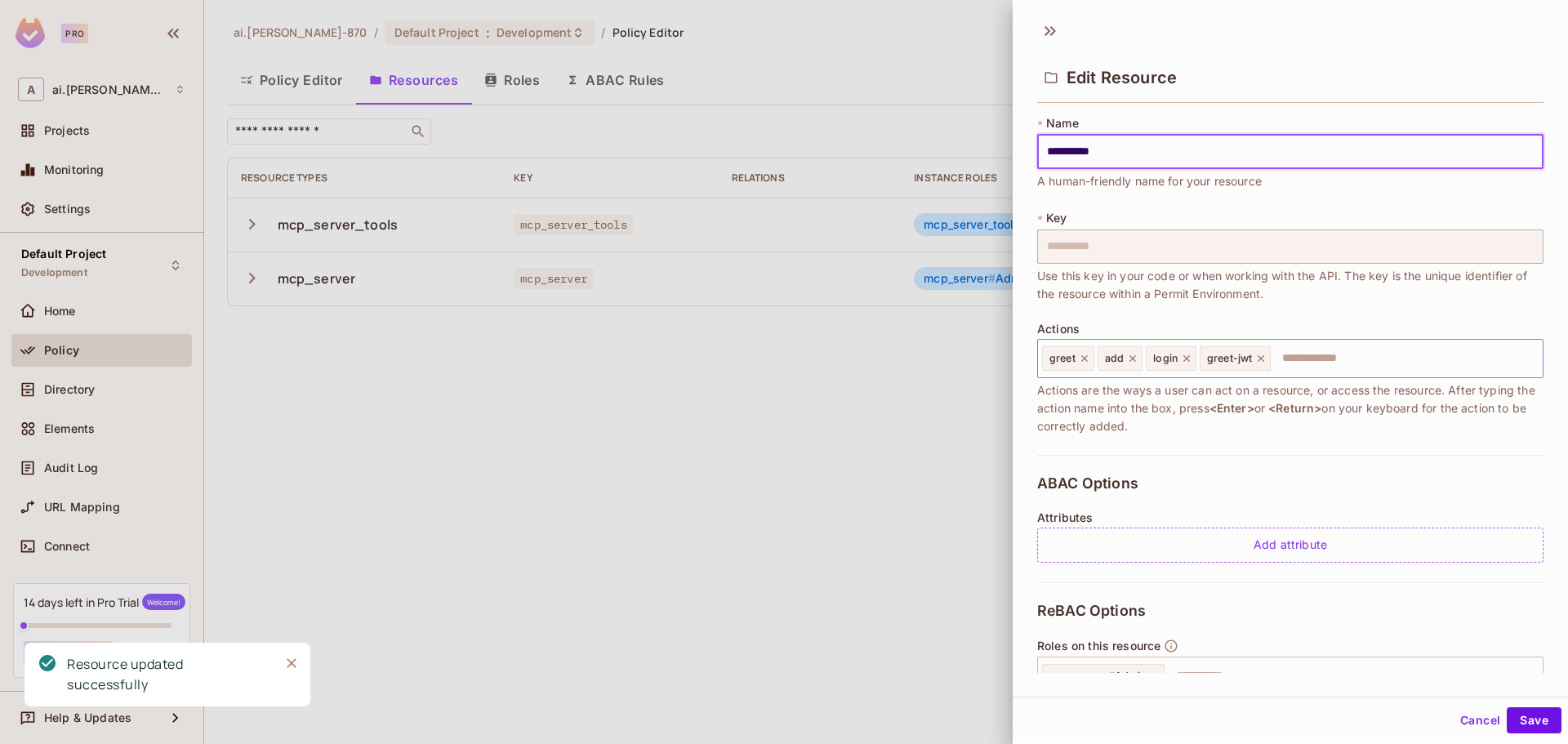
click at [1335, 357] on input "text" at bounding box center [1404, 358] width 264 height 33
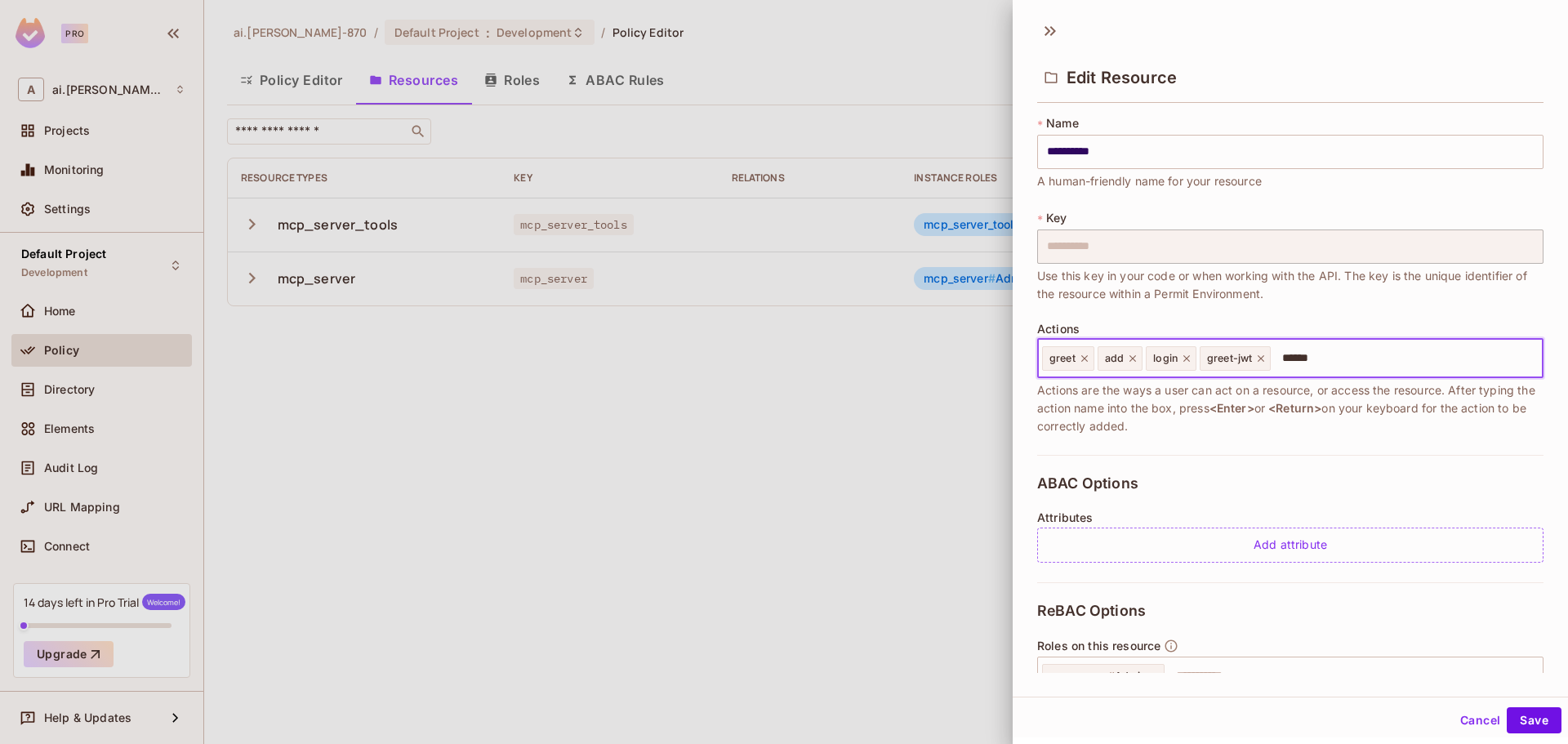
type input "*******"
click at [1523, 720] on button "Save" at bounding box center [1533, 720] width 55 height 26
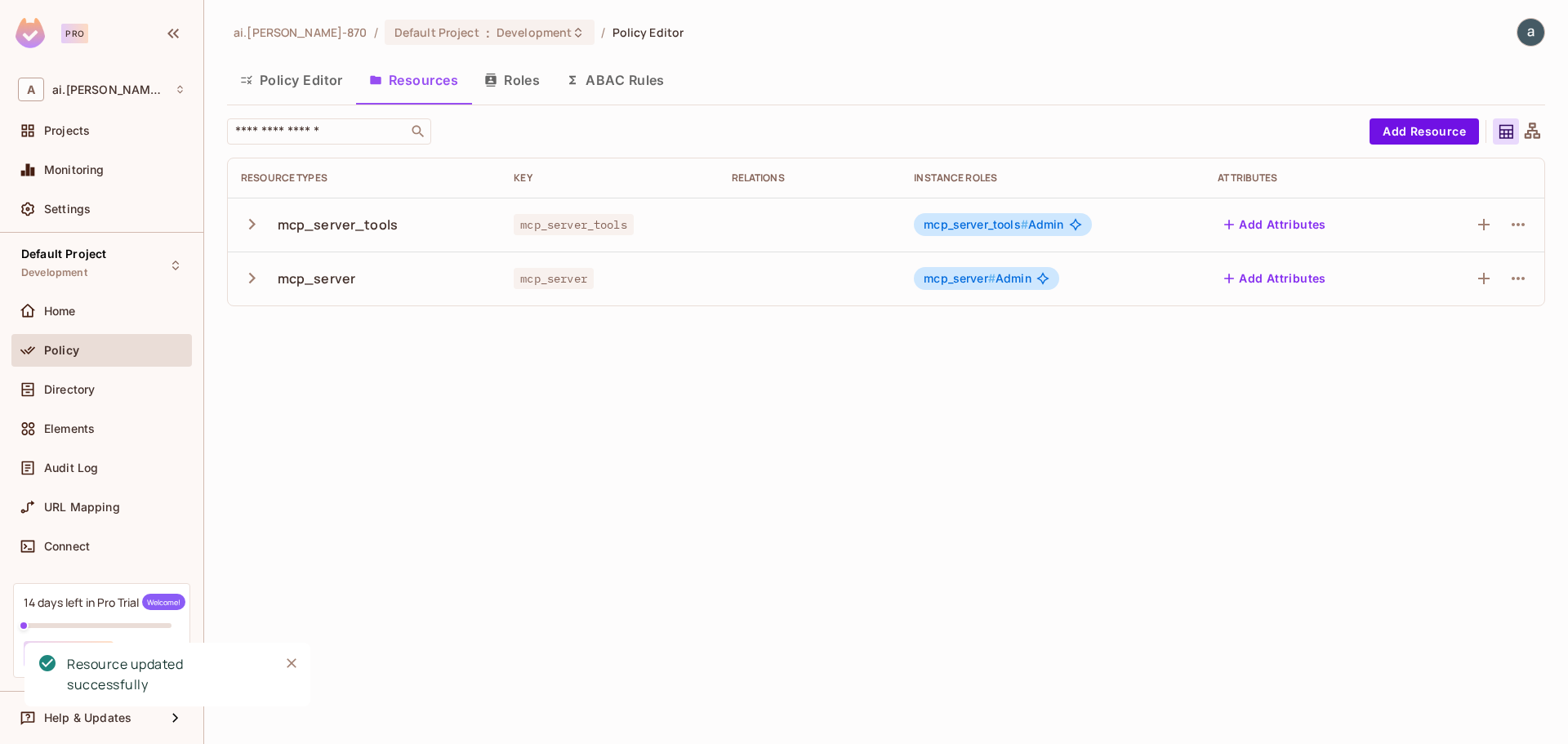
click at [793, 508] on div "ai.shraddha-870 / Default Project : Development / Policy Editor Policy Editor R…" at bounding box center [885, 372] width 1363 height 744
click at [252, 232] on icon "button" at bounding box center [252, 224] width 22 height 22
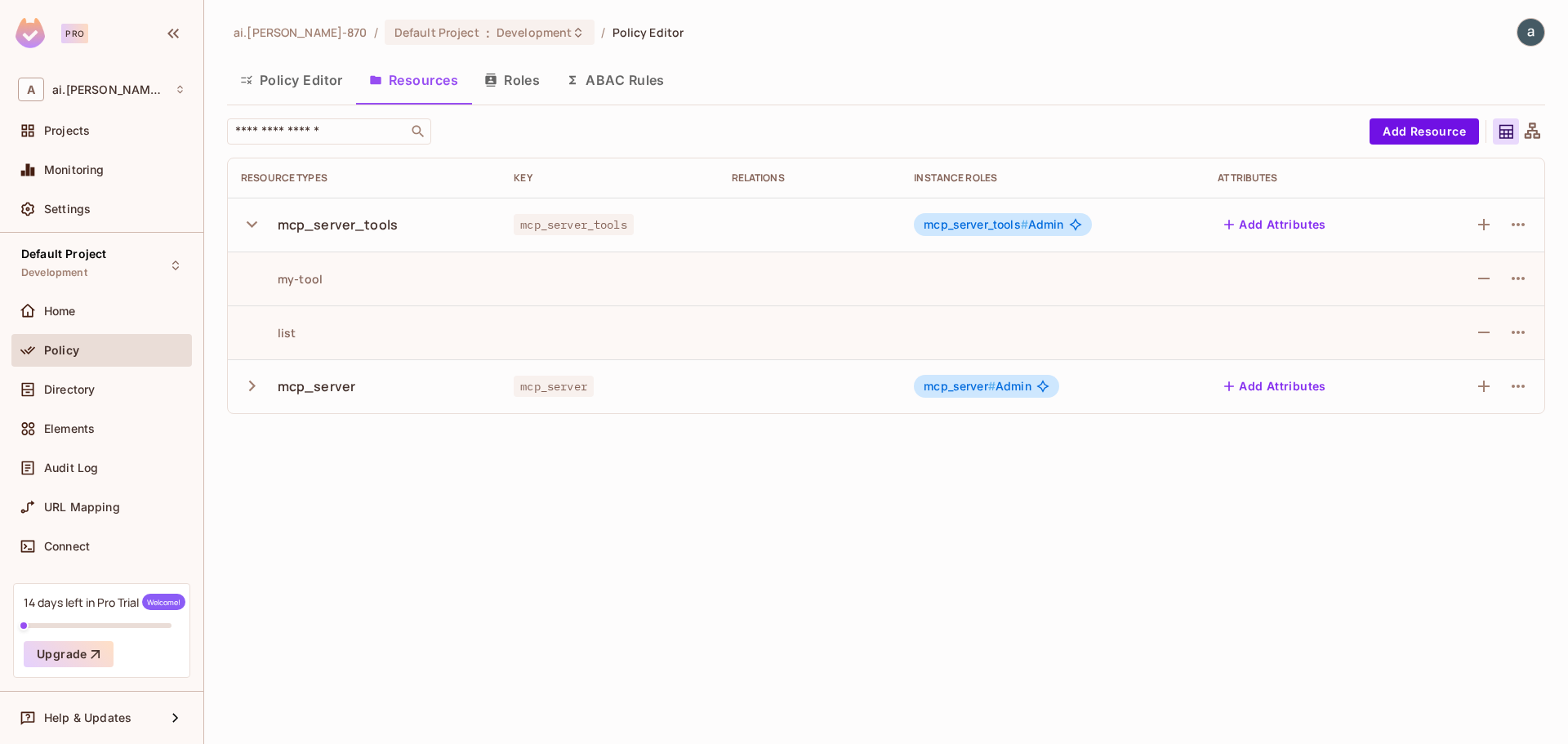
click at [252, 232] on icon "button" at bounding box center [252, 224] width 22 height 22
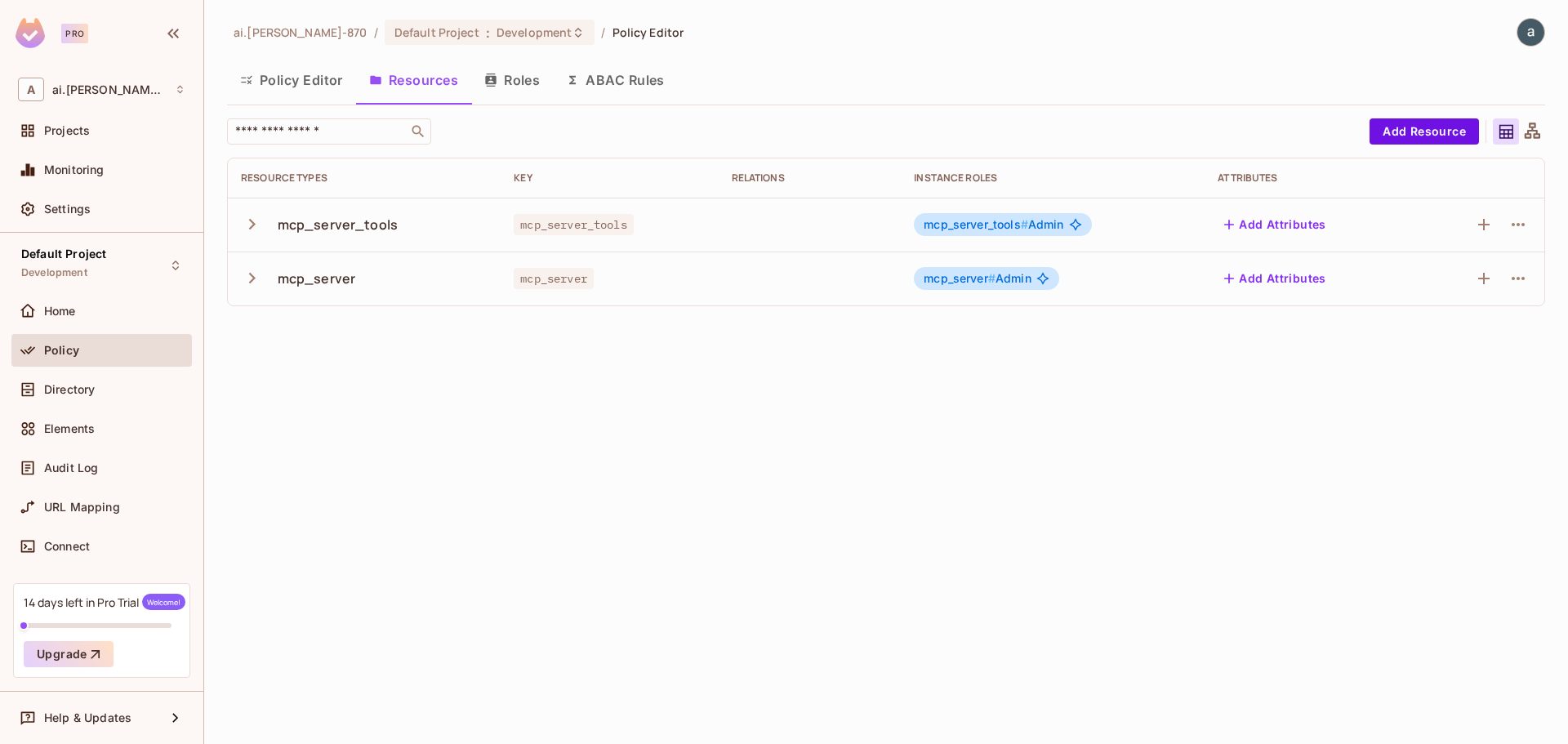
click at [57, 342] on div "Policy" at bounding box center [101, 350] width 167 height 20
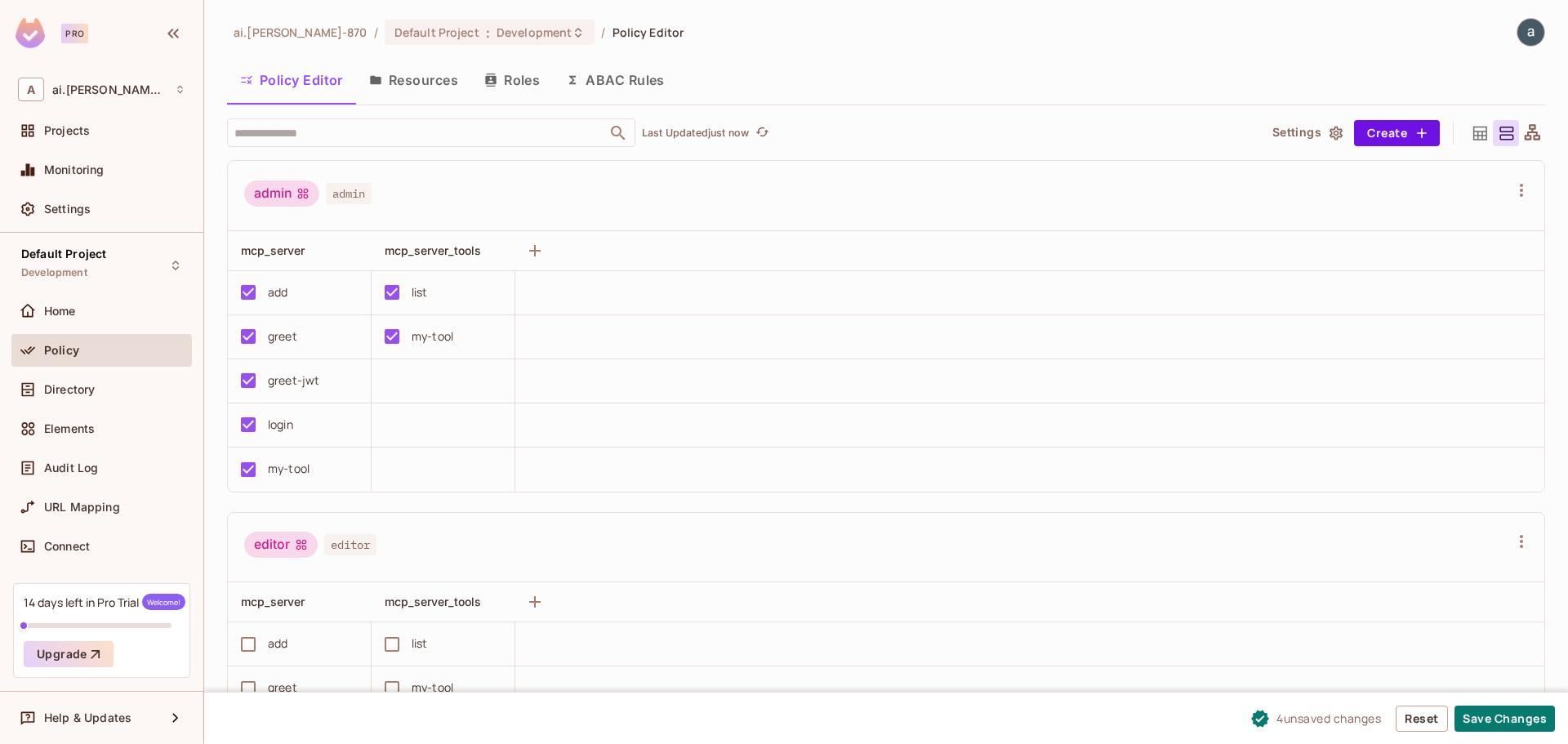
click at [627, 199] on div "admin admin" at bounding box center [876, 196] width 1264 height 31
click at [1521, 721] on button "Save Changes" at bounding box center [1505, 718] width 101 height 26
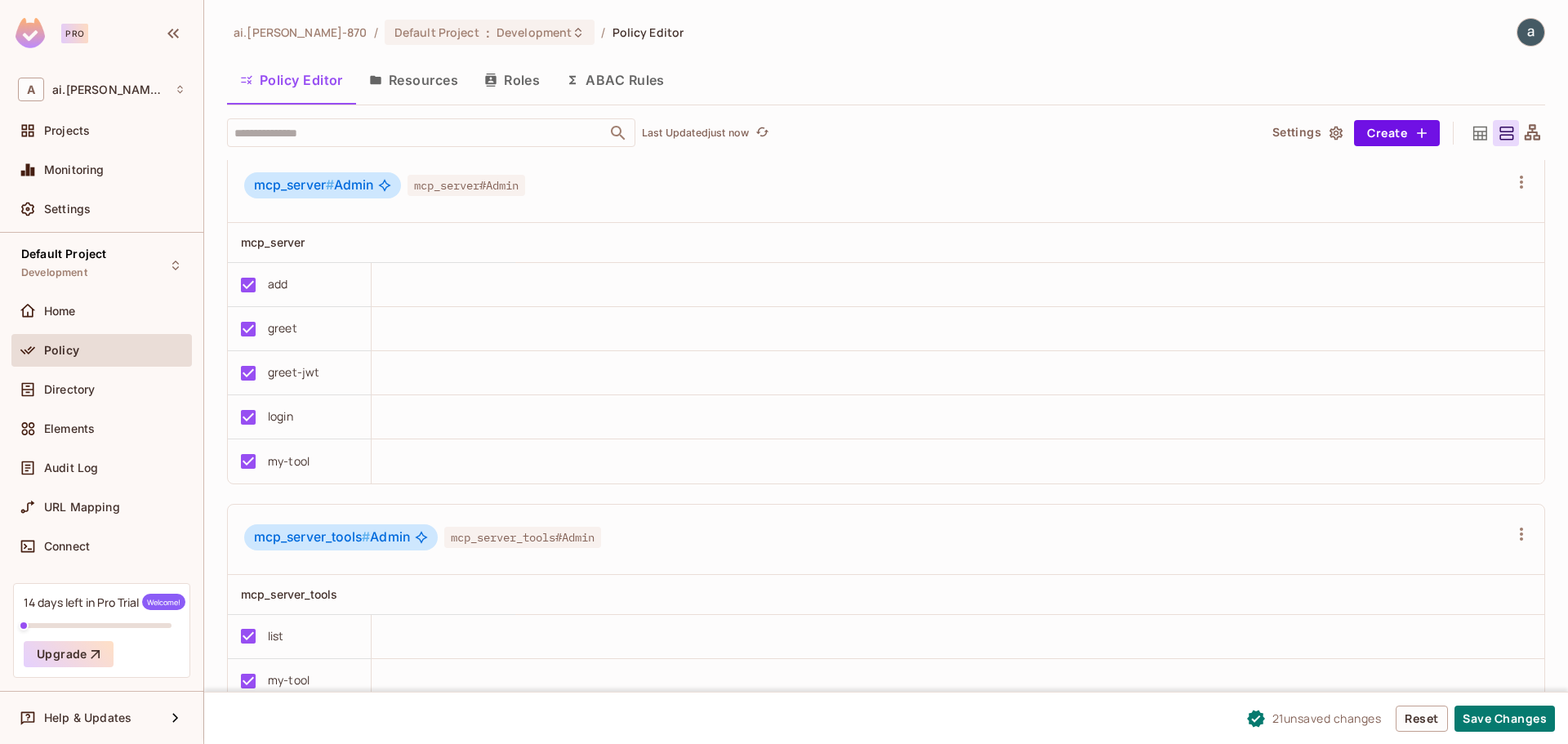
scroll to position [1, 0]
click at [1509, 725] on button "Save Changes" at bounding box center [1505, 718] width 101 height 26
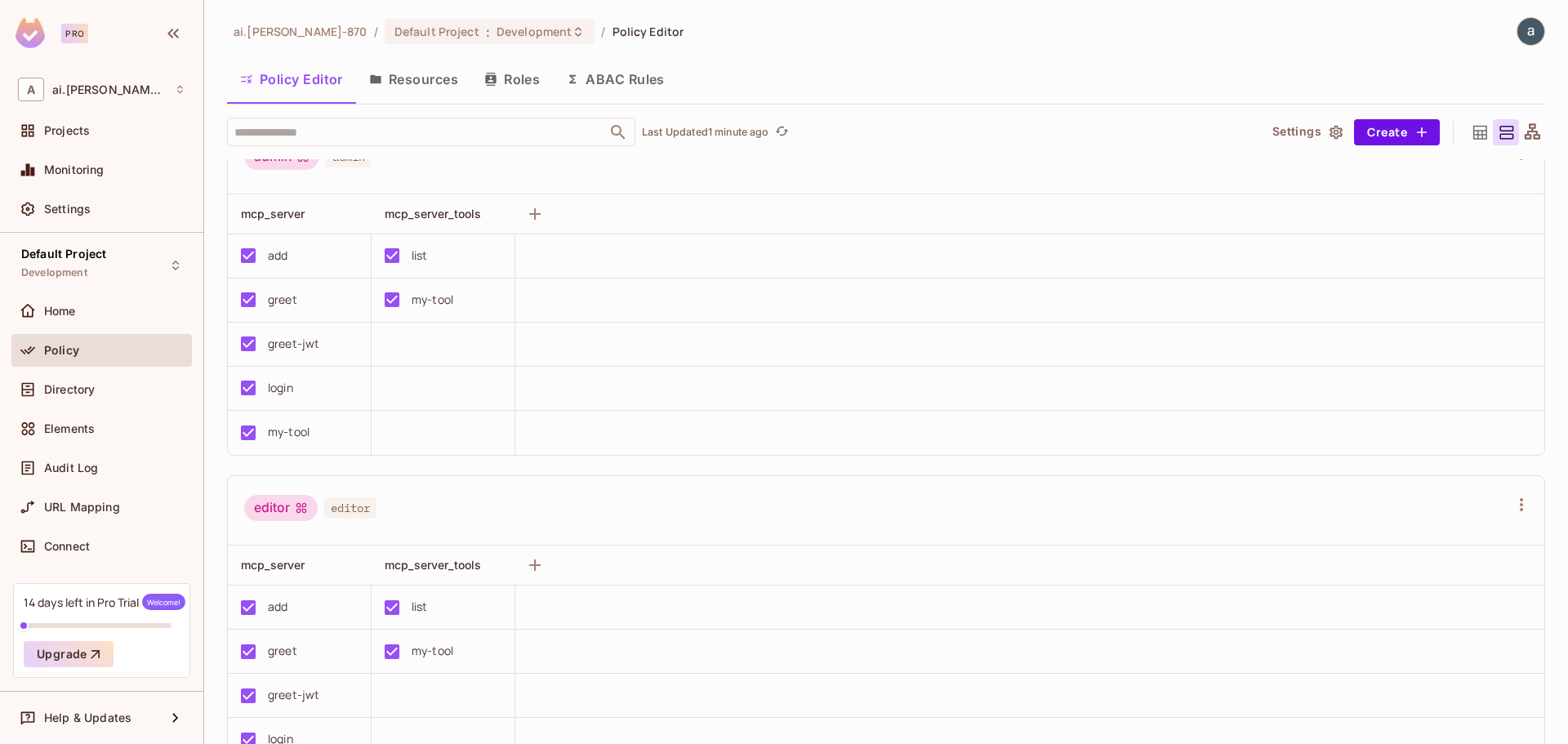
scroll to position [0, 0]
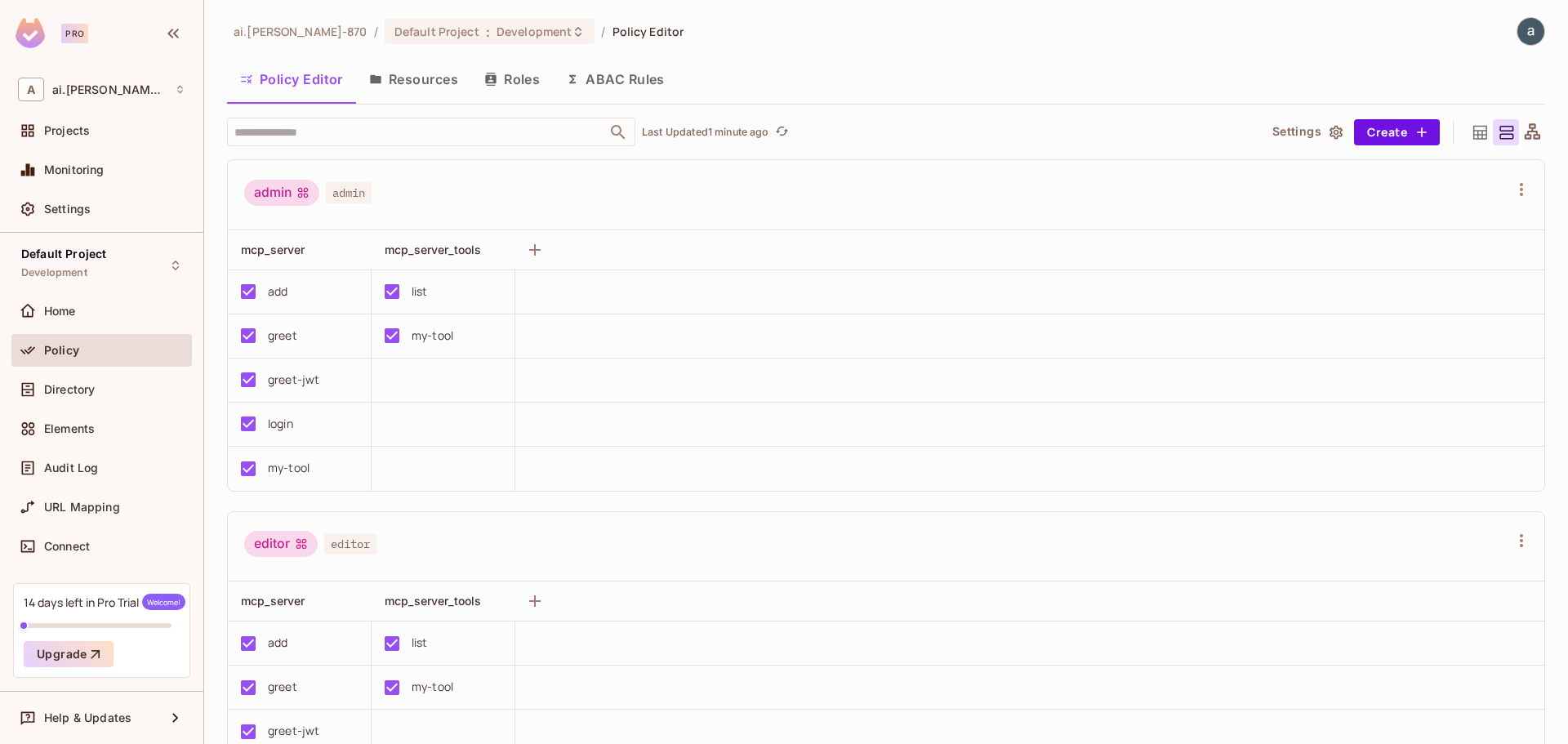
click at [411, 82] on button "Resources" at bounding box center [413, 79] width 115 height 41
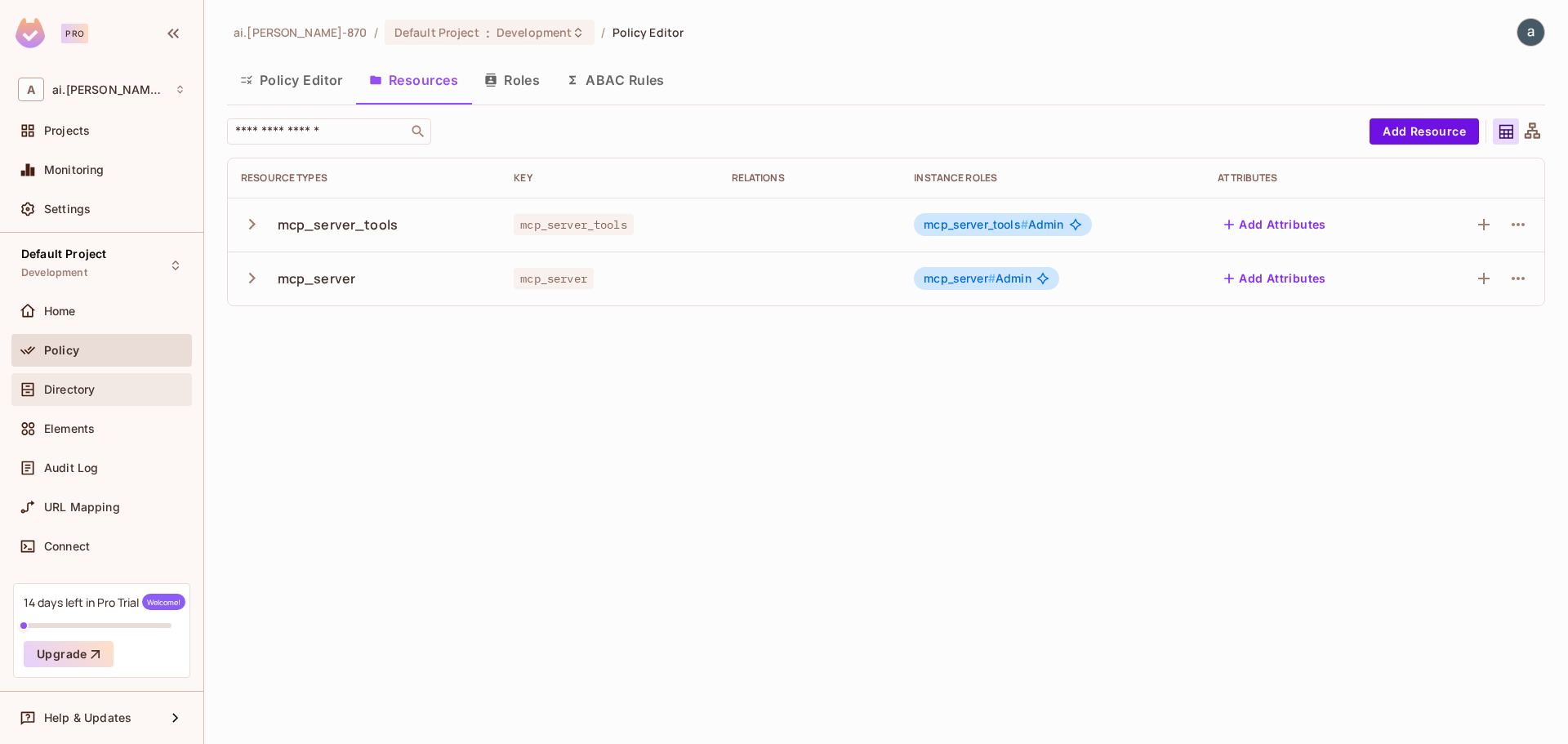
click at [69, 391] on span "Directory" at bounding box center [69, 389] width 50 height 13
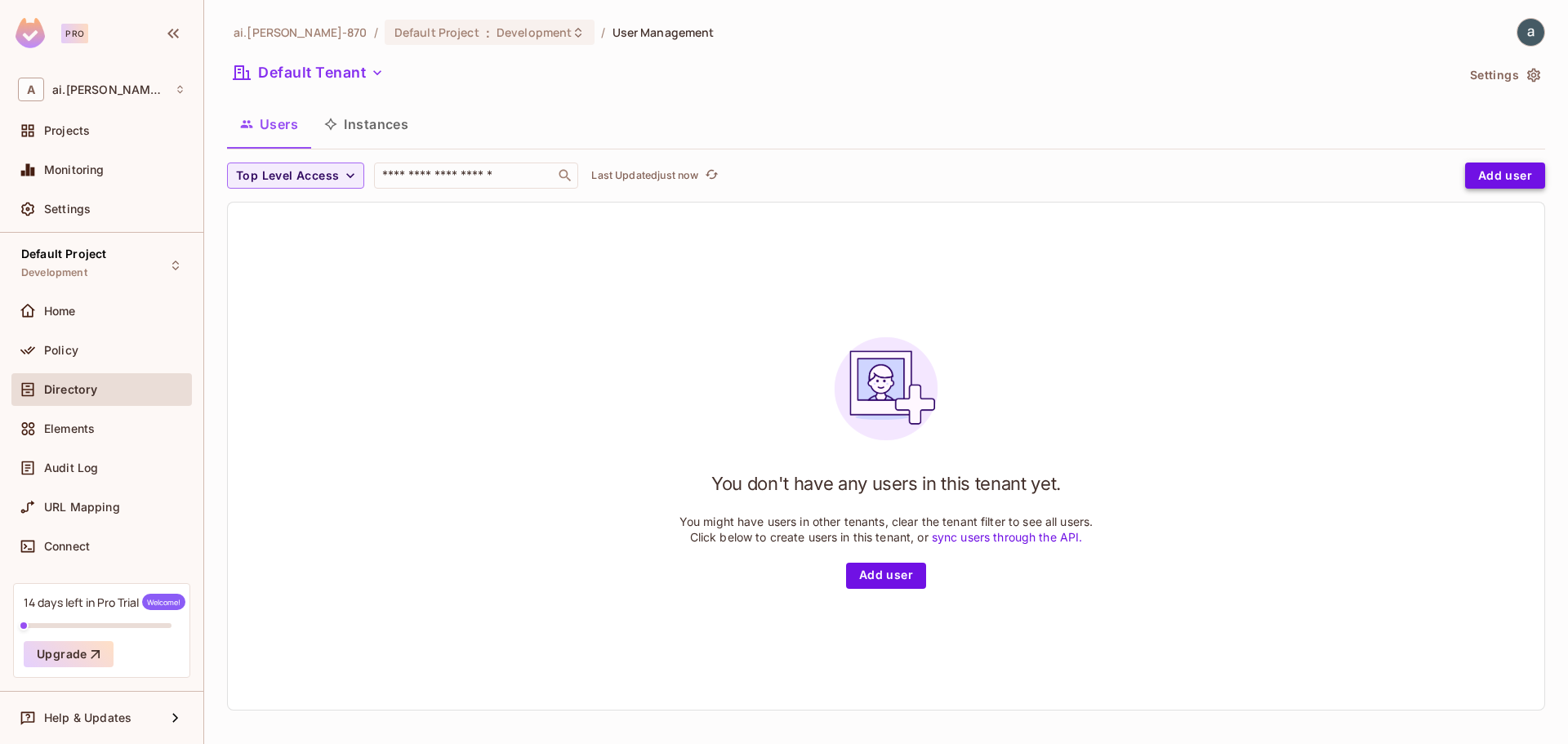
click at [1492, 177] on button "Add user" at bounding box center [1505, 175] width 80 height 26
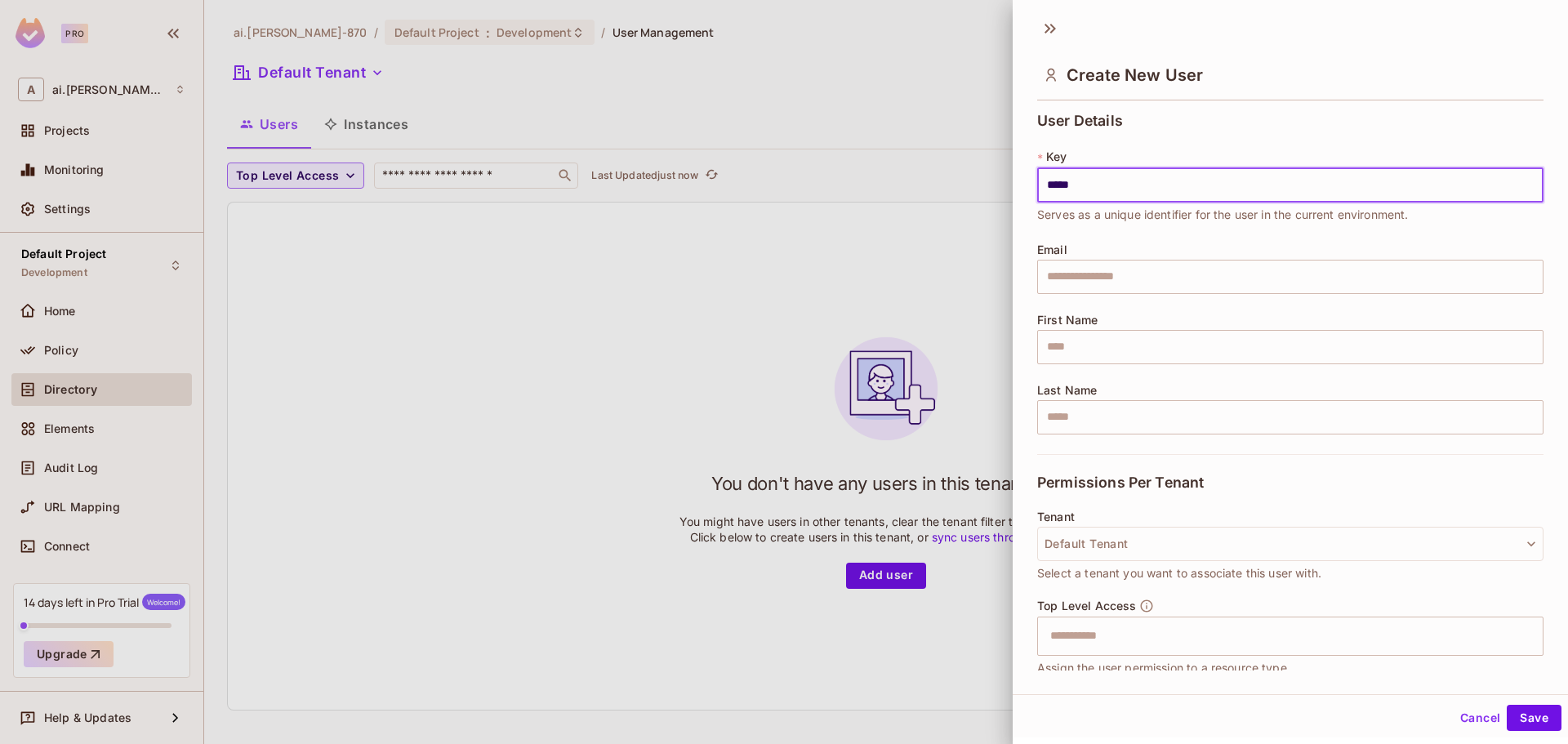
scroll to position [125, 0]
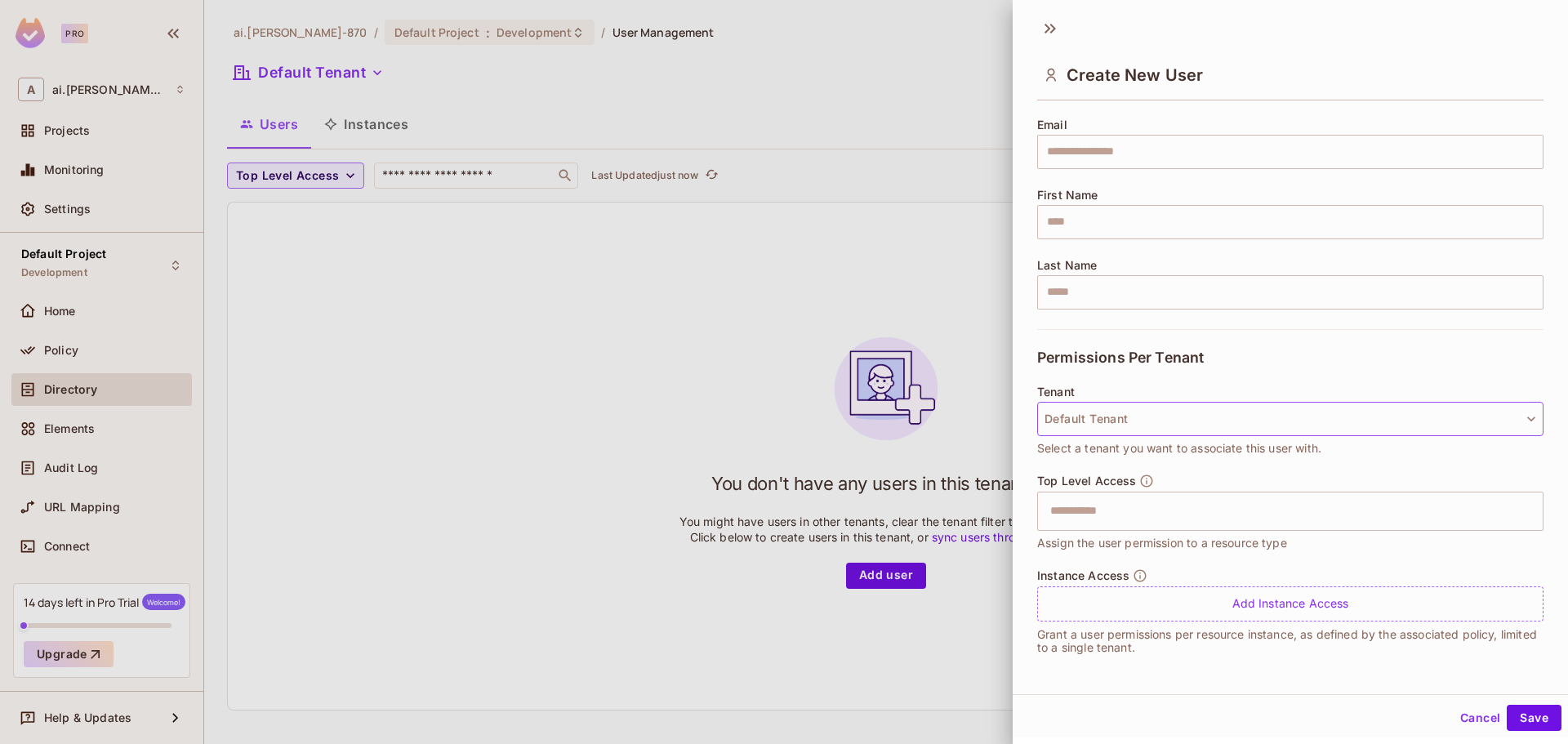
type input "*****"
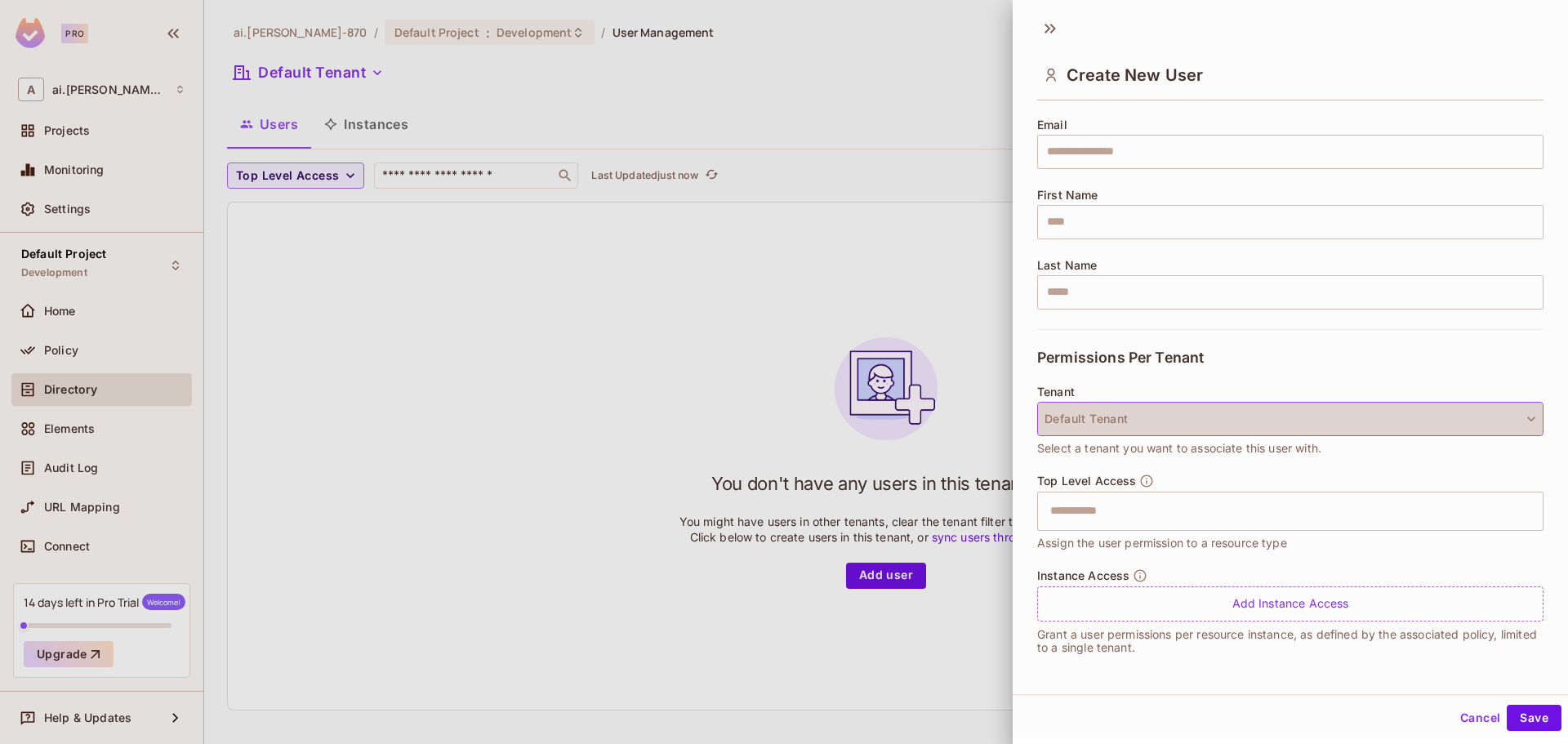
click at [1508, 428] on button "Default Tenant" at bounding box center [1290, 419] width 506 height 35
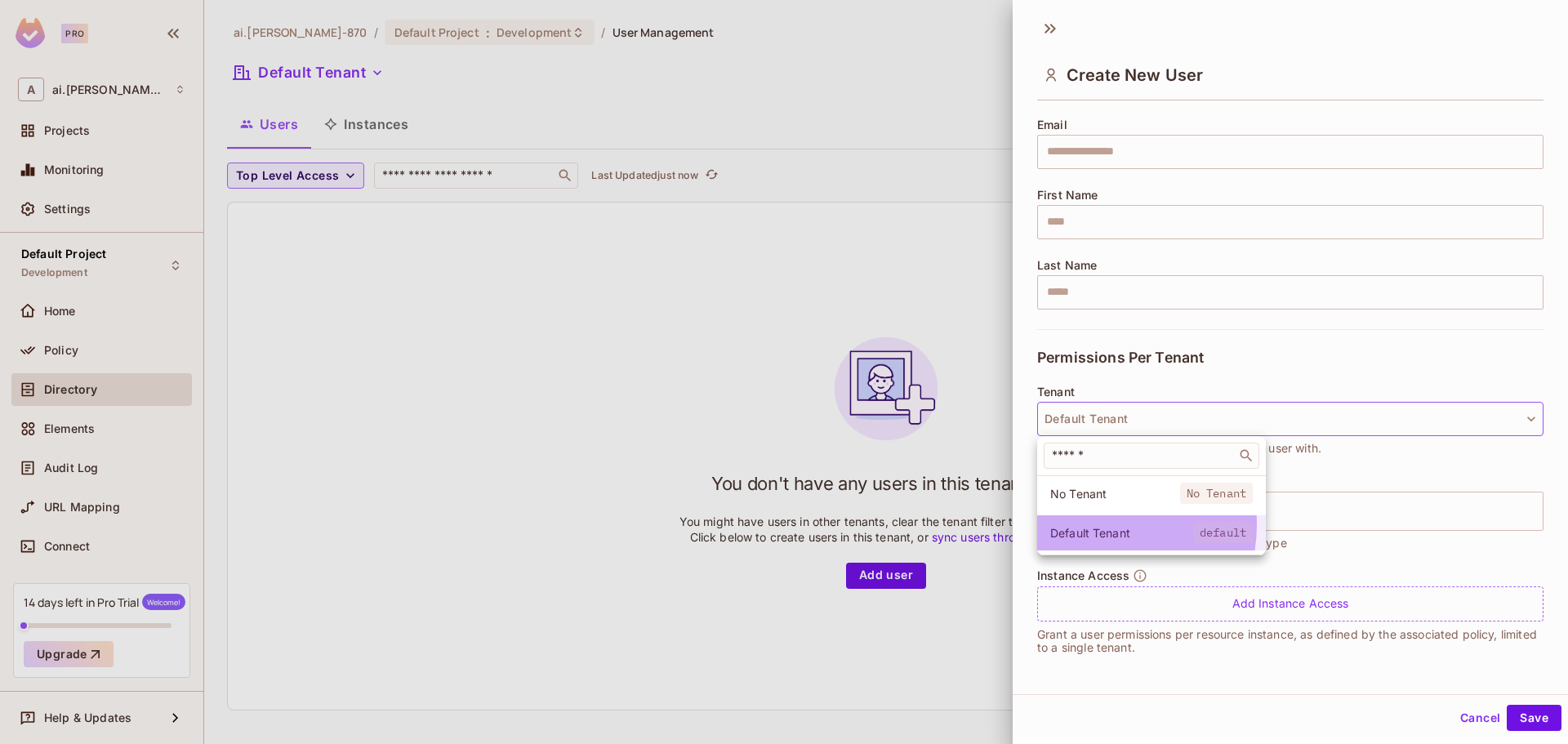
click at [1092, 525] on span "Default Tenant" at bounding box center [1121, 532] width 143 height 16
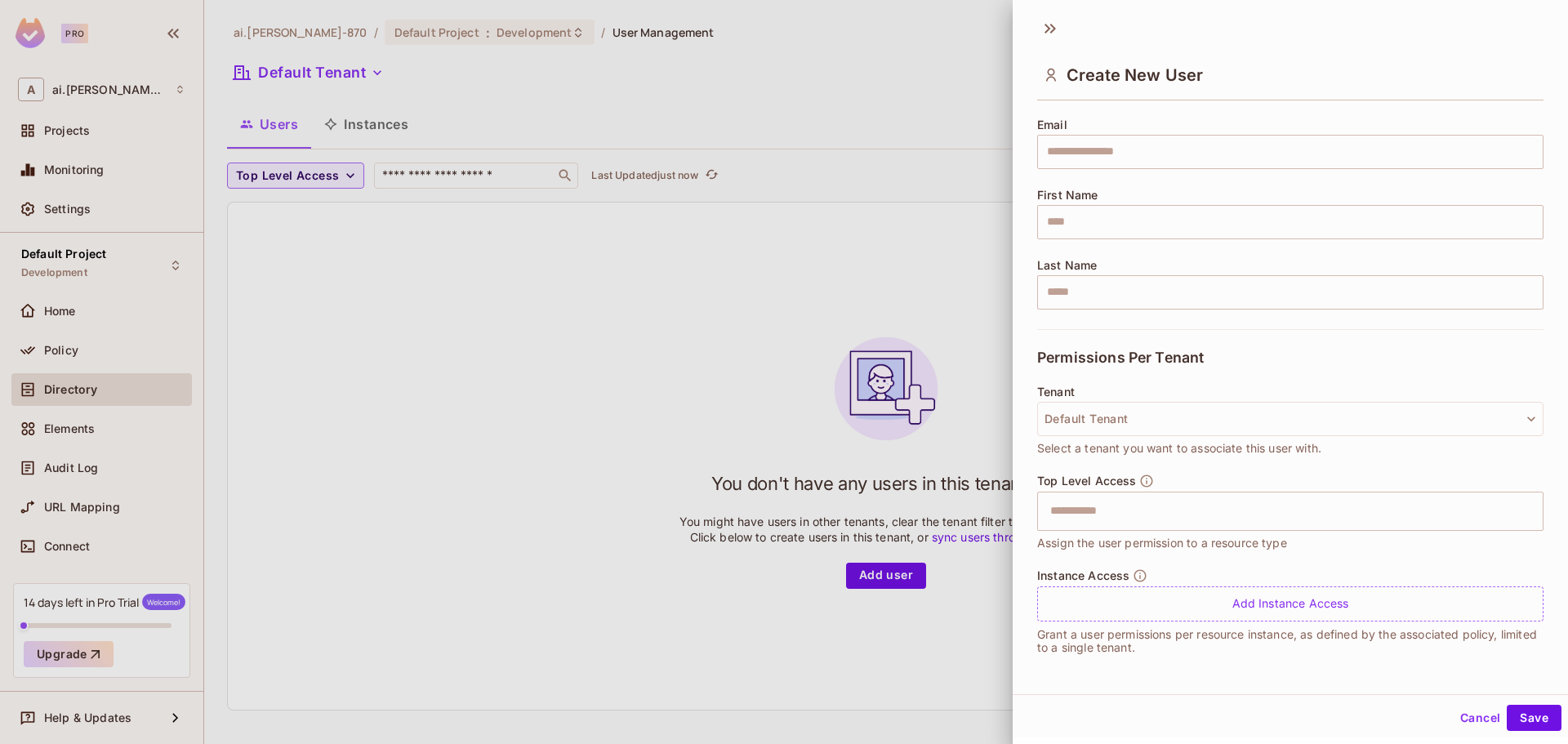
click at [931, 243] on div at bounding box center [784, 372] width 1568 height 744
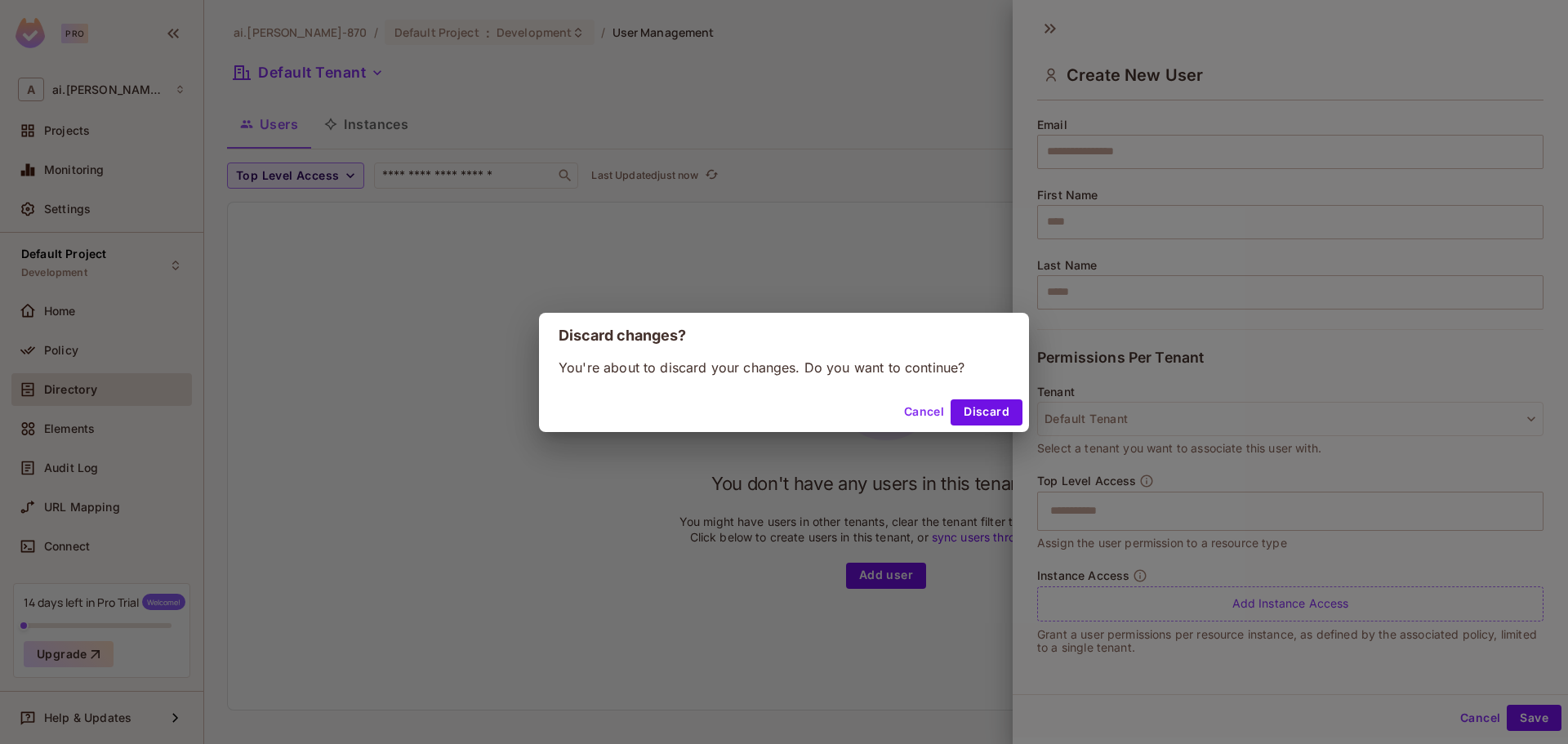
click at [921, 414] on button "Cancel" at bounding box center [924, 412] width 53 height 26
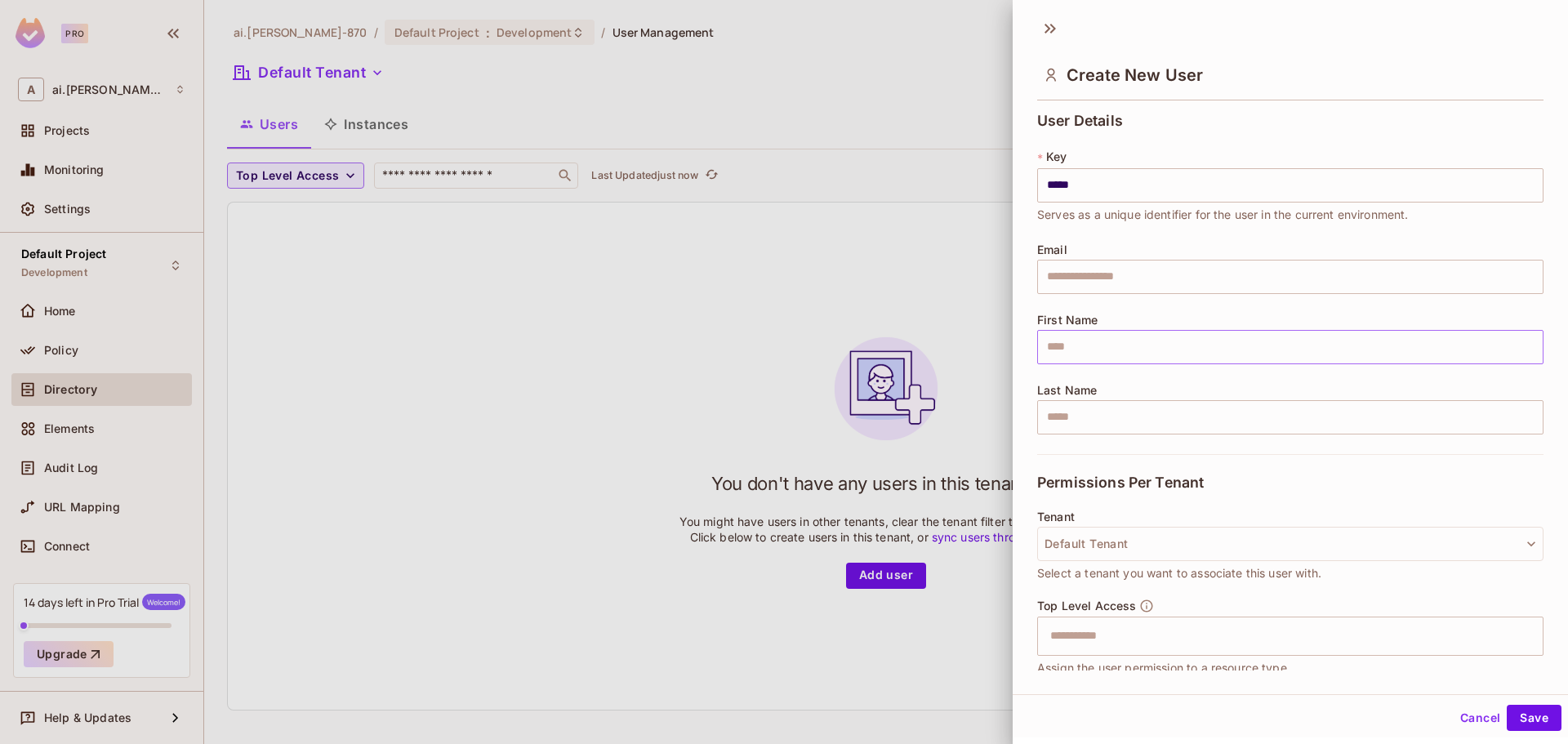
scroll to position [0, 0]
click at [1454, 713] on button "Cancel" at bounding box center [1480, 720] width 53 height 26
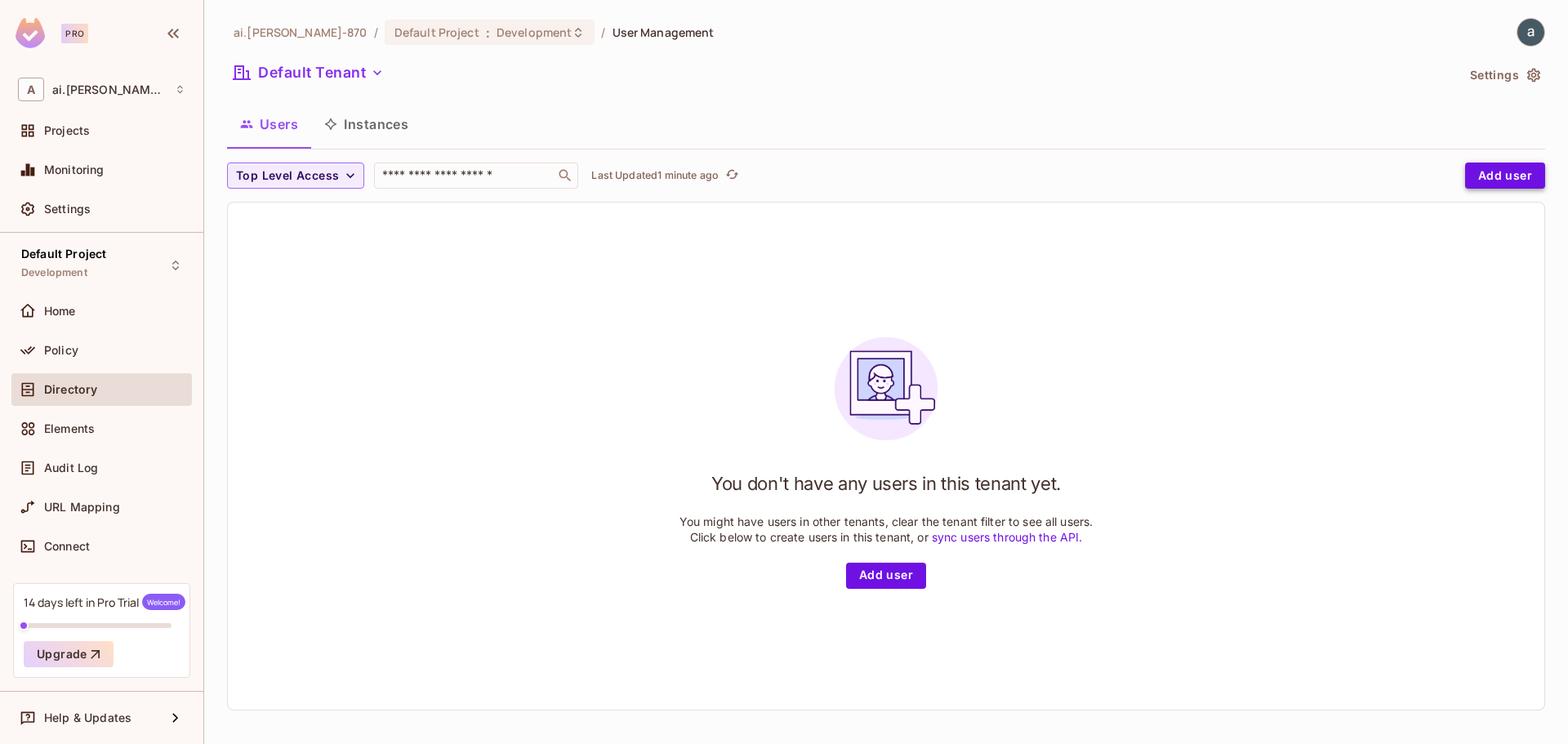
click at [1475, 174] on button "Add user" at bounding box center [1505, 175] width 80 height 26
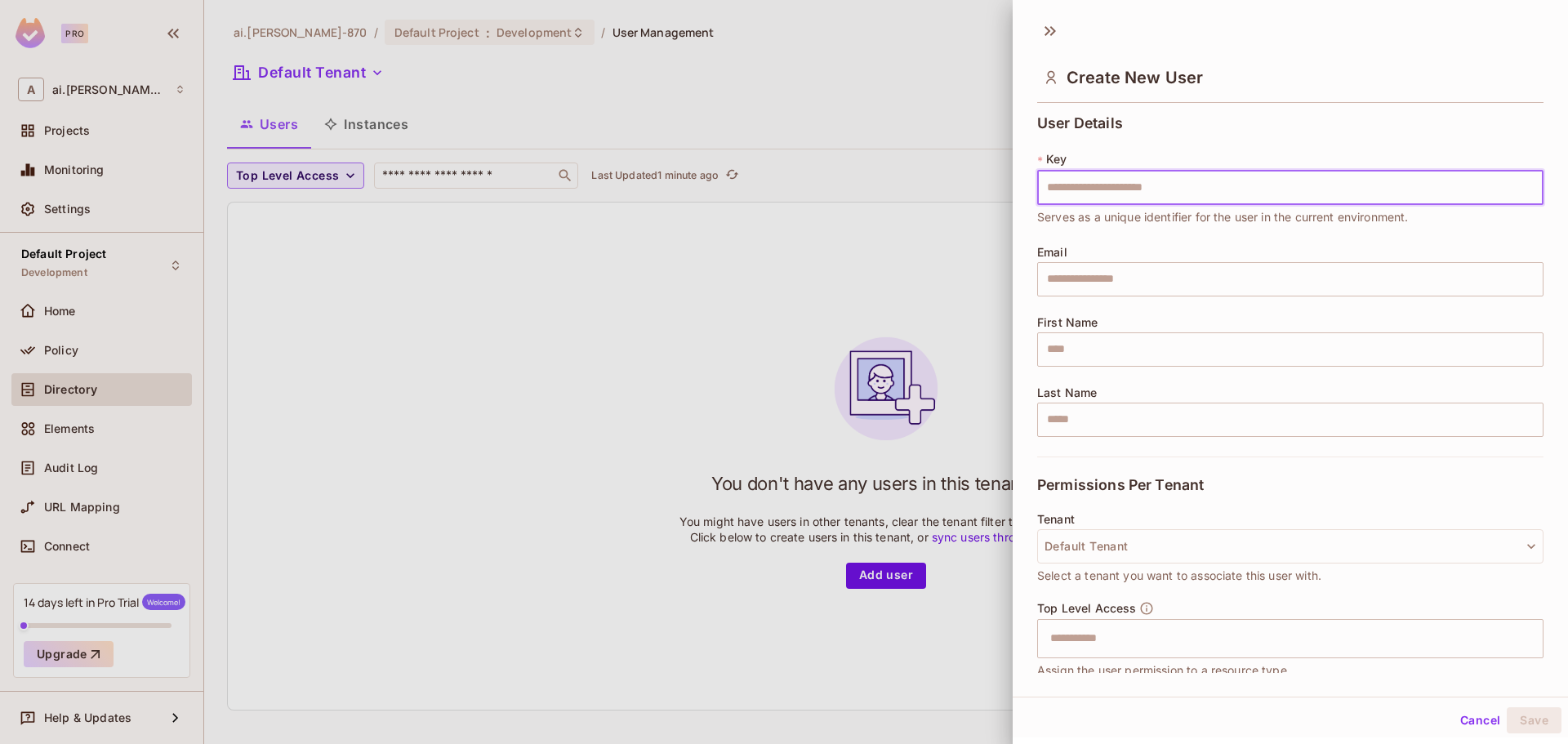
click at [1097, 196] on input "text" at bounding box center [1290, 188] width 506 height 35
type input "*****"
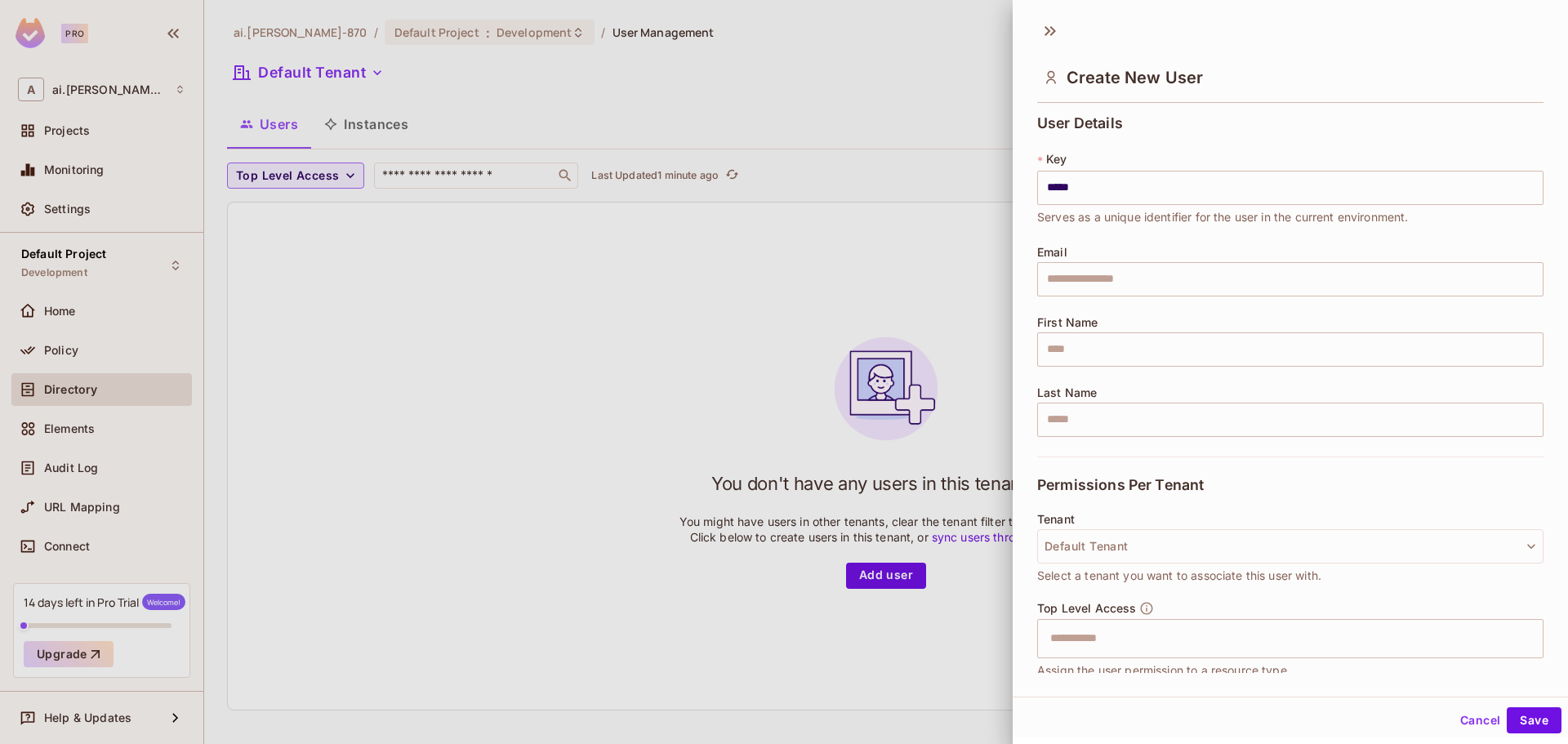
click at [1100, 258] on div "Email ​" at bounding box center [1290, 271] width 506 height 50
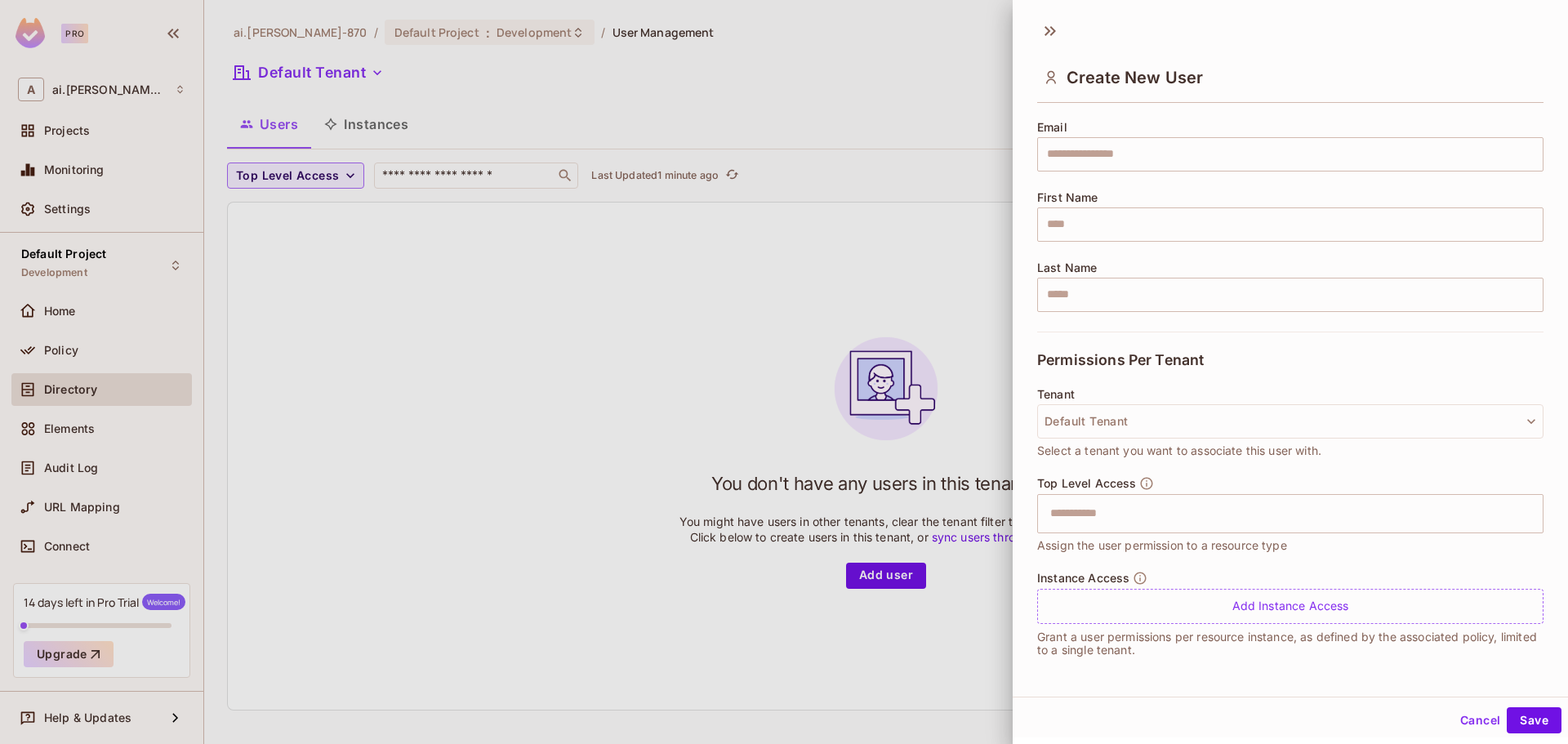
scroll to position [3, 0]
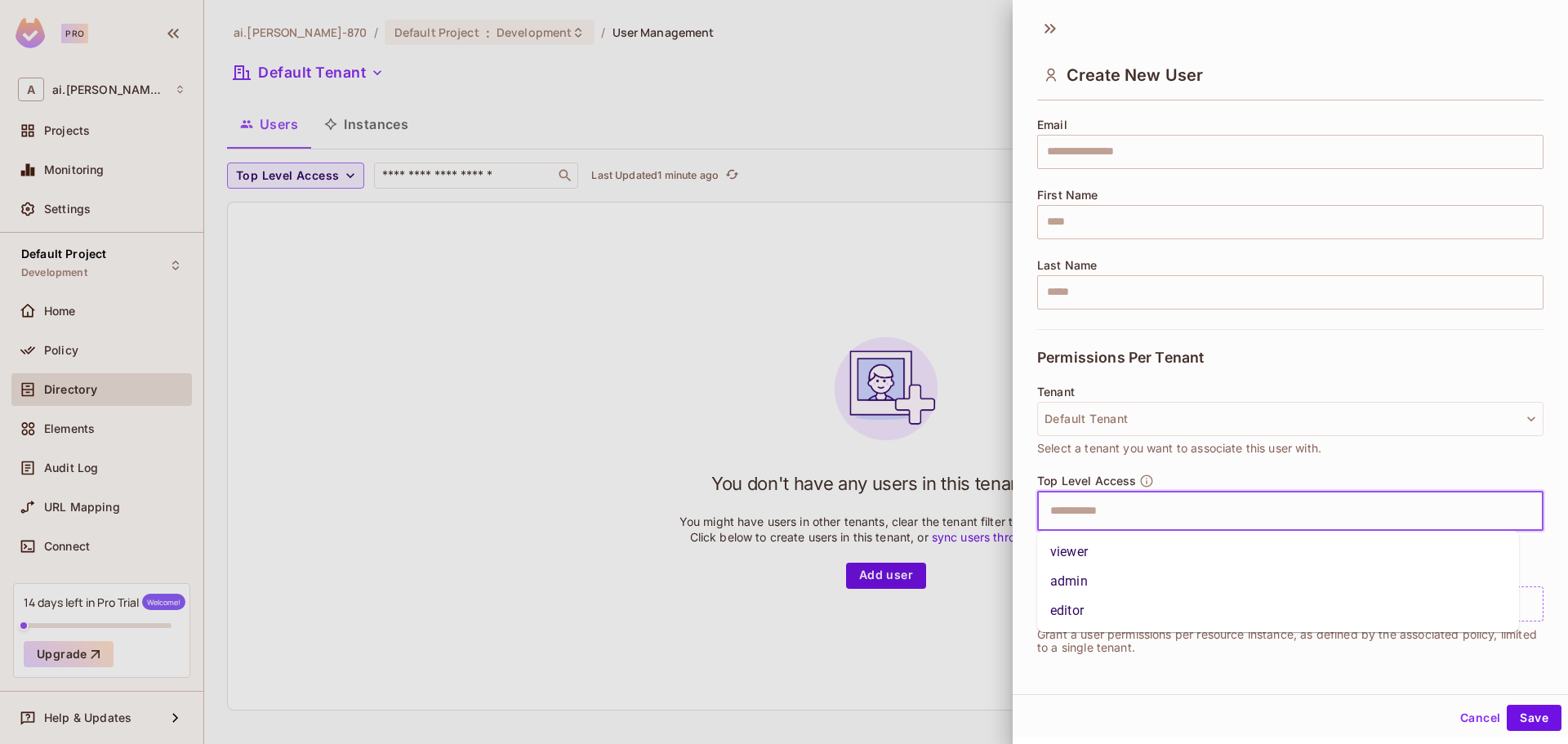
drag, startPoint x: 1089, startPoint y: 519, endPoint x: 1116, endPoint y: 518, distance: 27.0
click at [1103, 519] on input "text" at bounding box center [1275, 512] width 471 height 33
click at [1070, 578] on li "admin" at bounding box center [1277, 581] width 481 height 29
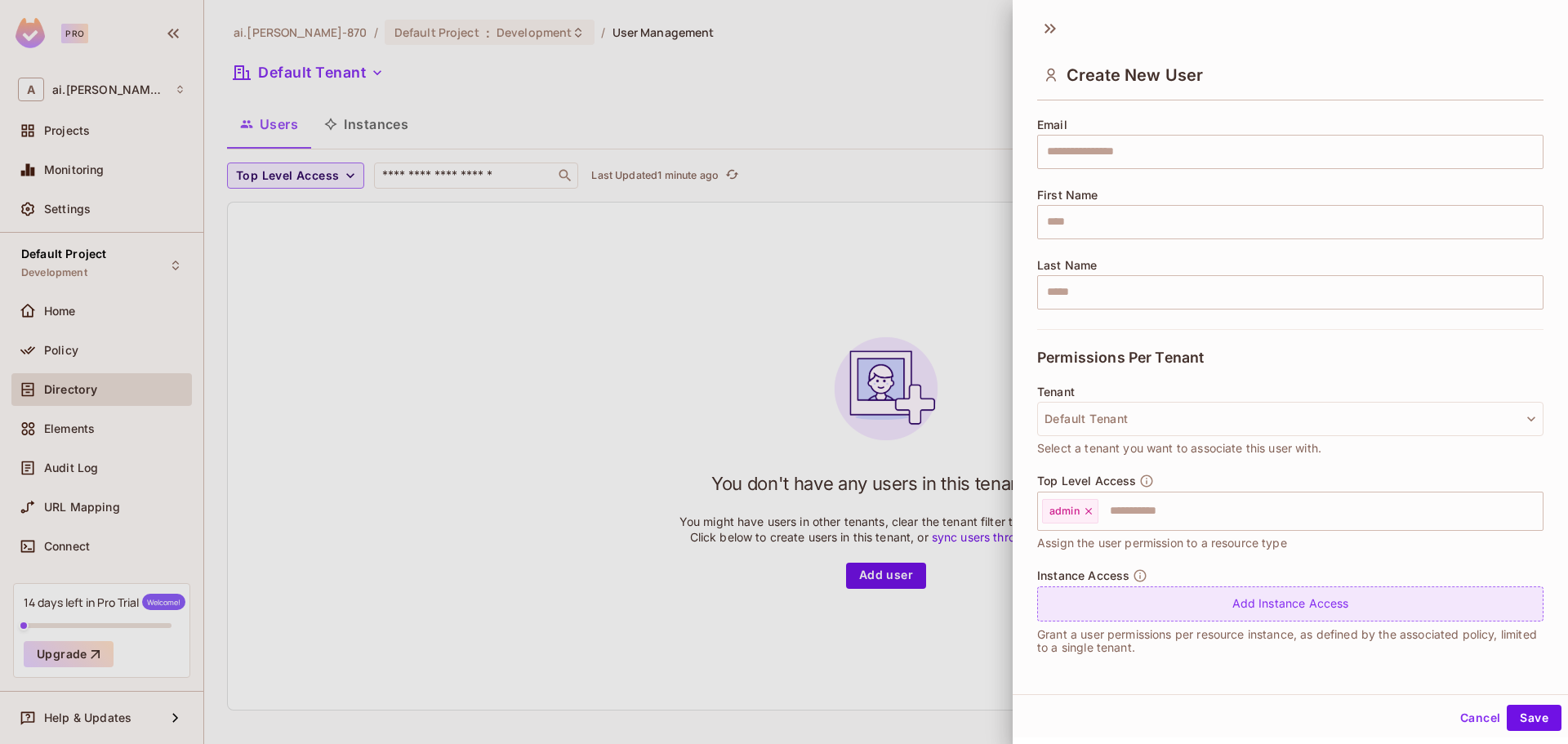
click at [1253, 610] on div "Add Instance Access" at bounding box center [1290, 604] width 506 height 35
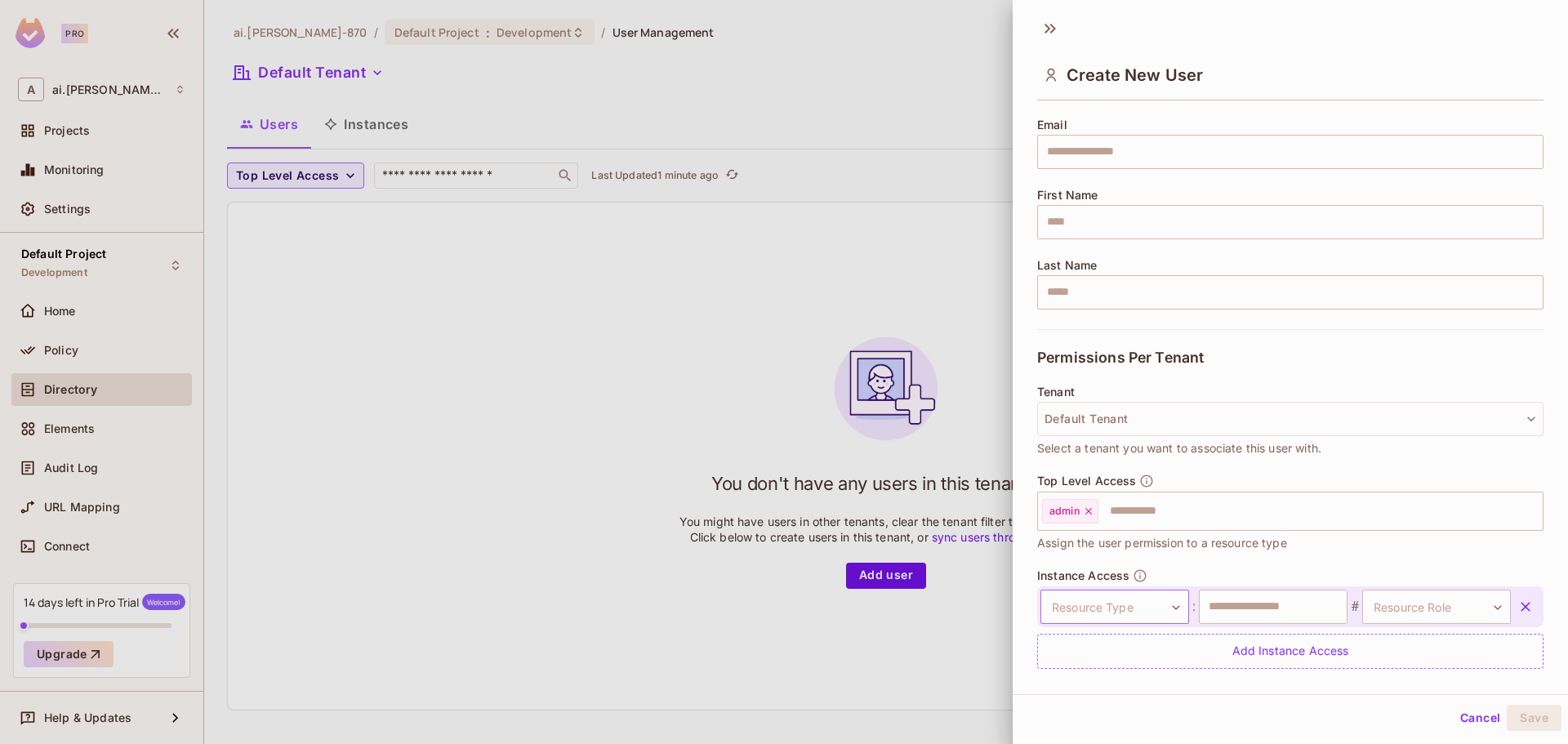
click at [1160, 607] on body "Pro A ai.shraddha-870 Projects Monitoring Settings Default Project Development …" at bounding box center [784, 372] width 1568 height 744
click at [1109, 711] on li "mcp_server" at bounding box center [1103, 709] width 150 height 29
click at [1271, 601] on input "text" at bounding box center [1272, 607] width 148 height 35
click at [1415, 614] on body "**********" at bounding box center [784, 372] width 1568 height 744
click at [1376, 684] on li "Admin" at bounding box center [1409, 684] width 150 height 29
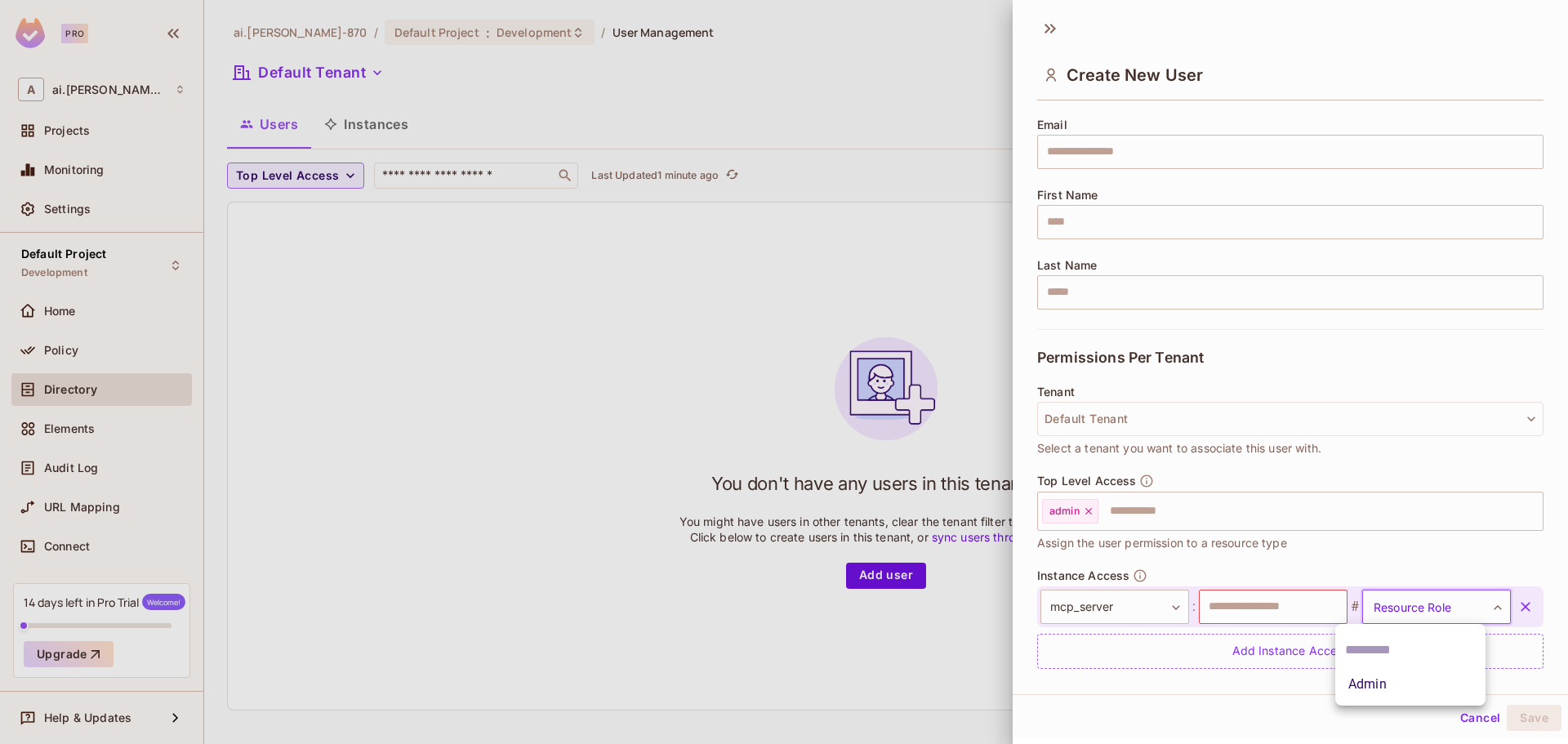
type input "*****"
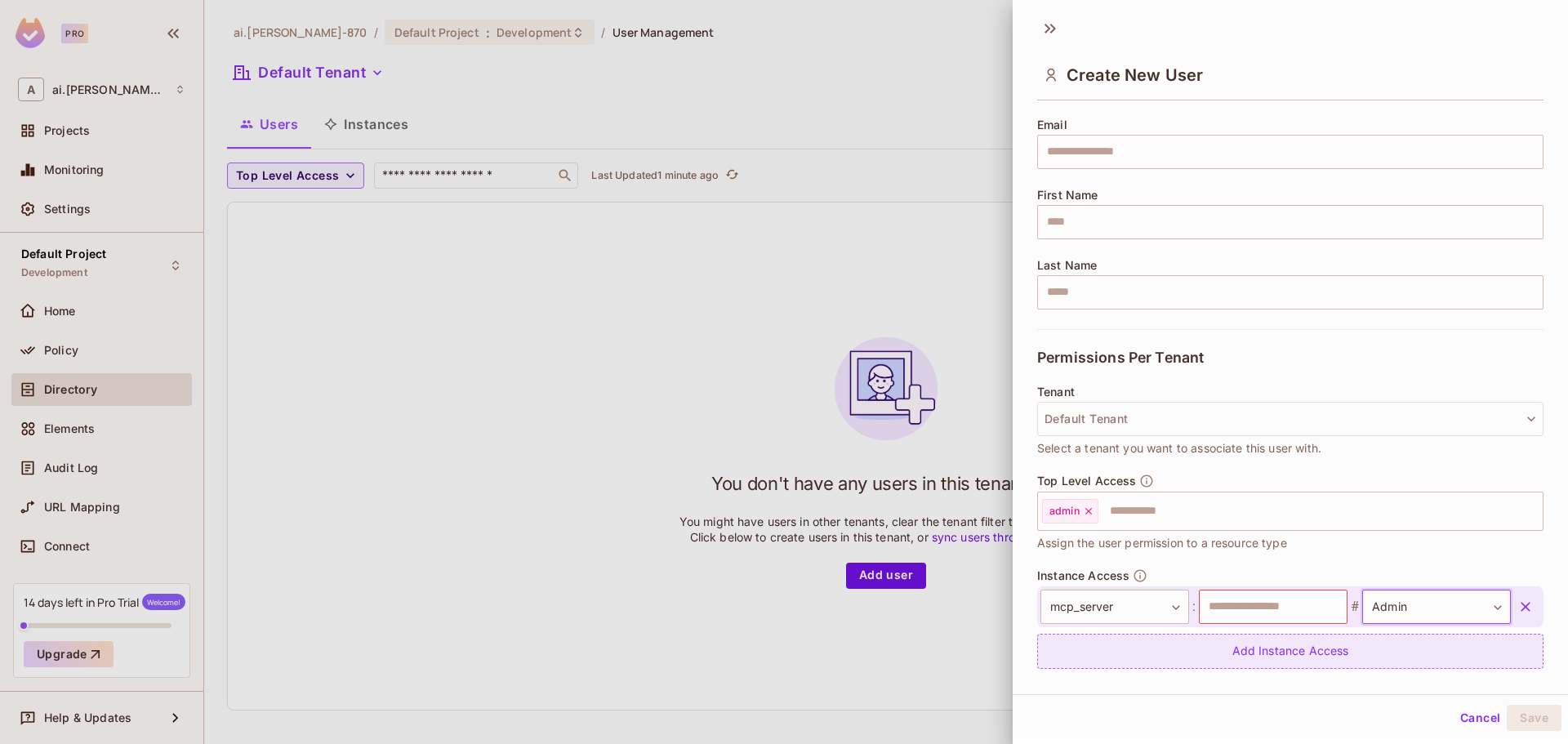
click at [1268, 647] on div "Add Instance Access" at bounding box center [1290, 651] width 506 height 35
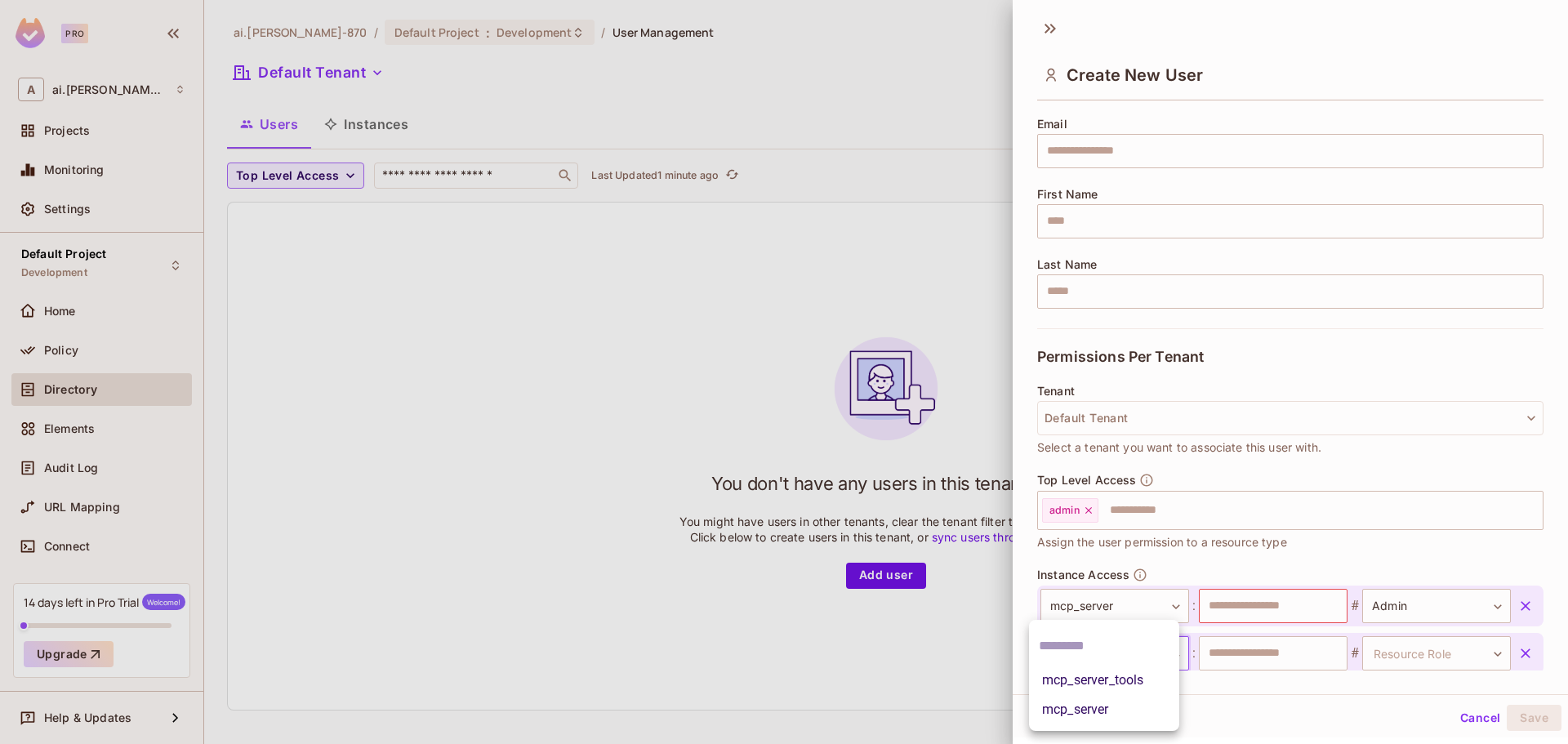
click at [1166, 652] on body "**********" at bounding box center [784, 372] width 1568 height 744
click at [1128, 680] on li "mcp_server_tools" at bounding box center [1103, 680] width 150 height 29
click at [1285, 653] on input "text" at bounding box center [1272, 653] width 148 height 35
click at [1404, 659] on body "**********" at bounding box center [784, 372] width 1568 height 744
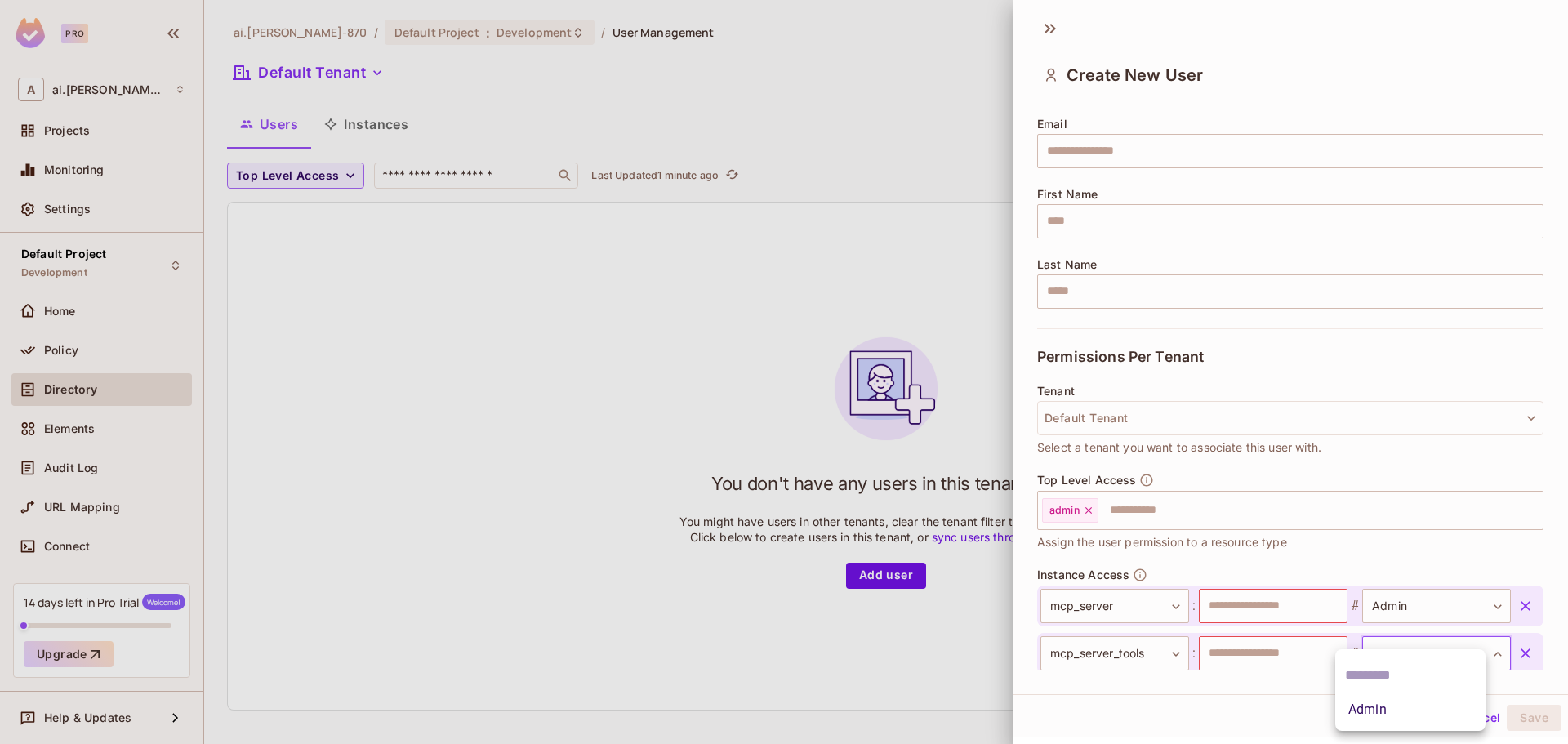
click at [1385, 715] on li "Admin" at bounding box center [1409, 709] width 150 height 29
type input "*****"
click at [1086, 514] on icon at bounding box center [1088, 510] width 11 height 11
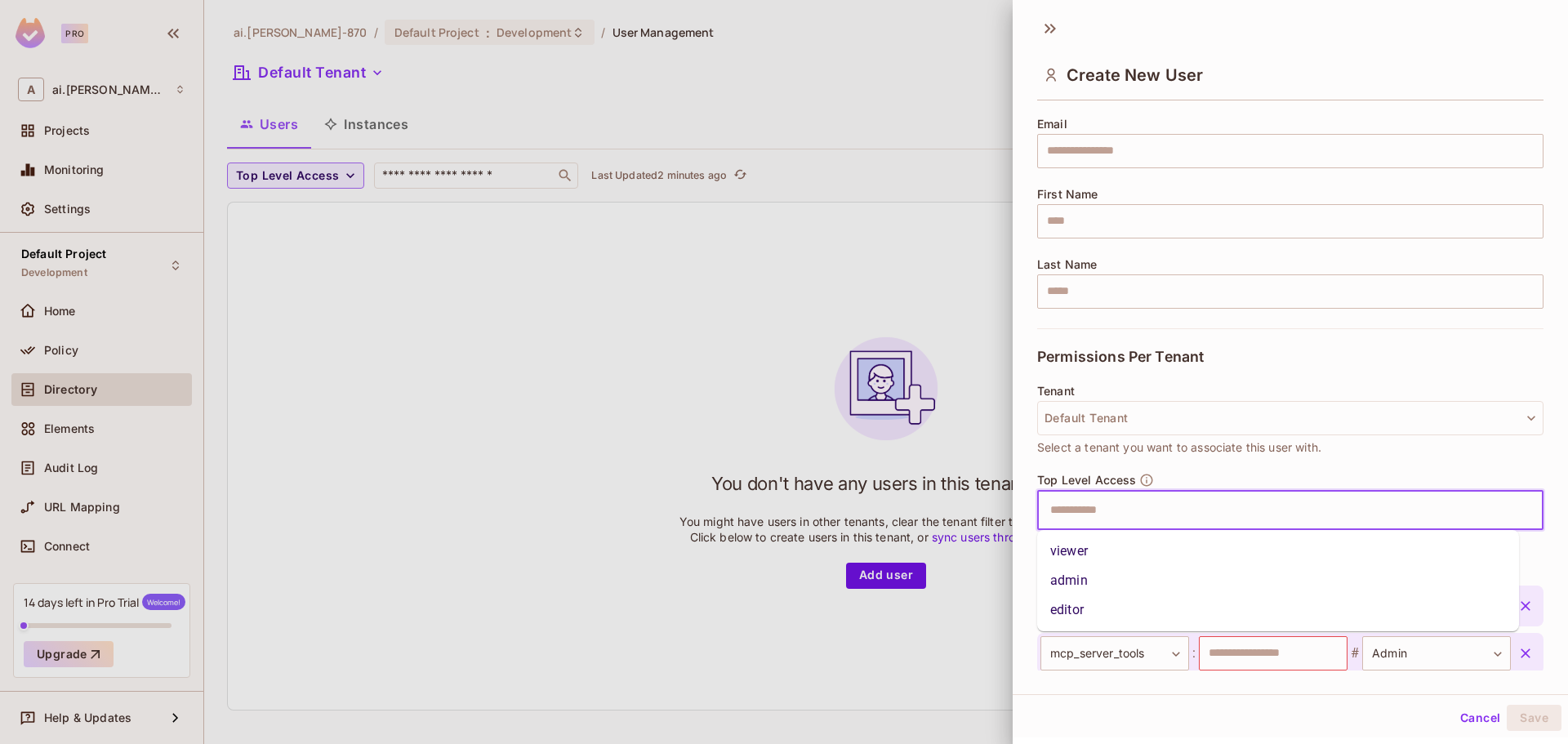
click at [1072, 516] on input "text" at bounding box center [1275, 511] width 471 height 33
click at [1079, 582] on li "admin" at bounding box center [1277, 580] width 481 height 29
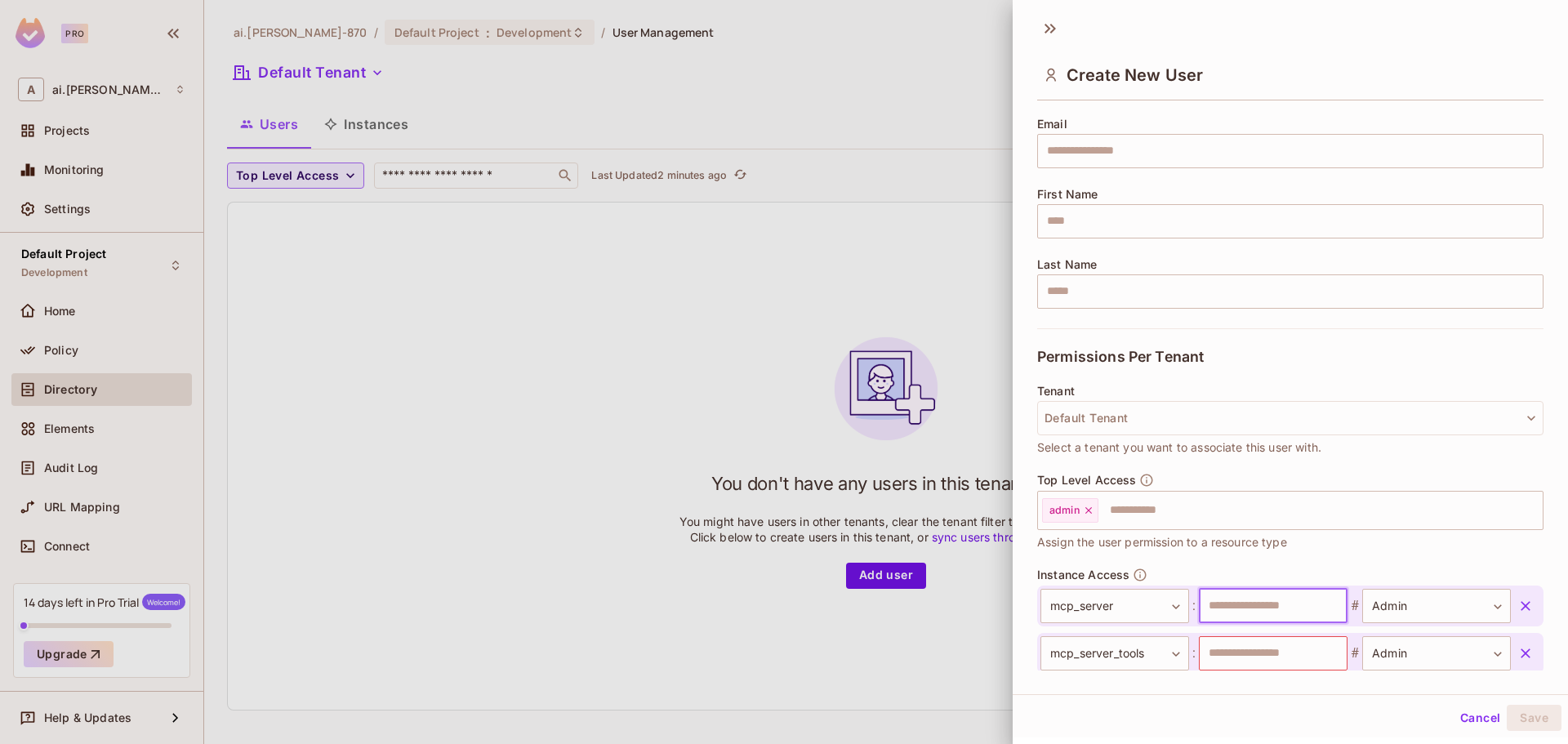
click at [1245, 603] on input "text" at bounding box center [1272, 606] width 148 height 35
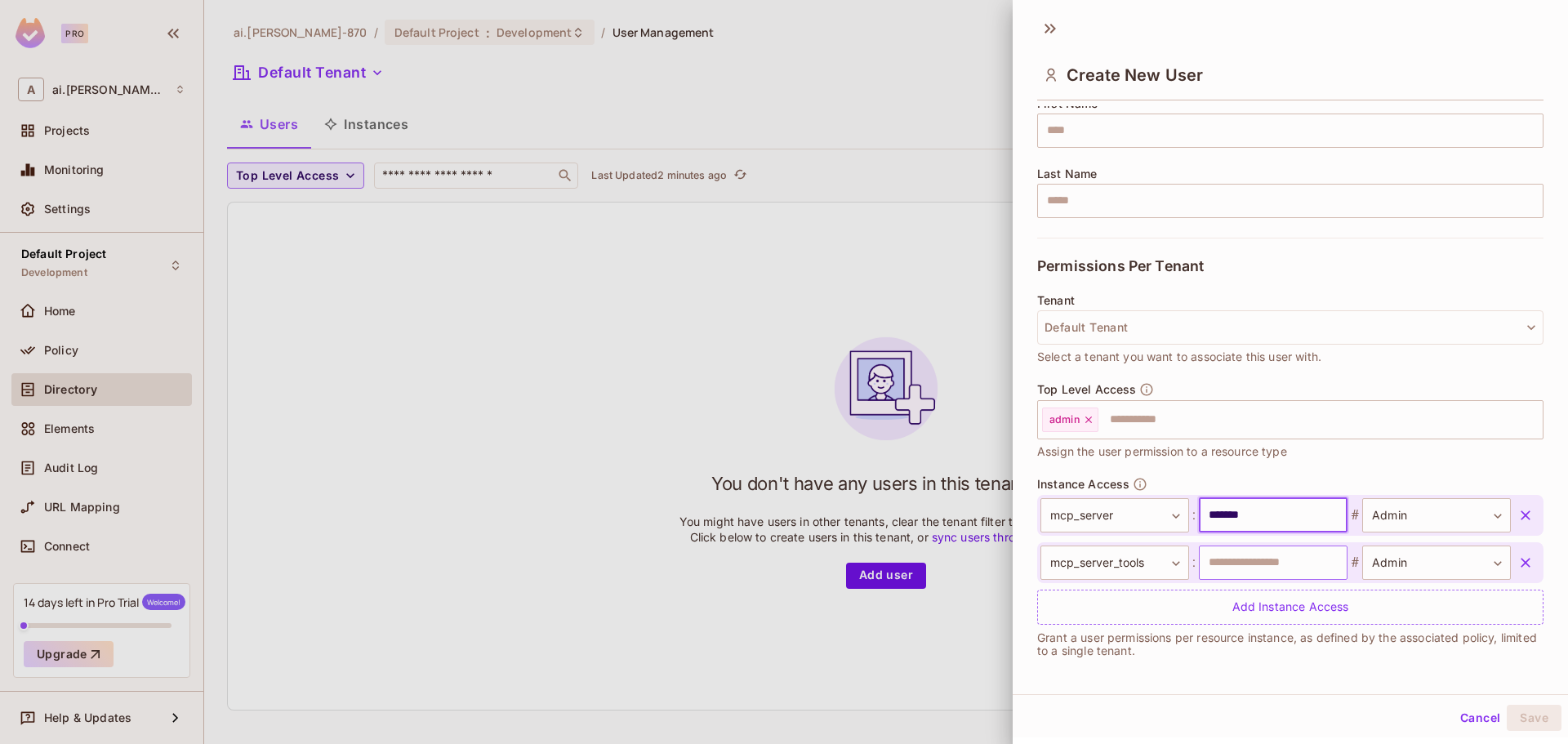
scroll to position [219, 0]
click at [1221, 512] on input "*******" at bounding box center [1272, 512] width 148 height 35
type input "*******"
click at [1221, 551] on input "text" at bounding box center [1272, 559] width 148 height 35
click at [1257, 552] on input "*" at bounding box center [1272, 559] width 148 height 35
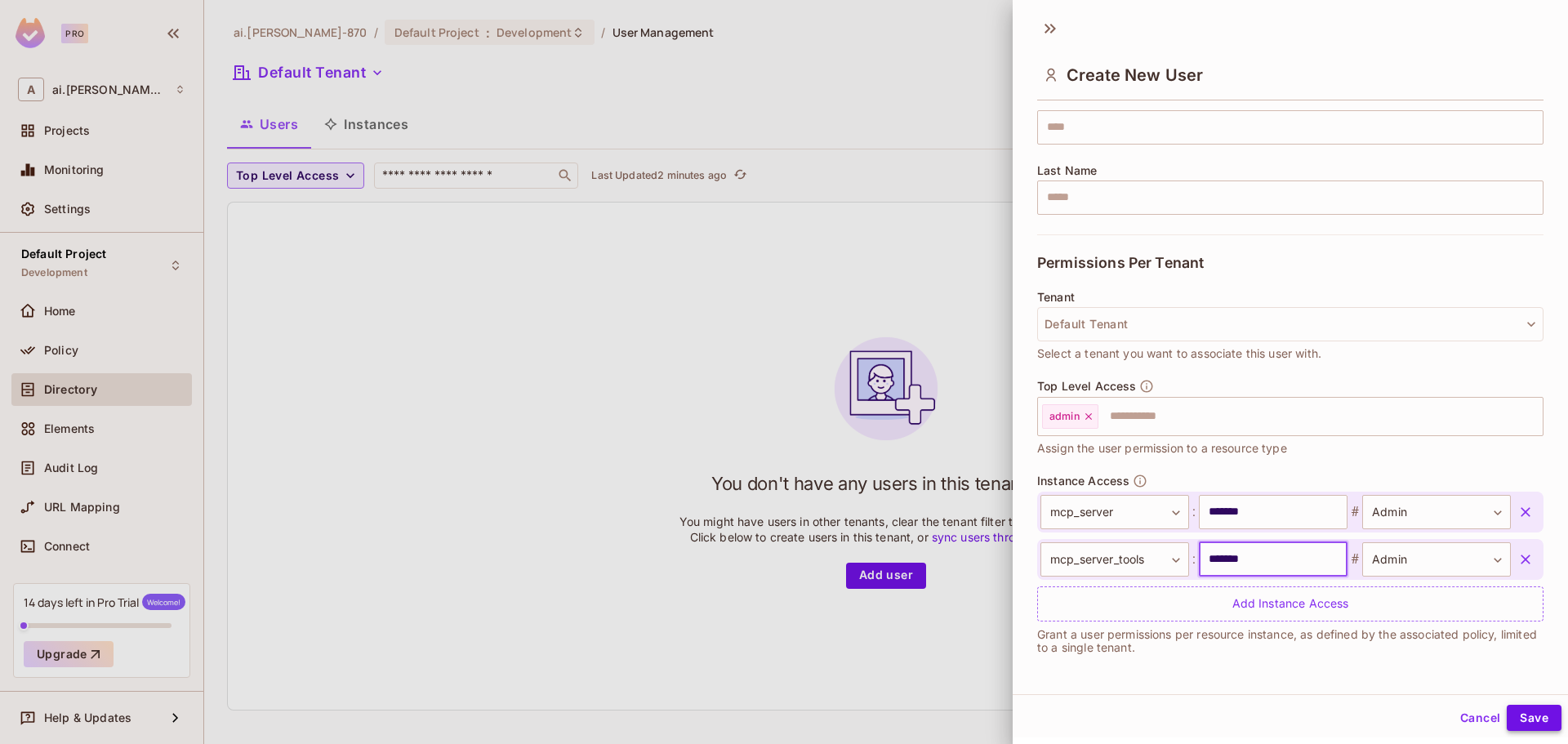
type input "*******"
click at [1506, 714] on button "Save" at bounding box center [1533, 718] width 55 height 26
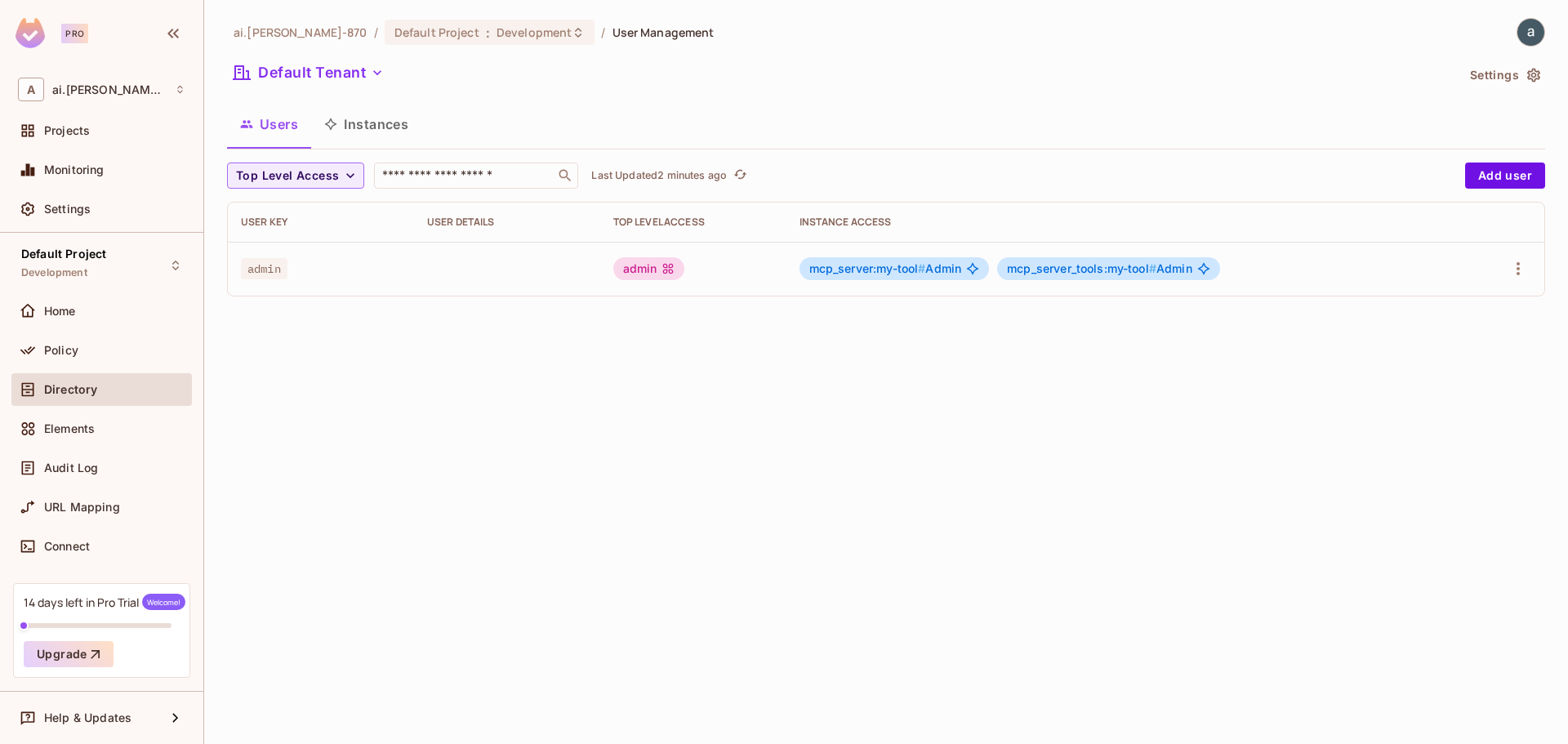
drag, startPoint x: 828, startPoint y: 512, endPoint x: 1285, endPoint y: 396, distance: 471.5
click at [840, 511] on div "ai.shraddha-870 / Default Project : Development / User Management Default Tenan…" at bounding box center [885, 372] width 1363 height 744
click at [1525, 270] on icon "button" at bounding box center [1518, 268] width 20 height 20
click at [1068, 410] on div at bounding box center [784, 372] width 1568 height 744
click at [1532, 74] on icon "button" at bounding box center [1533, 75] width 13 height 14
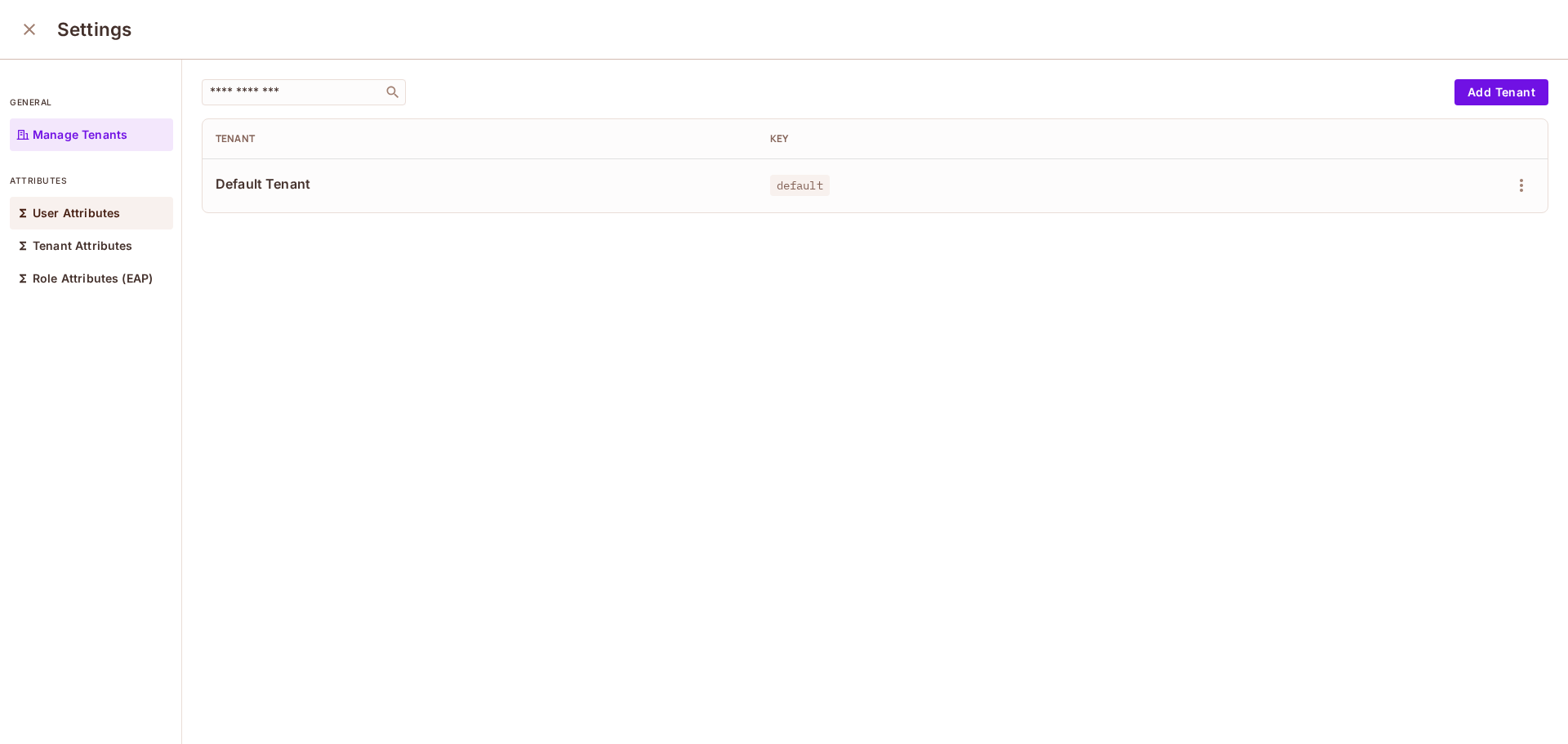
click at [94, 204] on div "User Attributes" at bounding box center [91, 213] width 163 height 33
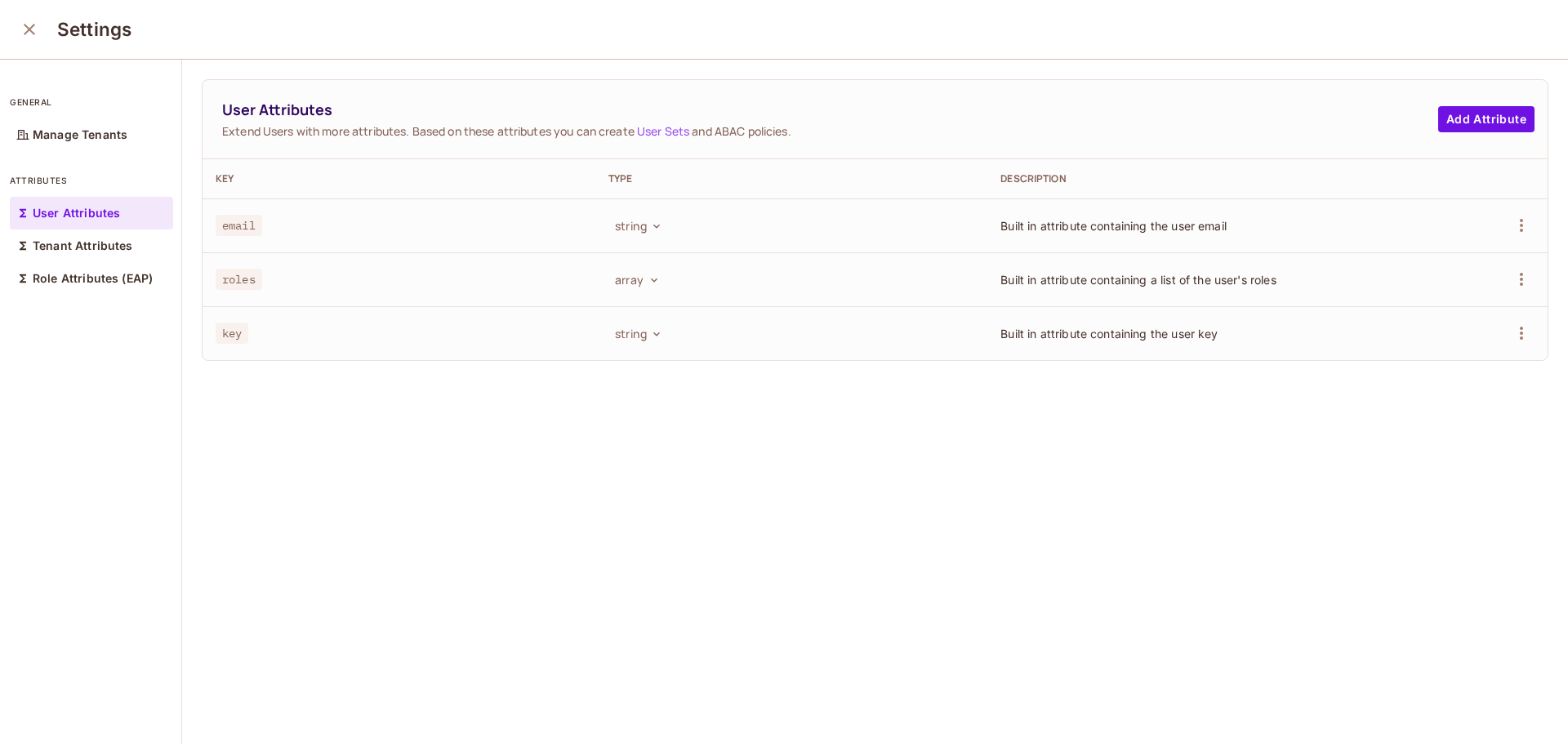
click at [27, 23] on icon "close" at bounding box center [29, 29] width 20 height 20
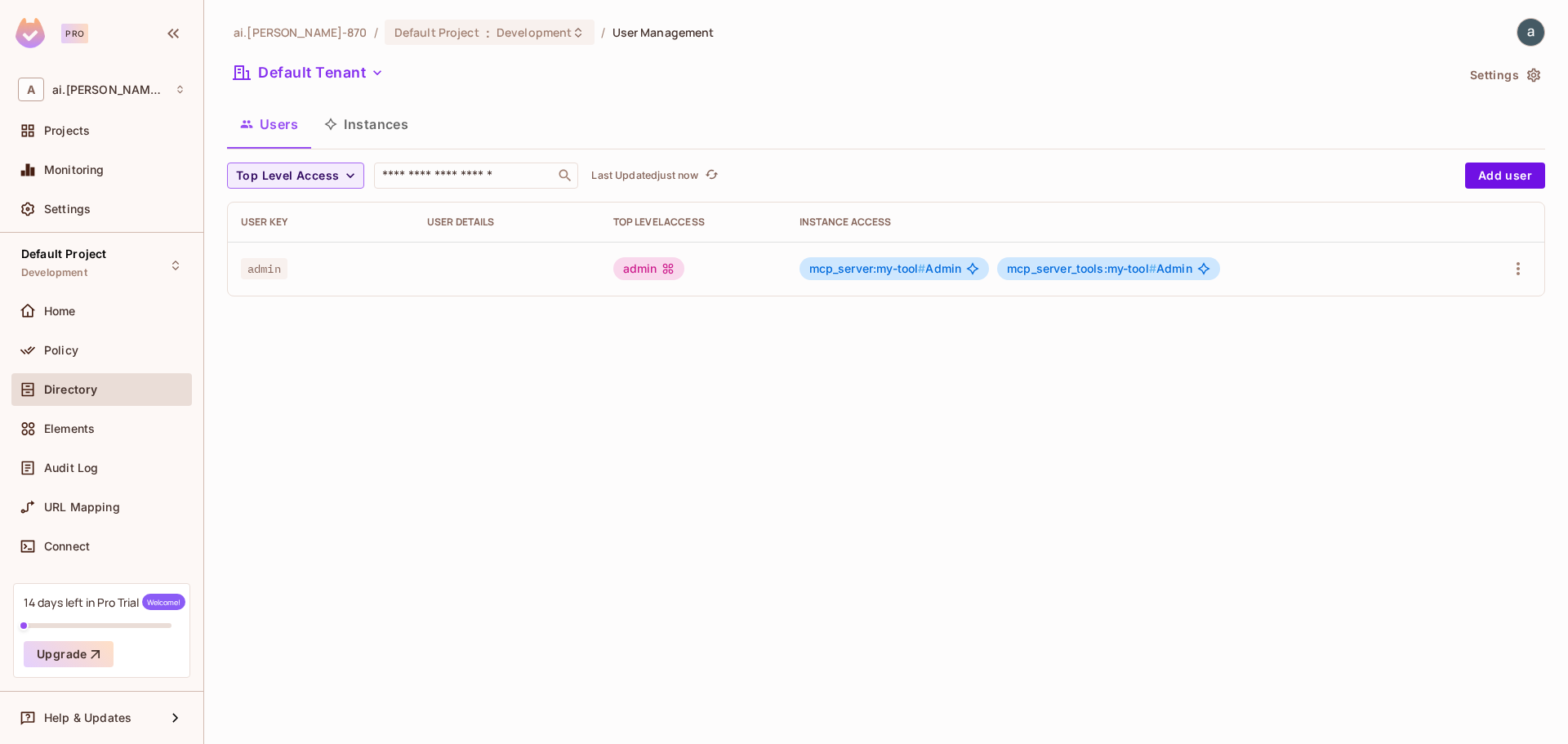
click at [761, 91] on div "ai.shraddha-870 / Default Project : Development / User Management Default Tenan…" at bounding box center [886, 164] width 1318 height 291
click at [95, 504] on span "URL Mapping" at bounding box center [82, 506] width 76 height 13
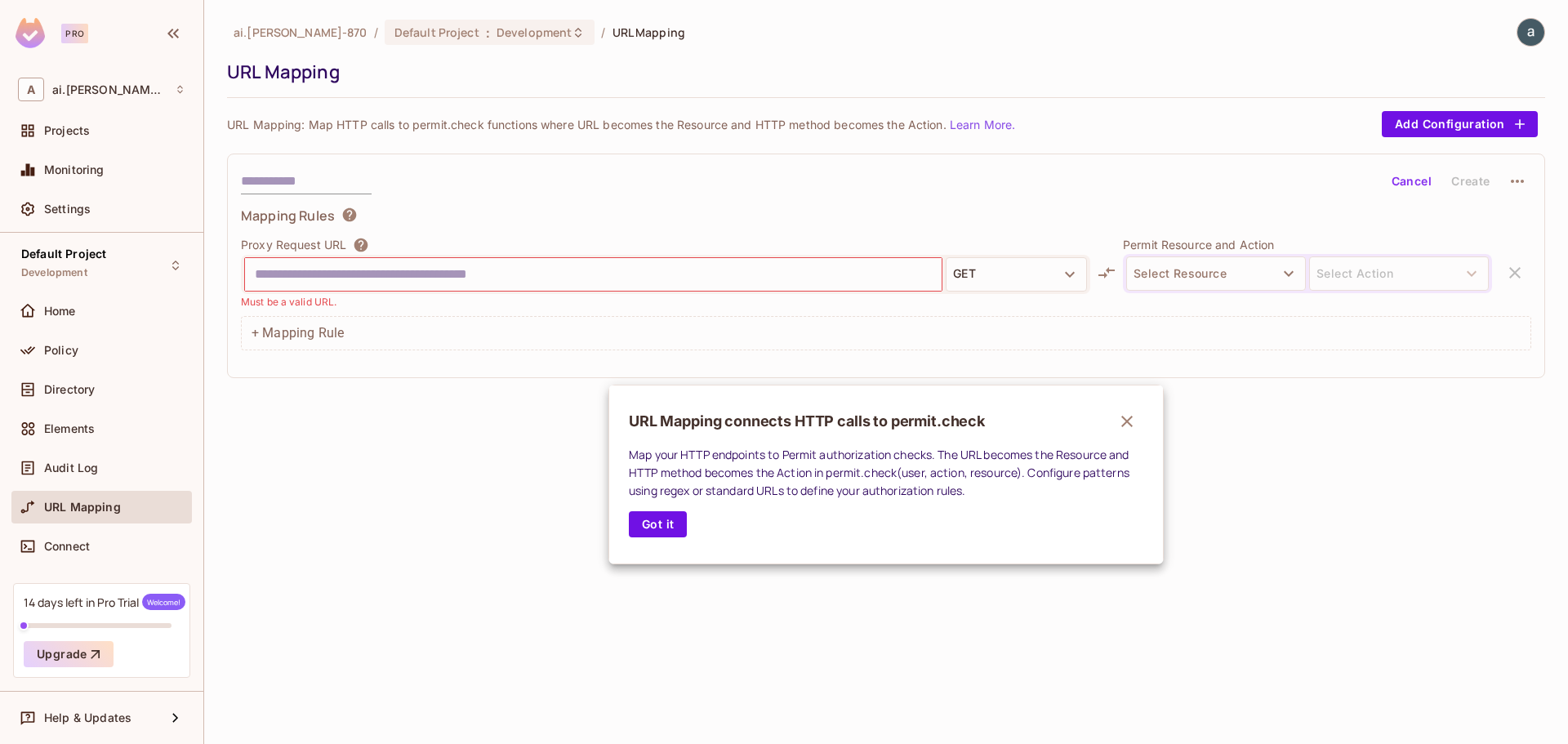
click at [62, 542] on div at bounding box center [784, 372] width 1568 height 744
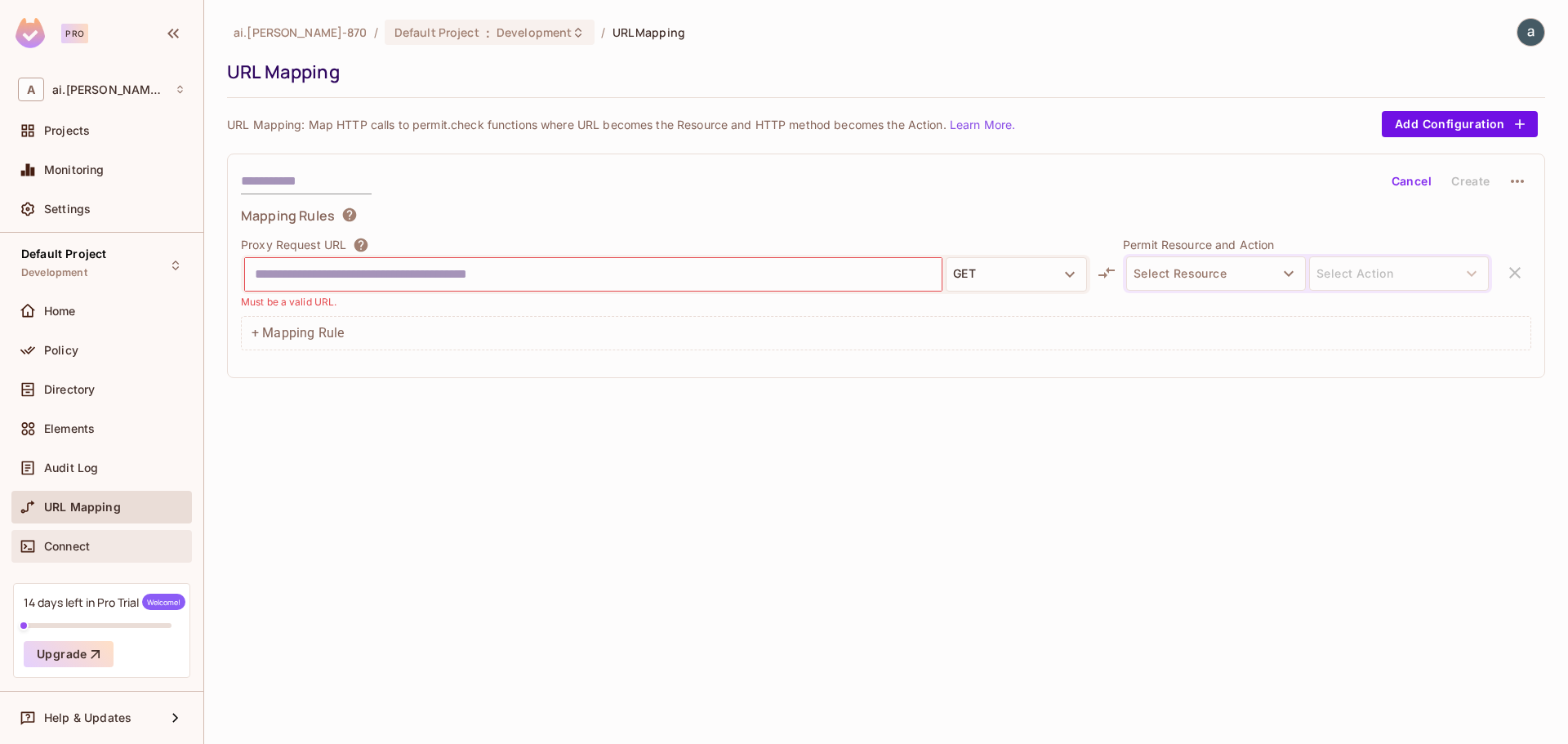
click at [62, 544] on span "Connect" at bounding box center [67, 545] width 46 height 13
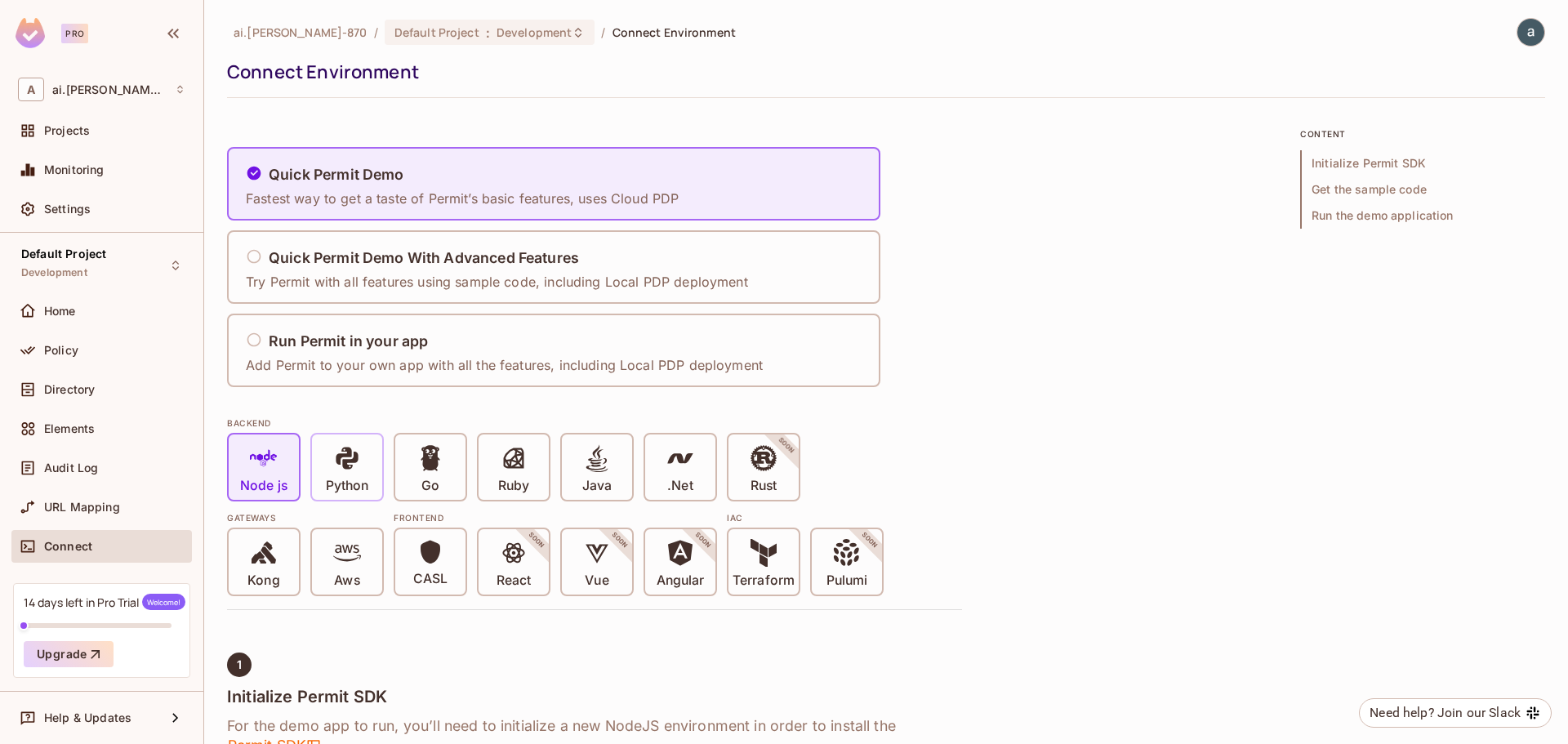
click at [376, 480] on div "Python" at bounding box center [347, 467] width 70 height 65
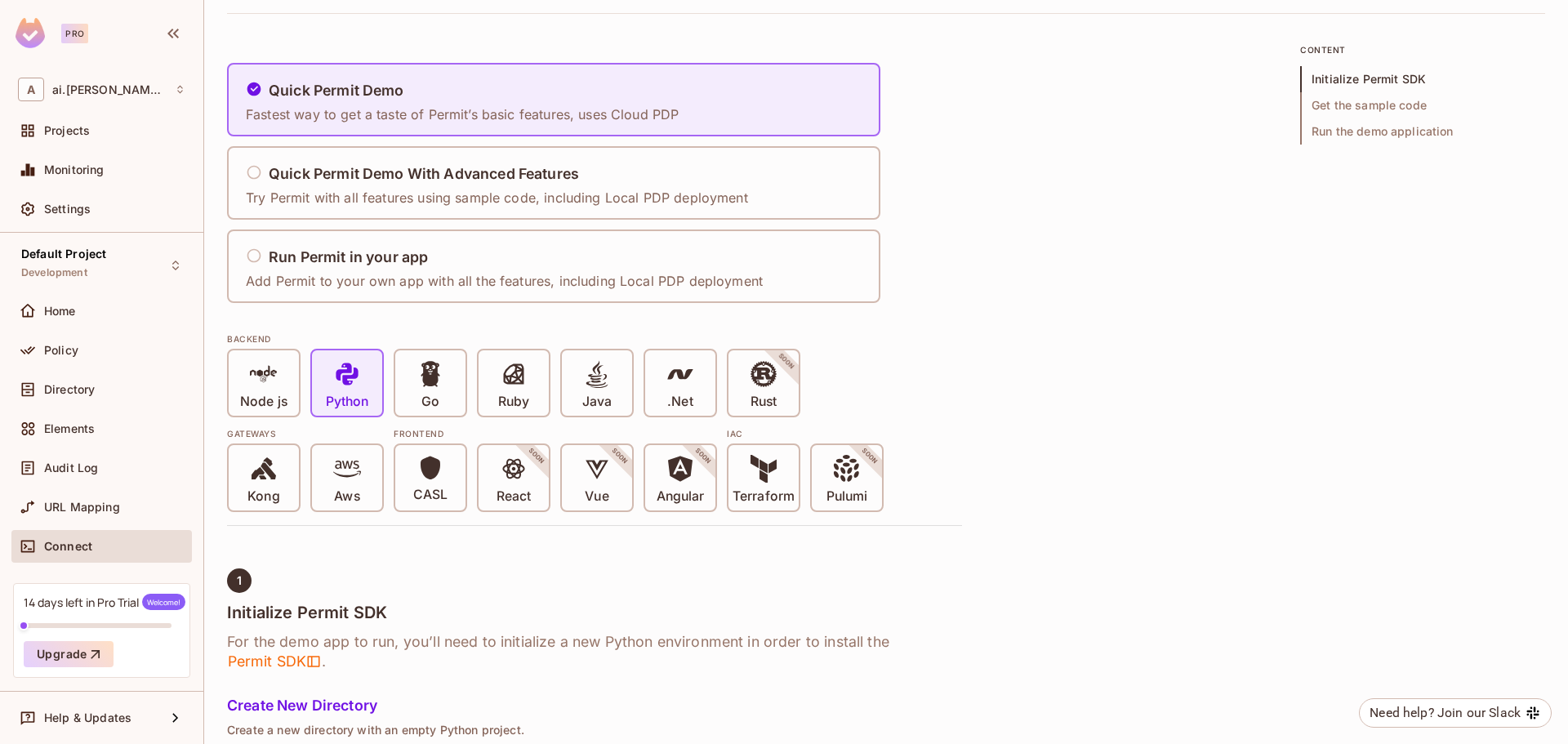
scroll to position [82, 0]
click at [57, 355] on span "Policy" at bounding box center [62, 349] width 35 height 13
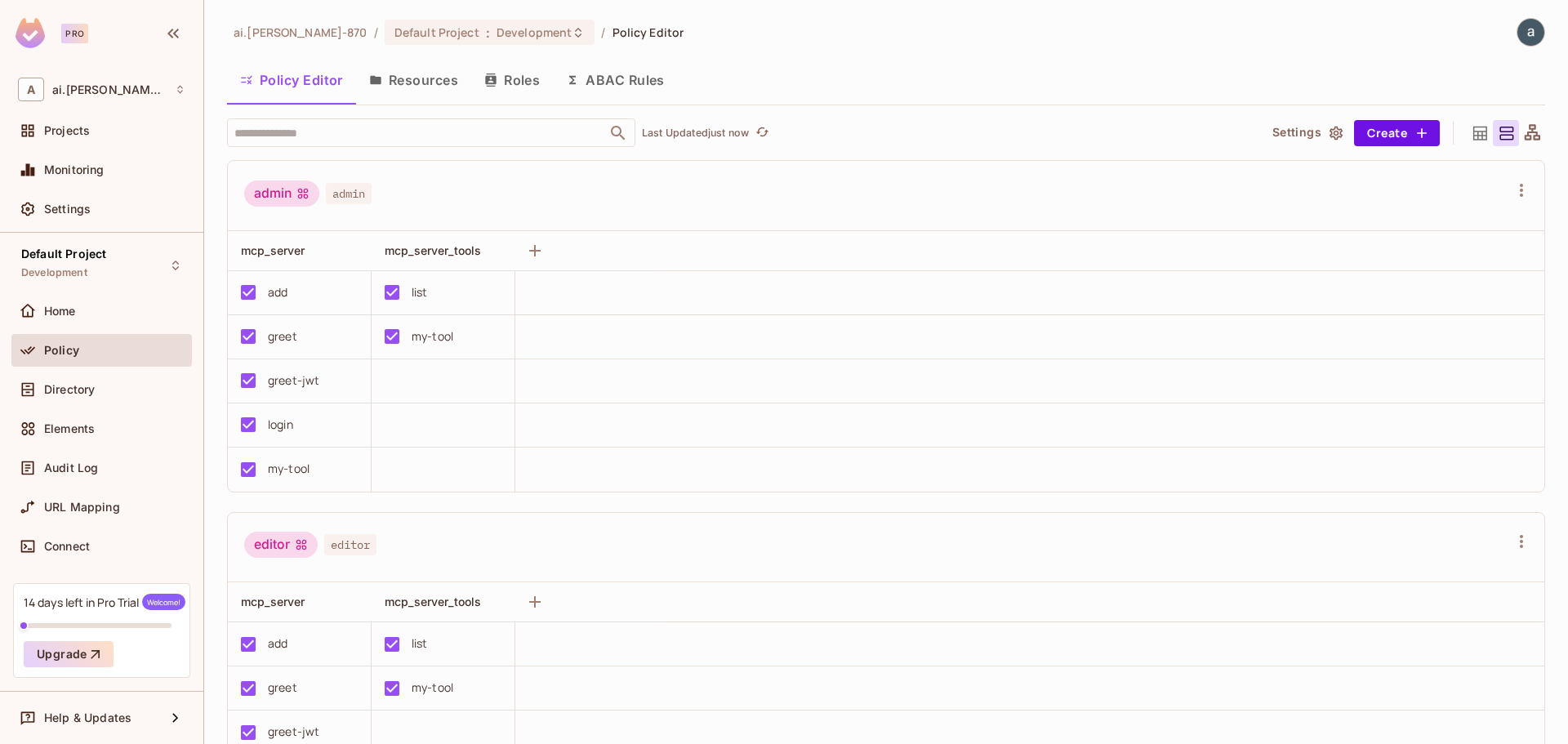
click at [391, 62] on button "Resources" at bounding box center [413, 80] width 115 height 41
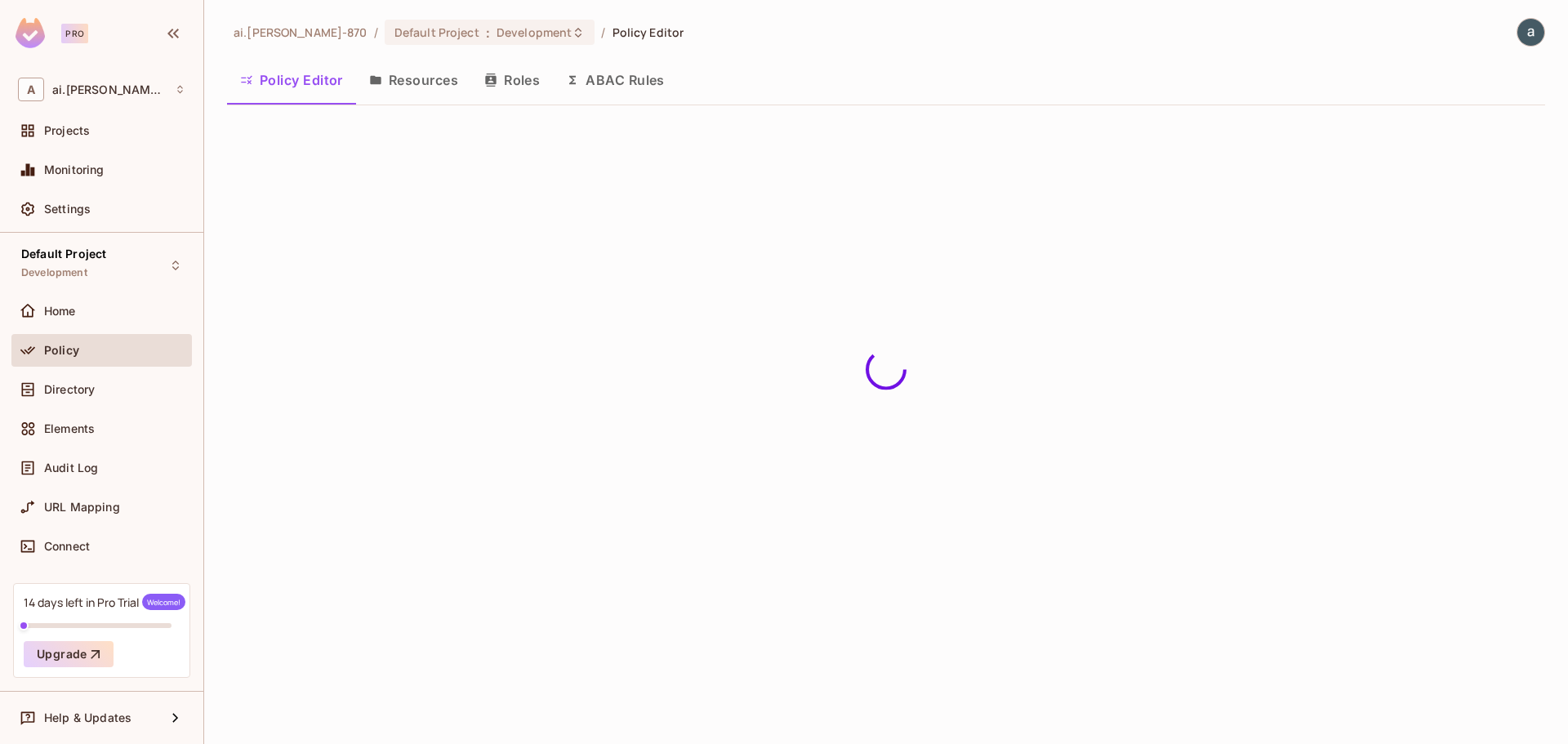
click at [401, 81] on button "Resources" at bounding box center [413, 80] width 115 height 41
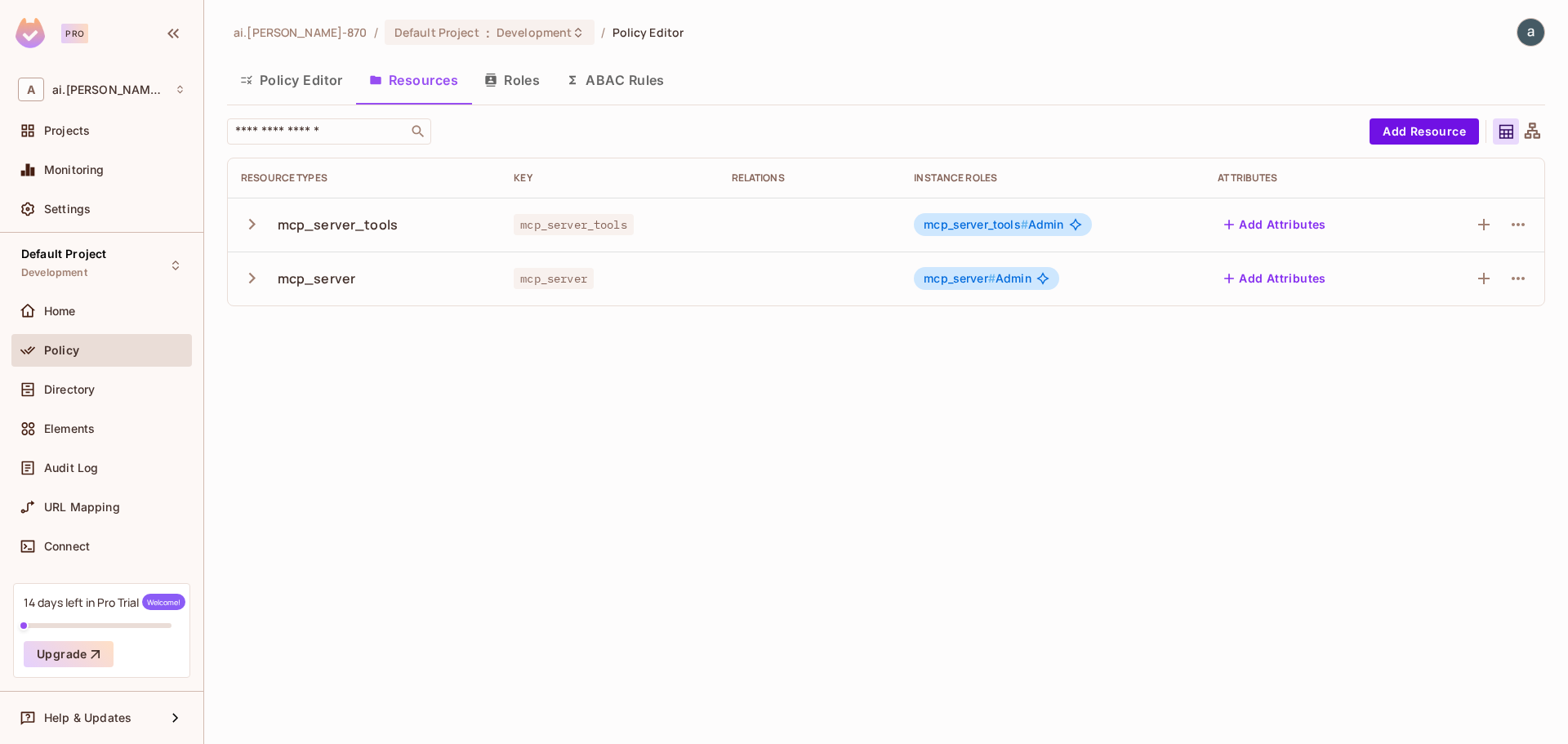
click at [250, 221] on icon "button" at bounding box center [252, 224] width 22 height 22
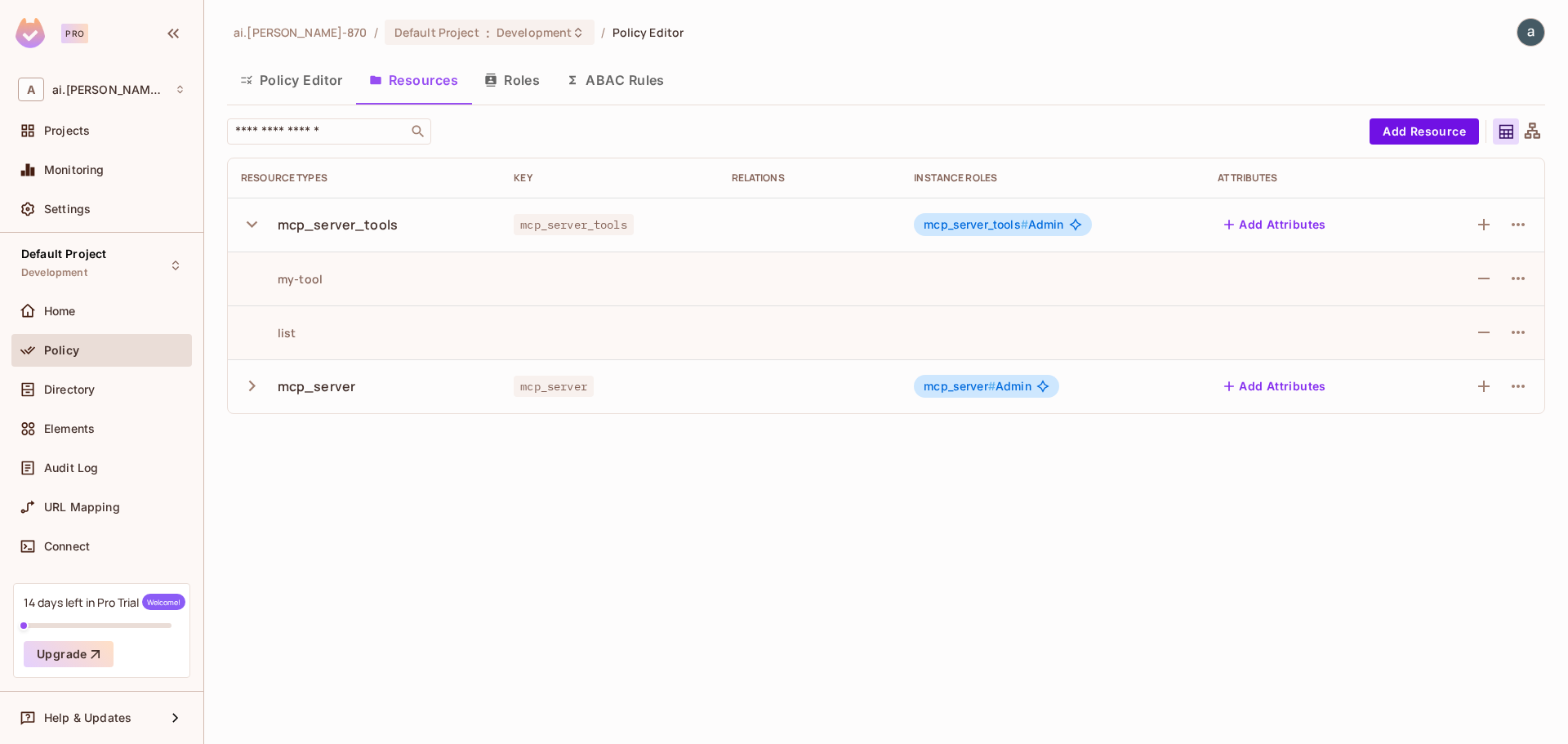
click at [963, 216] on div "mcp_server_tools # Admin" at bounding box center [1003, 225] width 177 height 23
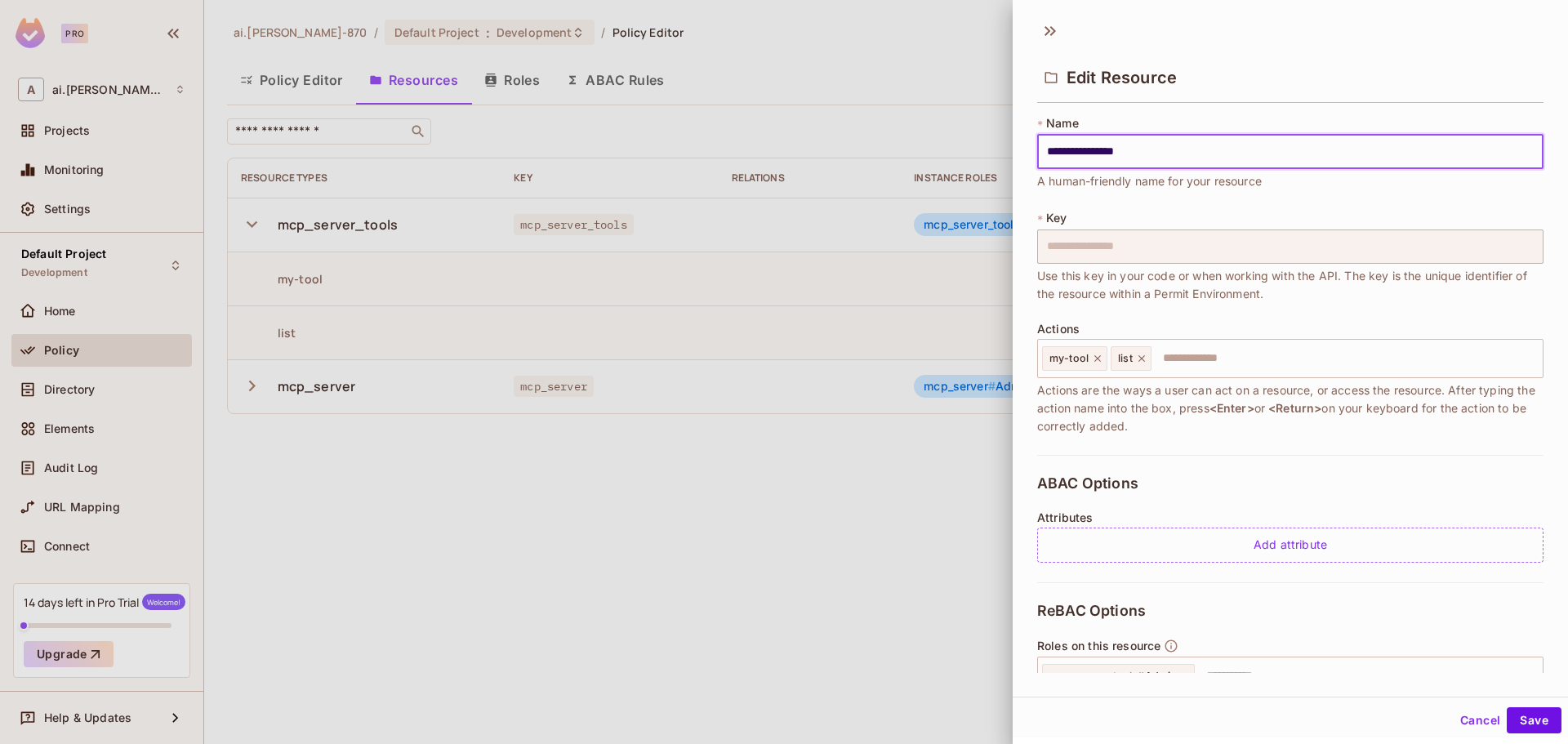
click at [1465, 719] on button "Cancel" at bounding box center [1480, 720] width 53 height 26
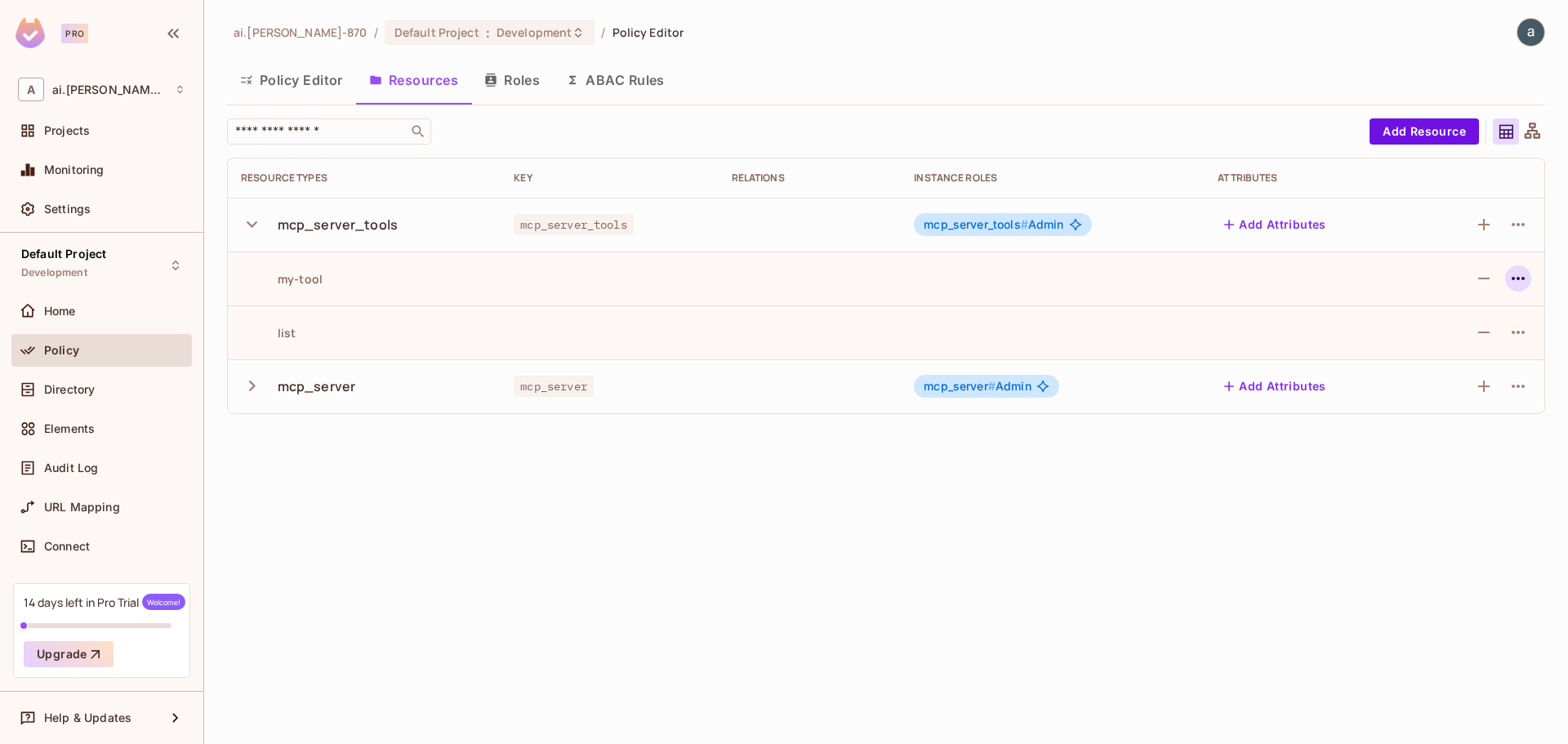
click at [1518, 284] on icon "button" at bounding box center [1518, 278] width 20 height 20
click at [1435, 324] on span "Edit Action" at bounding box center [1455, 316] width 70 height 26
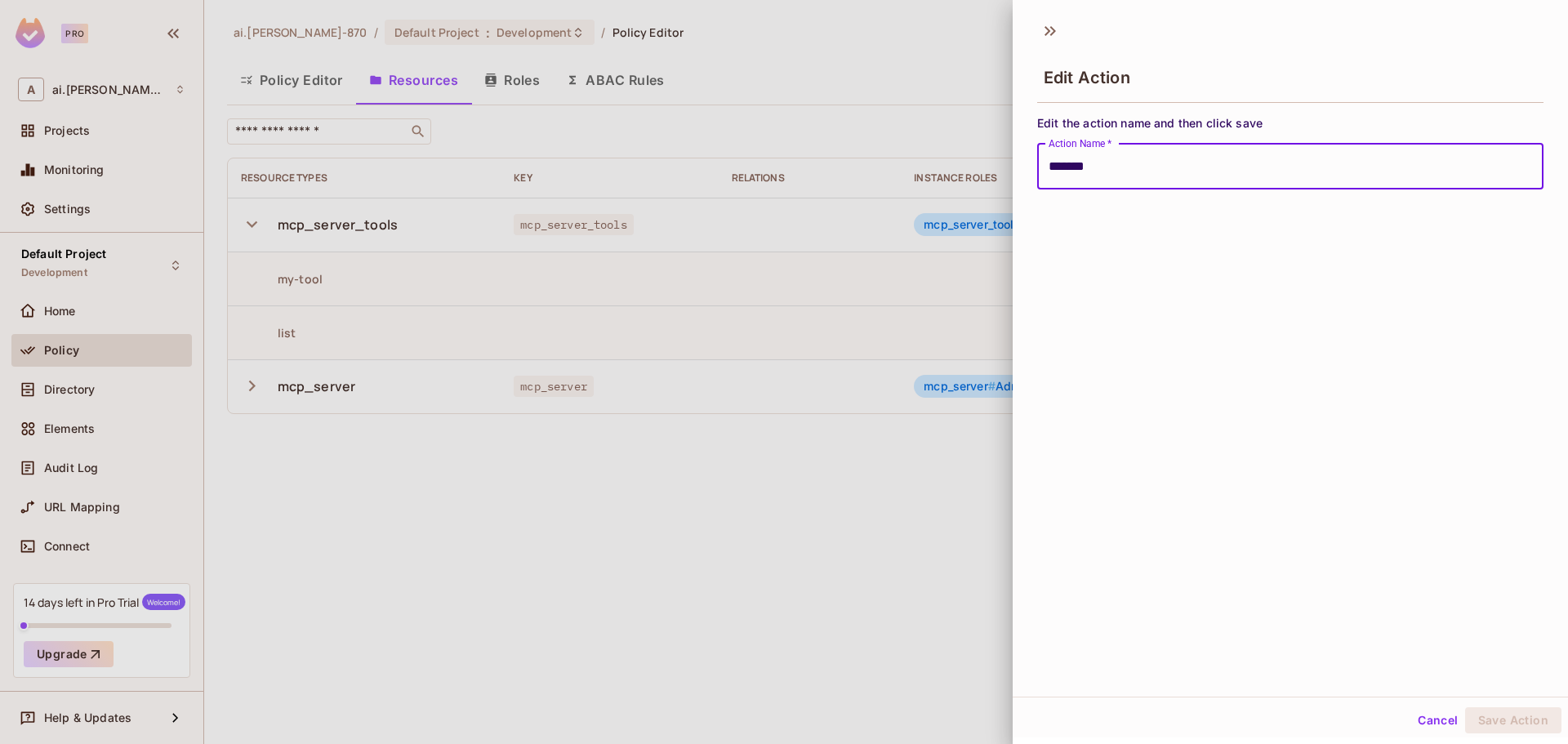
click at [1068, 164] on input "*******" at bounding box center [1290, 166] width 506 height 46
click at [1511, 719] on button "Save Action" at bounding box center [1512, 720] width 96 height 26
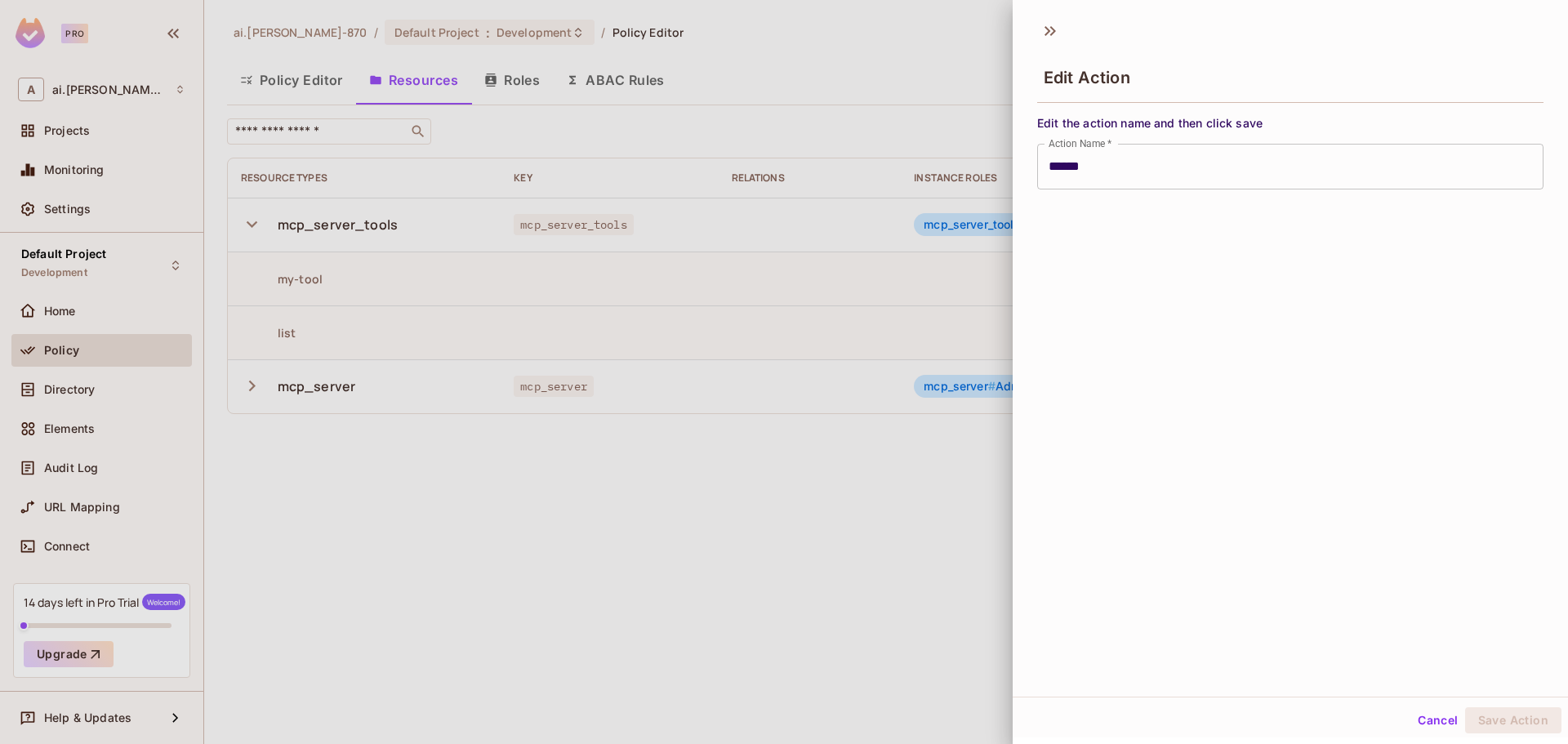
type input "*******"
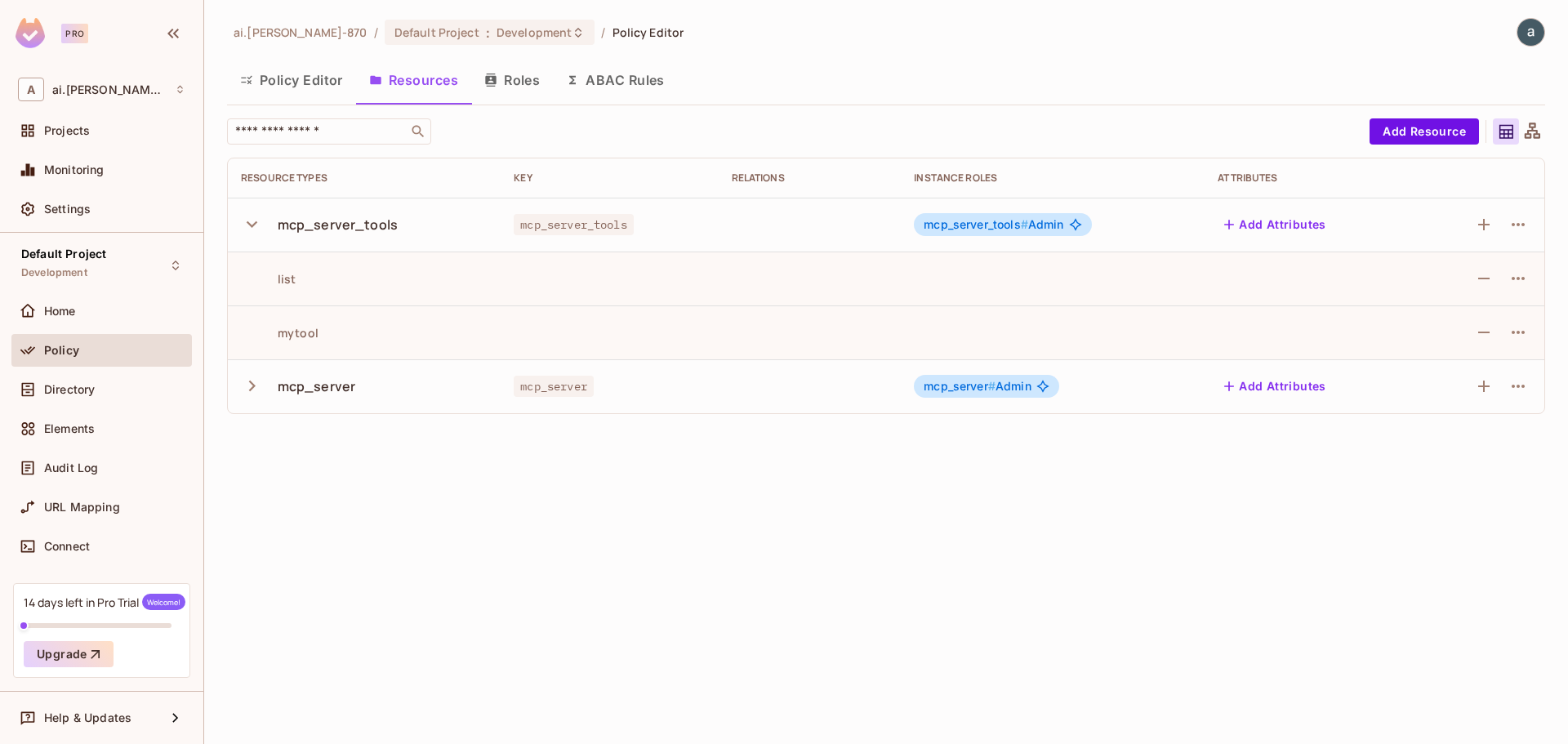
click at [248, 390] on icon "button" at bounding box center [252, 385] width 22 height 22
click at [1515, 654] on icon "button" at bounding box center [1518, 656] width 20 height 20
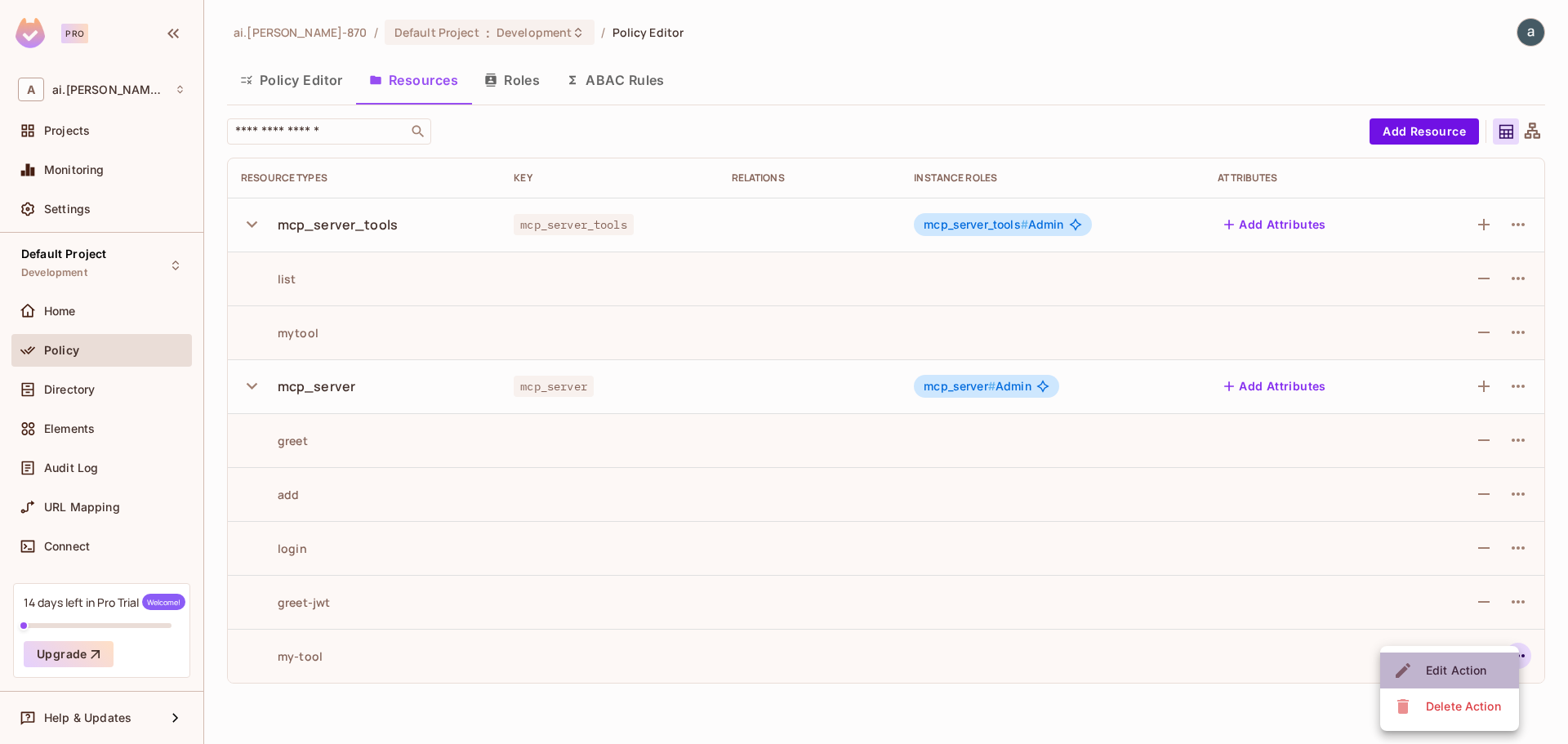
click at [1462, 667] on div "Edit Action" at bounding box center [1456, 670] width 61 height 16
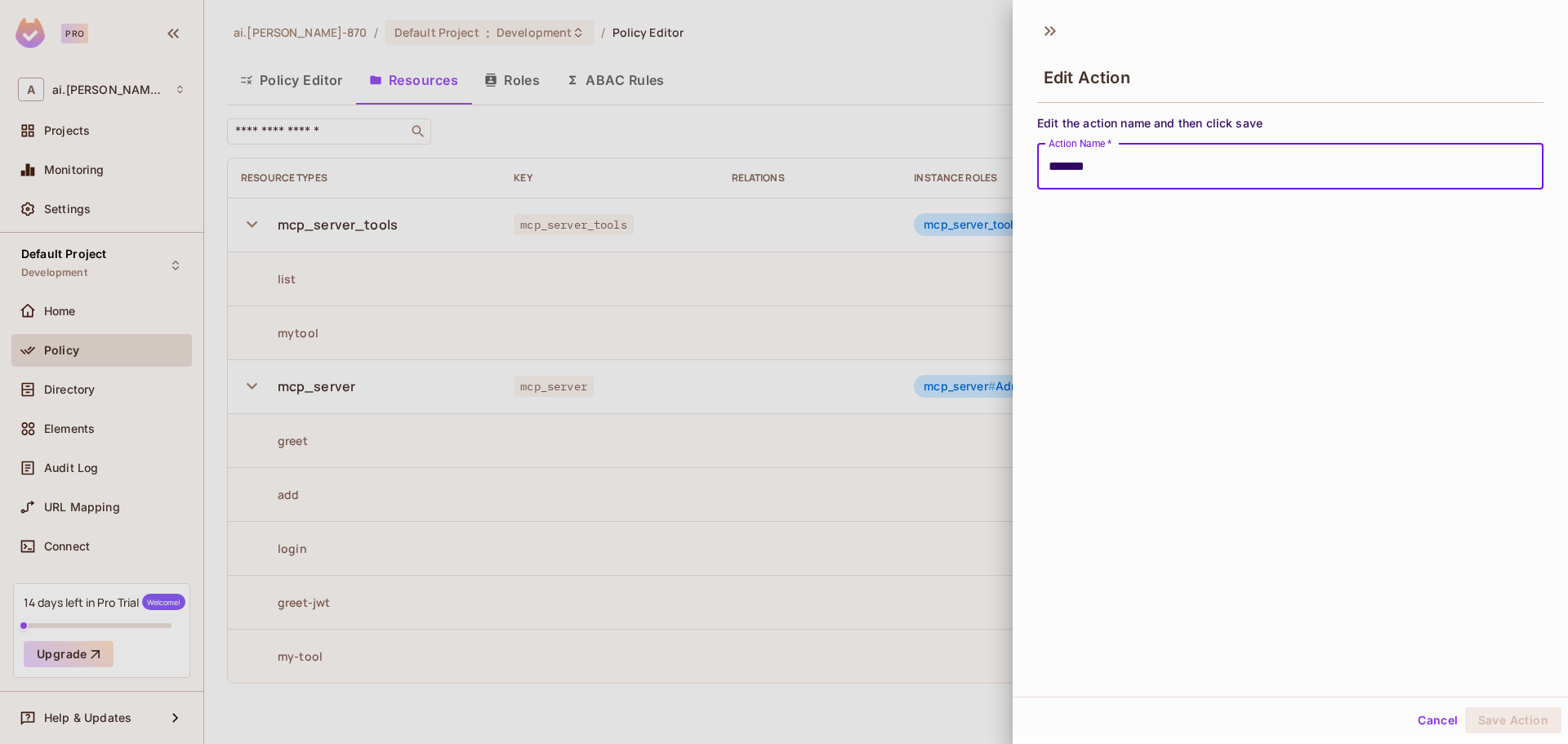
click at [1072, 166] on input "*******" at bounding box center [1290, 166] width 506 height 46
click at [1526, 715] on button "Save Action" at bounding box center [1512, 720] width 96 height 26
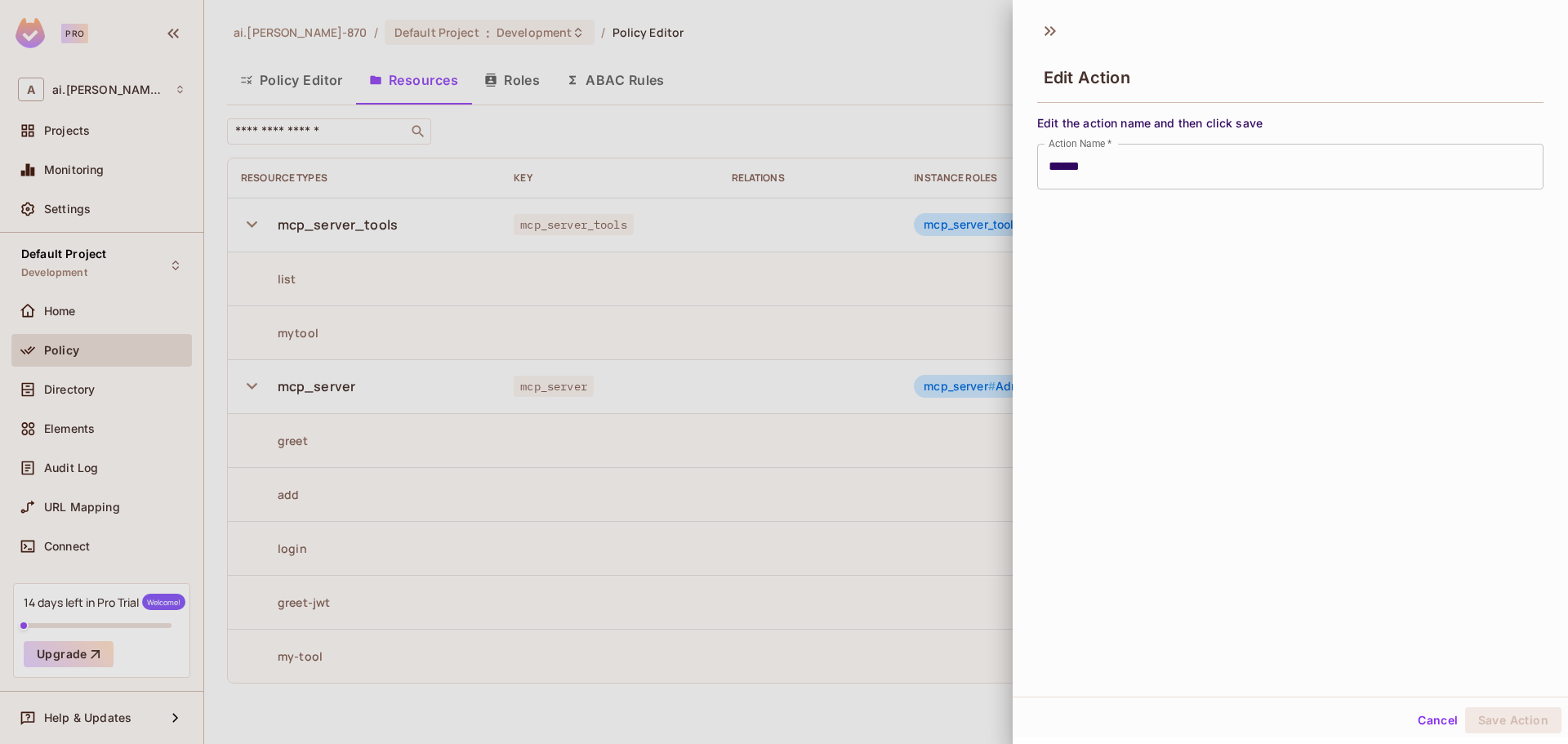
type input "*******"
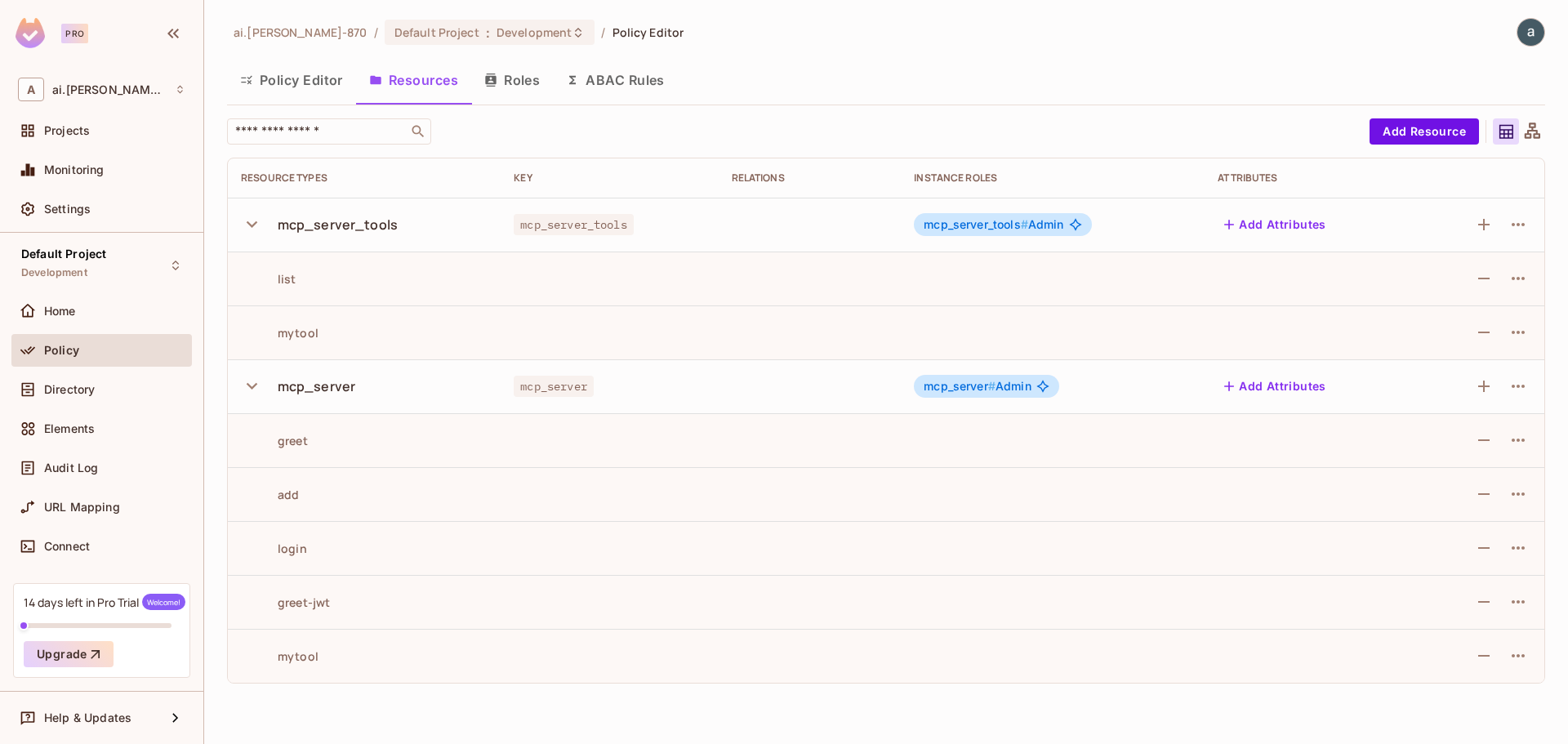
click at [671, 715] on div "ai.shraddha-870 / Default Project : Development / Policy Editor Policy Editor R…" at bounding box center [885, 372] width 1363 height 744
click at [78, 400] on div "Directory" at bounding box center [101, 389] width 180 height 33
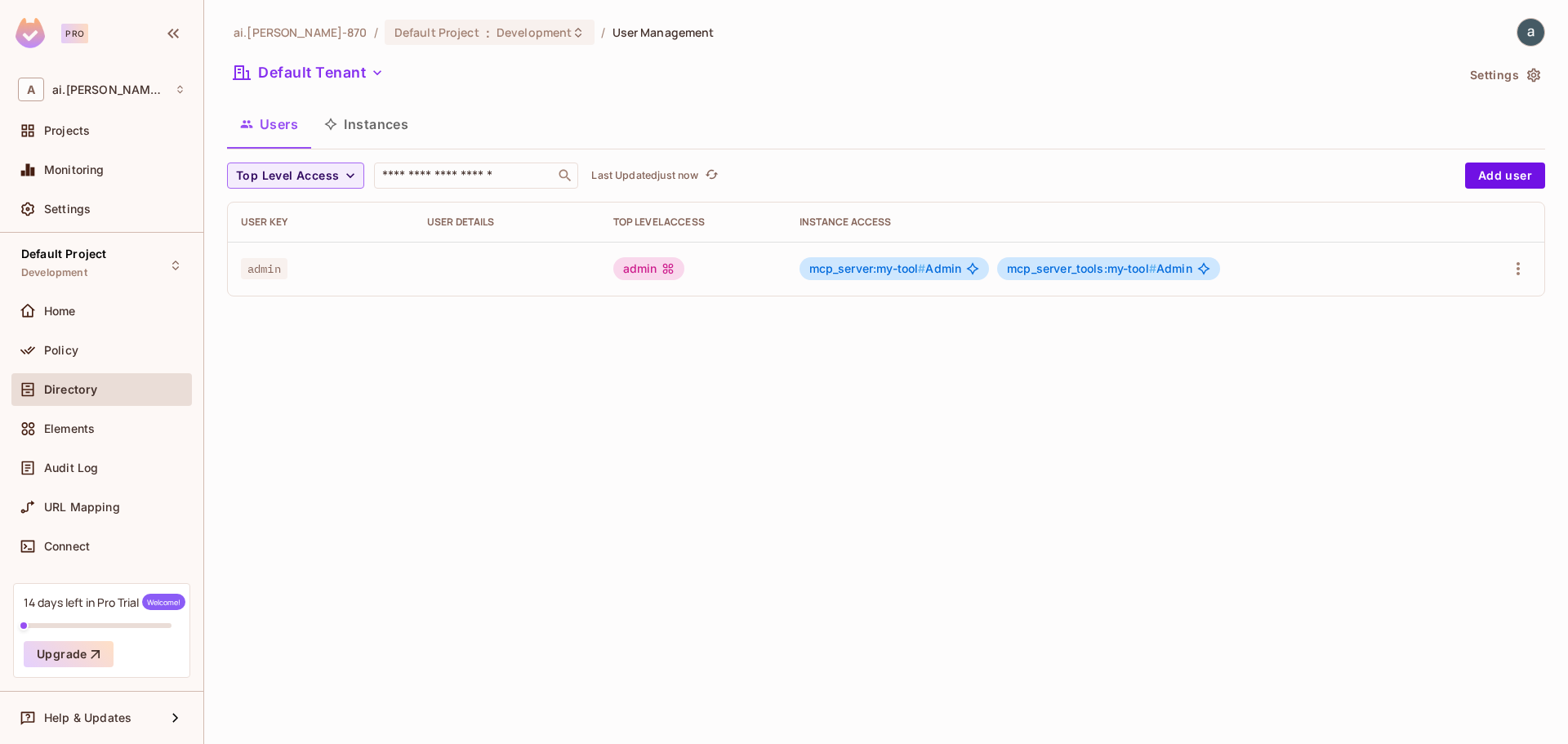
click at [272, 275] on span "admin" at bounding box center [265, 269] width 47 height 21
click at [1512, 268] on icon "button" at bounding box center [1518, 268] width 20 height 20
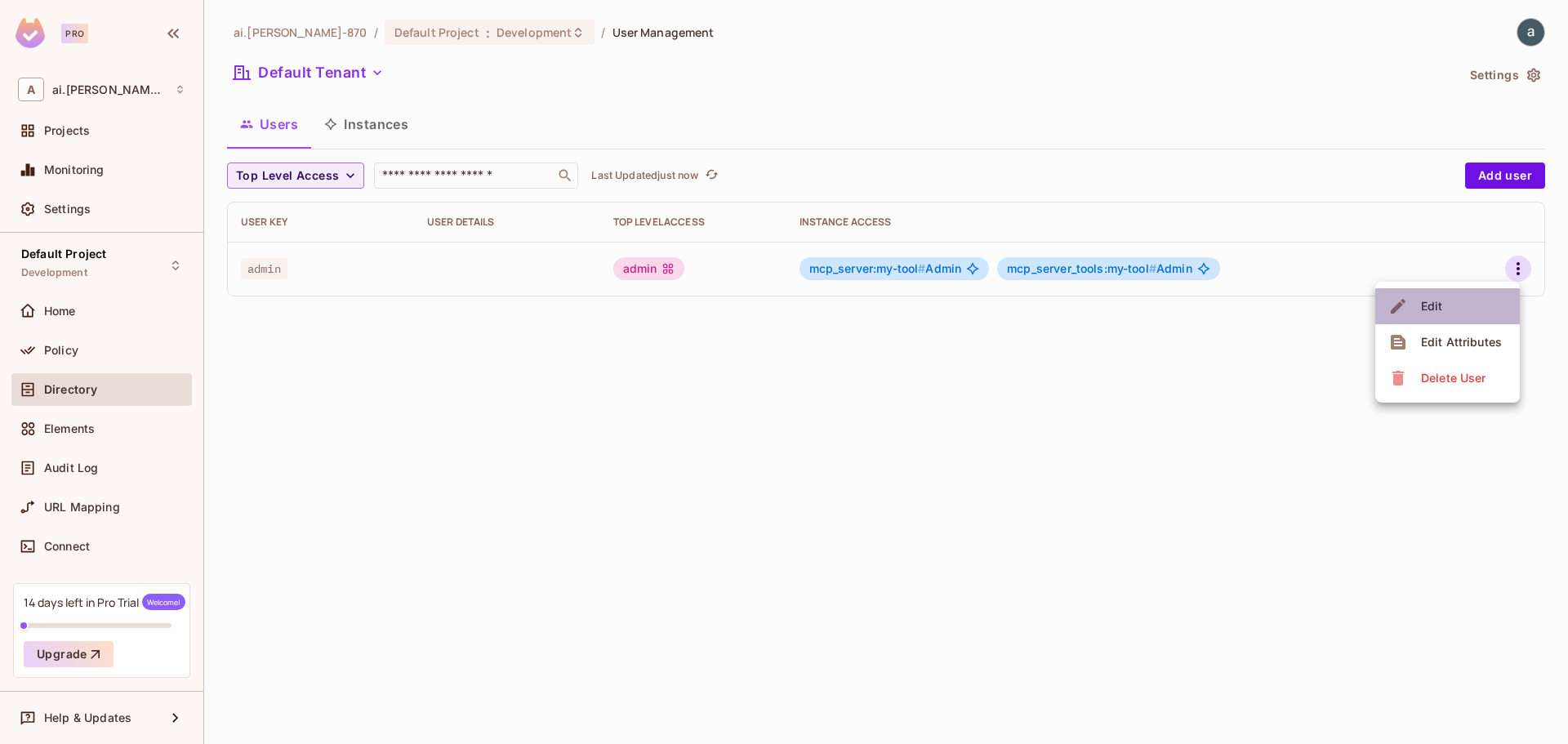
click at [1441, 300] on div "Edit" at bounding box center [1431, 306] width 22 height 16
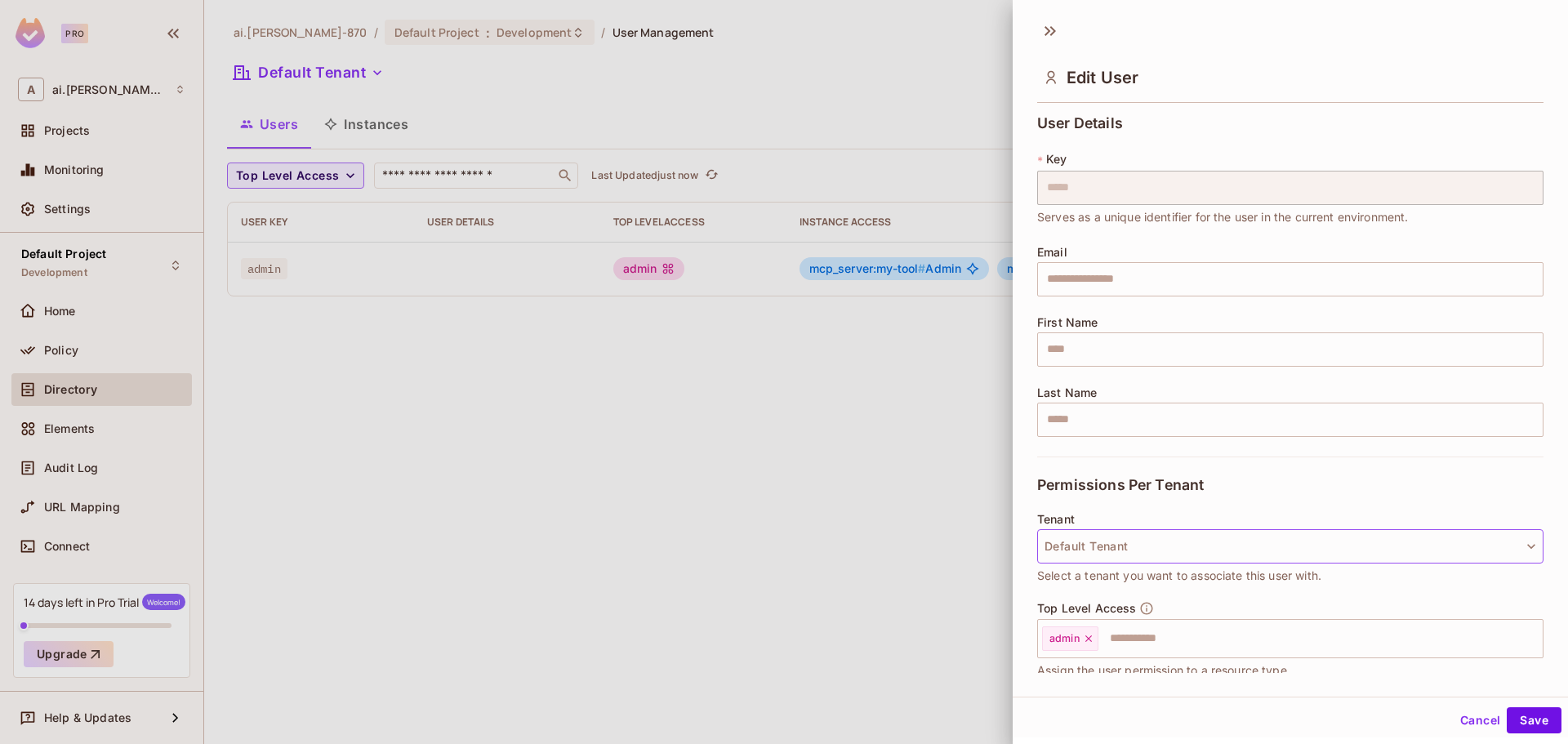
scroll to position [219, 0]
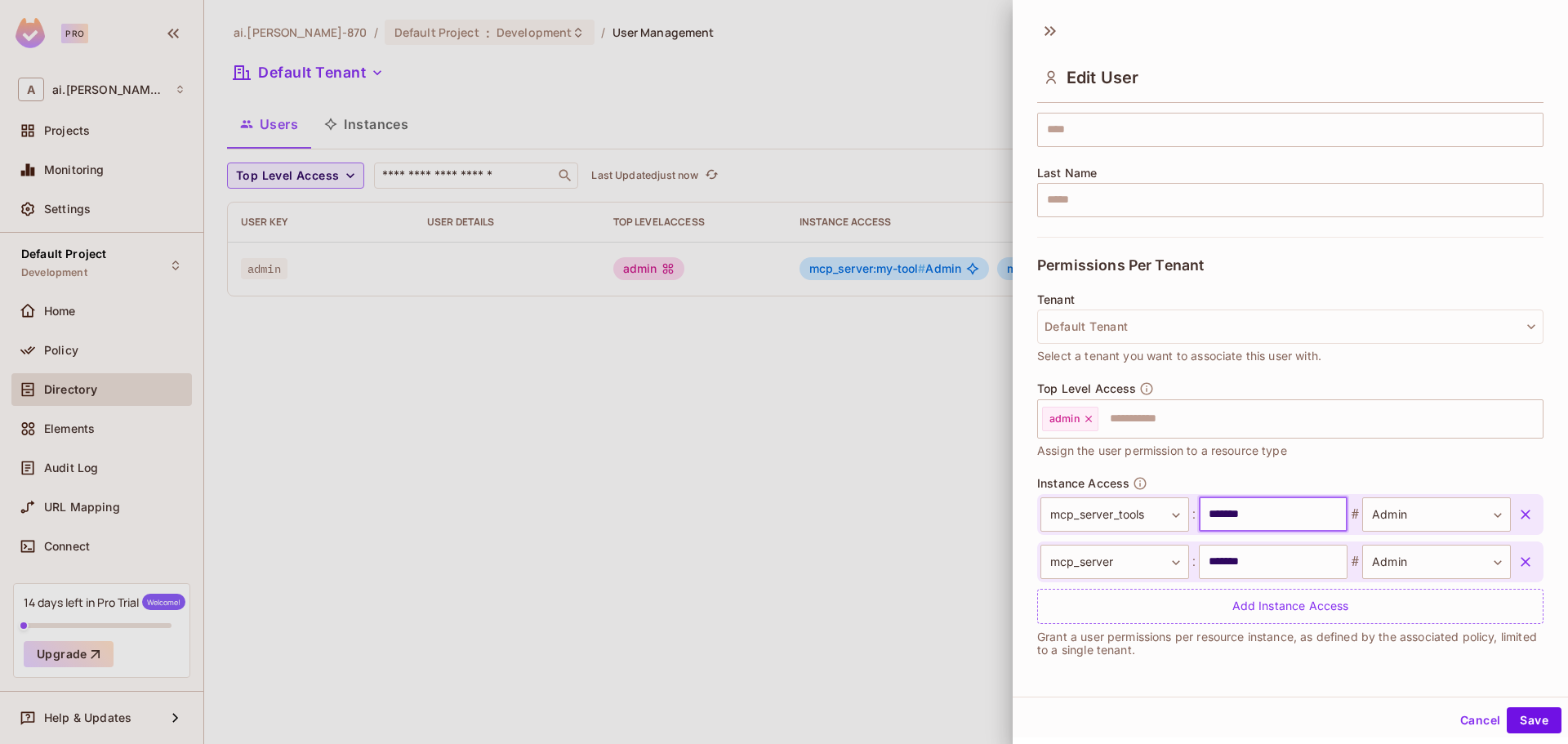
click at [1222, 519] on input "*******" at bounding box center [1272, 514] width 148 height 35
type input "******"
click at [1221, 558] on input "*******" at bounding box center [1272, 562] width 148 height 35
type input "******"
click at [1506, 710] on button "Save" at bounding box center [1533, 720] width 55 height 26
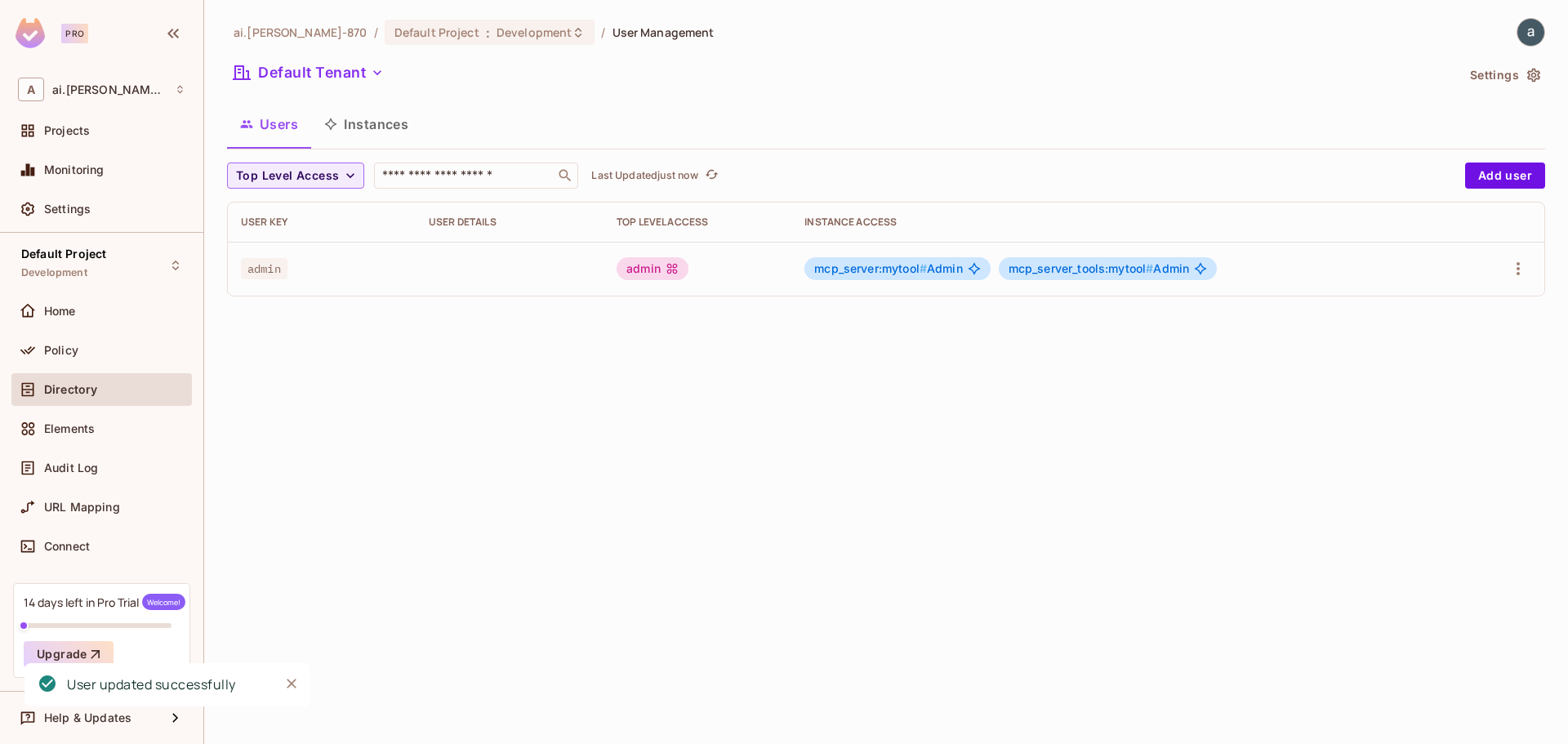
click at [620, 385] on div "ai.shraddha-870 / Default Project : Development / User Management Default Tenan…" at bounding box center [885, 372] width 1363 height 744
click at [61, 352] on span "Policy" at bounding box center [62, 349] width 35 height 13
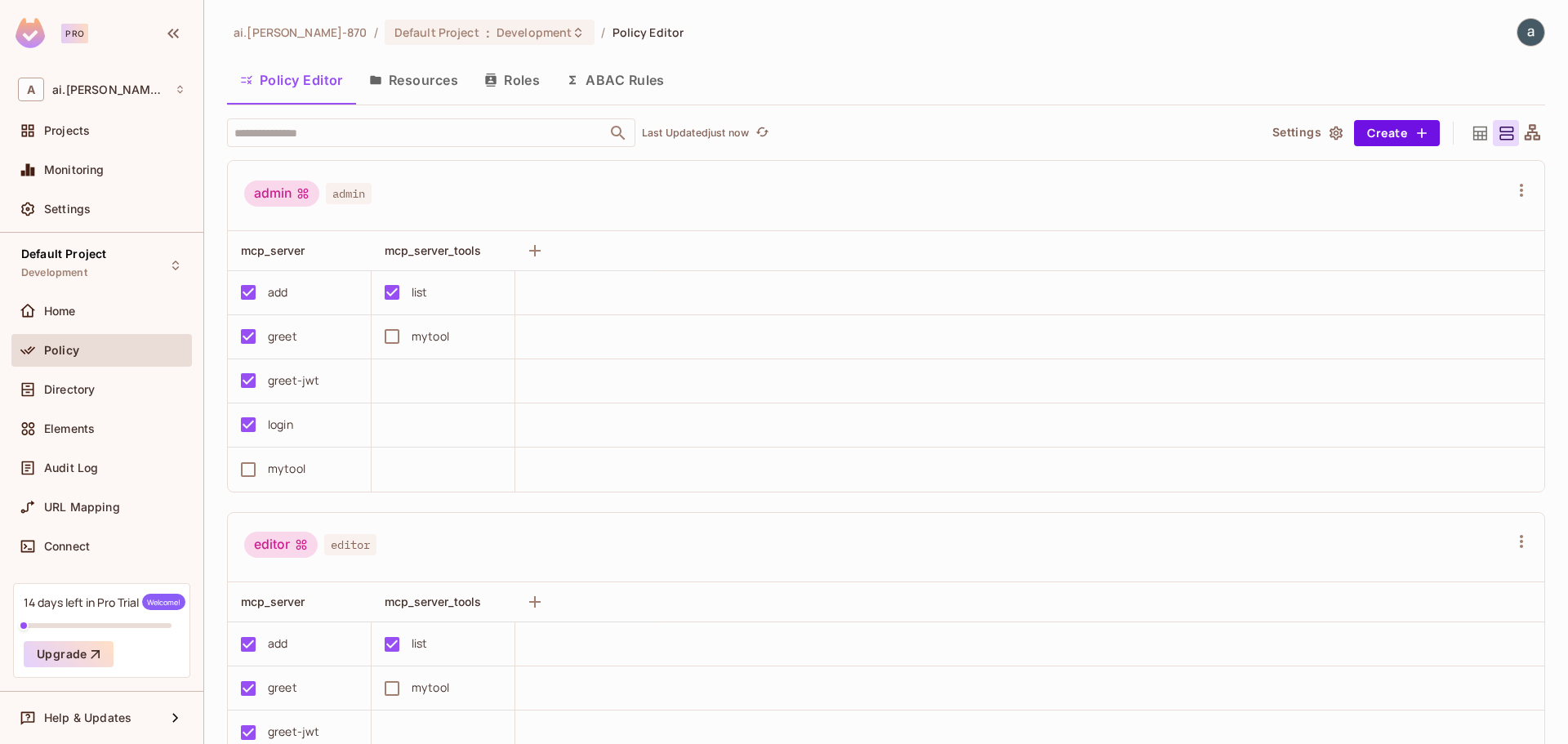
click at [439, 75] on button "Resources" at bounding box center [413, 80] width 115 height 41
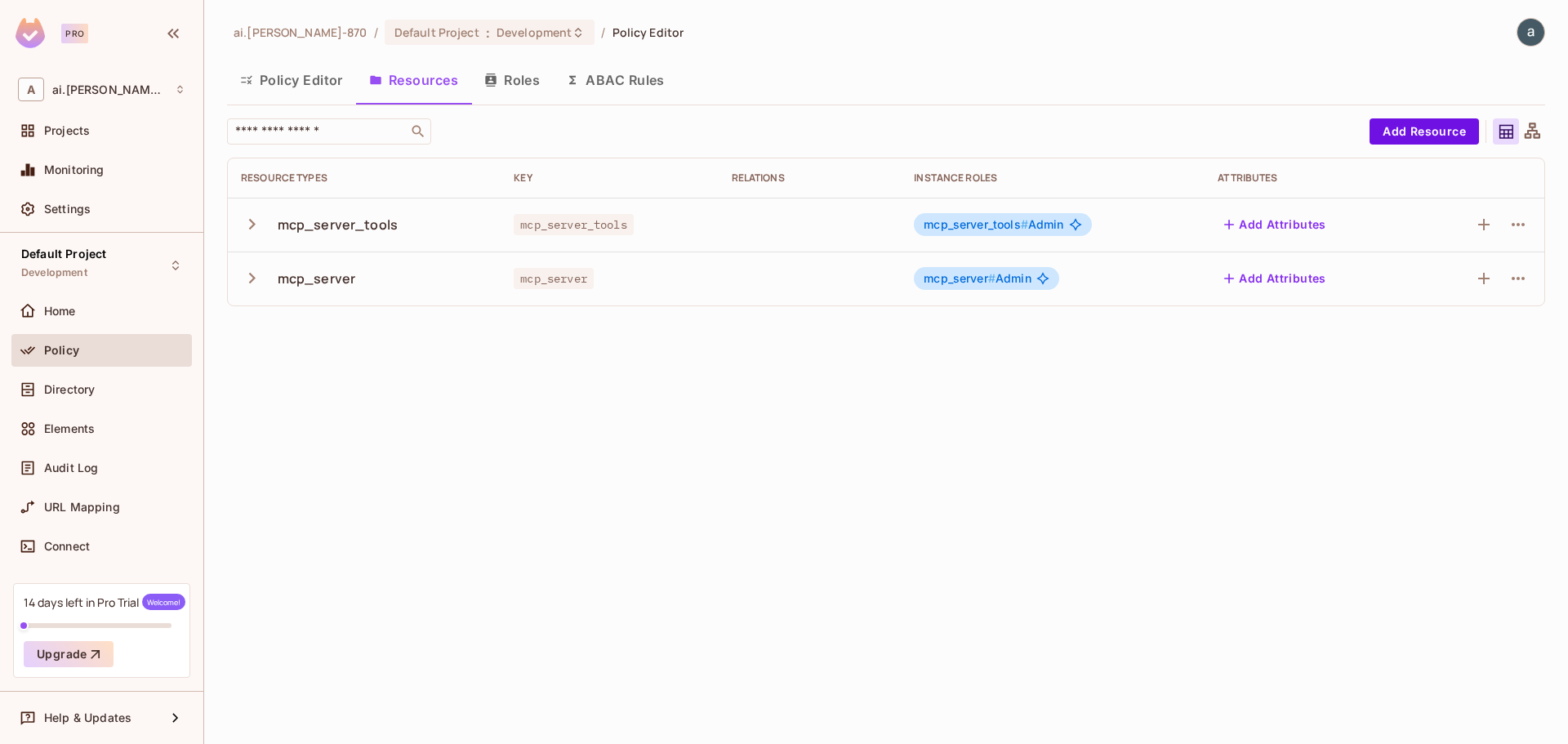
click at [296, 70] on button "Policy Editor" at bounding box center [291, 80] width 129 height 41
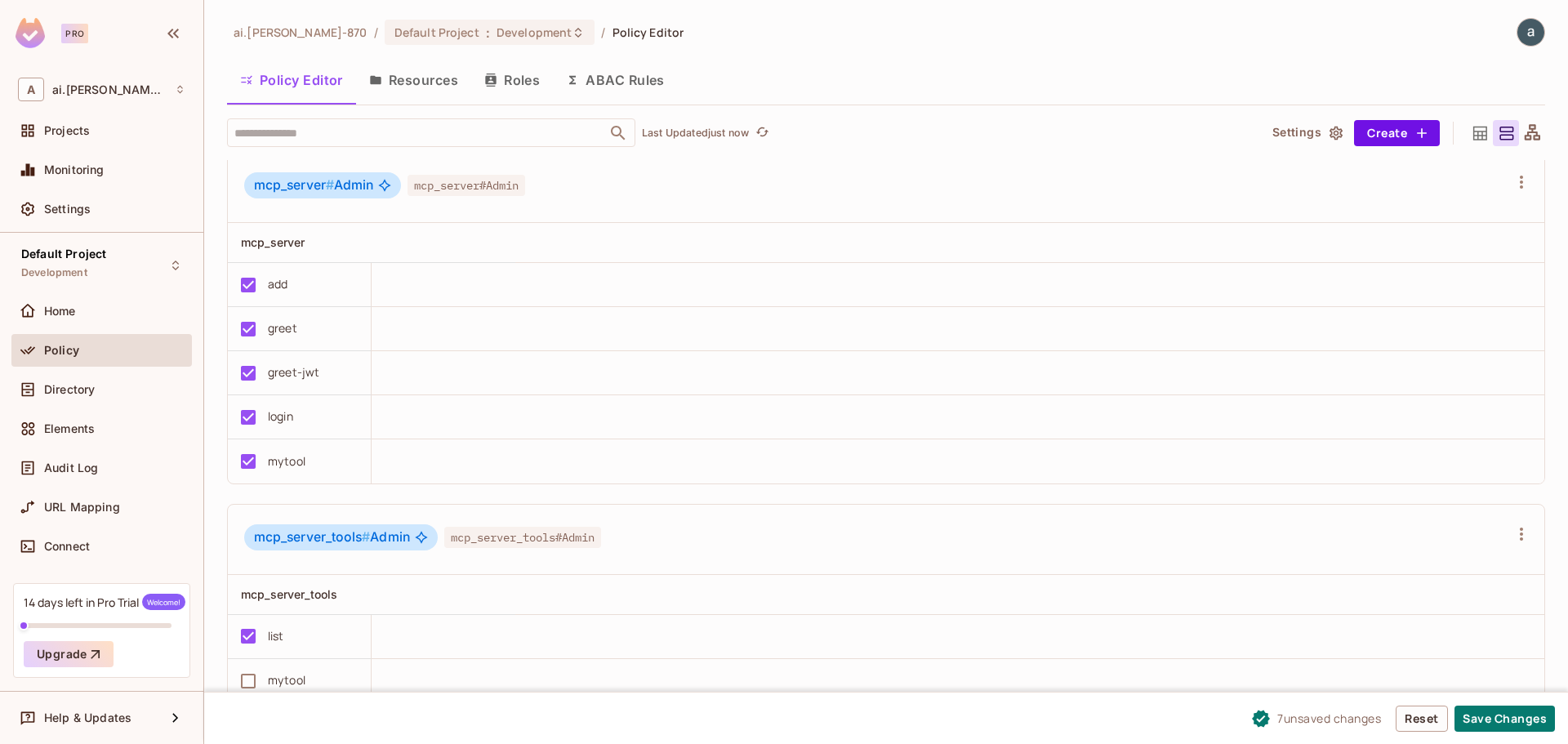
scroll to position [1, 0]
click at [1500, 720] on button "Save Changes" at bounding box center [1505, 718] width 101 height 26
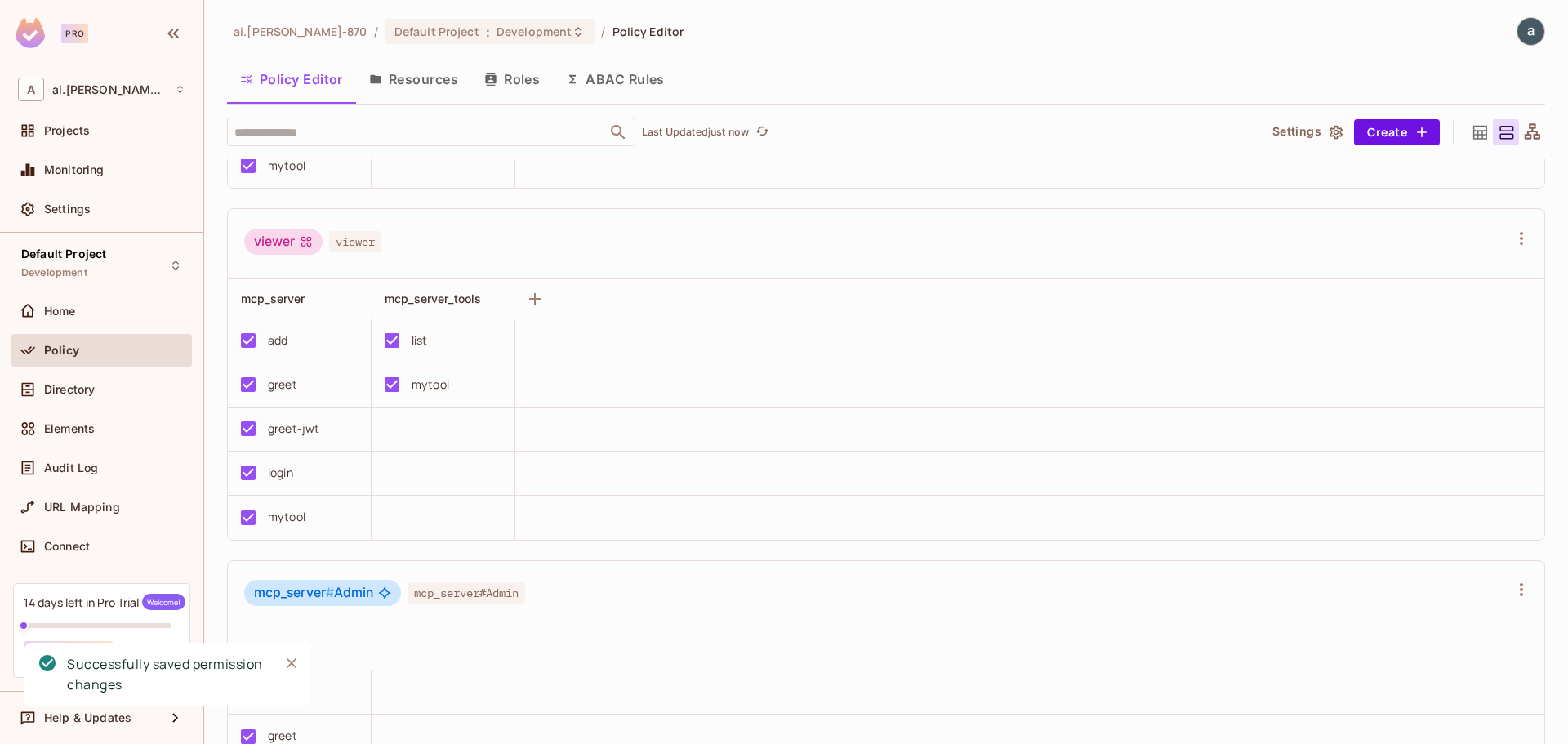
scroll to position [245, 0]
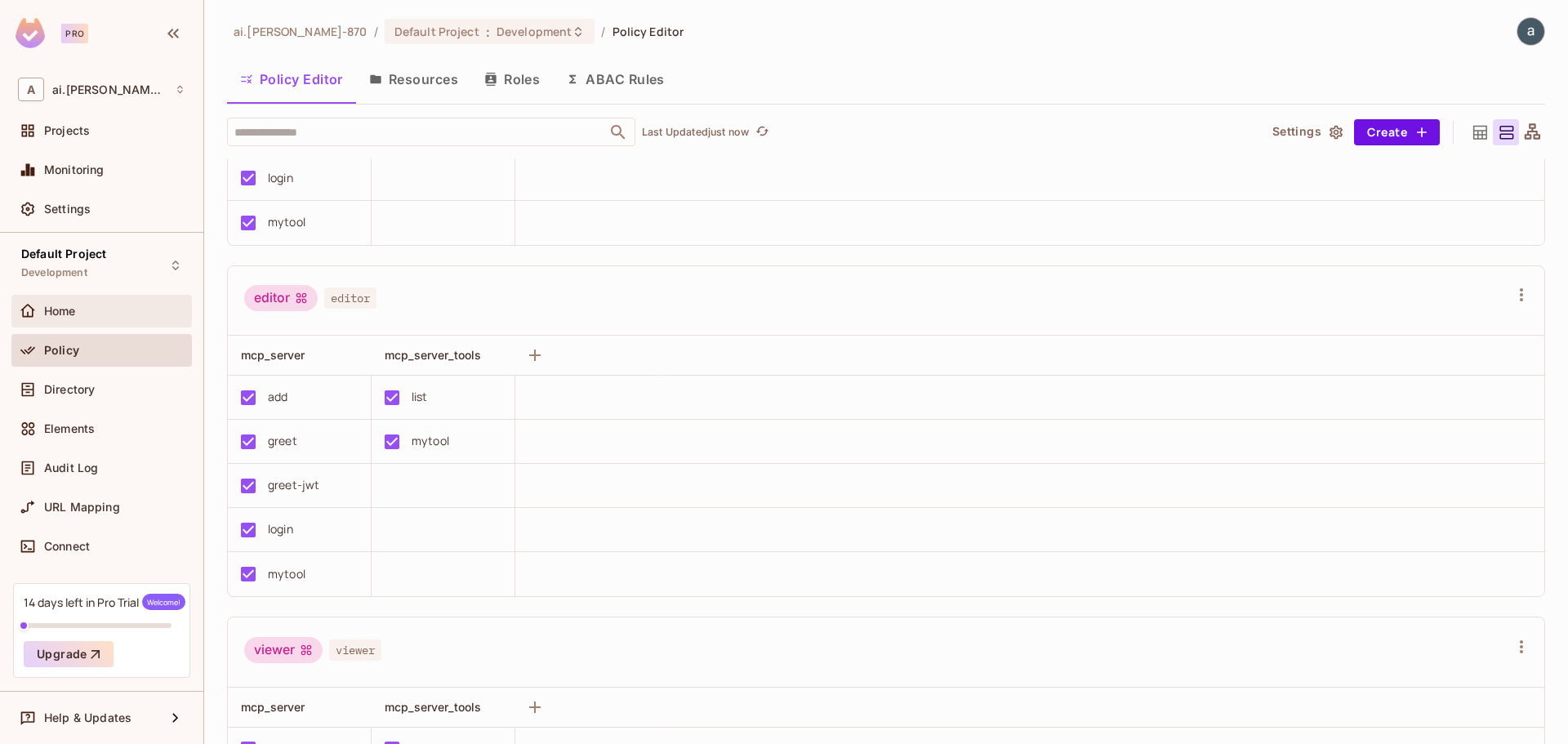
click at [64, 314] on span "Home" at bounding box center [60, 310] width 32 height 13
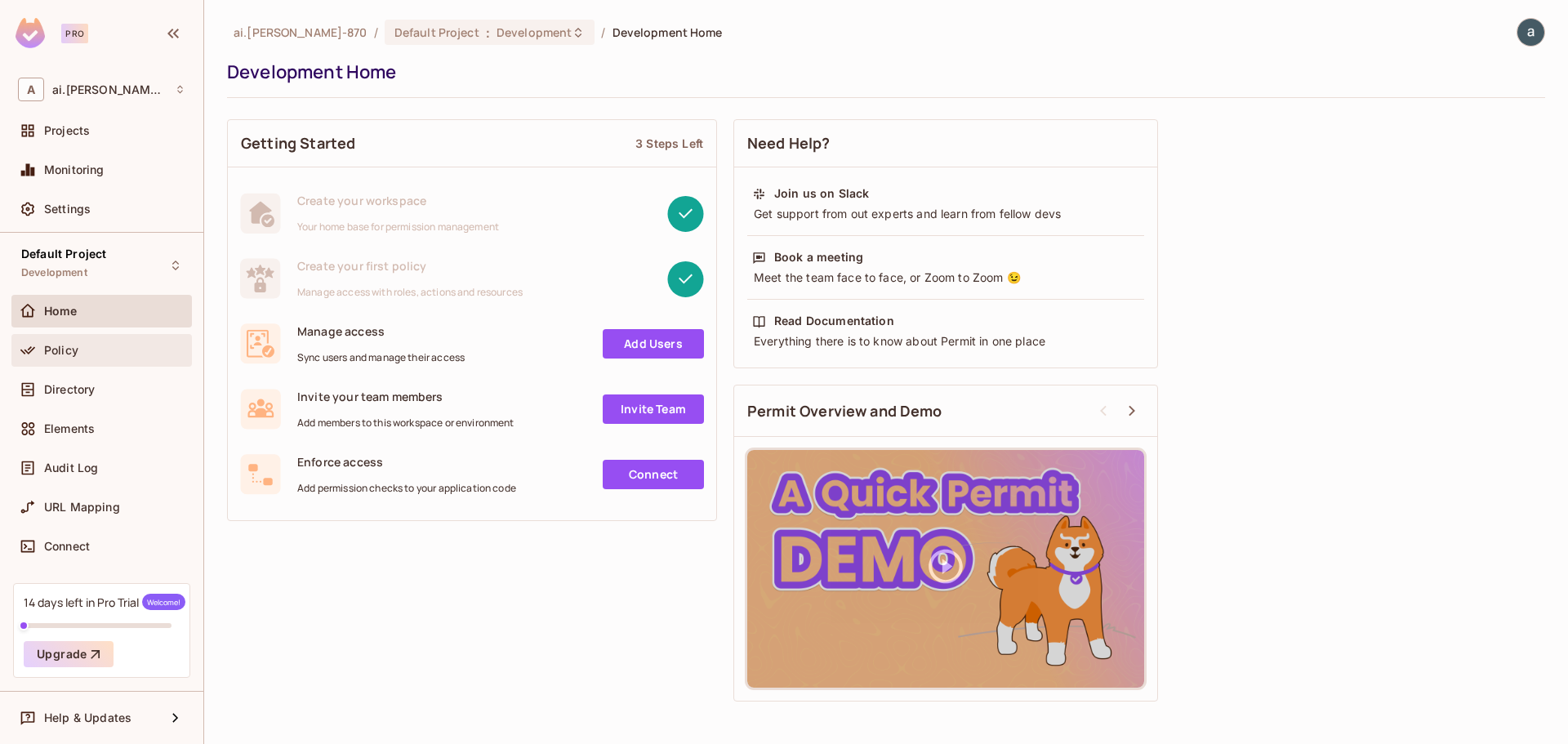
click at [68, 349] on span "Policy" at bounding box center [62, 349] width 35 height 13
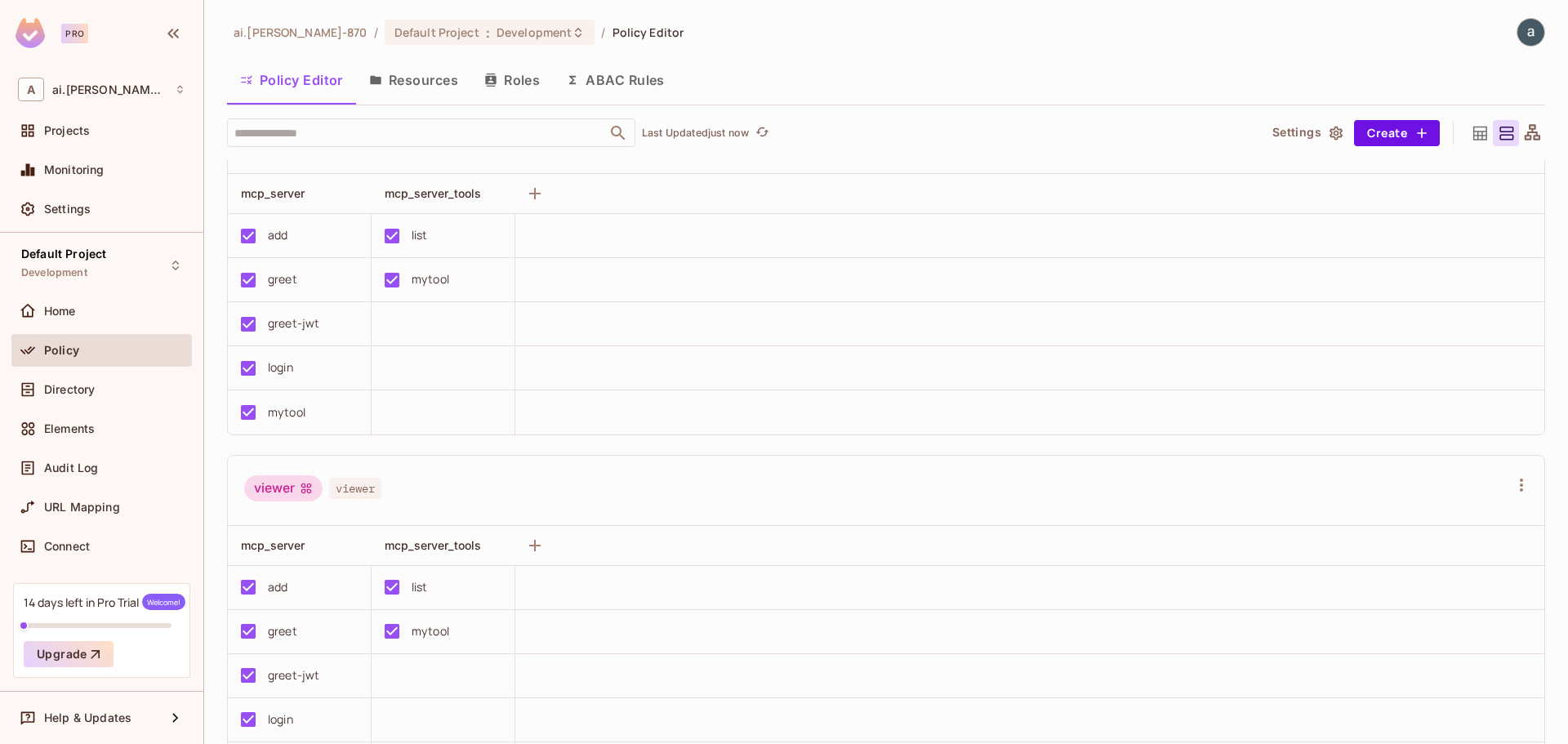
scroll to position [980, 0]
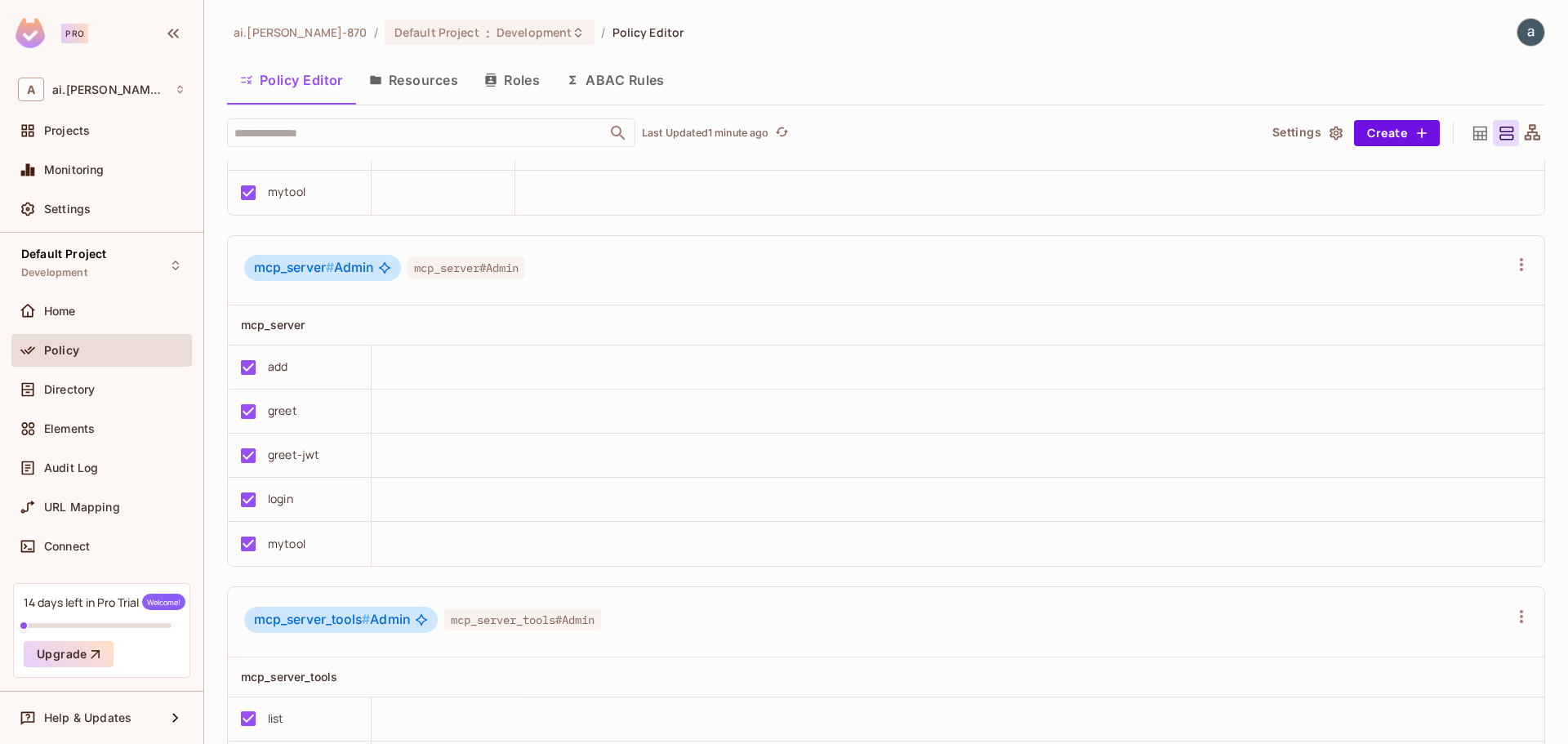
click at [1245, 47] on div "ai.shraddha-870 / Default Project : Development / Policy Editor Policy Editor R…" at bounding box center [886, 382] width 1318 height 727
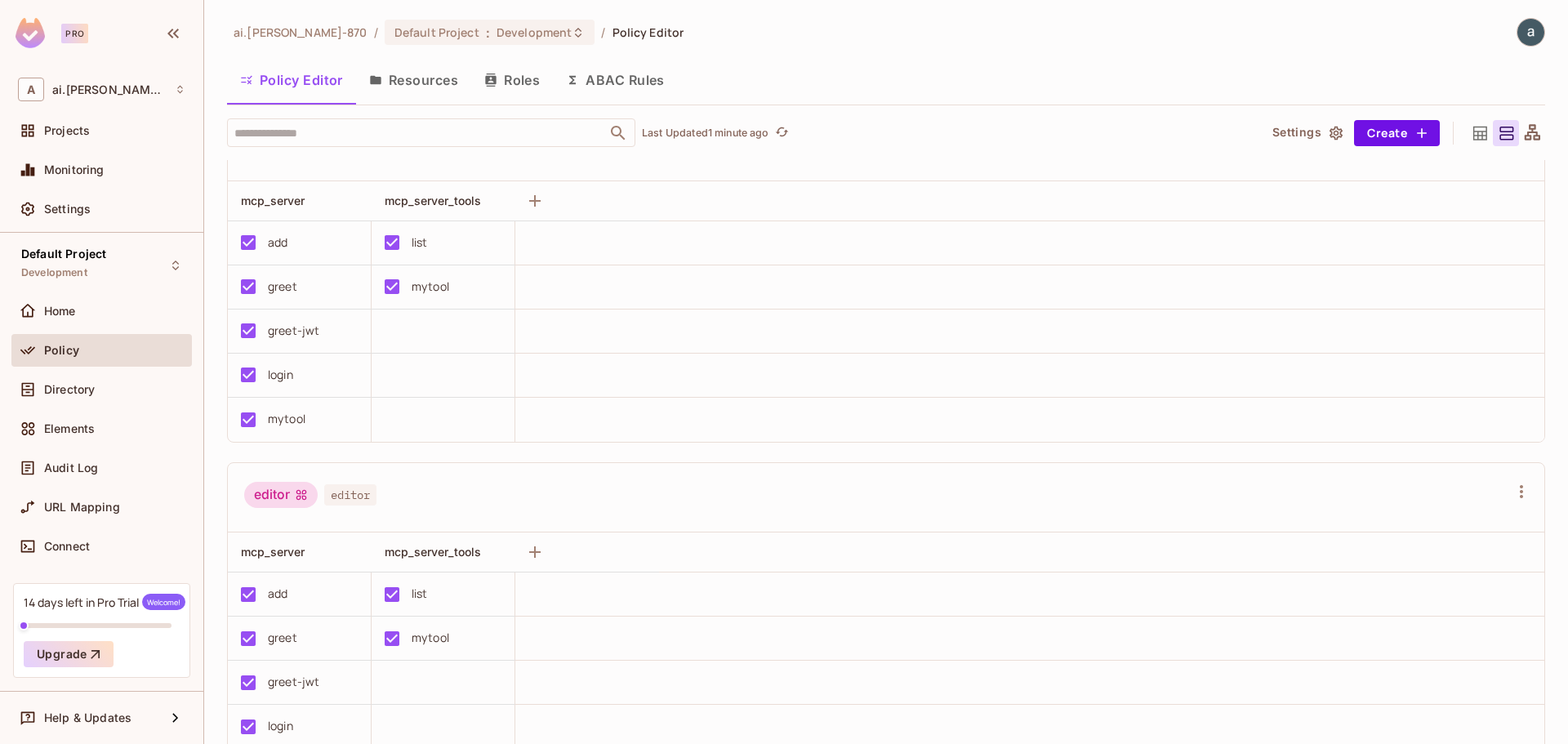
scroll to position [0, 0]
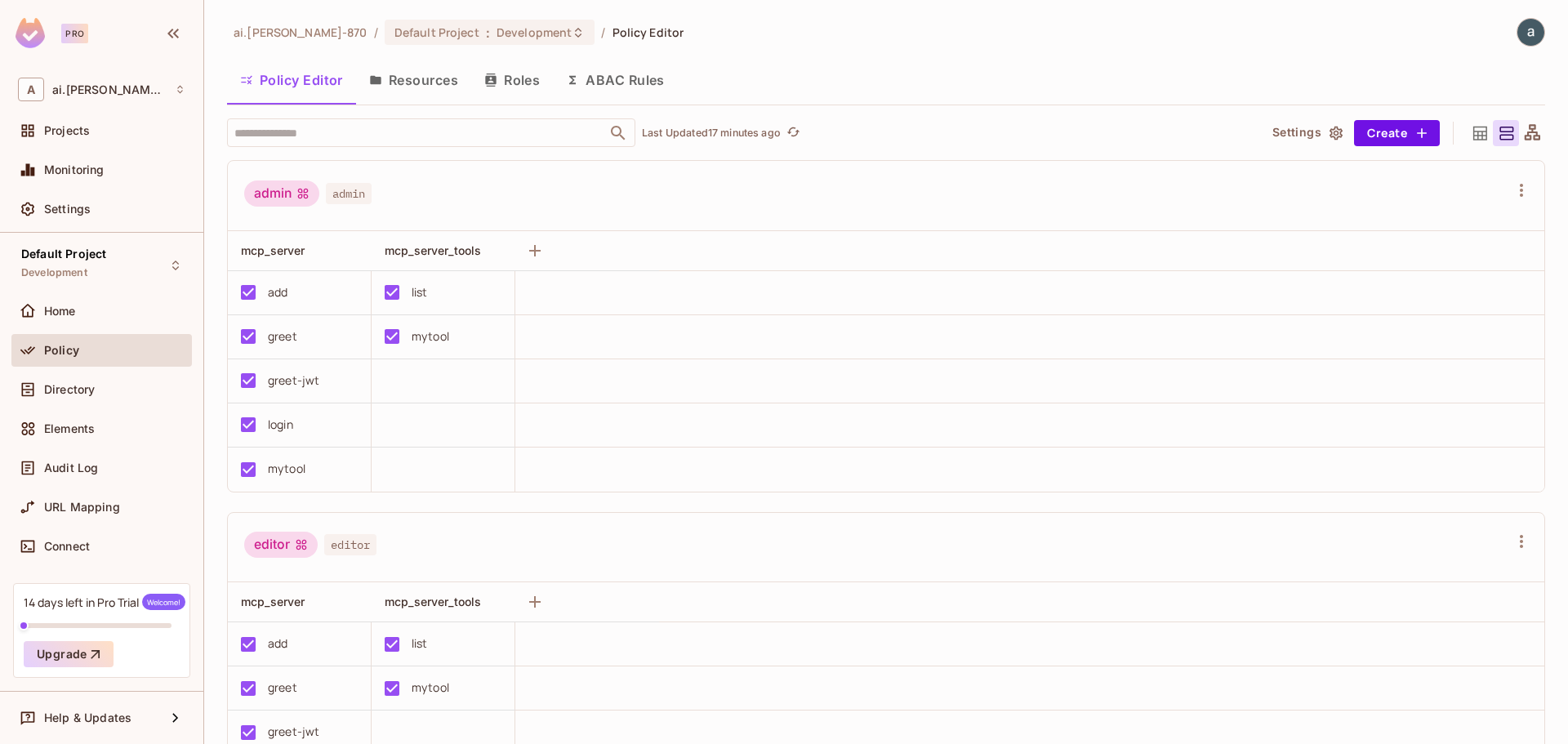
click at [414, 87] on button "Resources" at bounding box center [413, 80] width 115 height 41
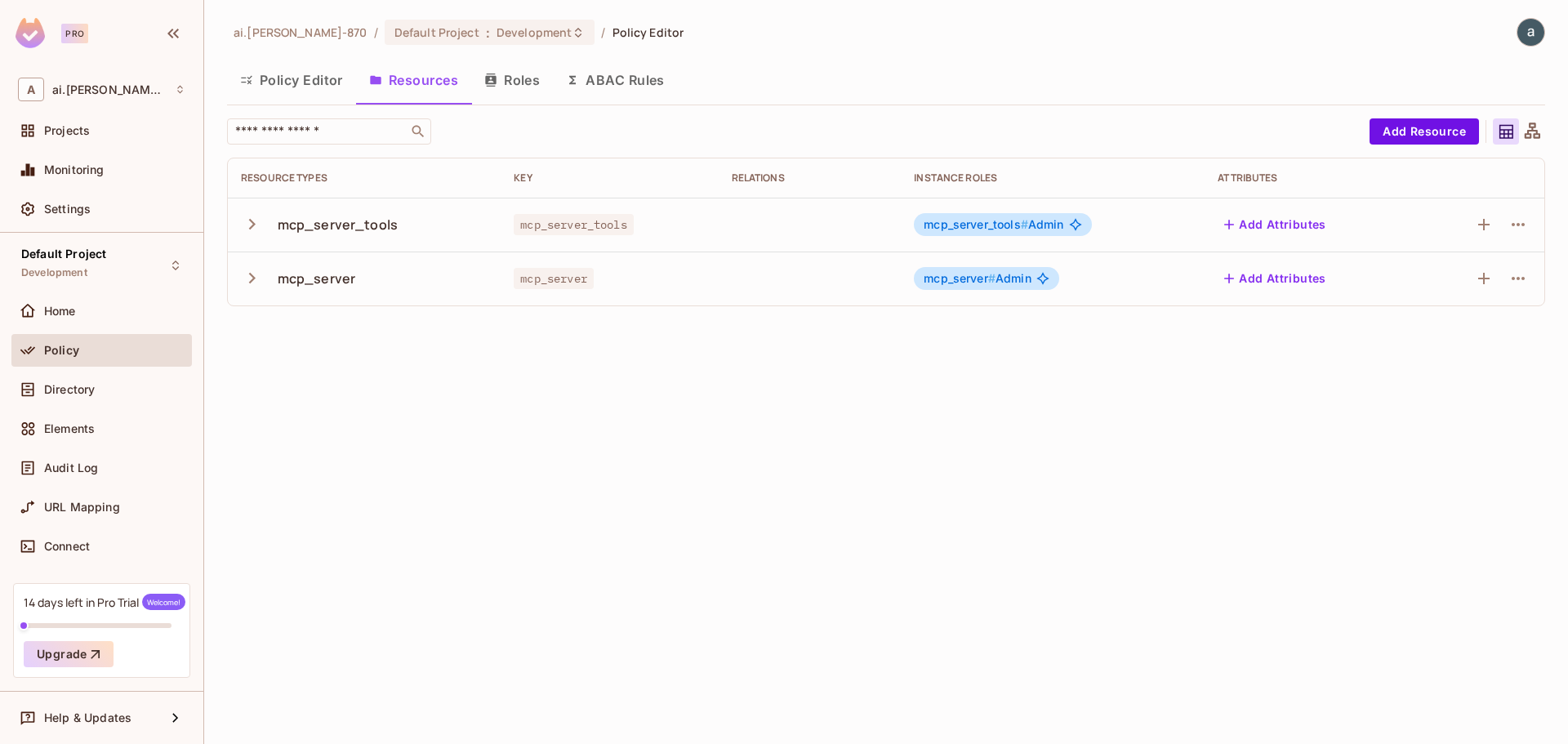
click at [246, 272] on icon "button" at bounding box center [252, 277] width 22 height 22
click at [1515, 276] on icon "button" at bounding box center [1518, 278] width 20 height 20
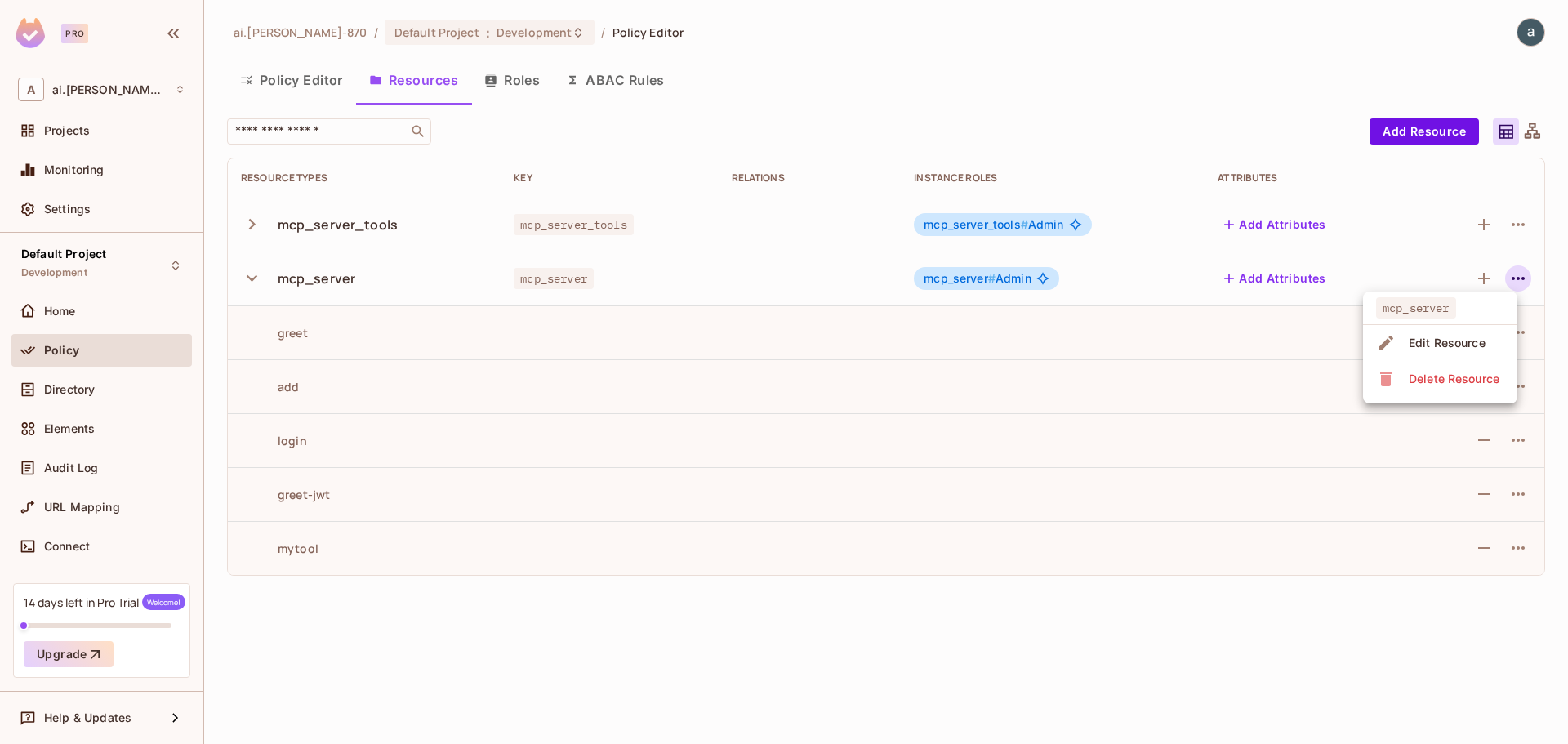
click at [1409, 333] on span "Edit Resource" at bounding box center [1447, 343] width 87 height 26
click at [1519, 270] on icon "button" at bounding box center [1518, 278] width 20 height 20
click at [1425, 345] on div "Edit Resource" at bounding box center [1447, 343] width 77 height 16
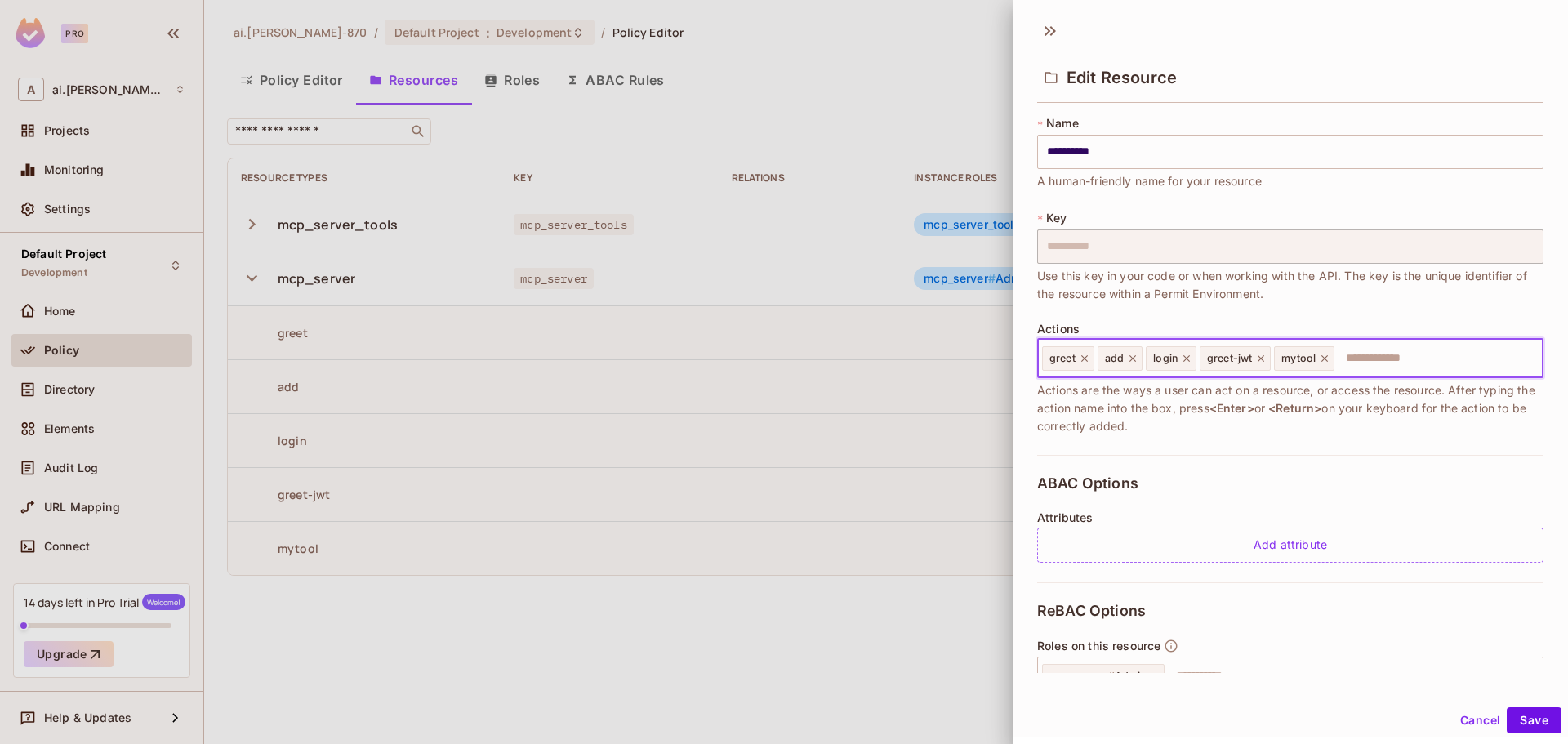
click at [1349, 357] on input "text" at bounding box center [1435, 358] width 200 height 33
click at [1076, 155] on input "**********" at bounding box center [1290, 152] width 506 height 35
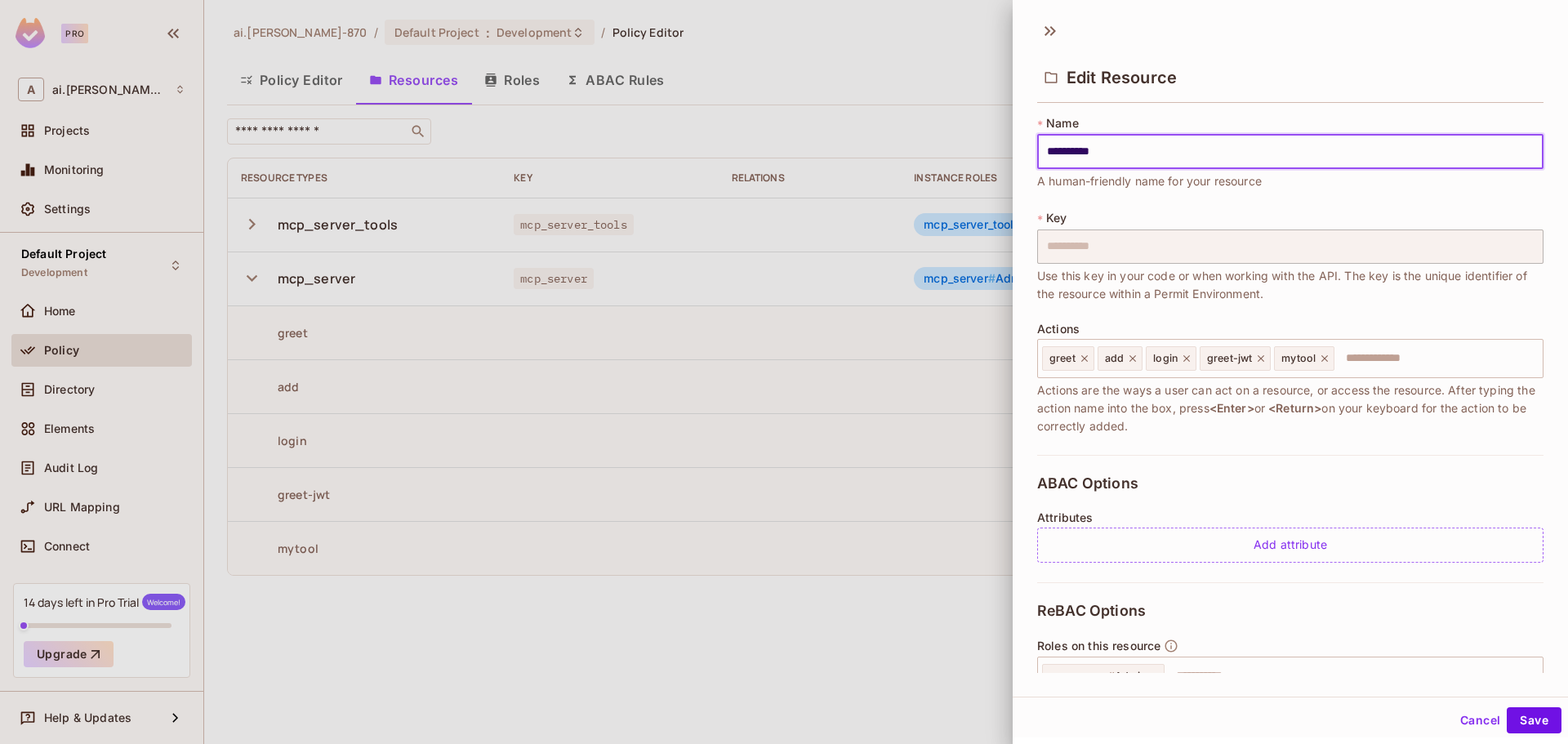
click at [875, 42] on div at bounding box center [784, 372] width 1568 height 744
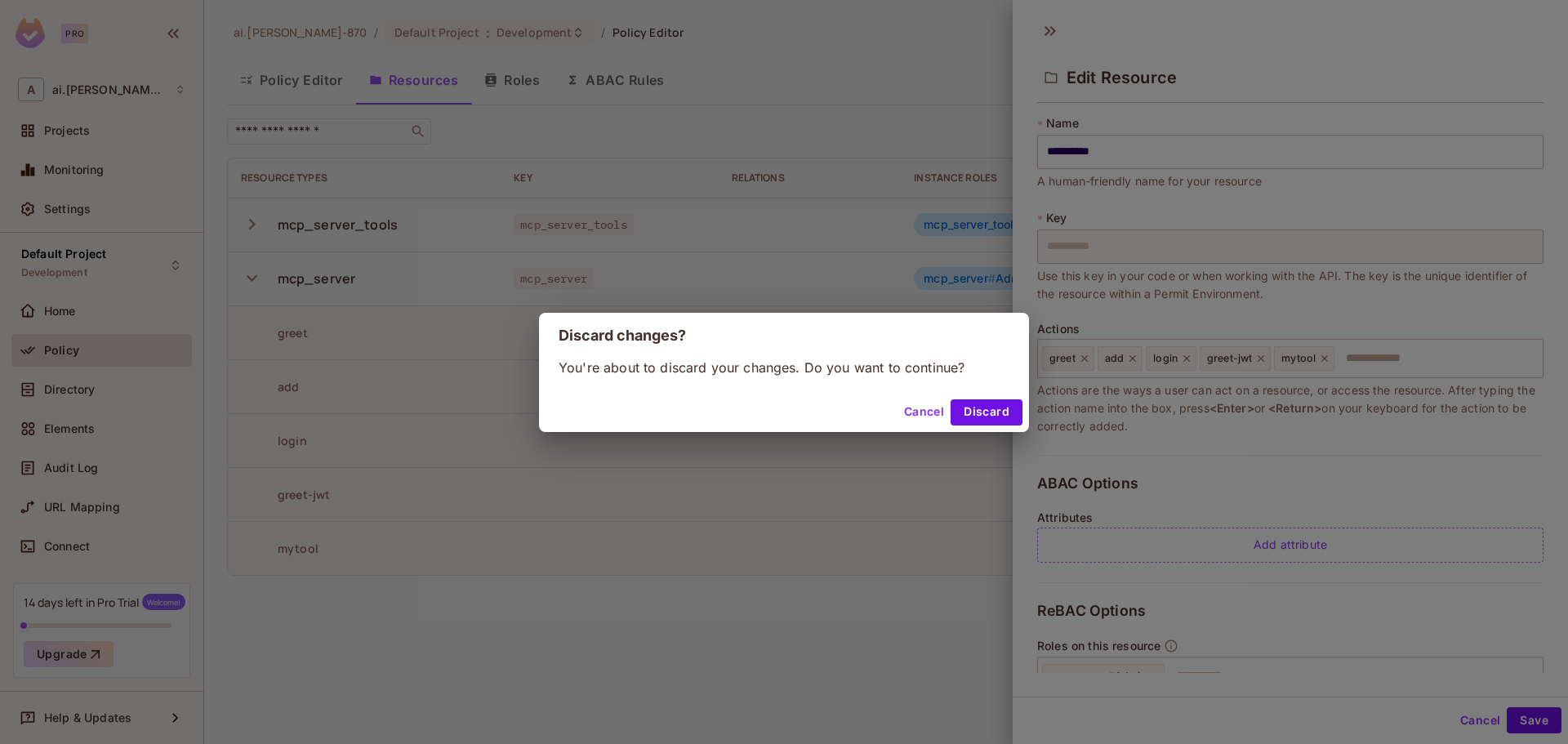
click at [907, 407] on button "Cancel" at bounding box center [924, 412] width 53 height 26
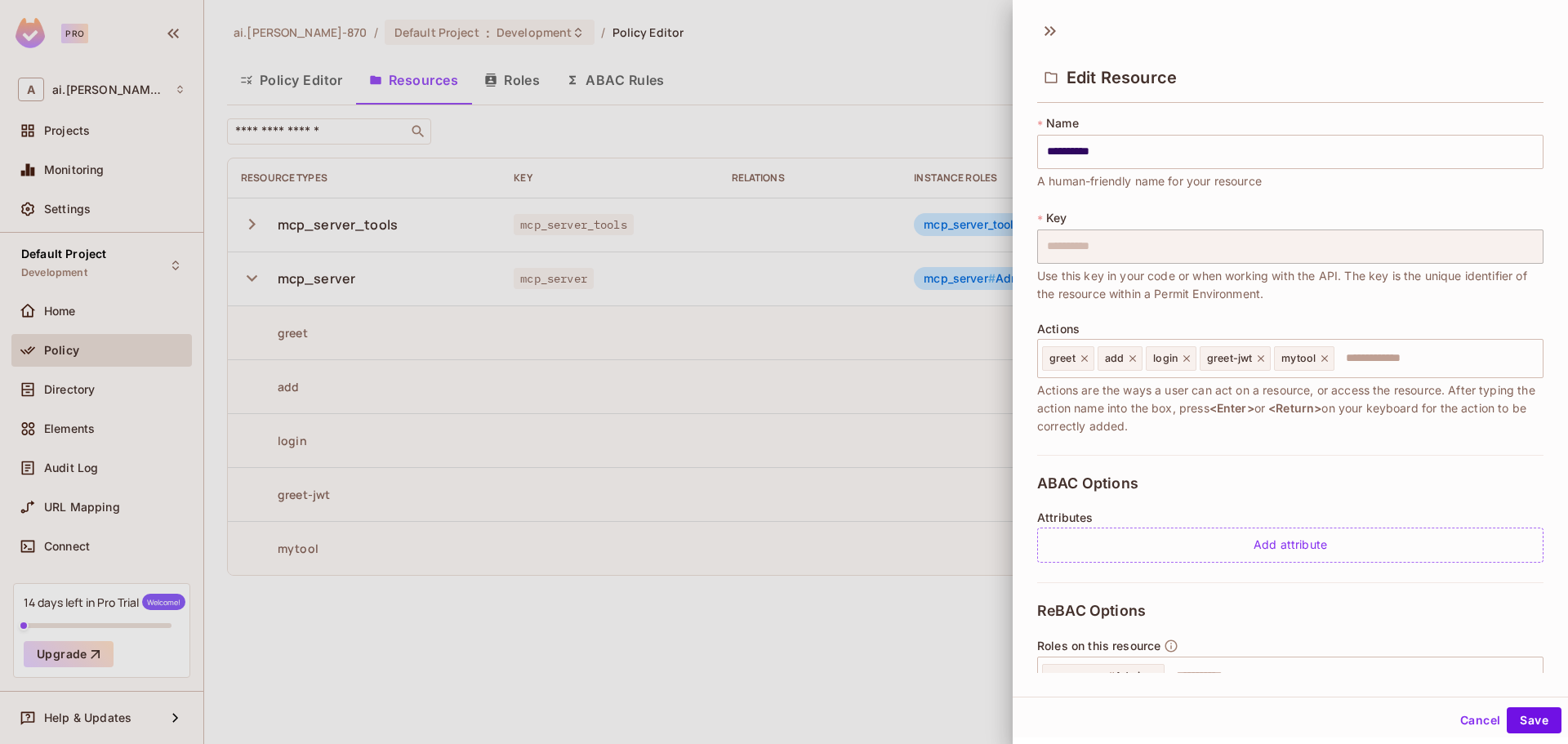
click at [865, 105] on div at bounding box center [784, 372] width 1568 height 744
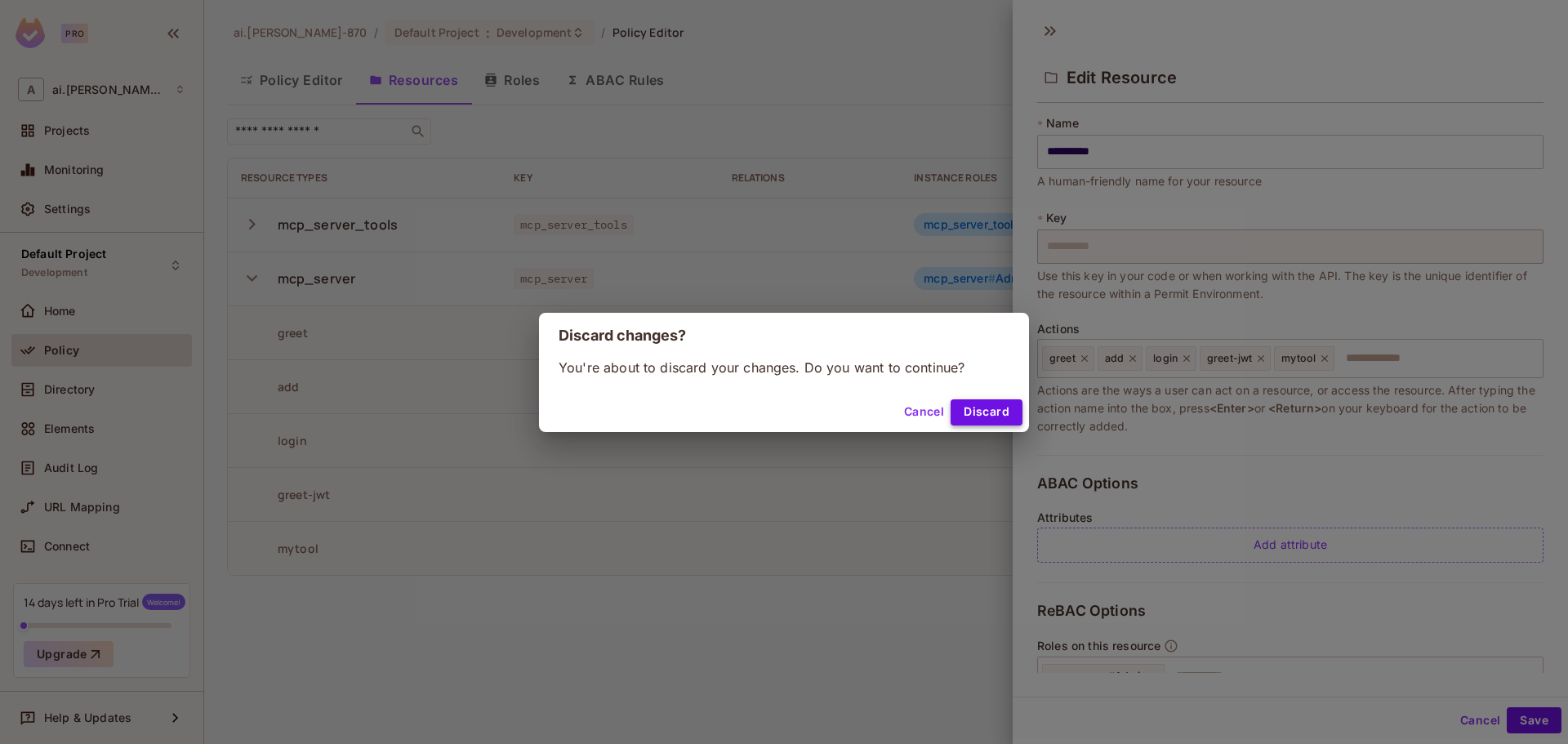
click at [970, 414] on button "Discard" at bounding box center [986, 412] width 72 height 26
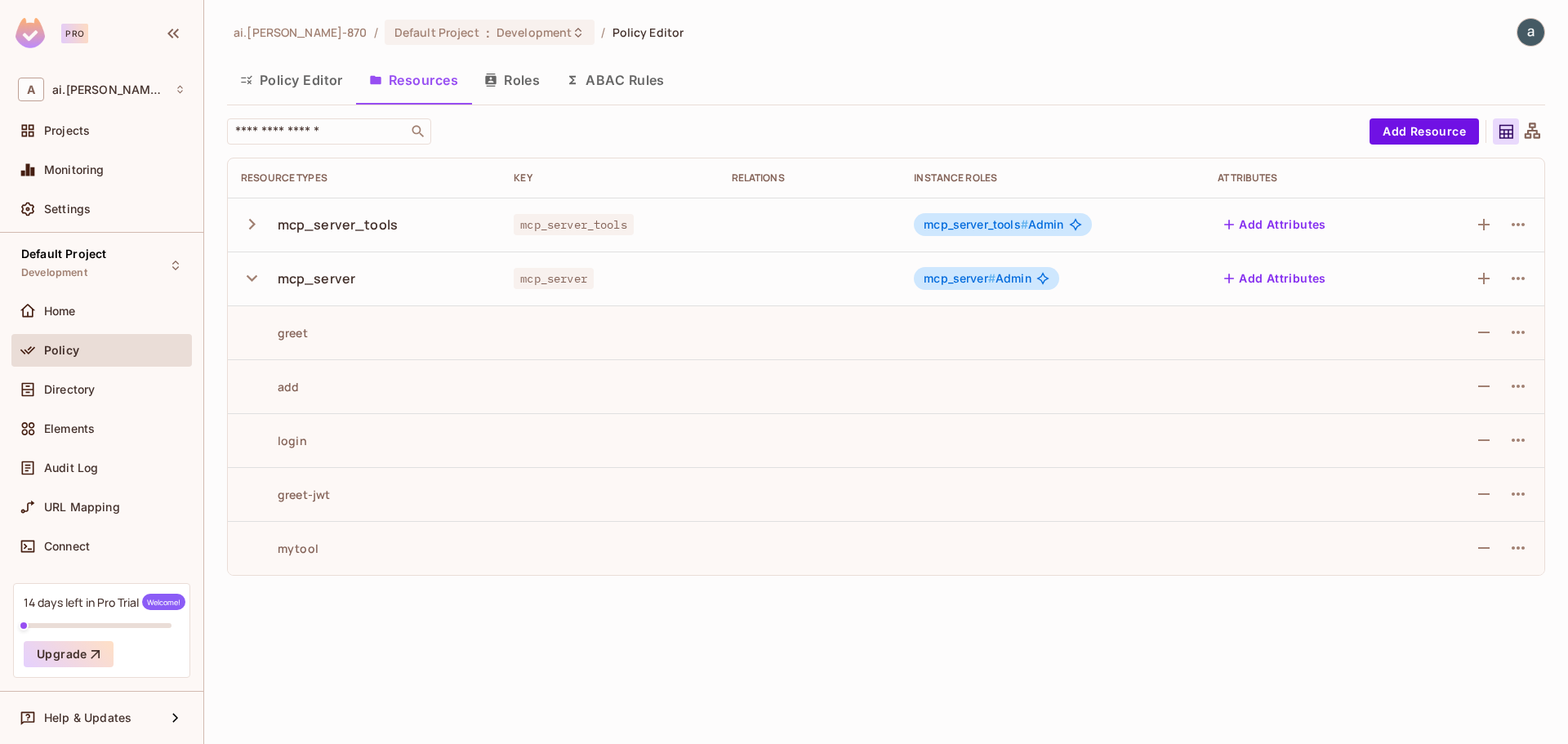
click at [258, 272] on icon "button" at bounding box center [252, 277] width 22 height 22
click at [931, 87] on div "Policy Editor Resources Roles ABAC Rules" at bounding box center [886, 80] width 1318 height 41
click at [1417, 127] on button "Add Resource" at bounding box center [1424, 132] width 109 height 26
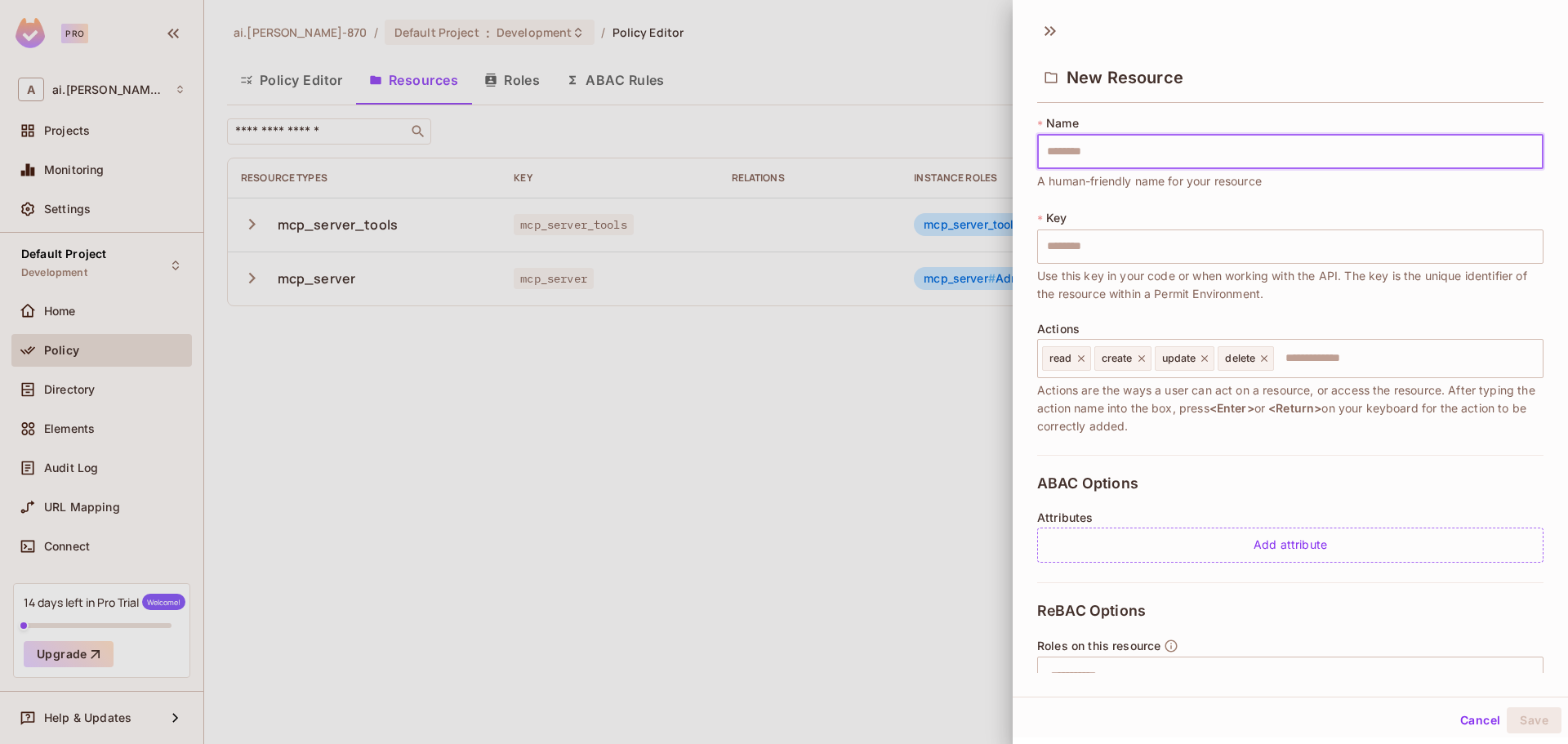
click at [1091, 150] on input "text" at bounding box center [1290, 152] width 506 height 35
click at [1085, 148] on input "text" at bounding box center [1290, 152] width 506 height 35
type input "*"
type input "**"
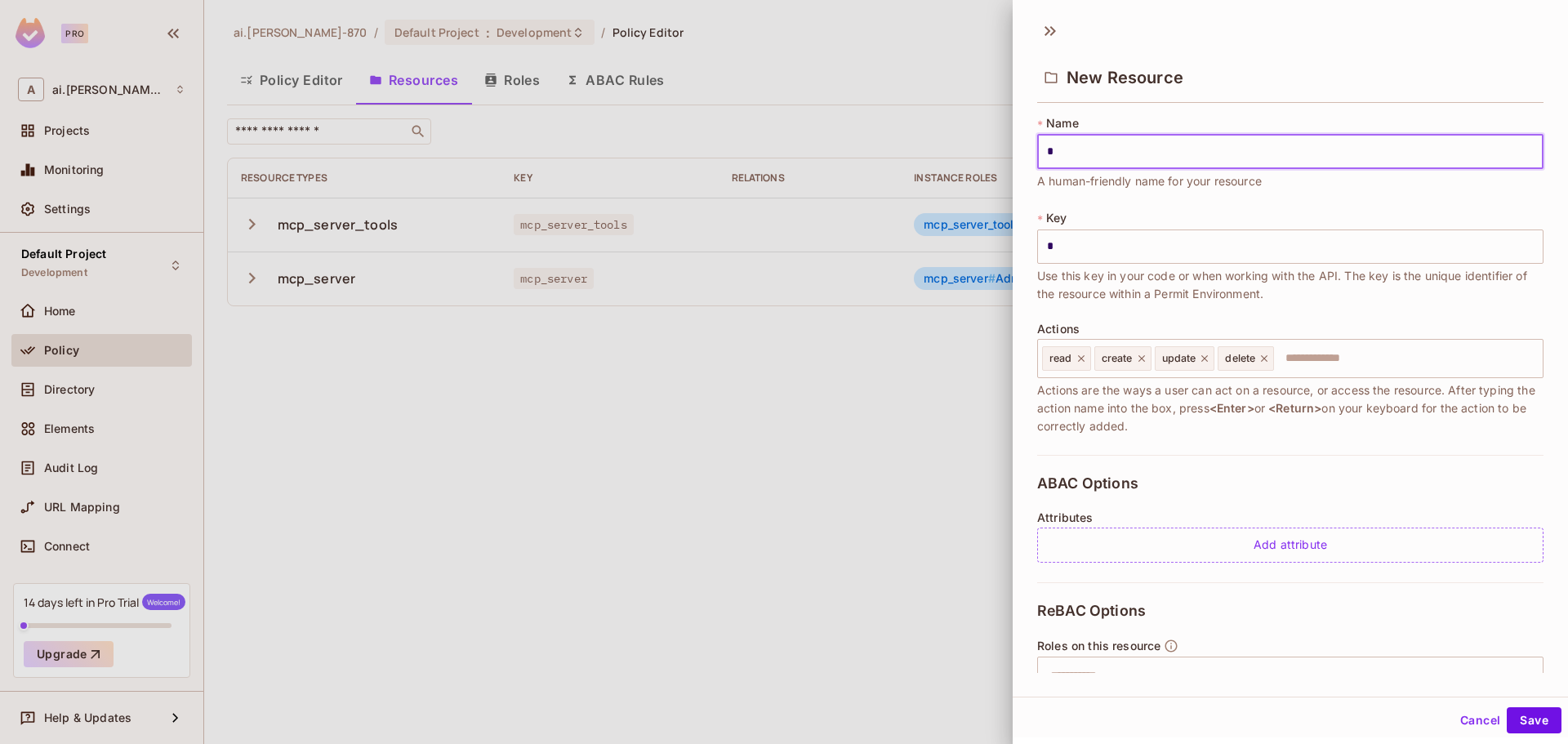
type input "**"
type input "*"
type input "**"
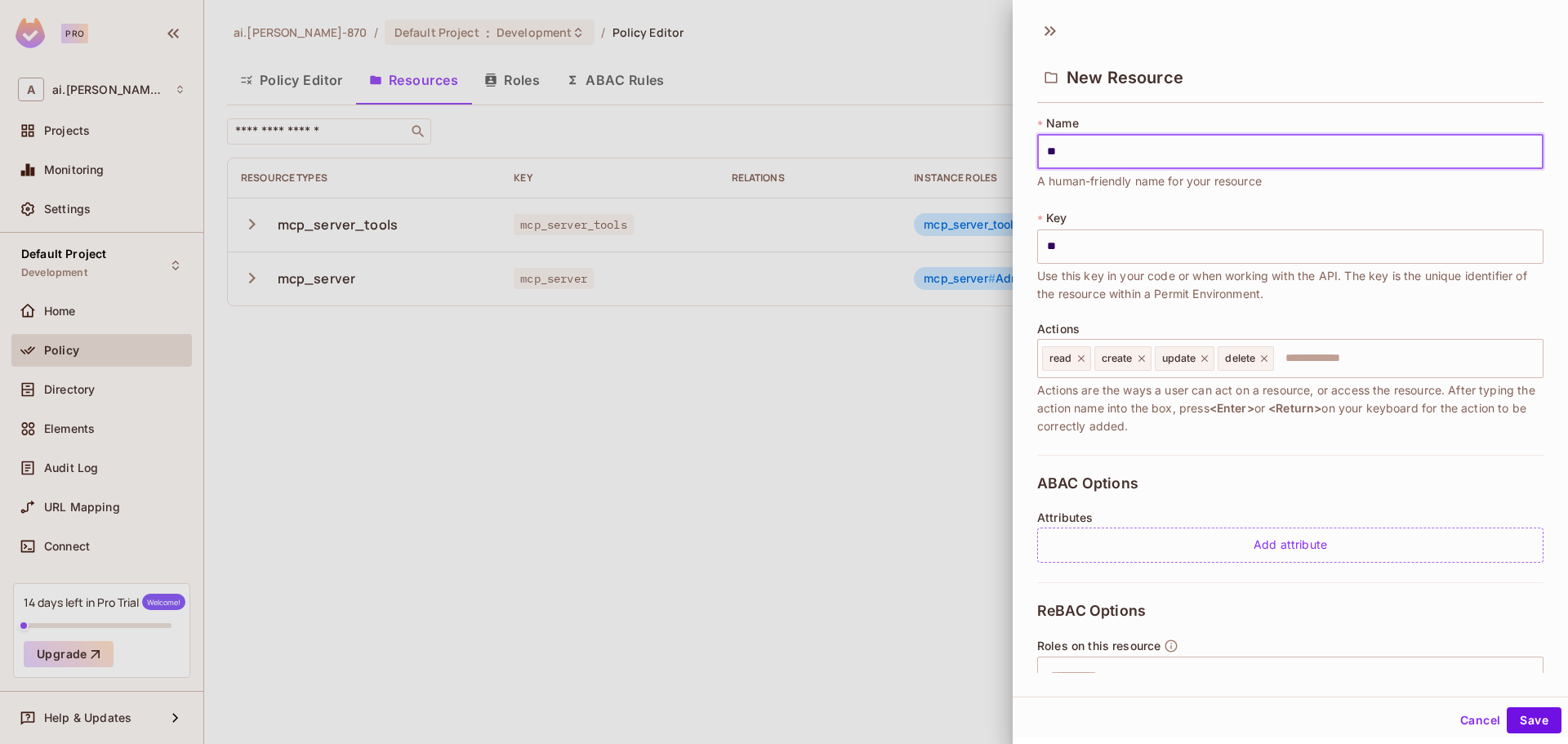
type input "***"
type input "*****"
type input "******"
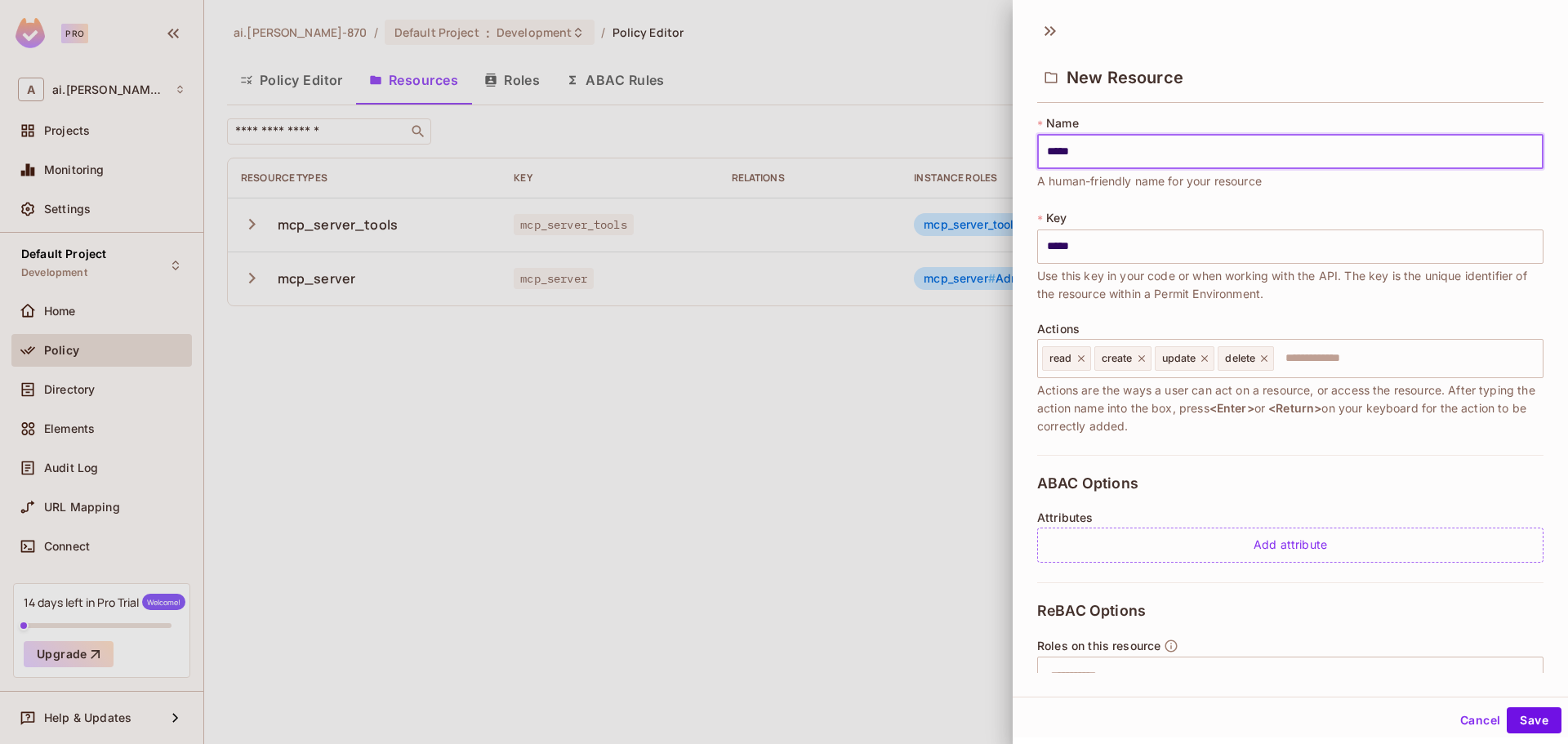
type input "******"
type input "*******"
type input "********"
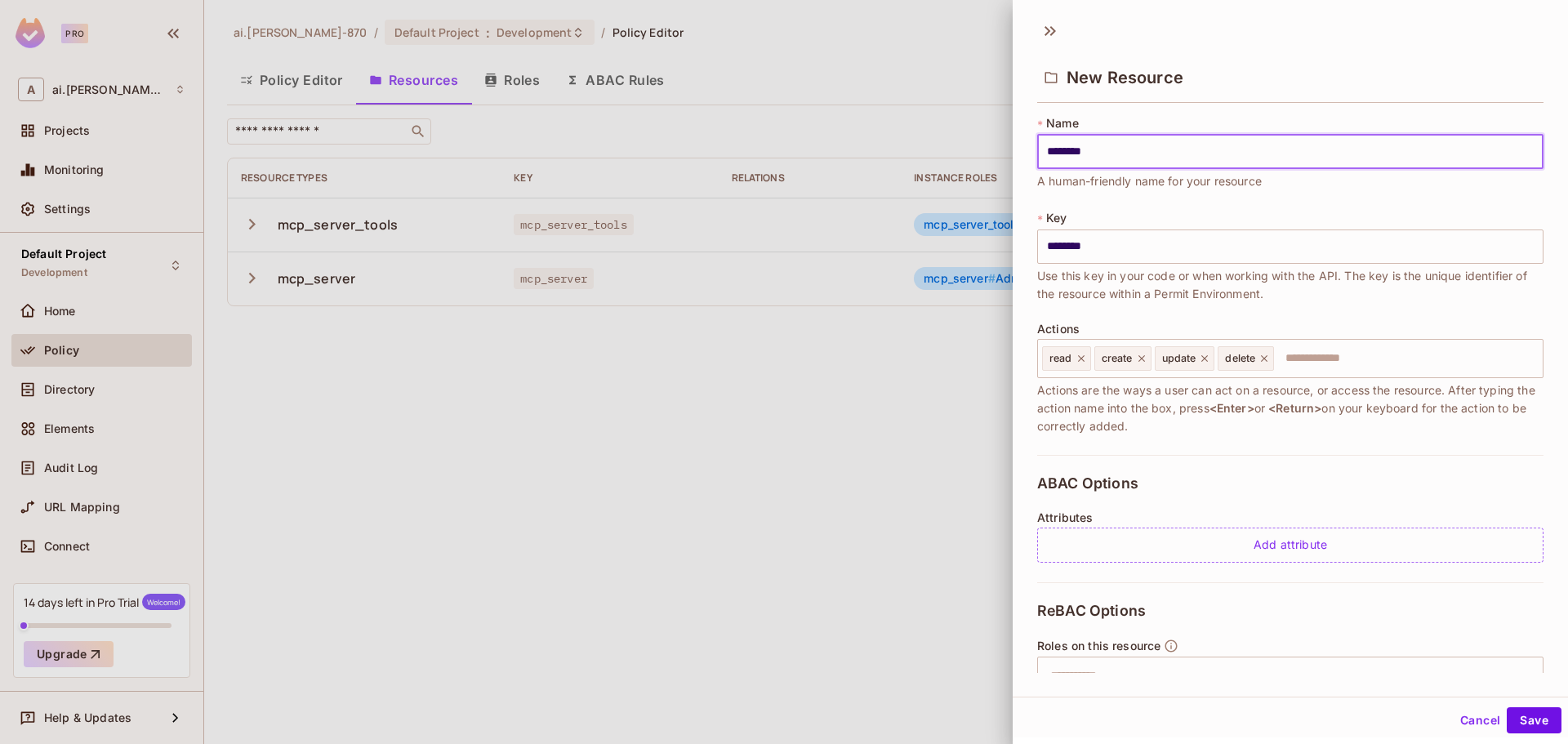
type input "*********"
type input "**********"
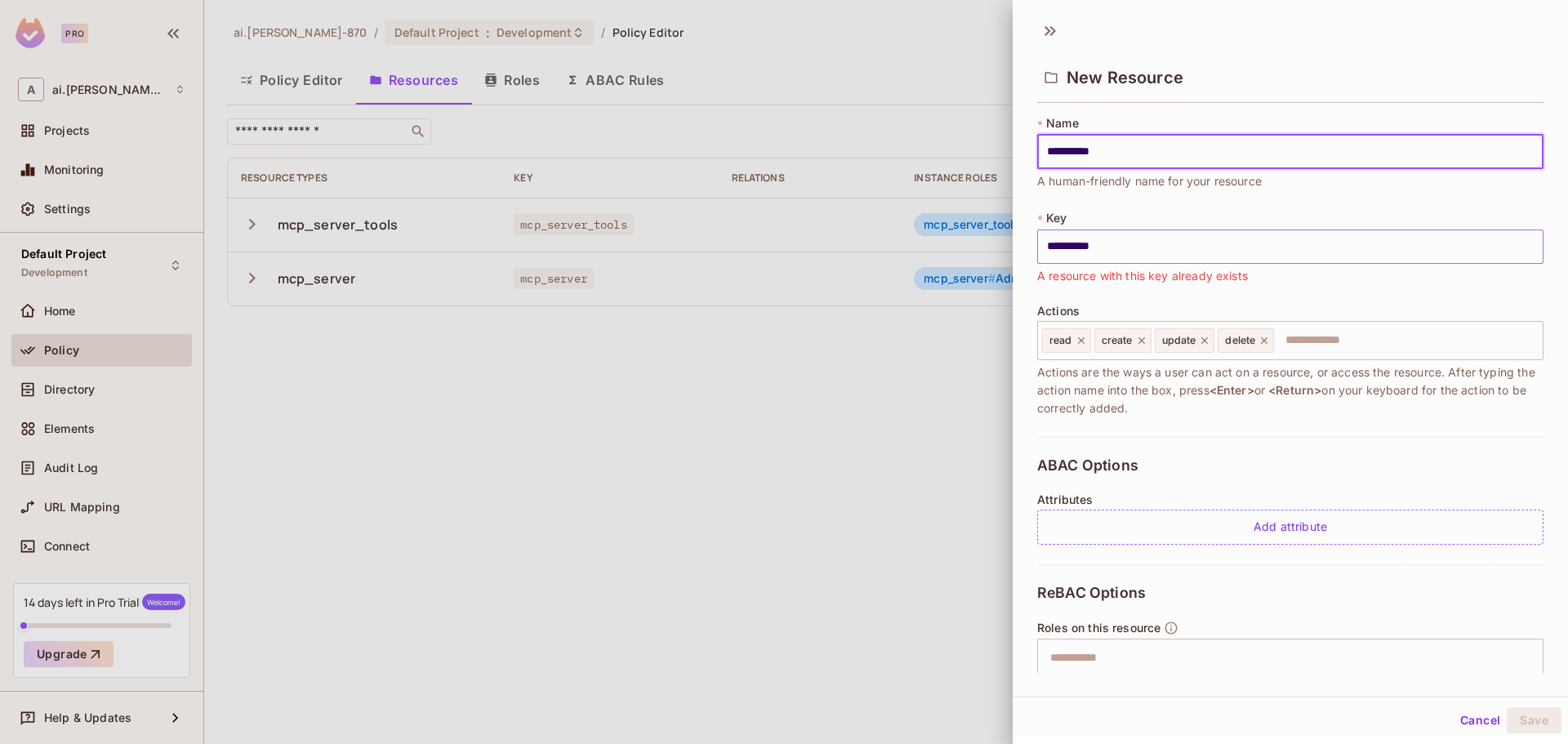
type input "**********"
click at [1131, 258] on input "**********" at bounding box center [1290, 247] width 506 height 35
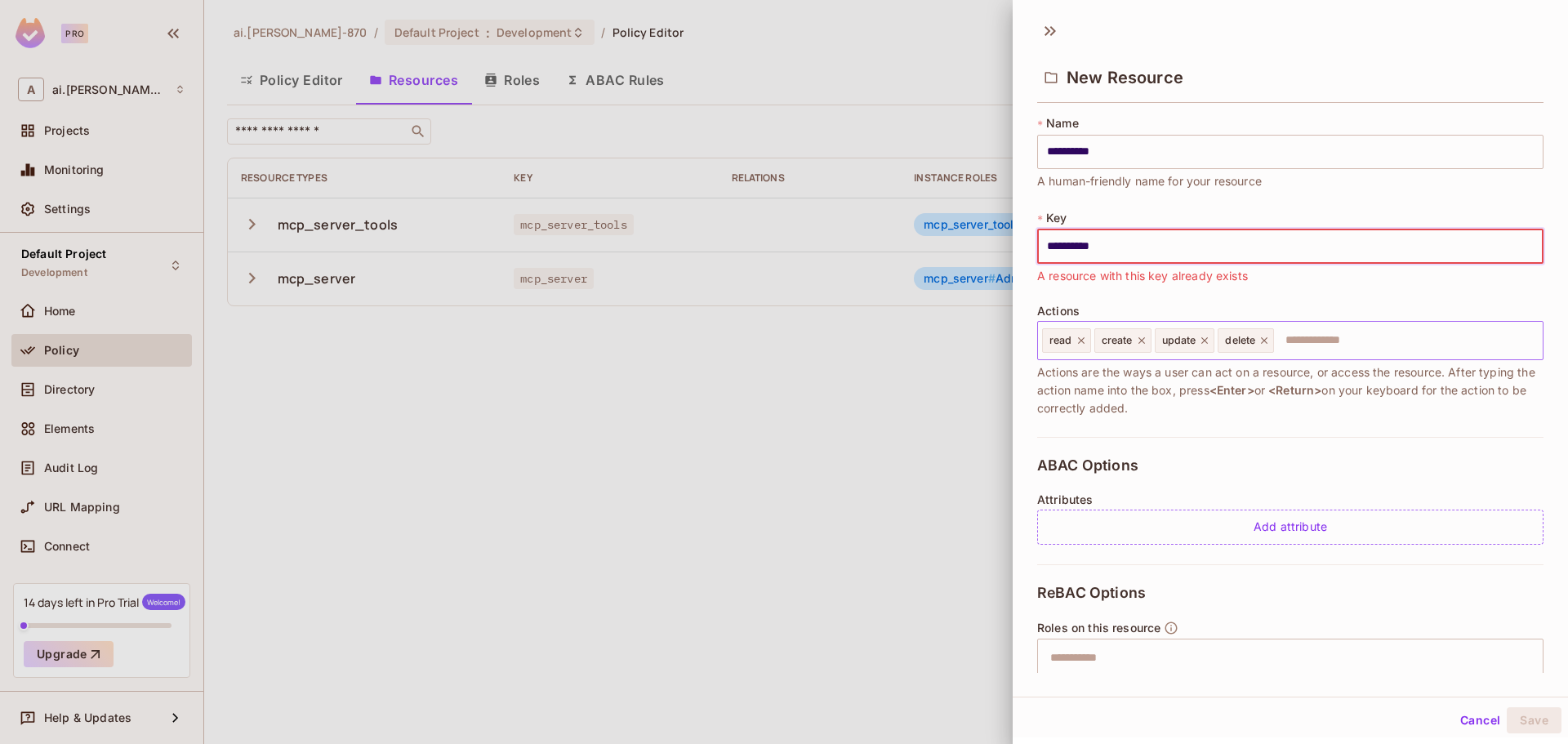
click at [1311, 344] on input "text" at bounding box center [1406, 341] width 260 height 33
click at [512, 74] on div at bounding box center [784, 372] width 1568 height 744
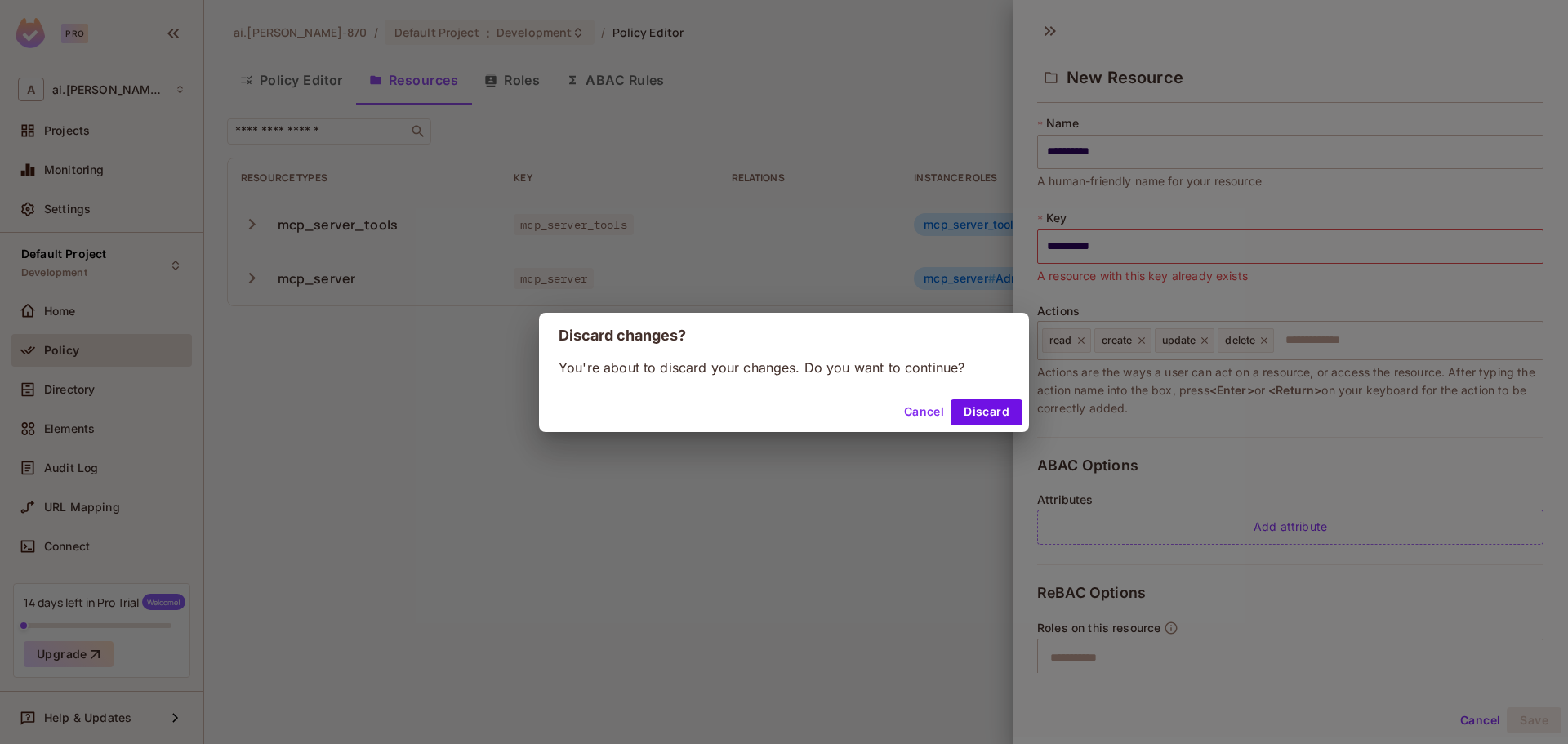
click at [1460, 724] on div "Discard changes? You're about to discard your changes. Do you want to continue?…" at bounding box center [784, 372] width 1568 height 744
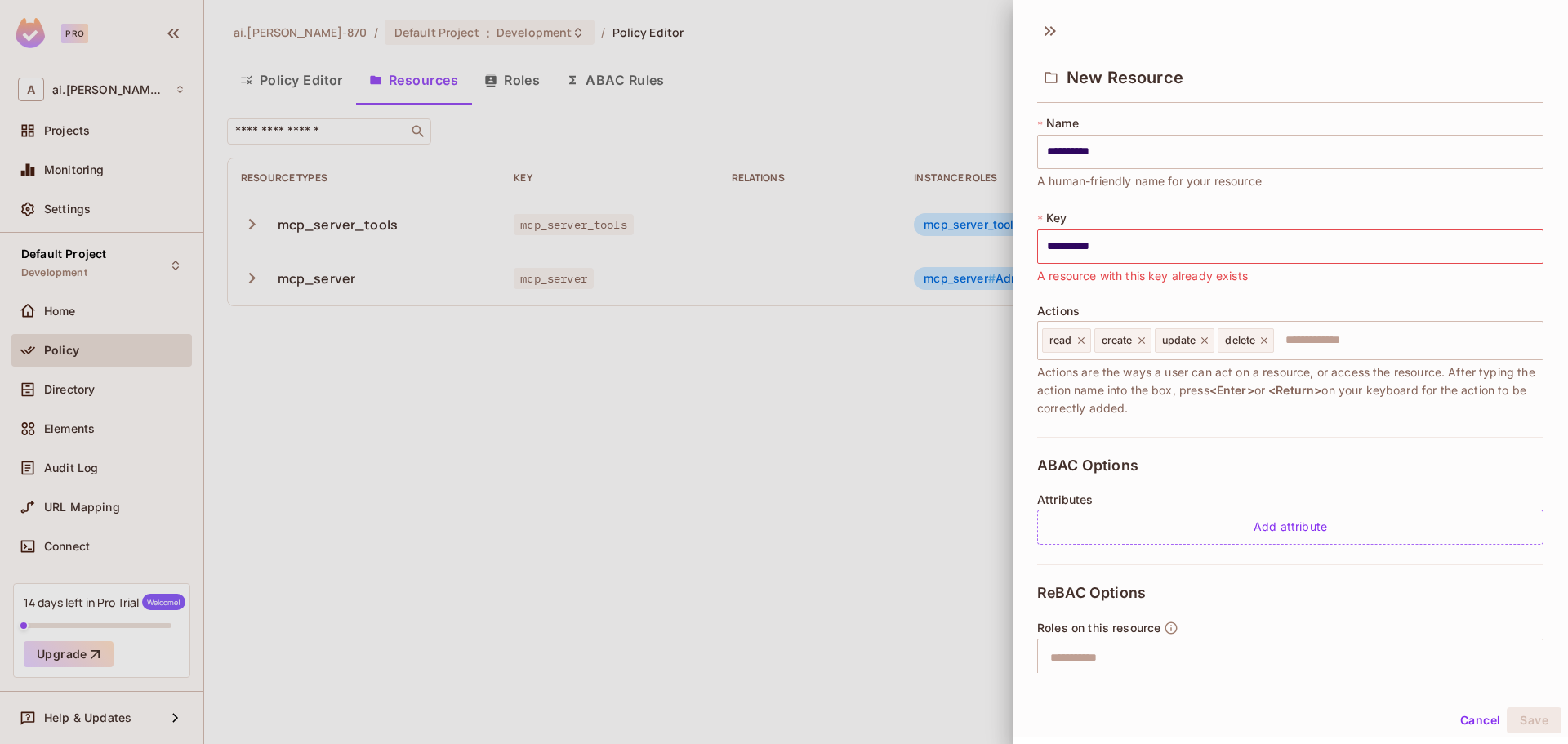
click at [1472, 724] on button "Cancel" at bounding box center [1480, 720] width 53 height 26
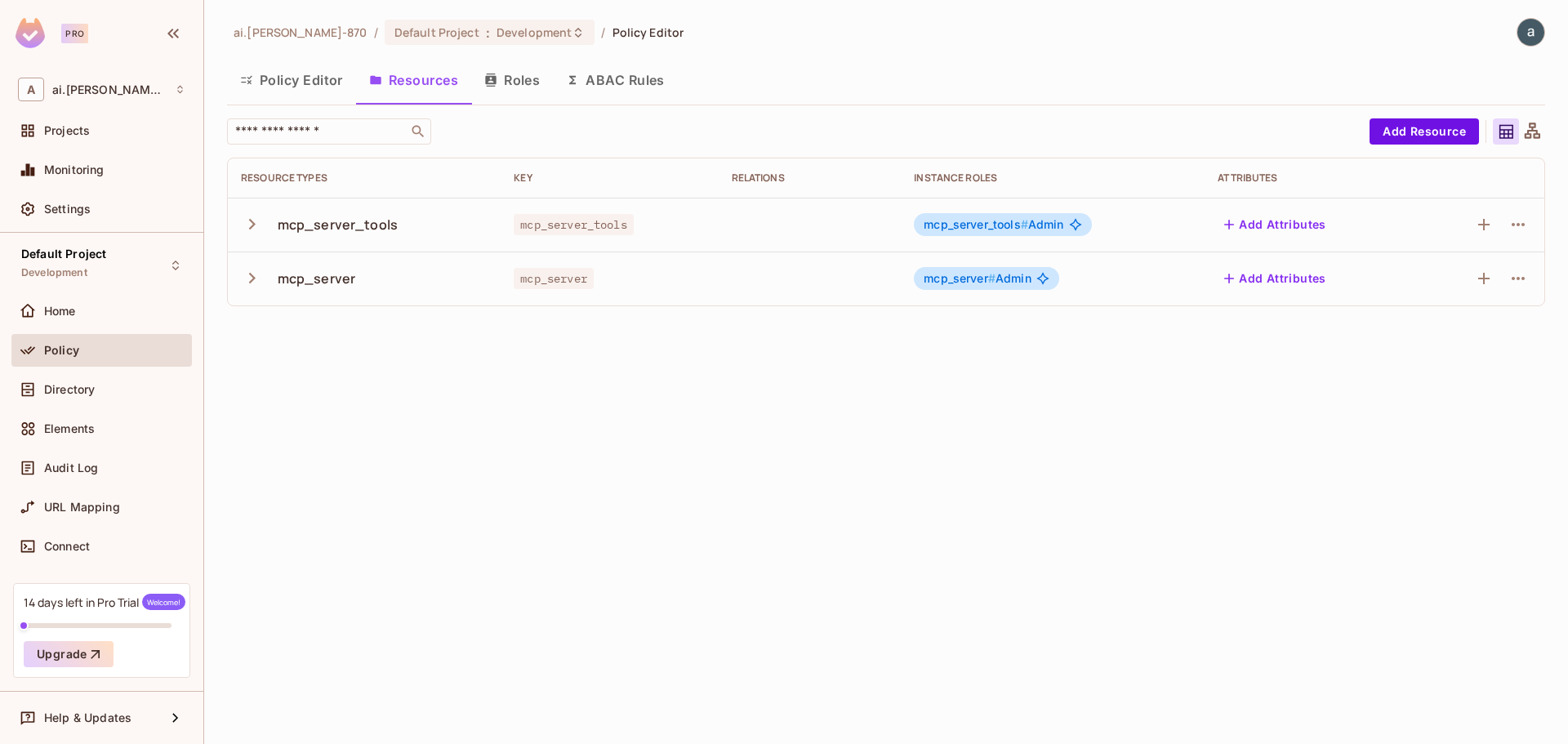
click at [523, 88] on button "Roles" at bounding box center [512, 80] width 82 height 41
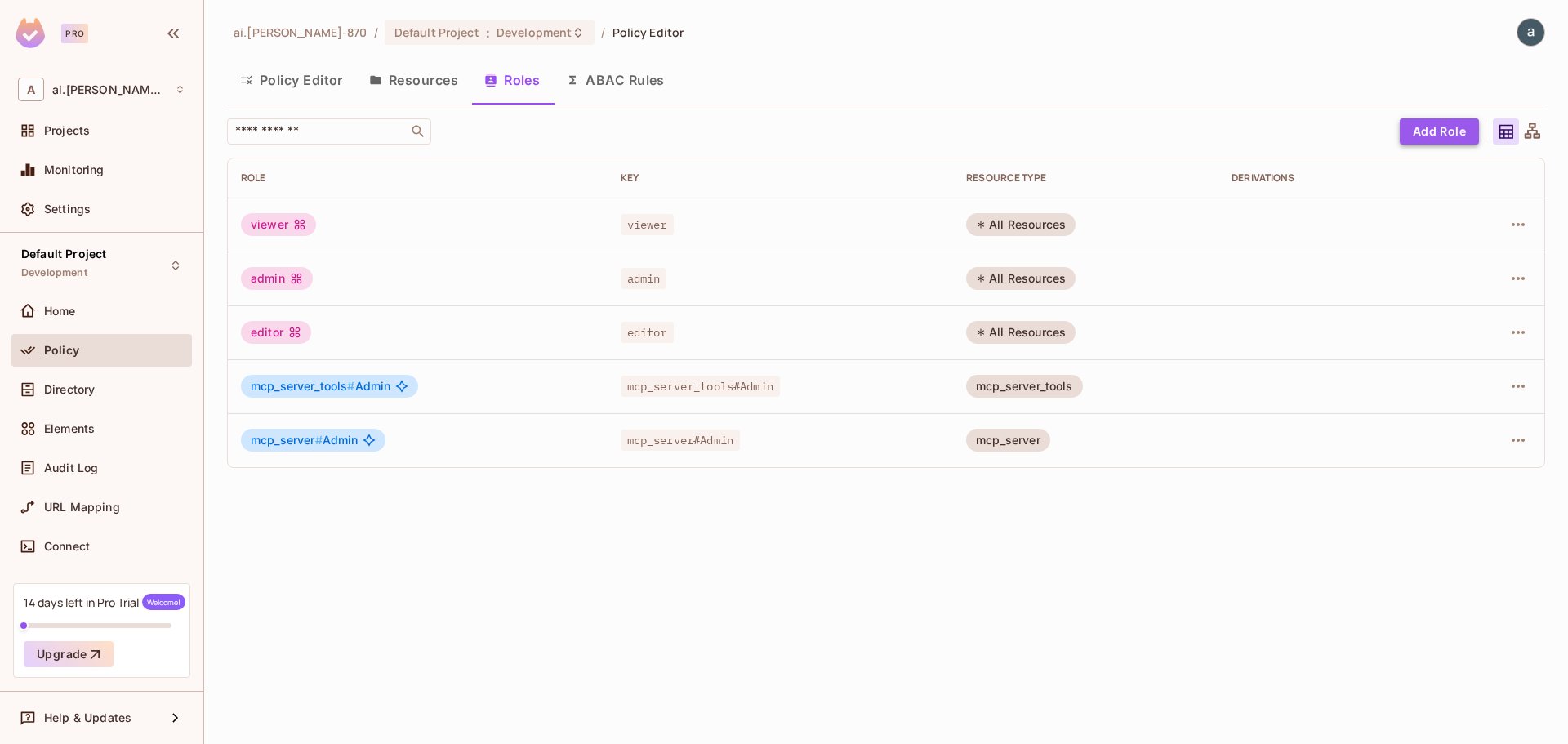
click at [1422, 132] on button "Add Role" at bounding box center [1439, 132] width 79 height 26
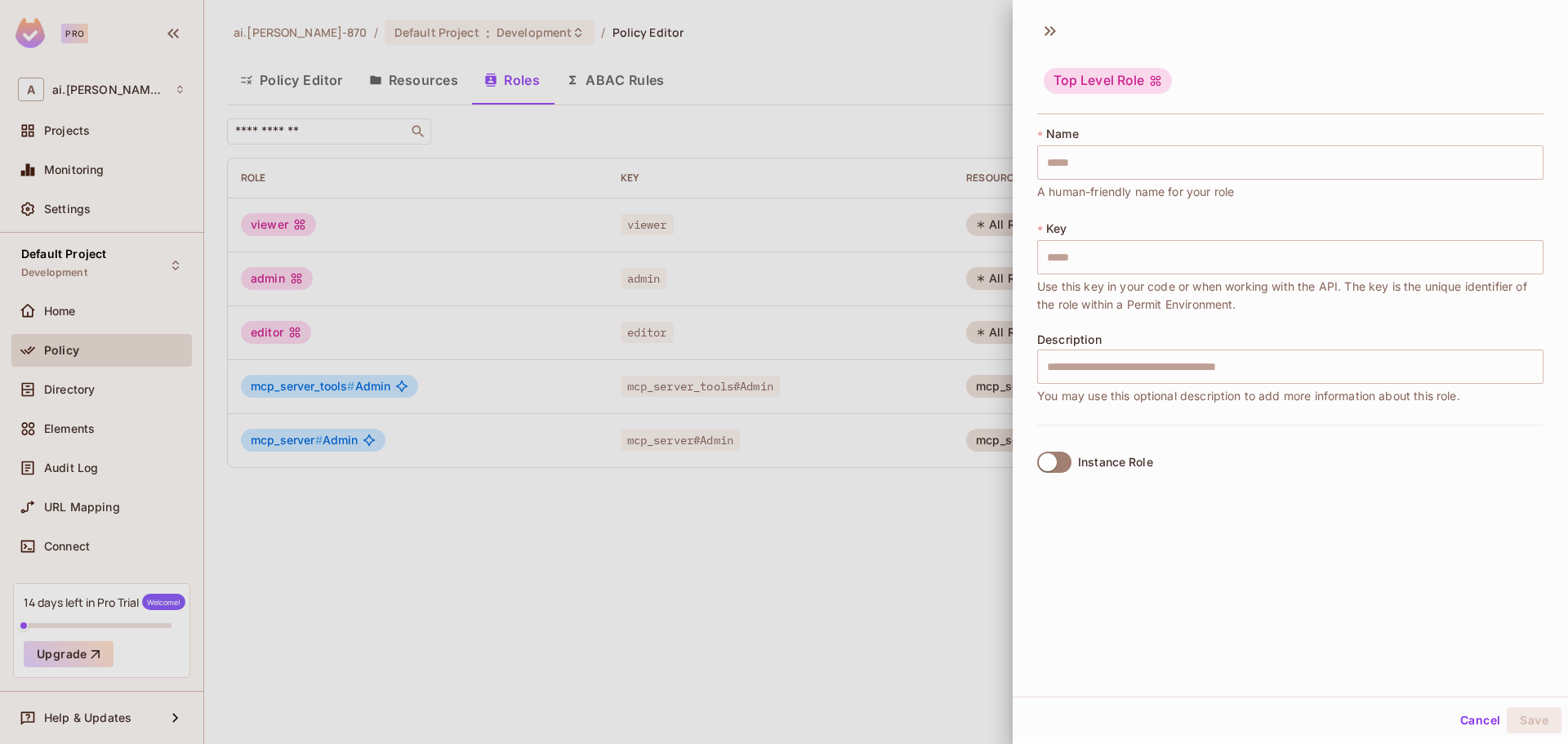
click at [984, 60] on div at bounding box center [784, 372] width 1568 height 744
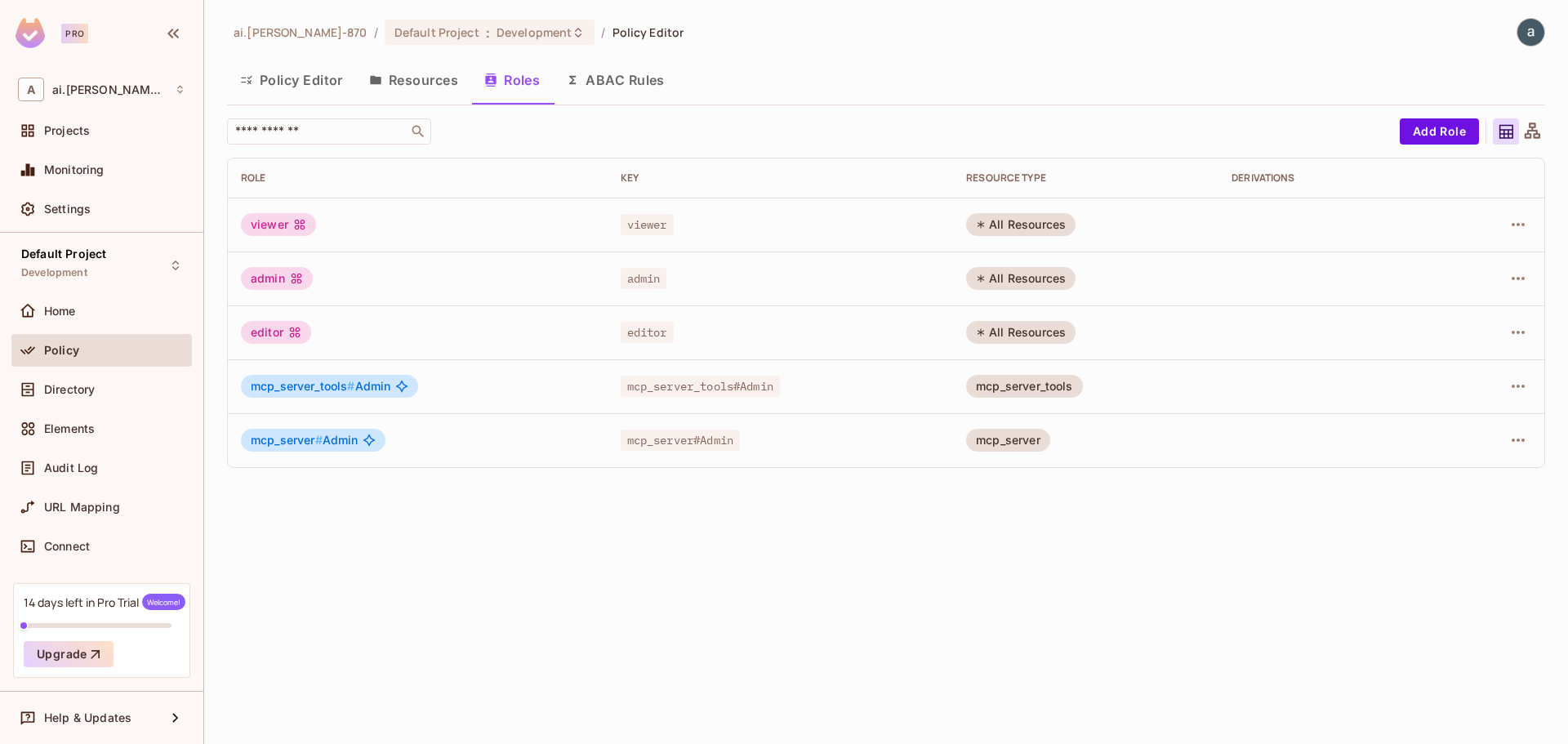
click at [424, 86] on button "Resources" at bounding box center [413, 80] width 115 height 41
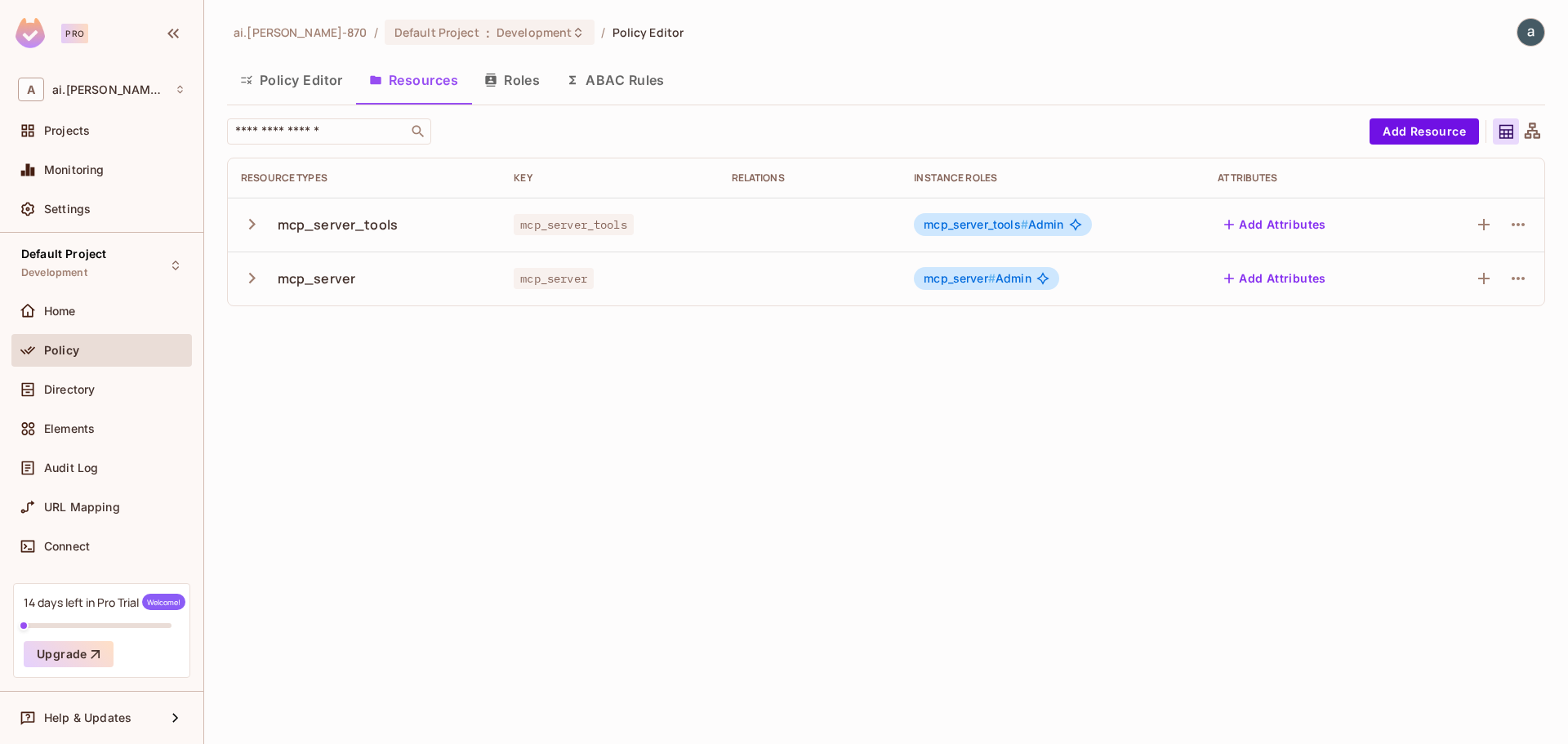
click at [250, 225] on icon "button" at bounding box center [252, 224] width 22 height 22
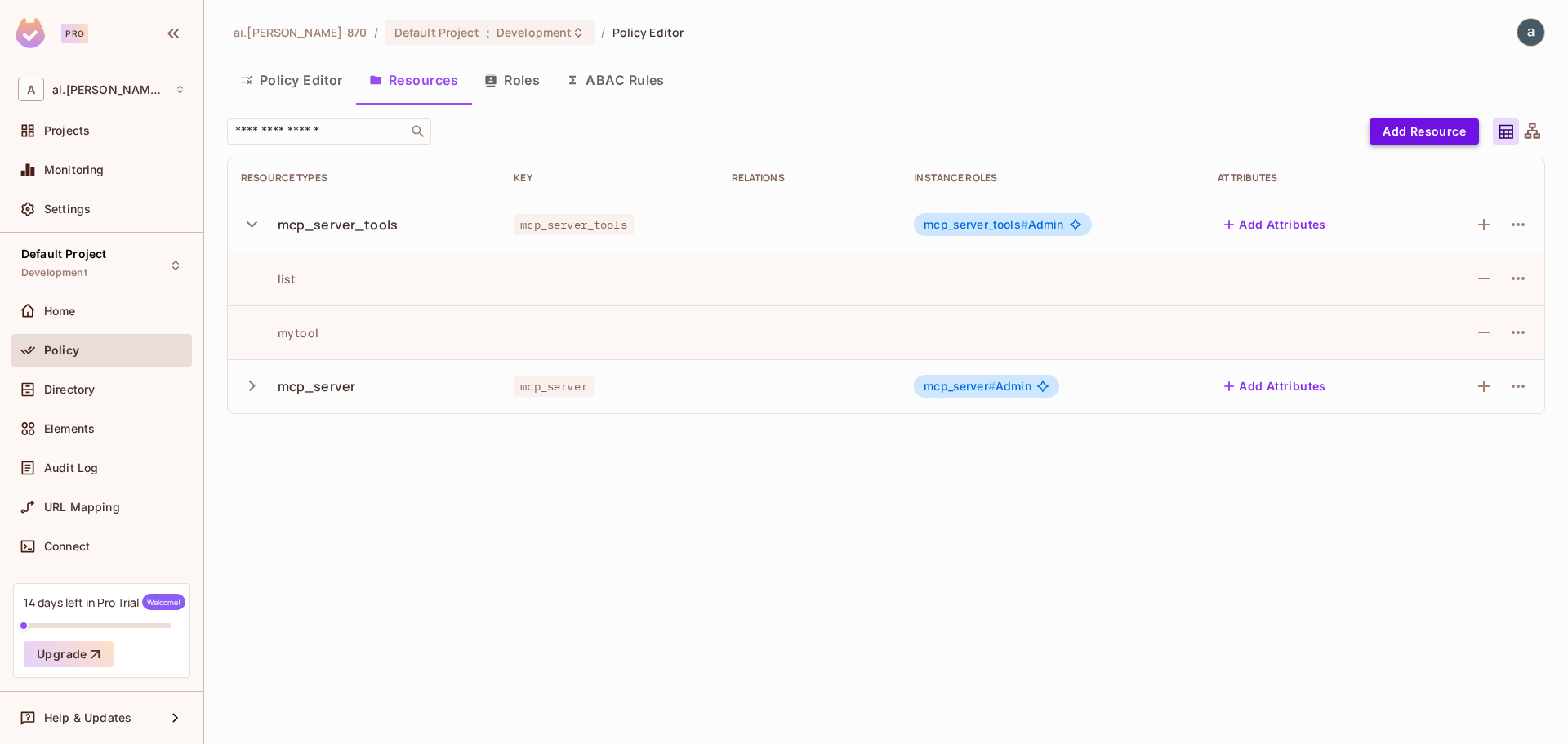
click at [1398, 130] on button "Add Resource" at bounding box center [1424, 132] width 109 height 26
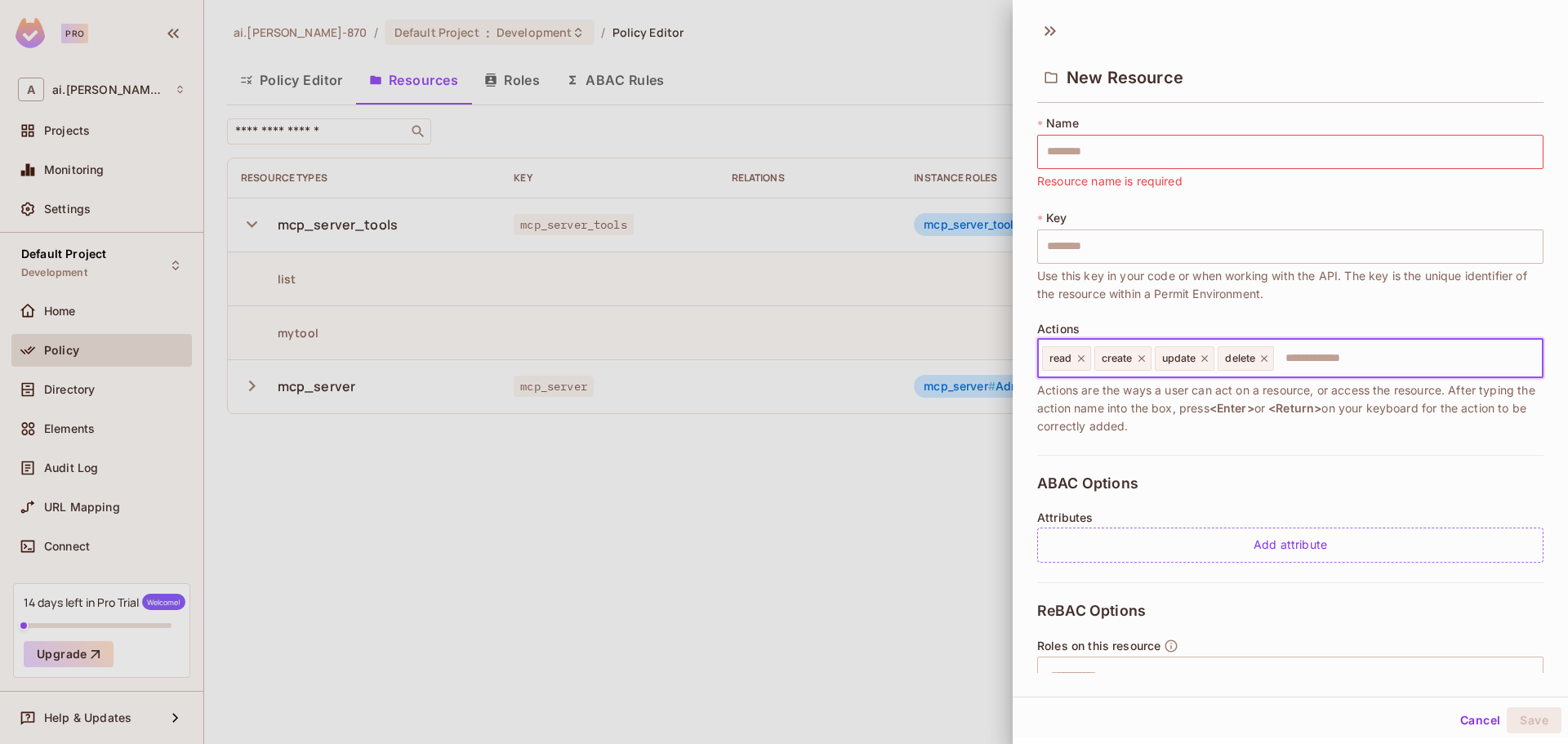
drag, startPoint x: 1290, startPoint y: 356, endPoint x: 1282, endPoint y: 356, distance: 8.0
click at [1282, 356] on input "text" at bounding box center [1406, 358] width 260 height 33
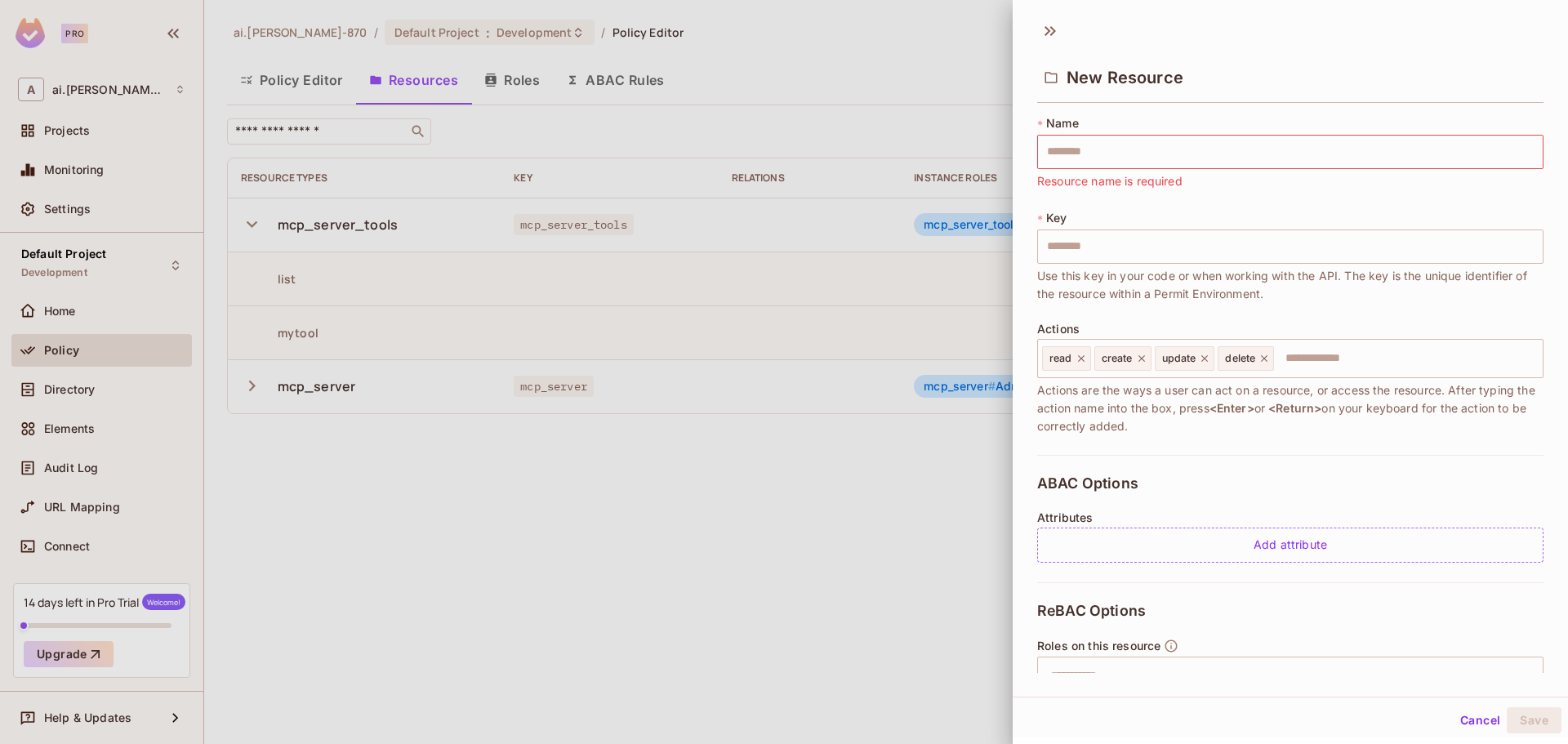
click at [900, 69] on div at bounding box center [784, 372] width 1568 height 744
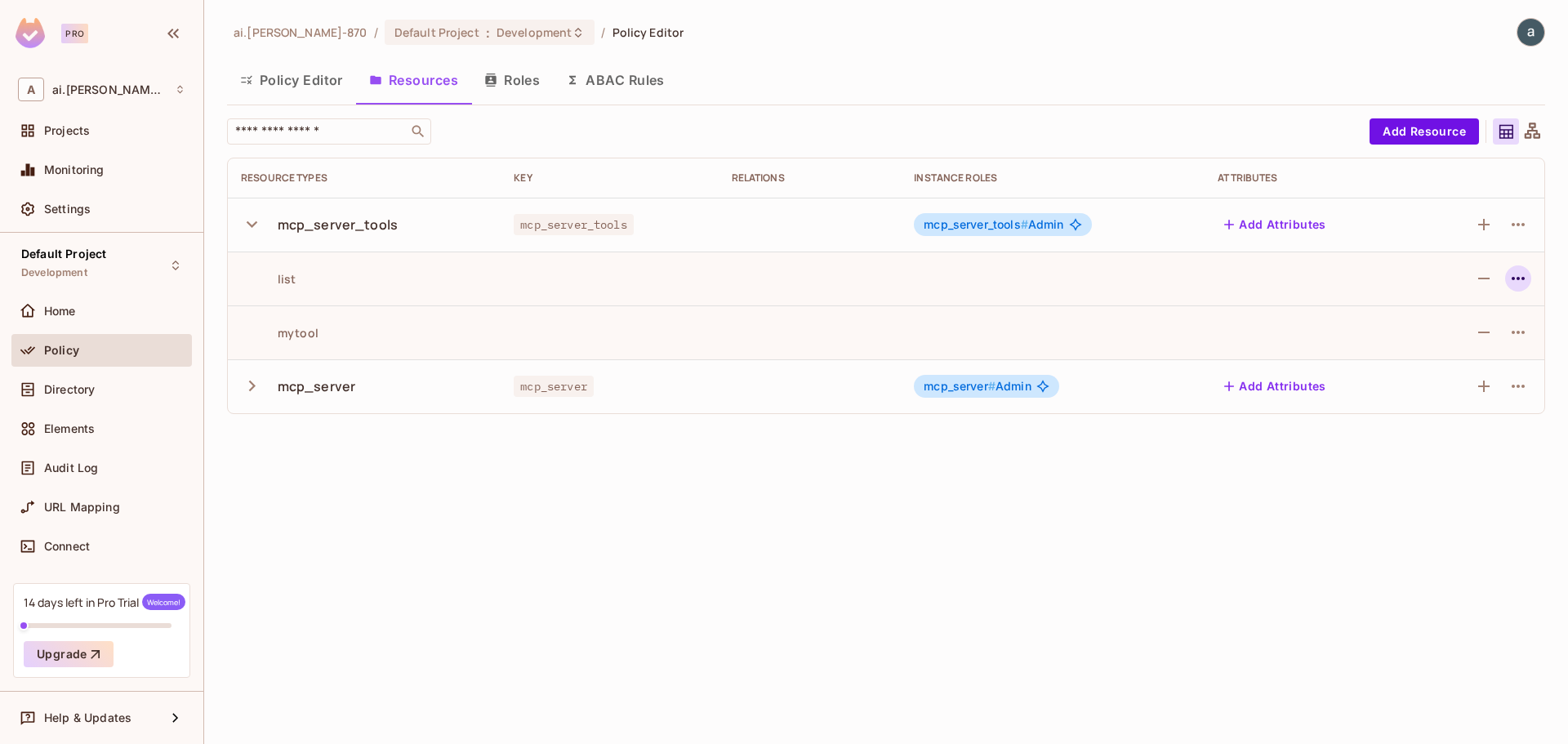
click at [1514, 275] on icon "button" at bounding box center [1518, 278] width 20 height 20
click at [1429, 310] on div "Edit Action" at bounding box center [1456, 316] width 61 height 16
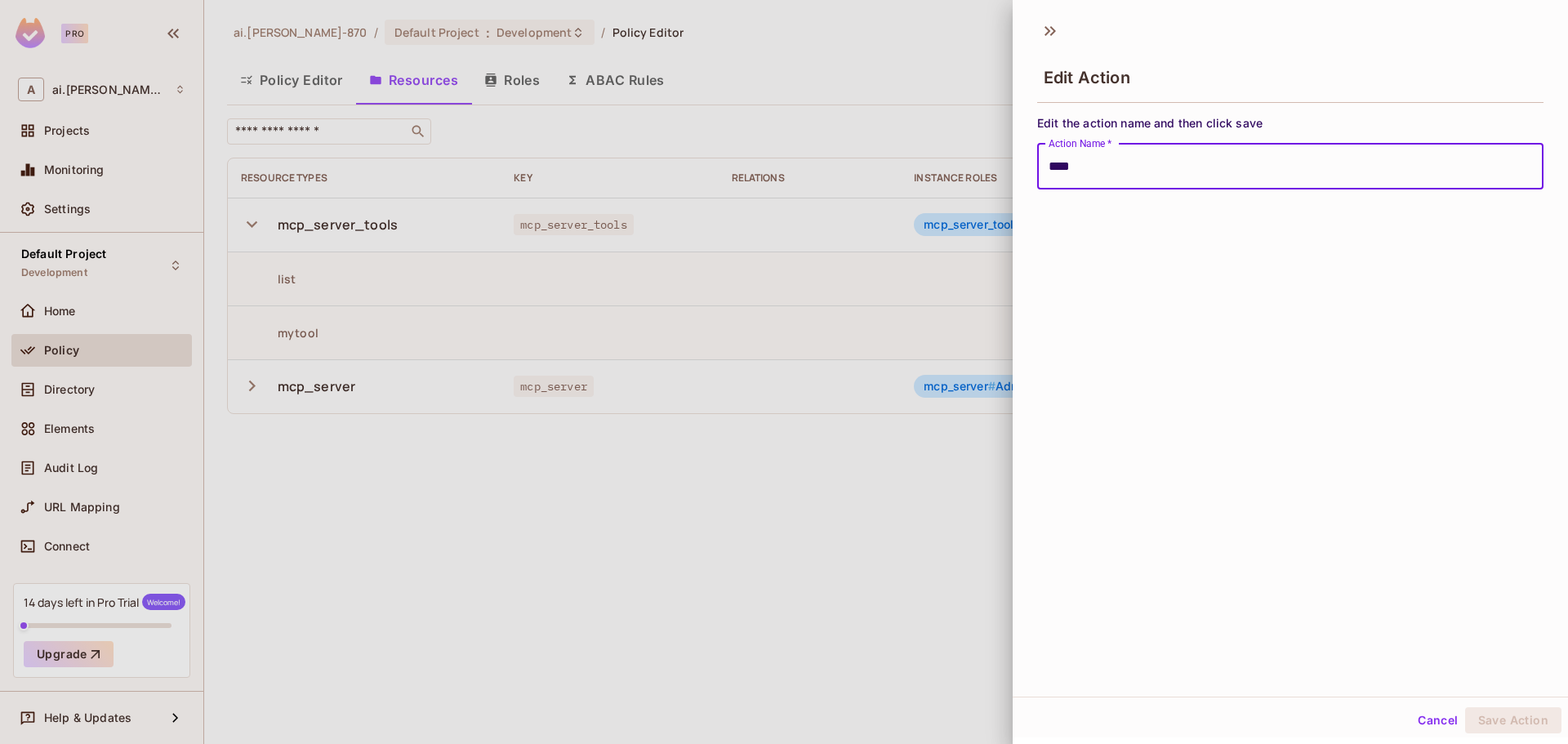
click at [956, 61] on div at bounding box center [784, 372] width 1568 height 744
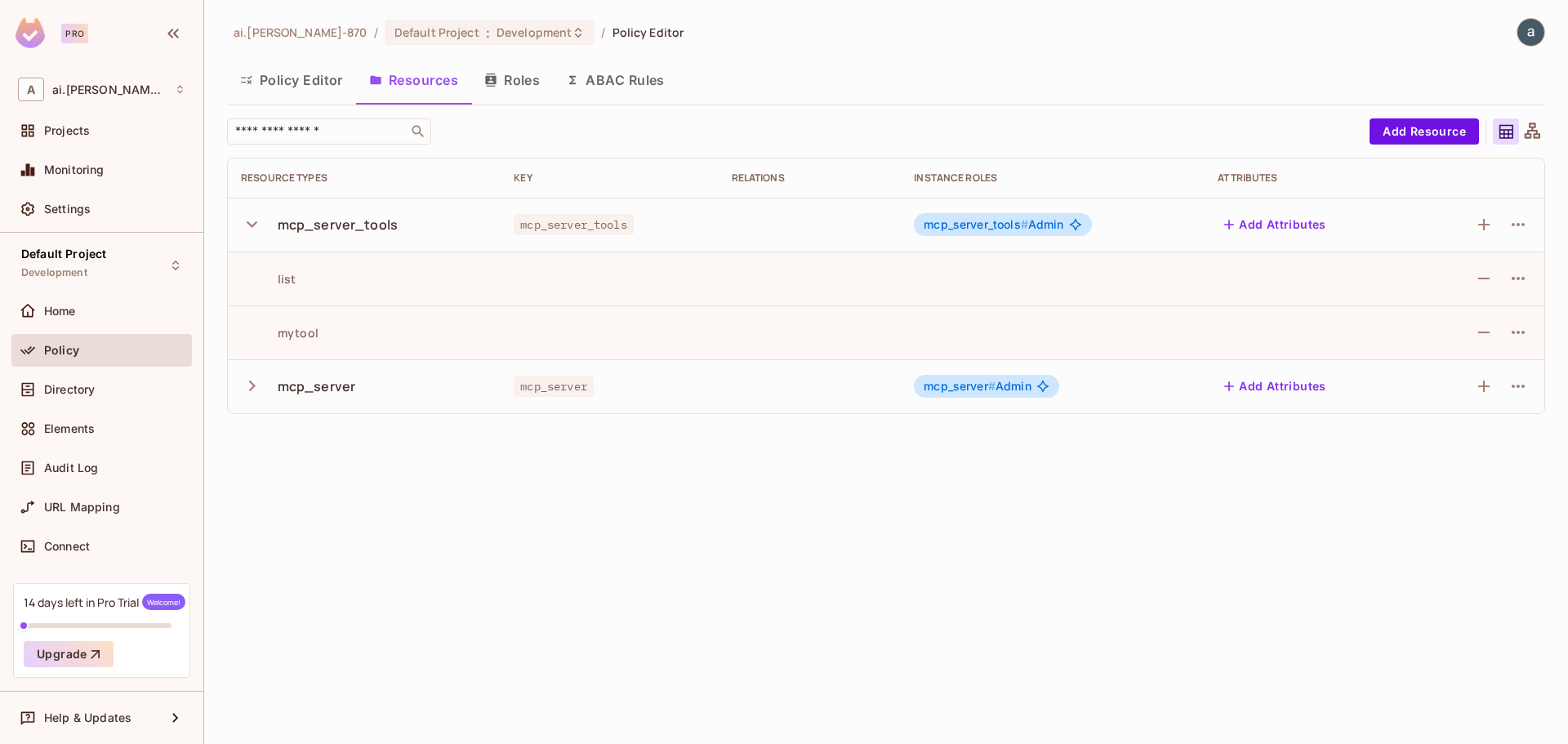
click at [937, 230] on span "mcp_server_tools #" at bounding box center [976, 224] width 105 height 14
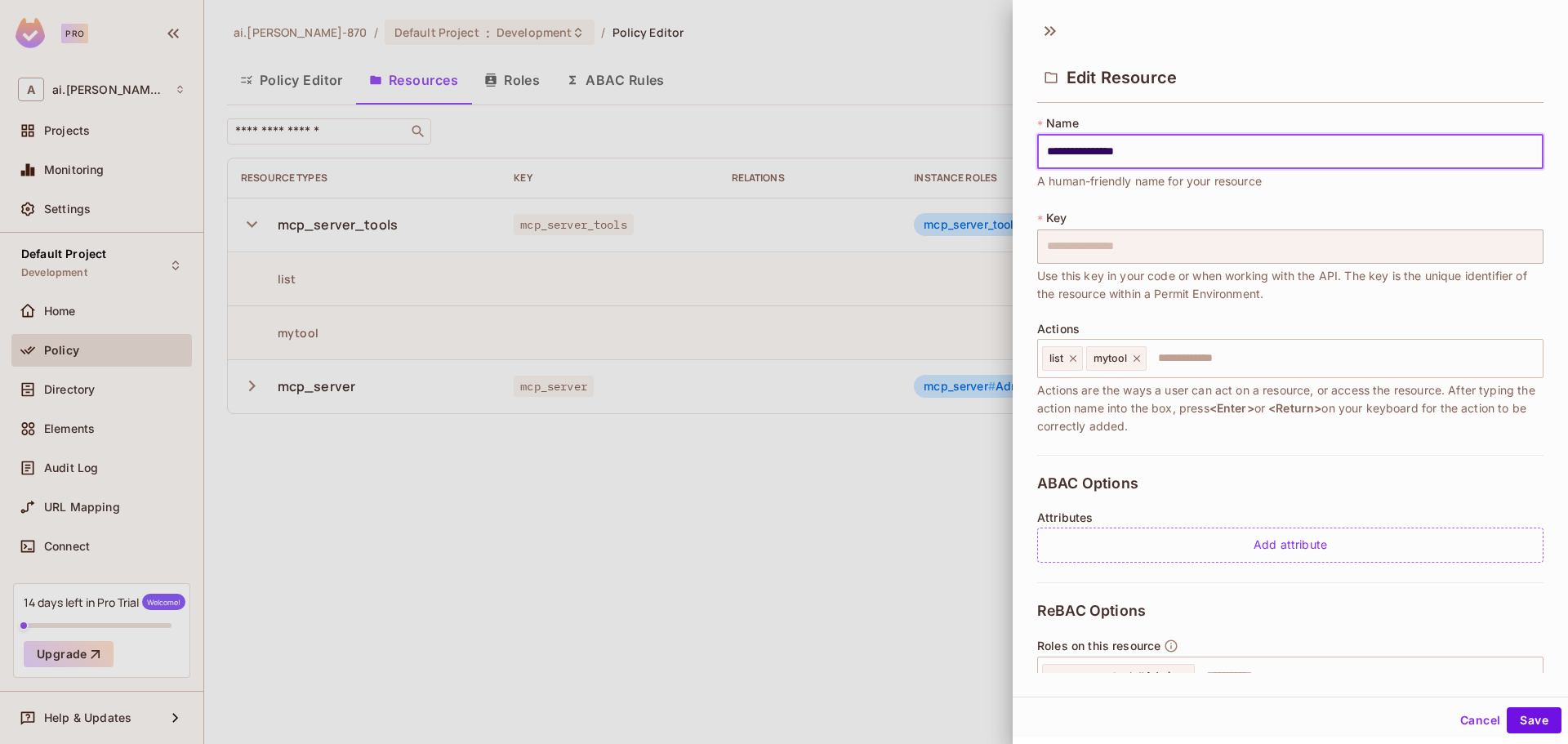
click at [907, 486] on div at bounding box center [784, 372] width 1568 height 744
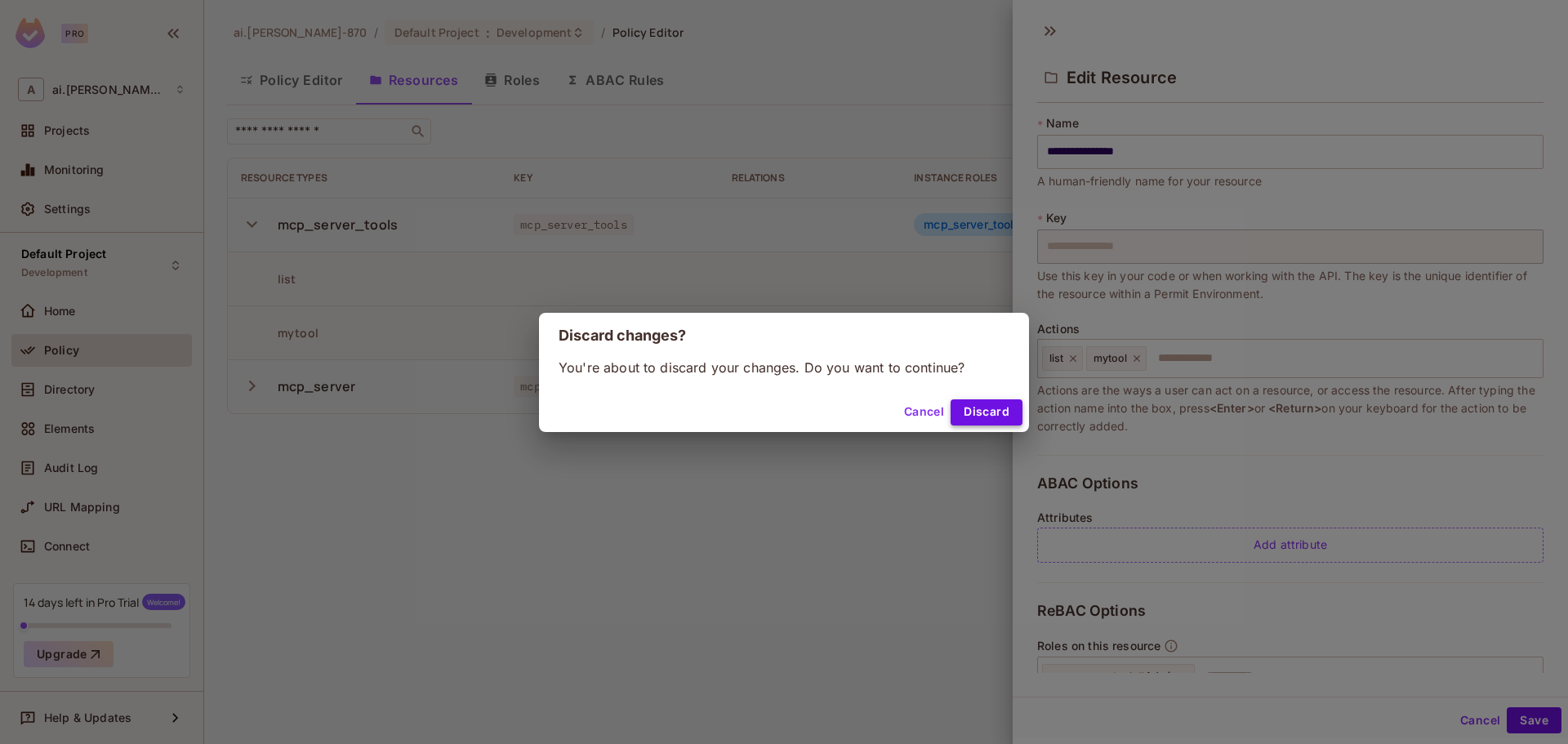
click at [982, 408] on button "Discard" at bounding box center [986, 412] width 72 height 26
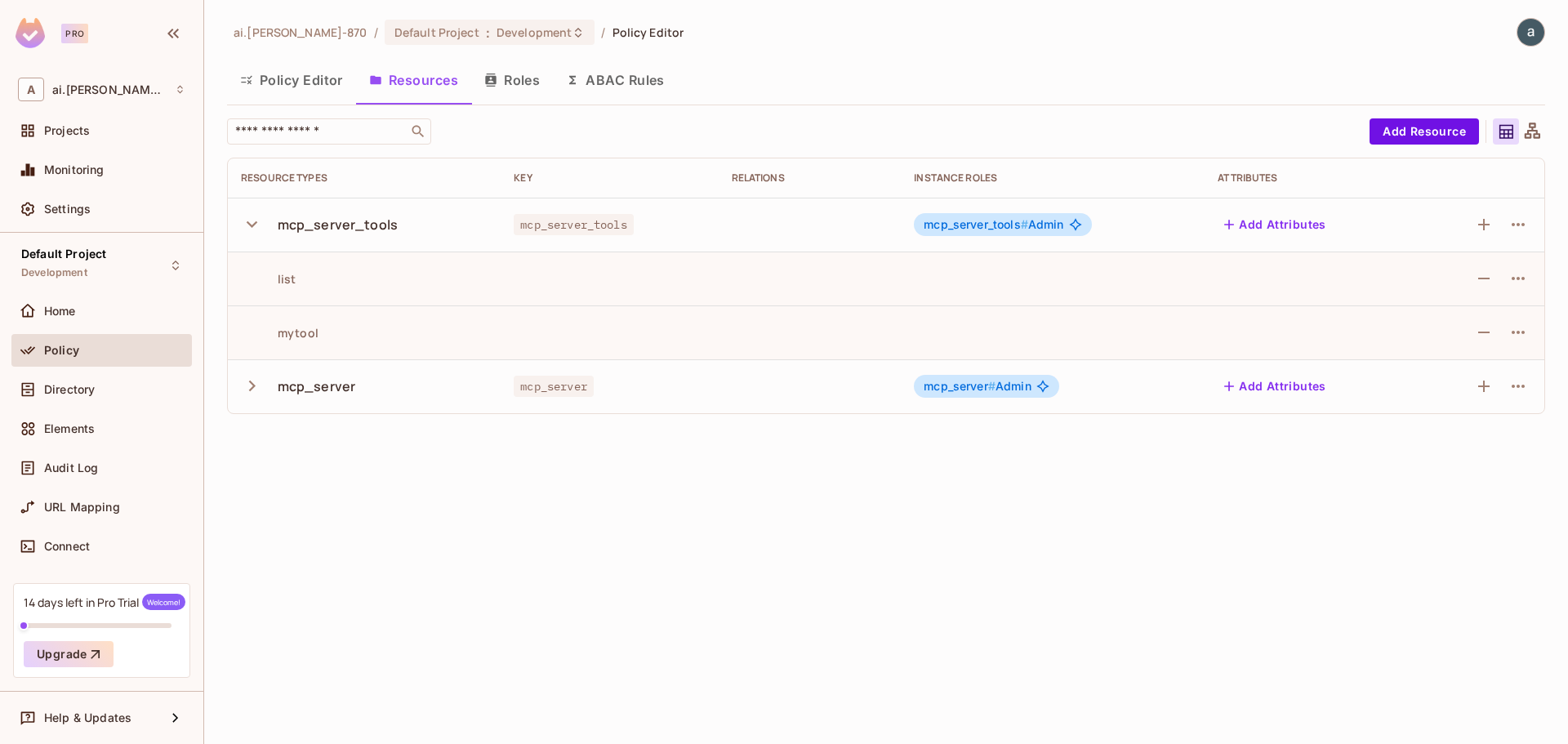
click at [1538, 35] on img at bounding box center [1530, 32] width 27 height 27
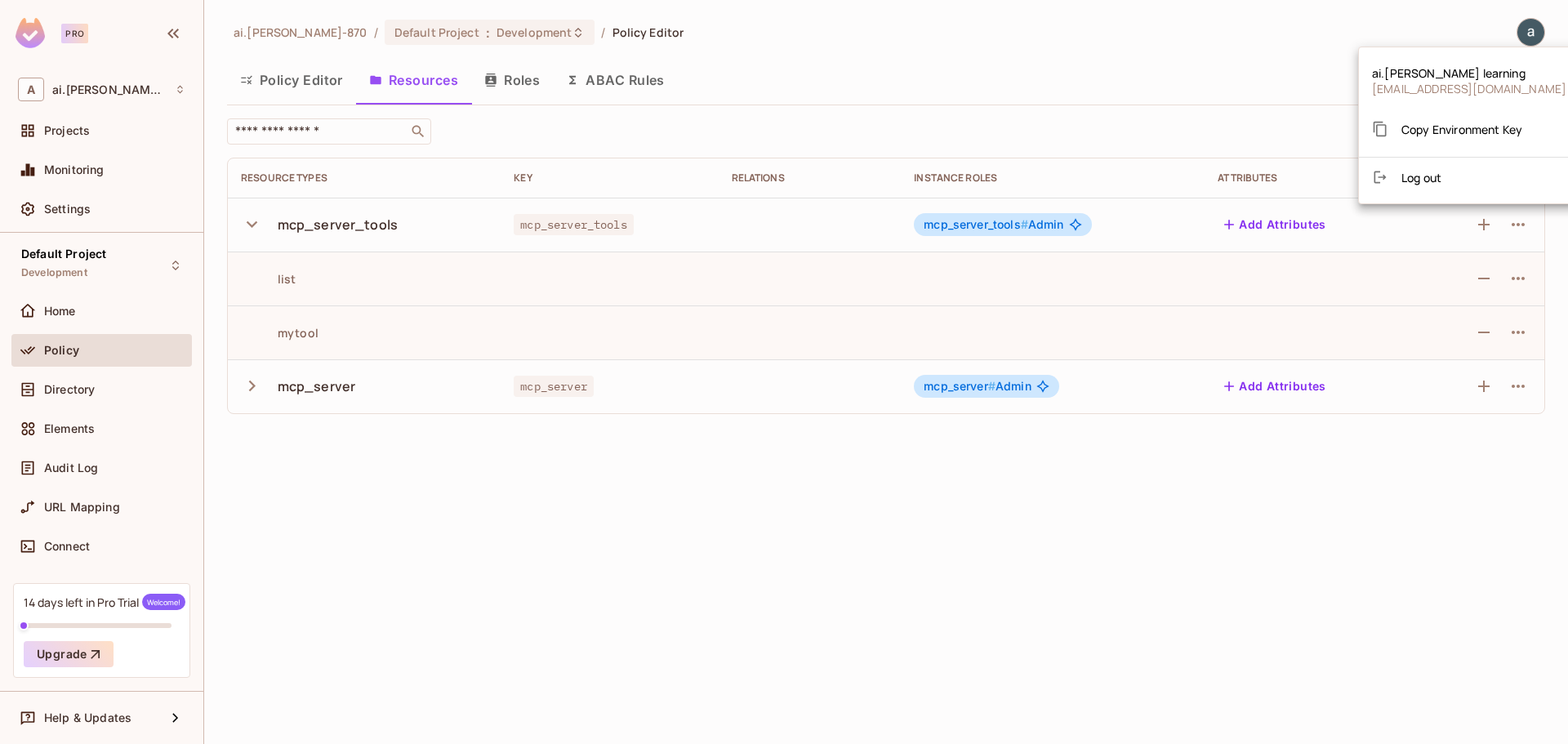
click at [56, 384] on div at bounding box center [784, 372] width 1568 height 744
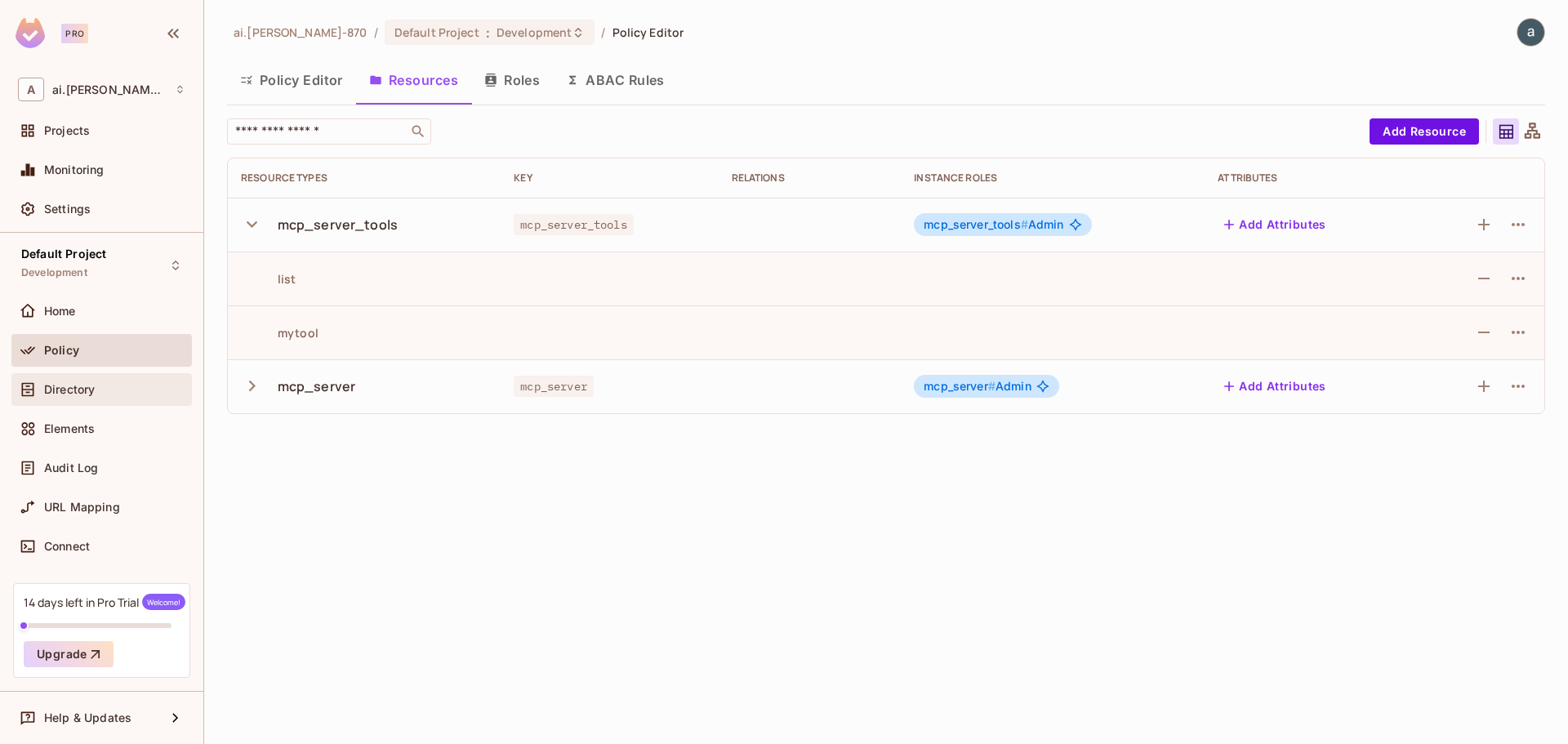
click at [75, 399] on div "Directory" at bounding box center [101, 389] width 180 height 33
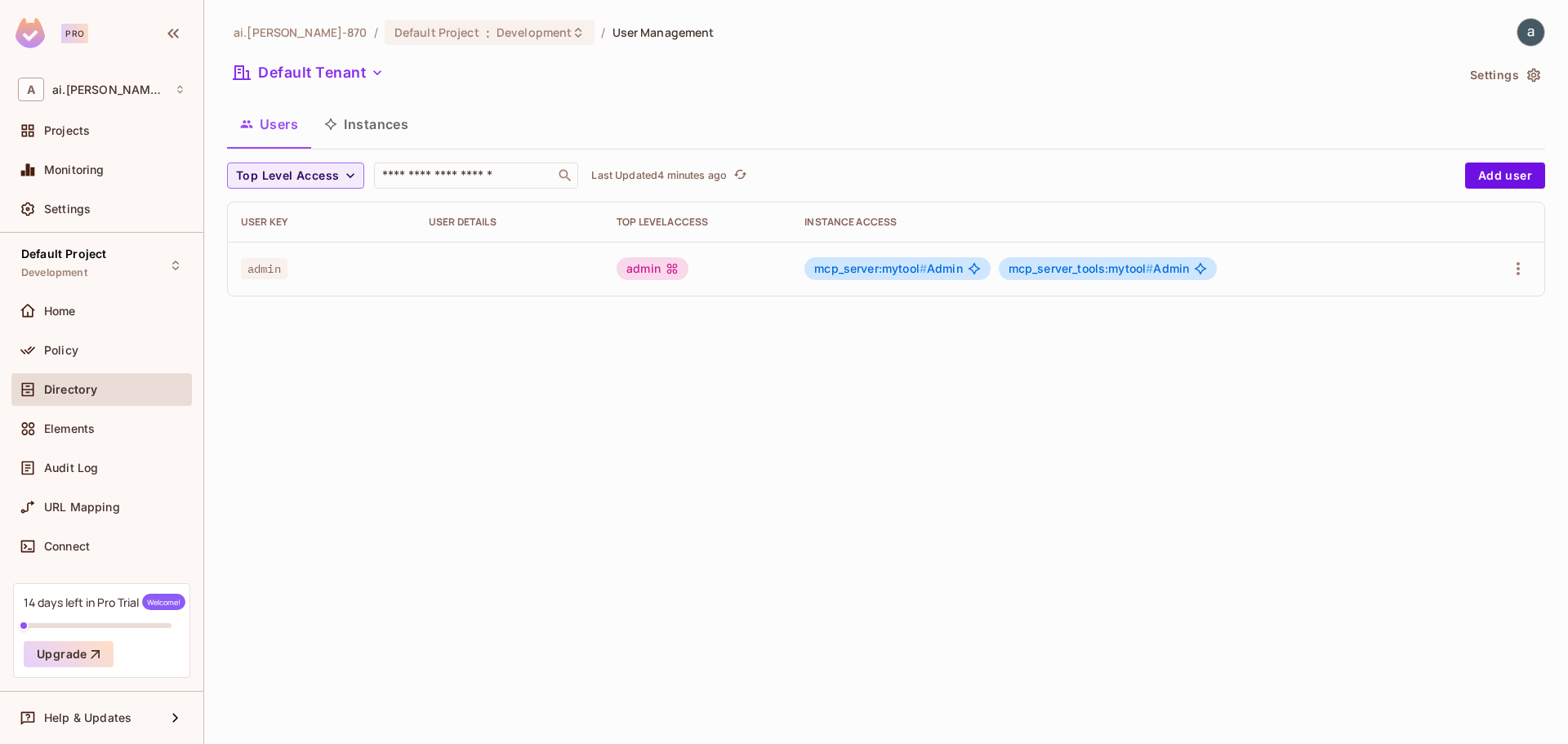
click at [889, 277] on div "mcp_server:mytool # Admin" at bounding box center [897, 269] width 186 height 23
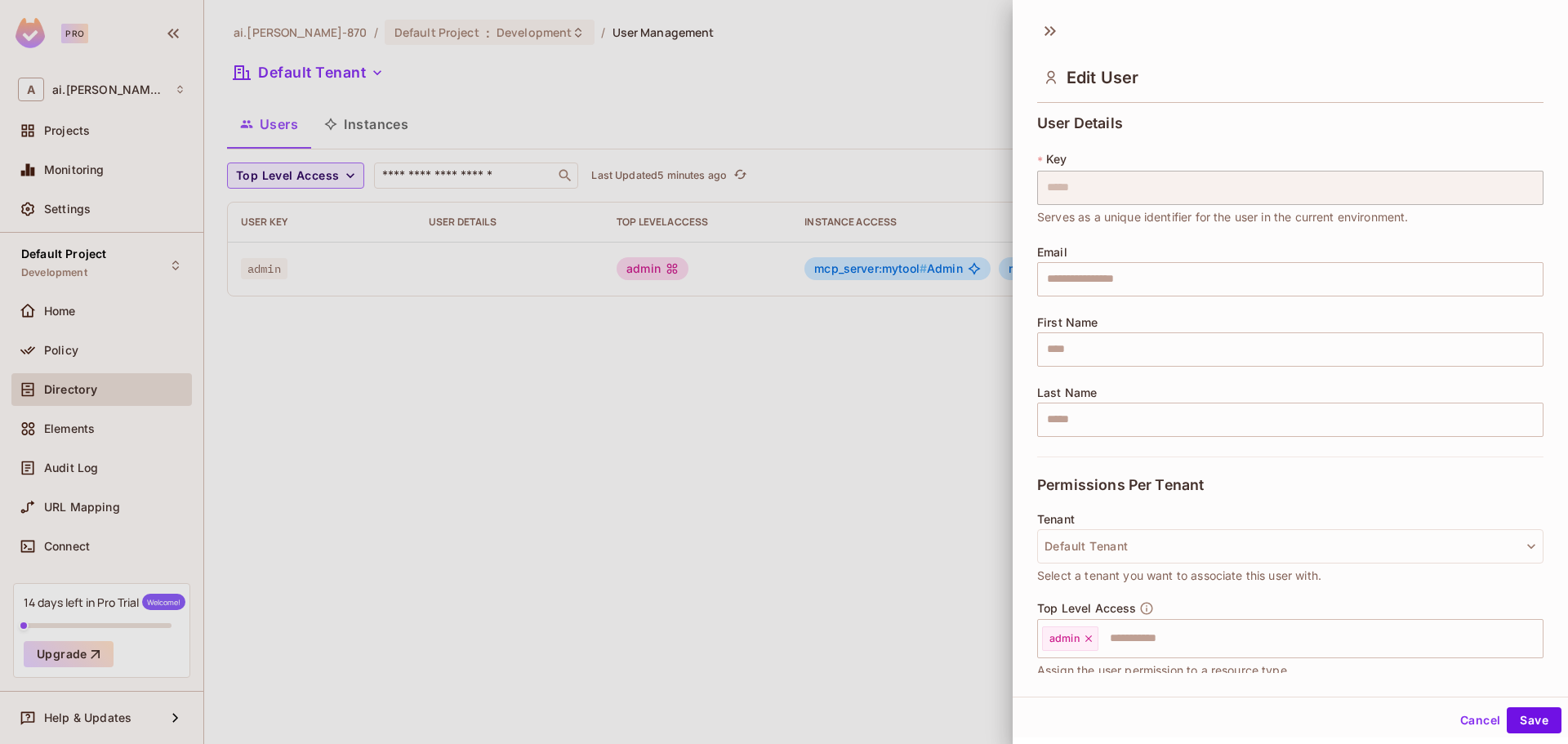
click at [1473, 719] on button "Cancel" at bounding box center [1480, 720] width 53 height 26
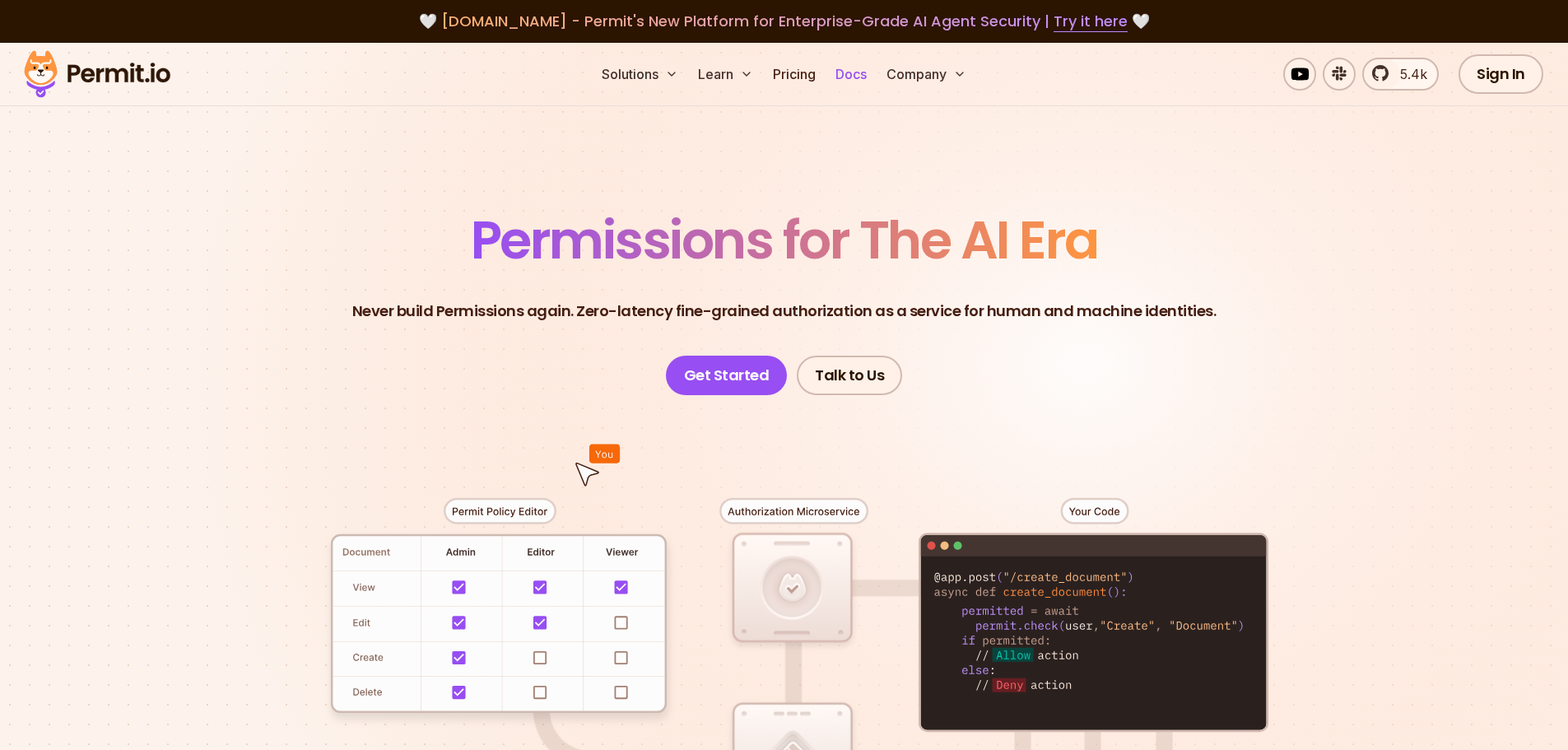
click at [860, 67] on link "Docs" at bounding box center [850, 74] width 45 height 33
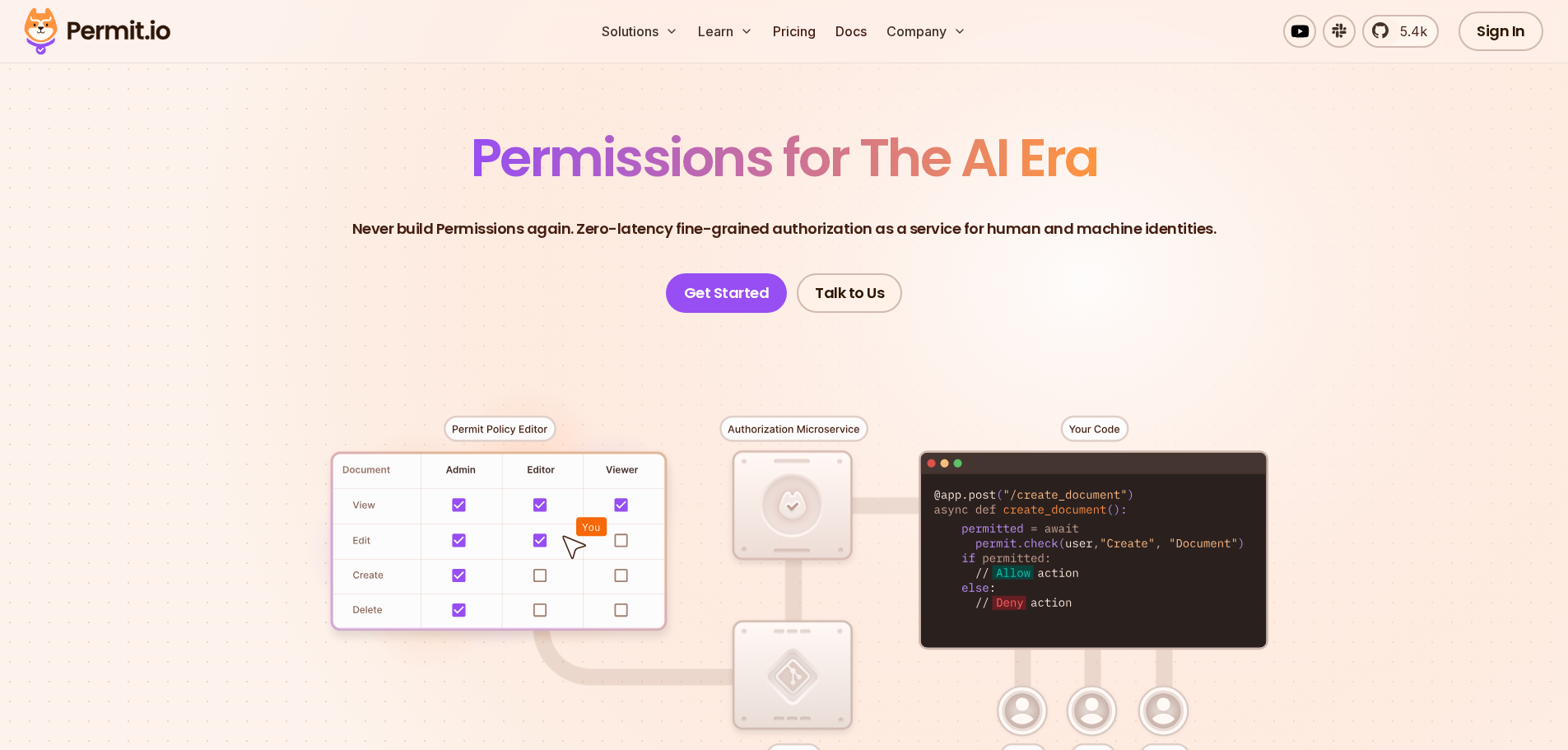
click at [285, 200] on header "Permissions for The AI Era Never build Permissions again. Zero-latency fine-gra…" at bounding box center [784, 222] width 1152 height 181
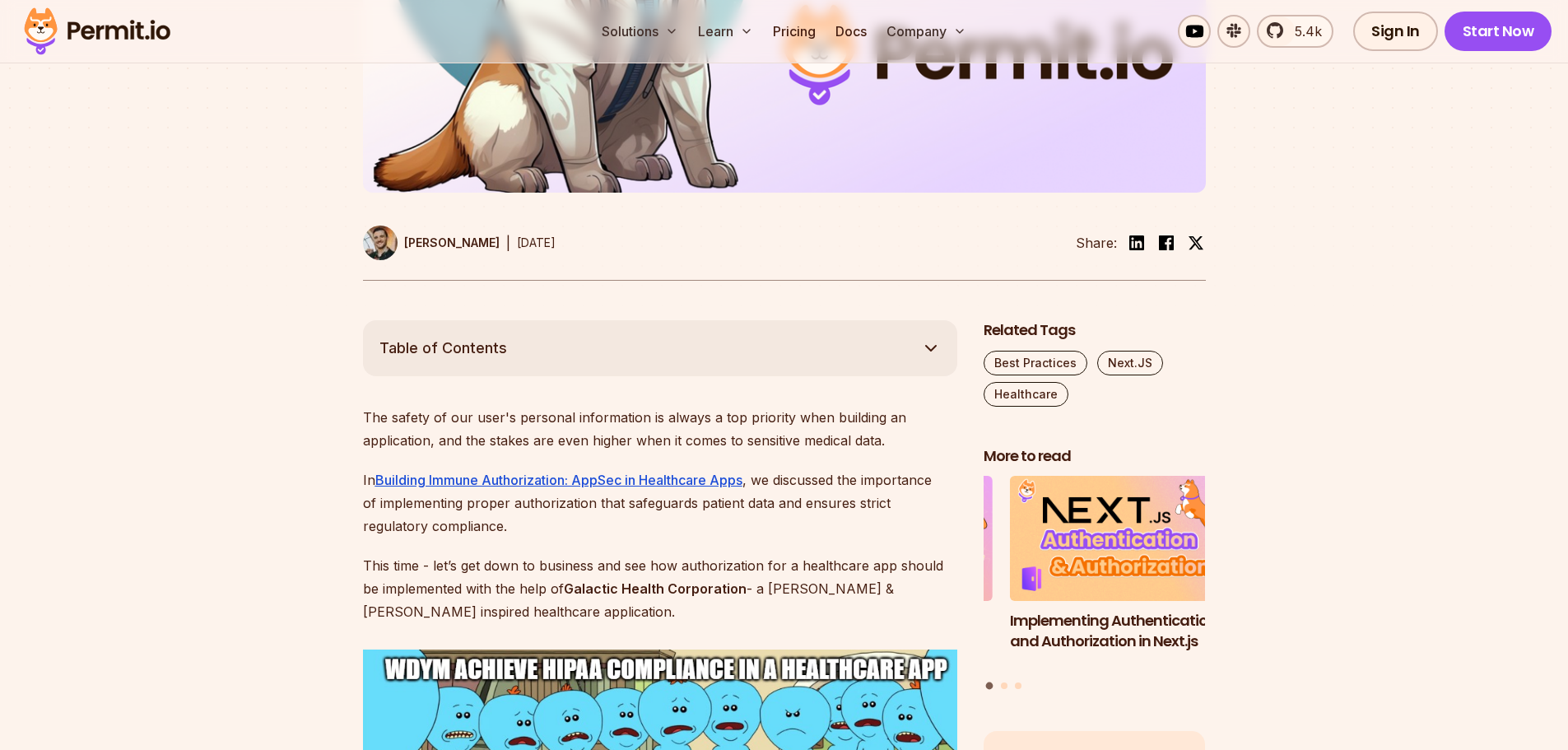
scroll to position [658, 0]
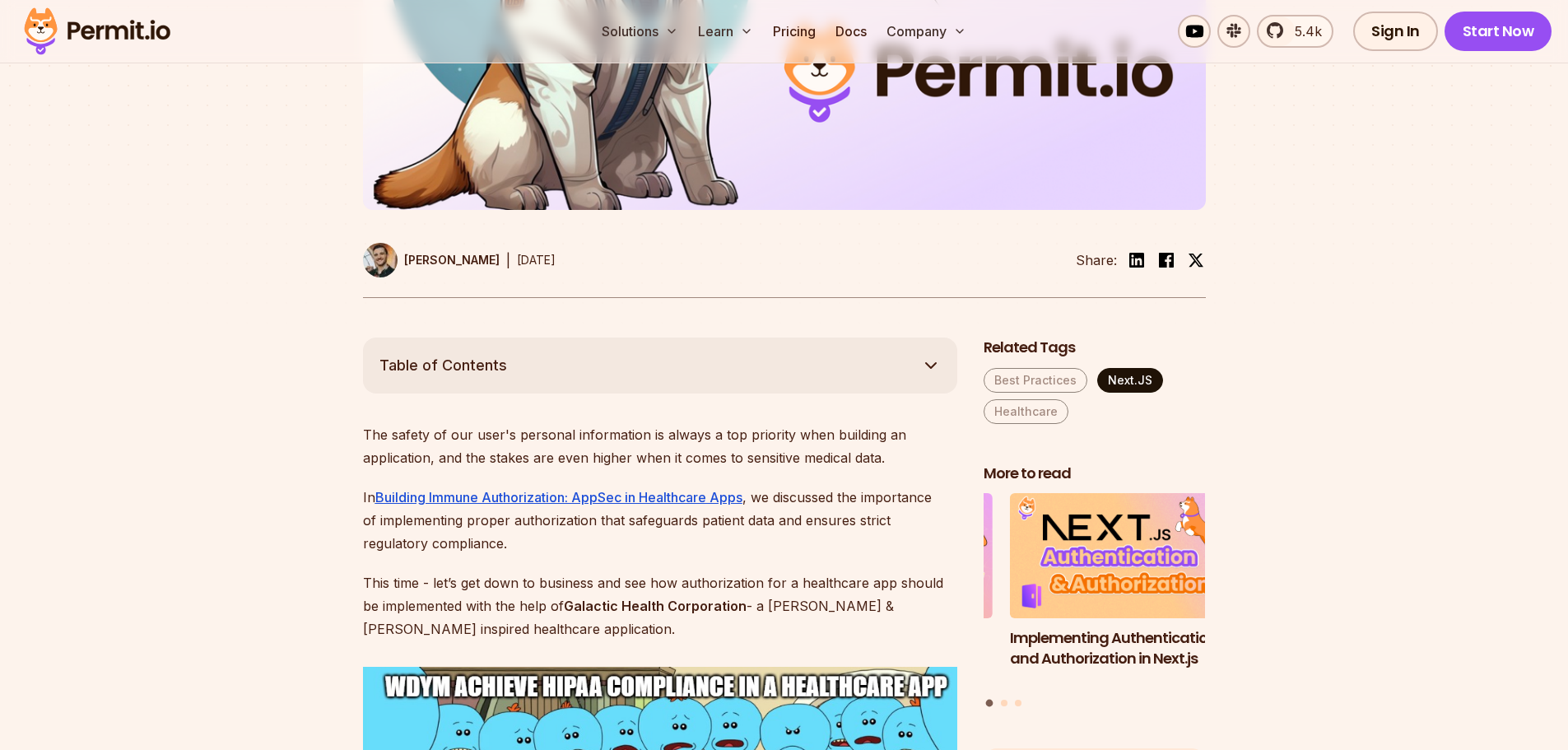
click at [1117, 368] on link "Next.JS" at bounding box center [1129, 380] width 66 height 24
